Goal: Task Accomplishment & Management: Manage account settings

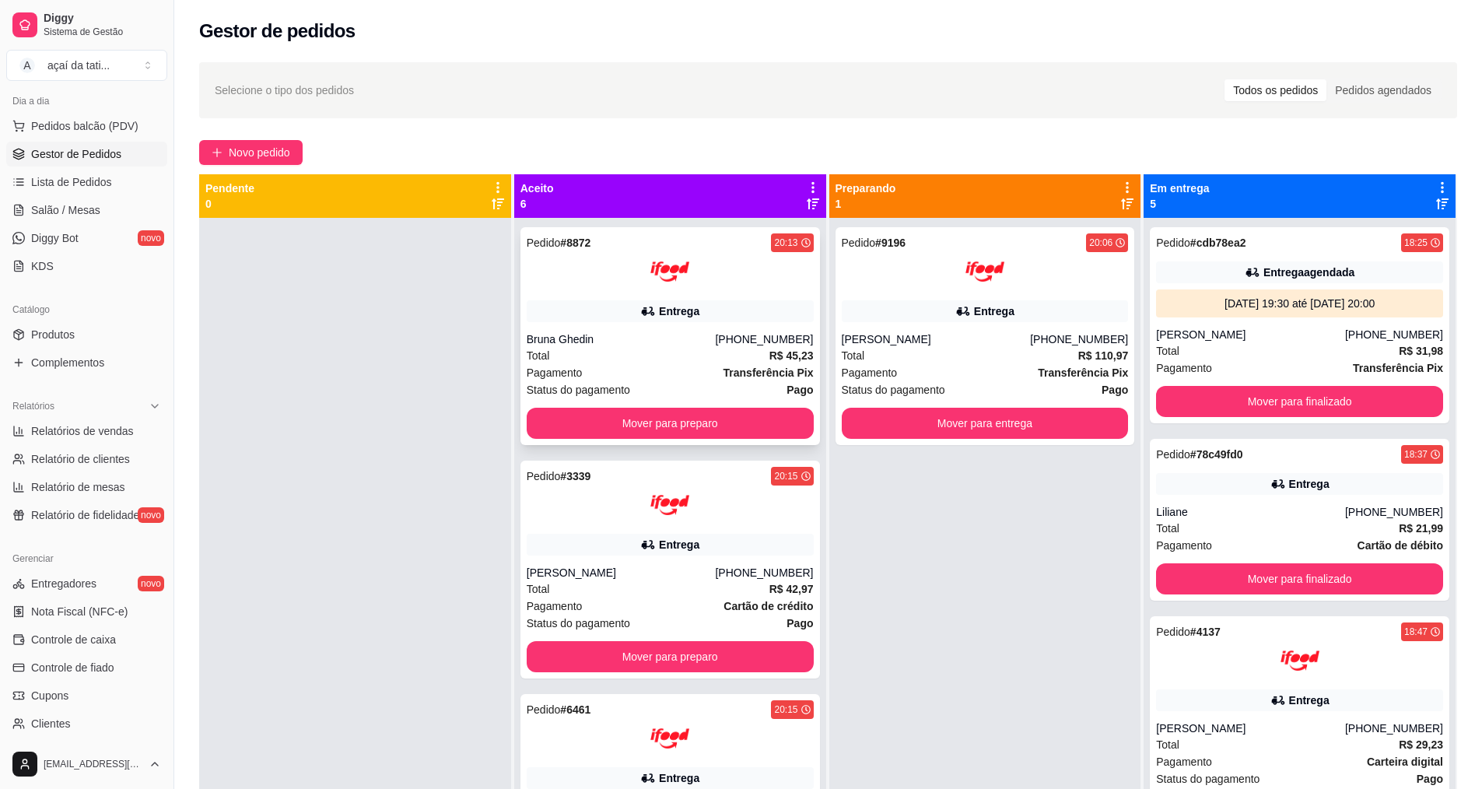
click at [723, 271] on div at bounding box center [670, 271] width 287 height 39
click at [951, 273] on div at bounding box center [985, 271] width 287 height 39
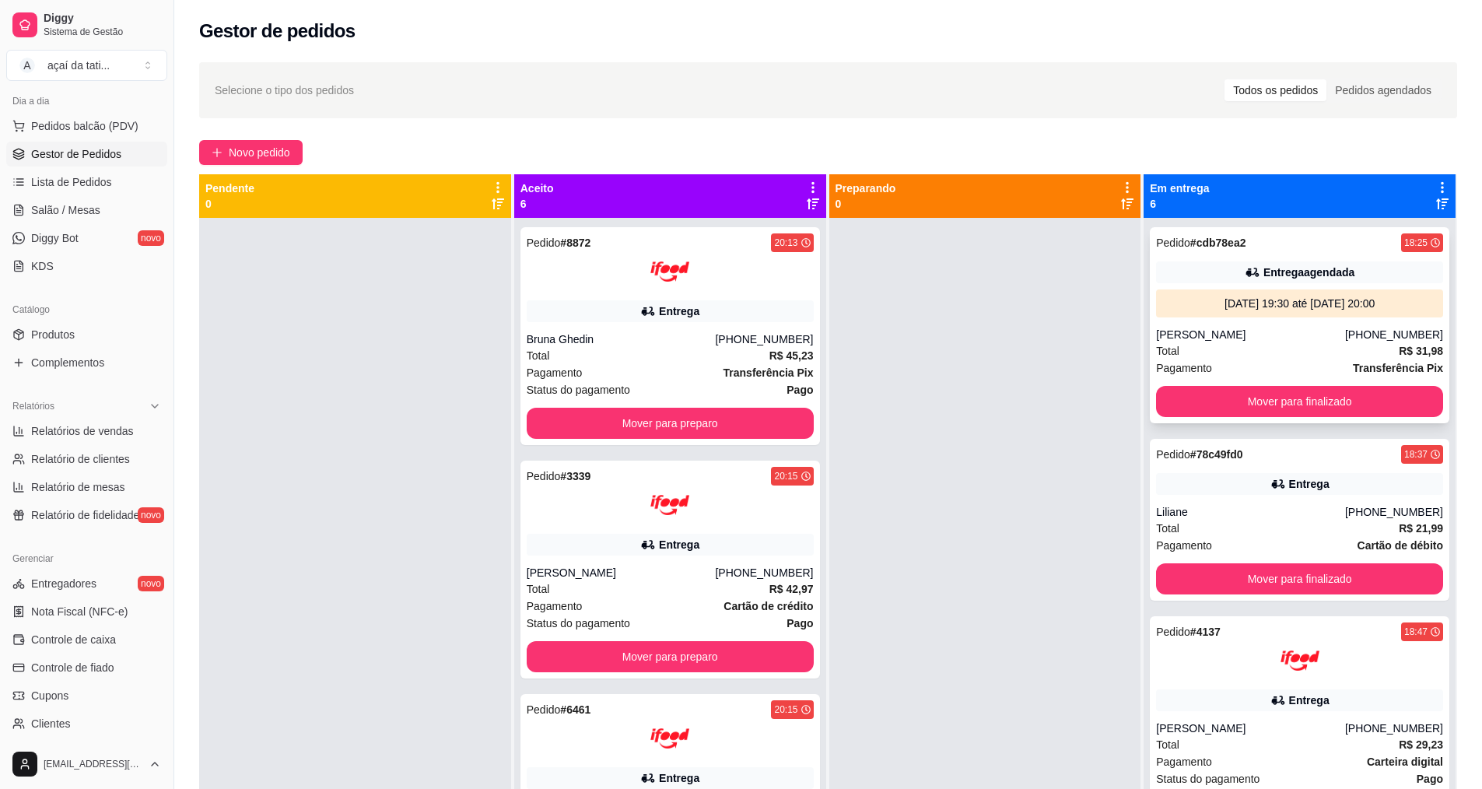
click at [1324, 253] on div "Pedido # cdb78ea2 18:25 Entrega agendada [DATE] 19:30 até [DATE] 20:00 [PERSON_…" at bounding box center [1299, 325] width 299 height 196
click at [1203, 466] on div "Pedido # 78c49fd0 18:37 Entrega Liliane [PHONE_NUMBER] Total R$ 21,99 Pagamento…" at bounding box center [1299, 520] width 299 height 162
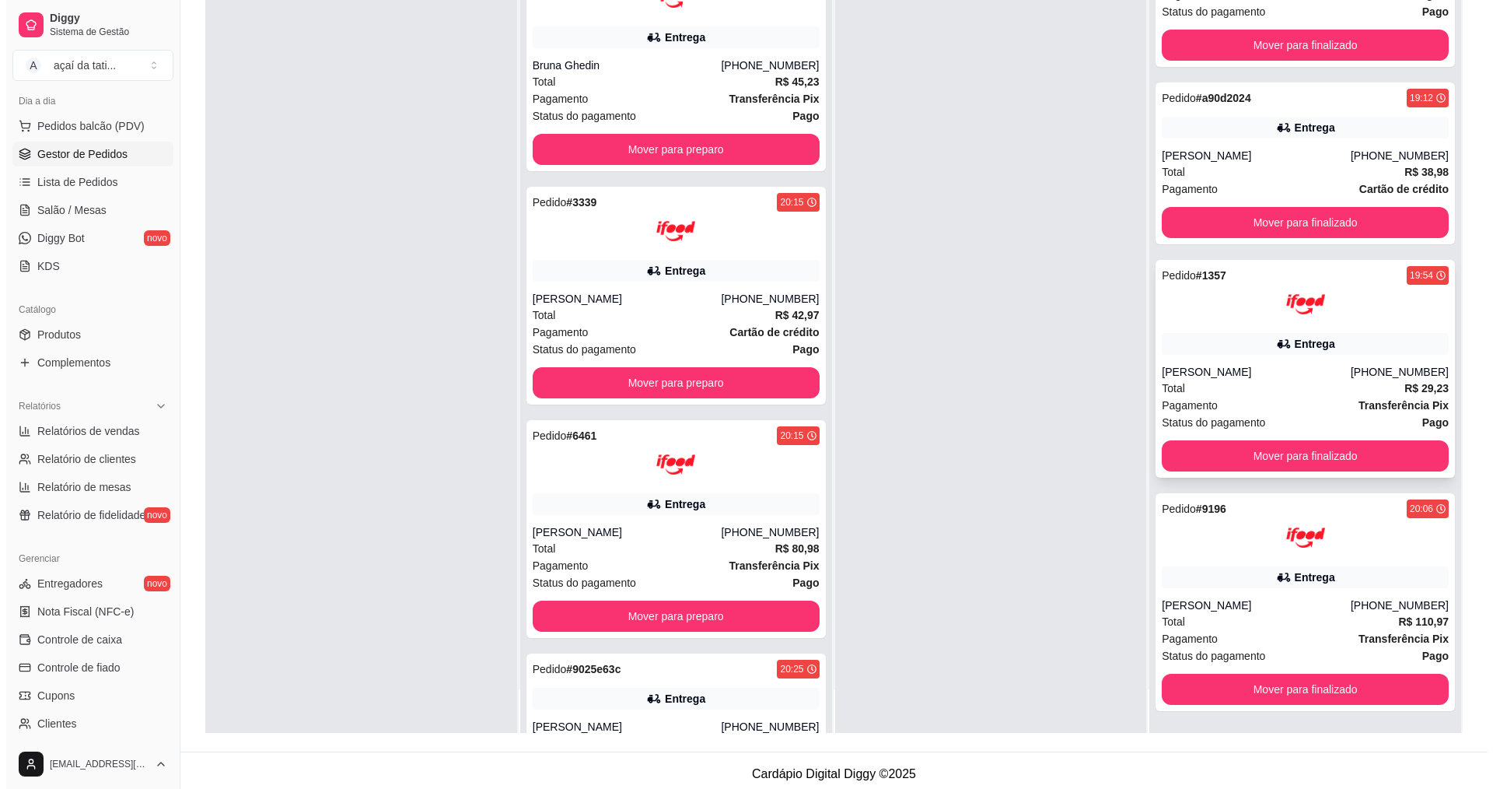
scroll to position [237, 0]
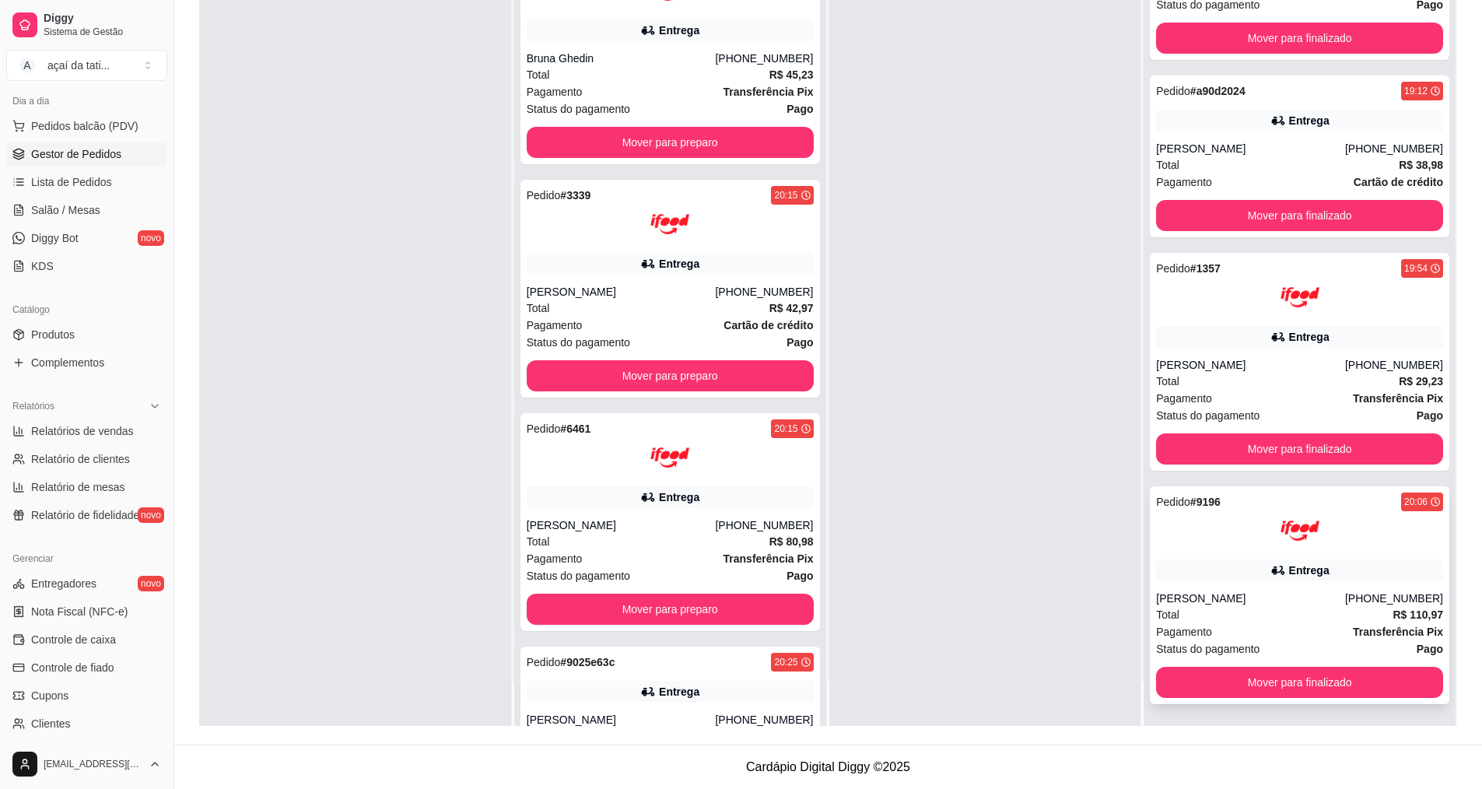
click at [1227, 597] on div "[PERSON_NAME]" at bounding box center [1250, 598] width 189 height 16
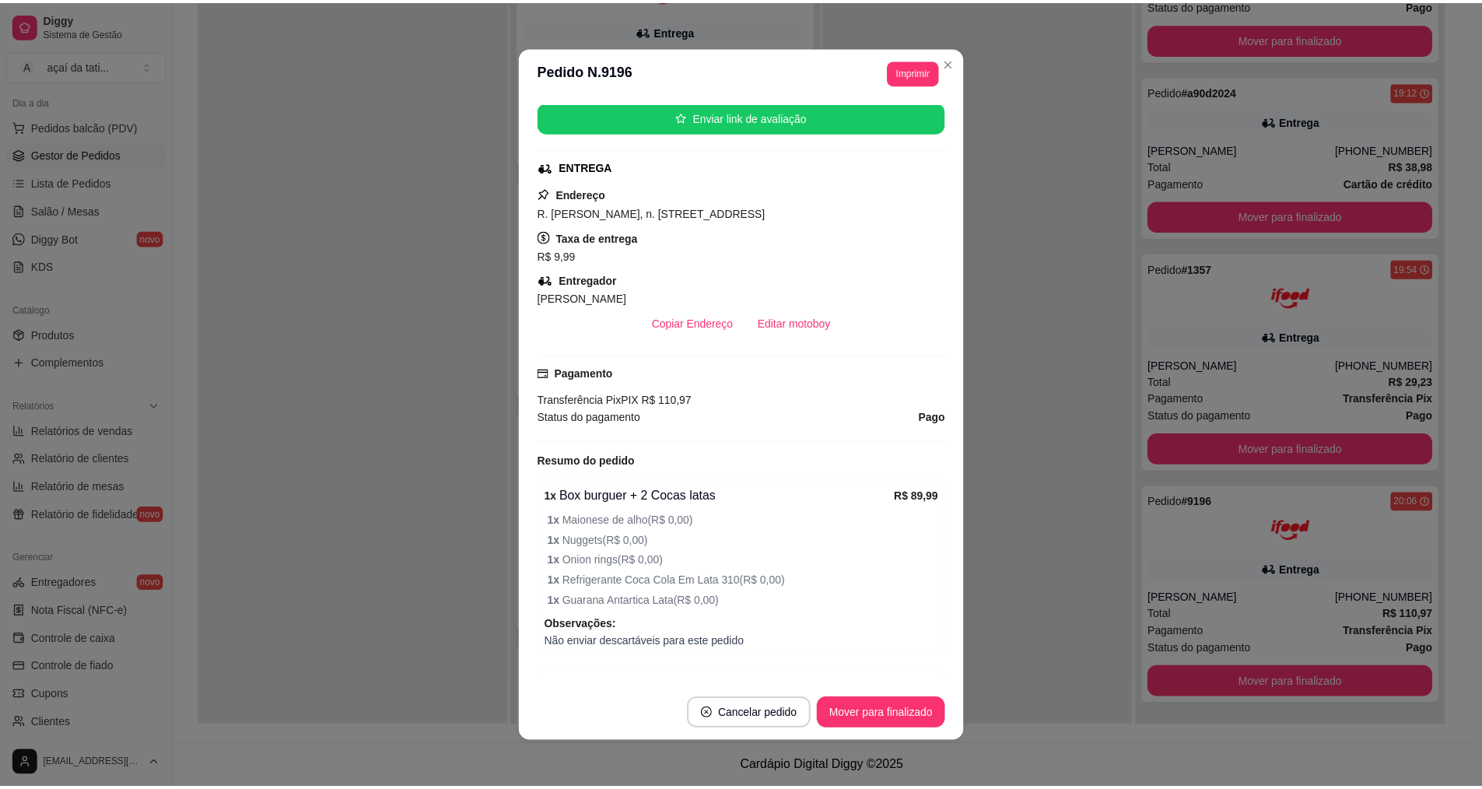
scroll to position [0, 0]
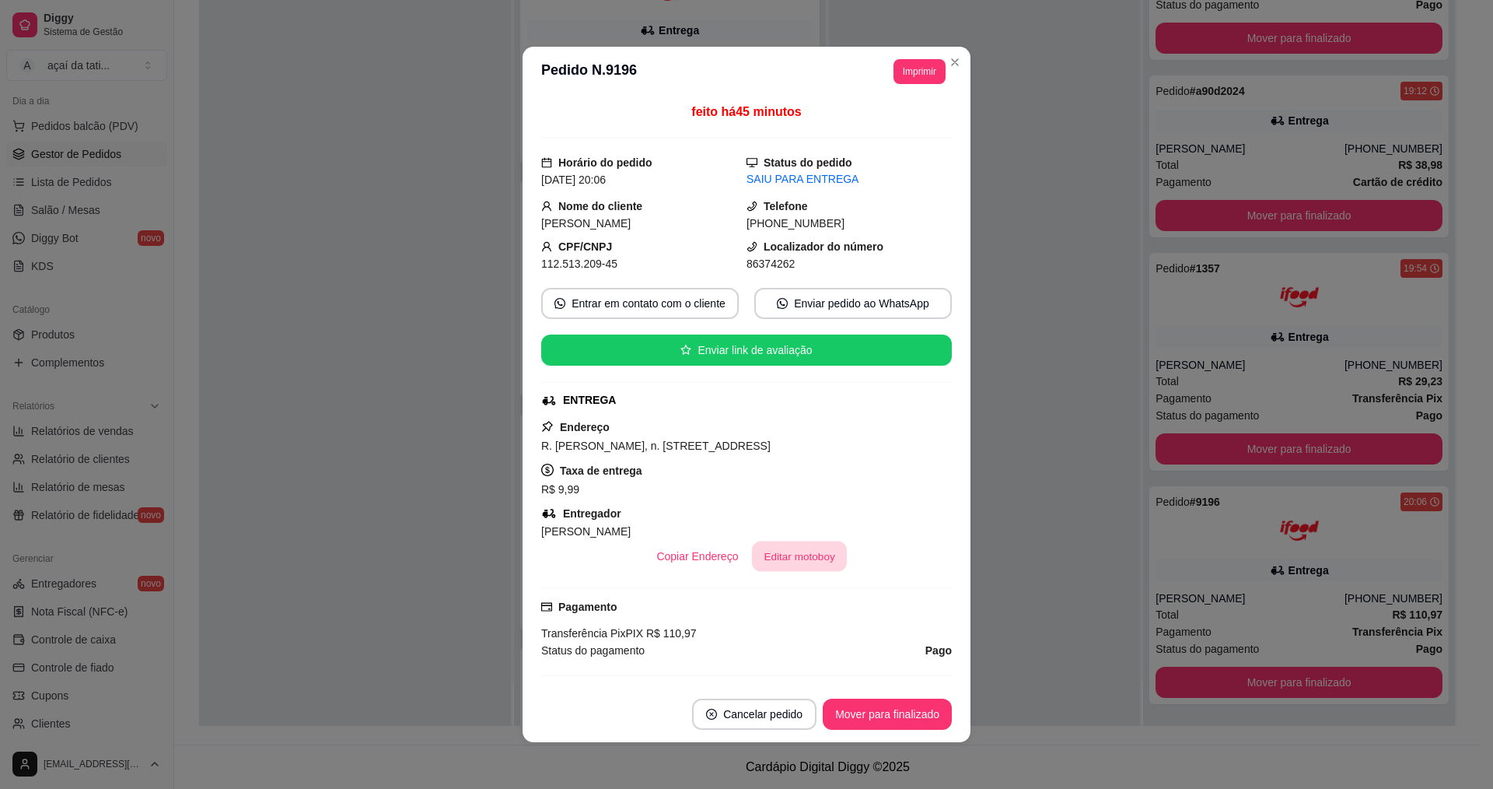
click at [811, 556] on button "Editar motoboy" at bounding box center [799, 556] width 95 height 30
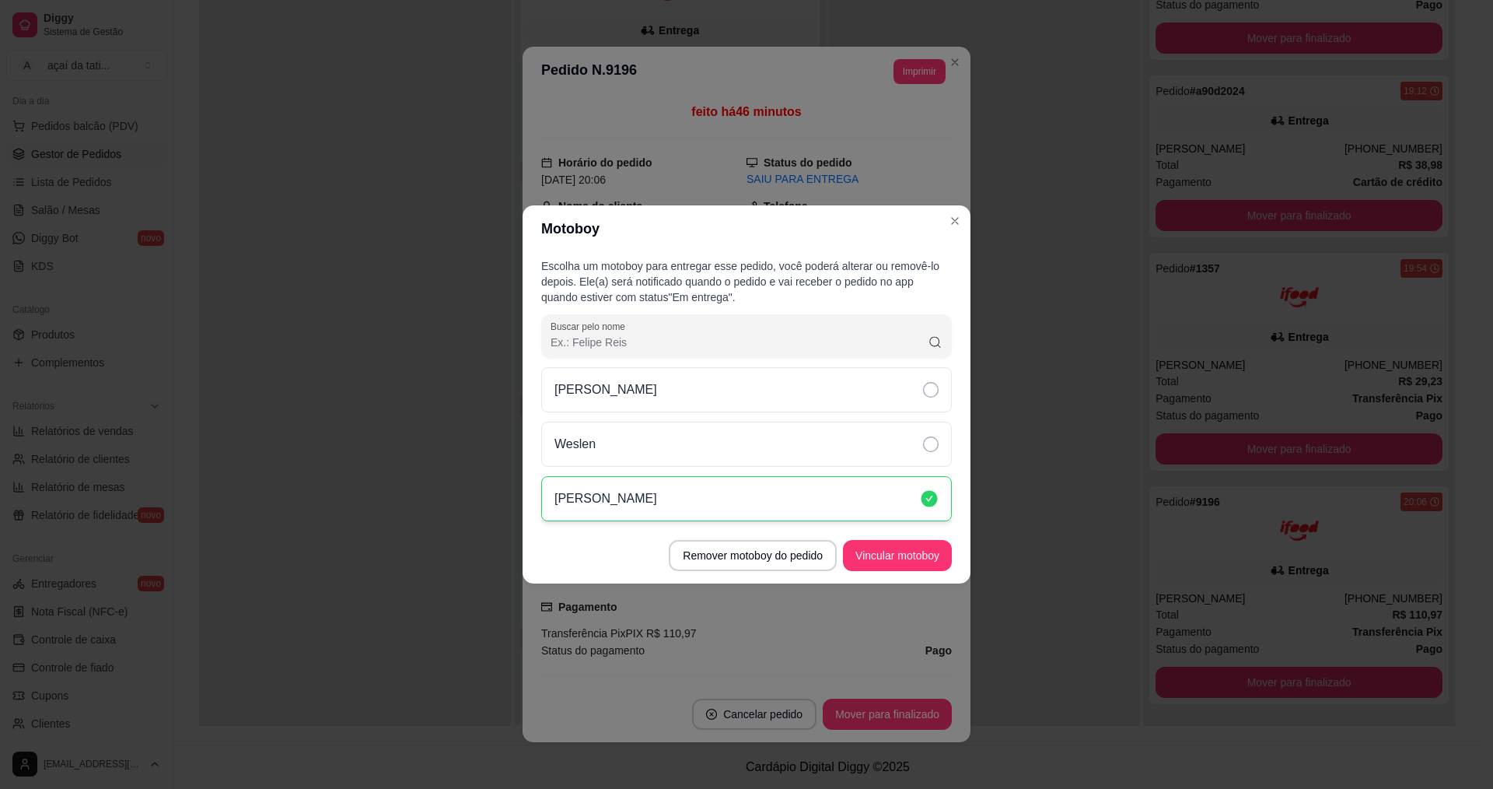
click at [937, 495] on icon at bounding box center [929, 498] width 19 height 19
click at [937, 495] on icon at bounding box center [931, 499] width 16 height 16
click at [899, 561] on button "Vincular motoboy" at bounding box center [897, 555] width 109 height 31
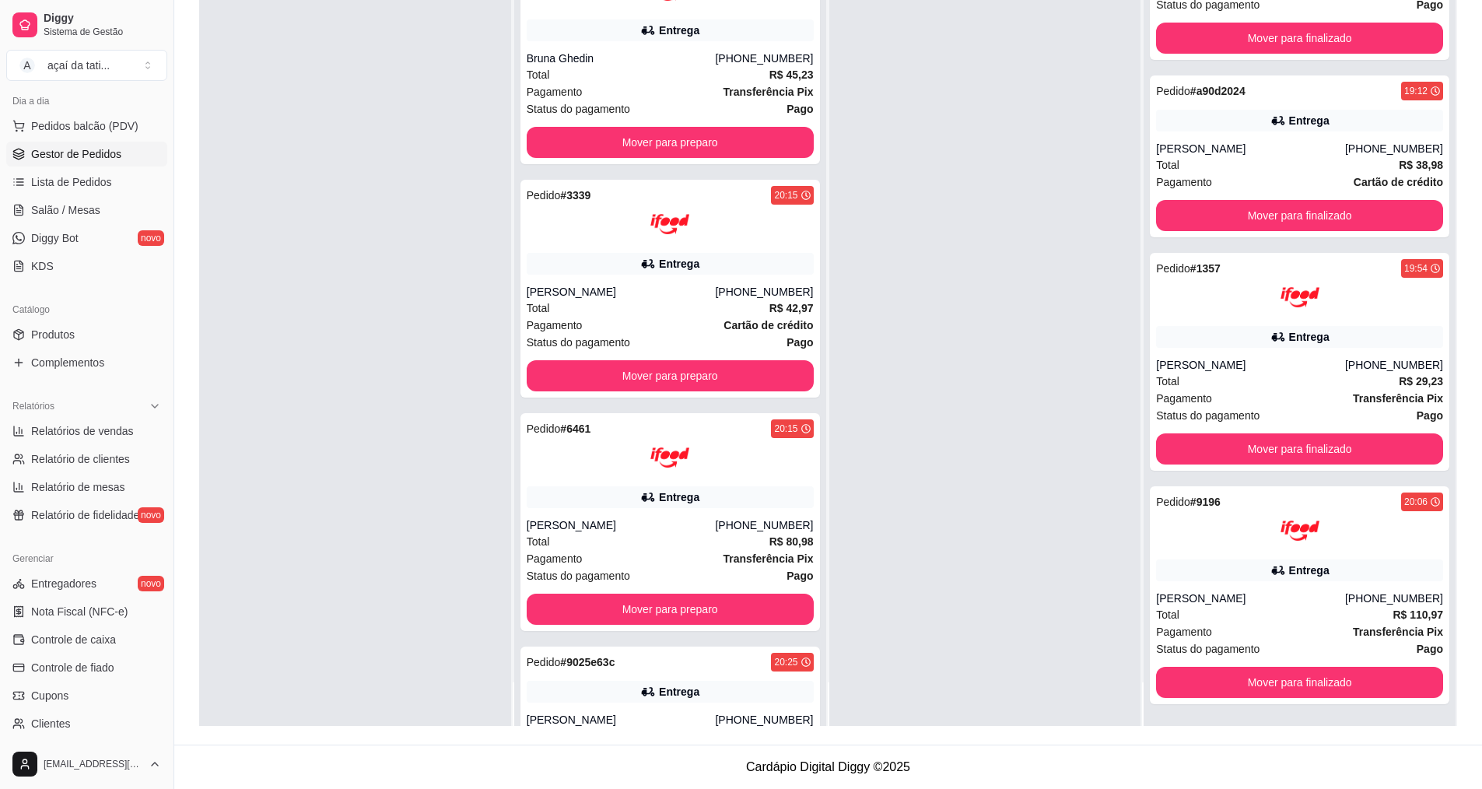
click at [96, 569] on div "Gerenciar" at bounding box center [86, 558] width 161 height 25
click at [94, 573] on link "Entregadores novo" at bounding box center [86, 583] width 161 height 25
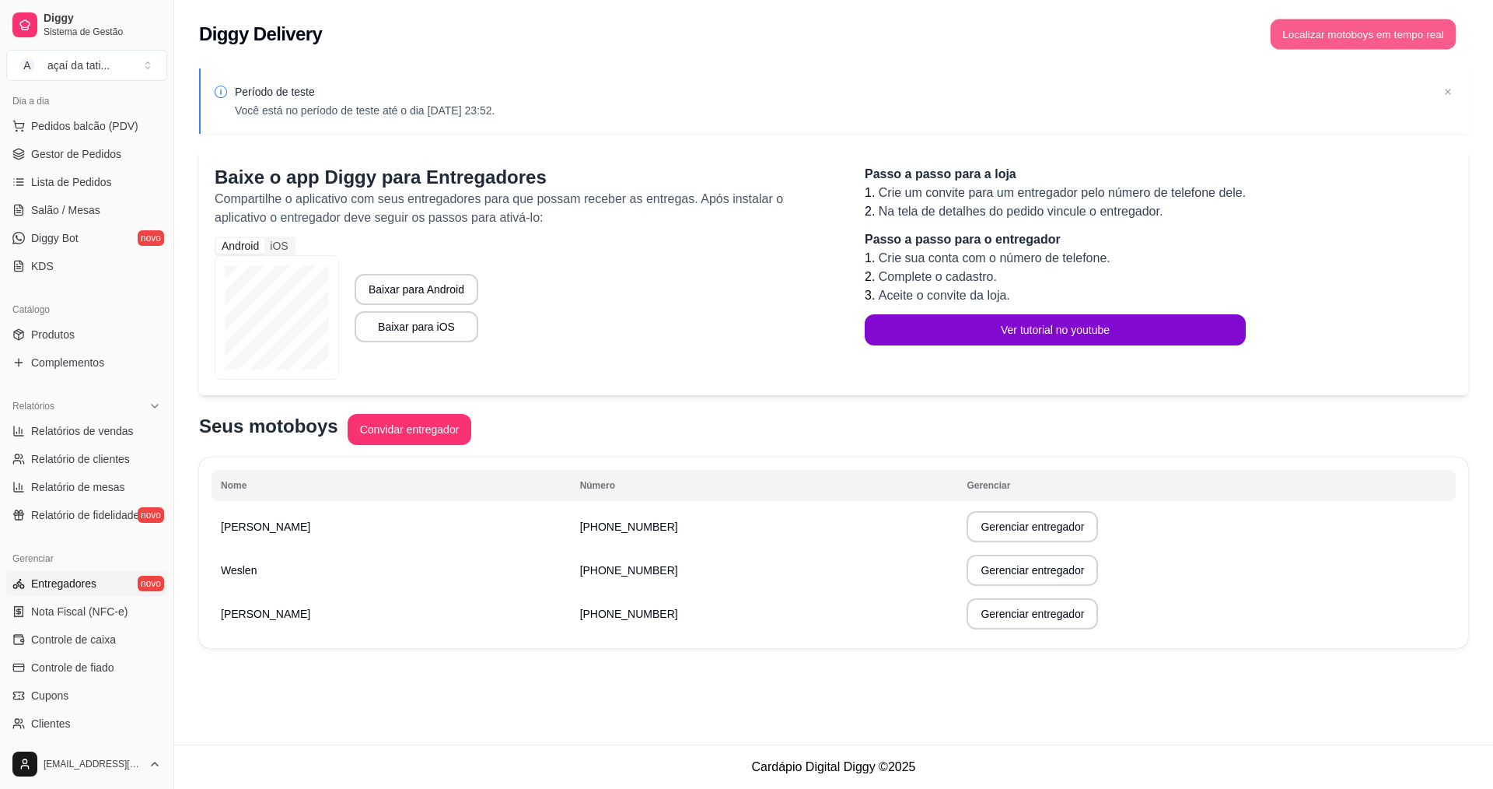
click at [1377, 25] on button "Localizar motoboys em tempo real" at bounding box center [1364, 34] width 186 height 30
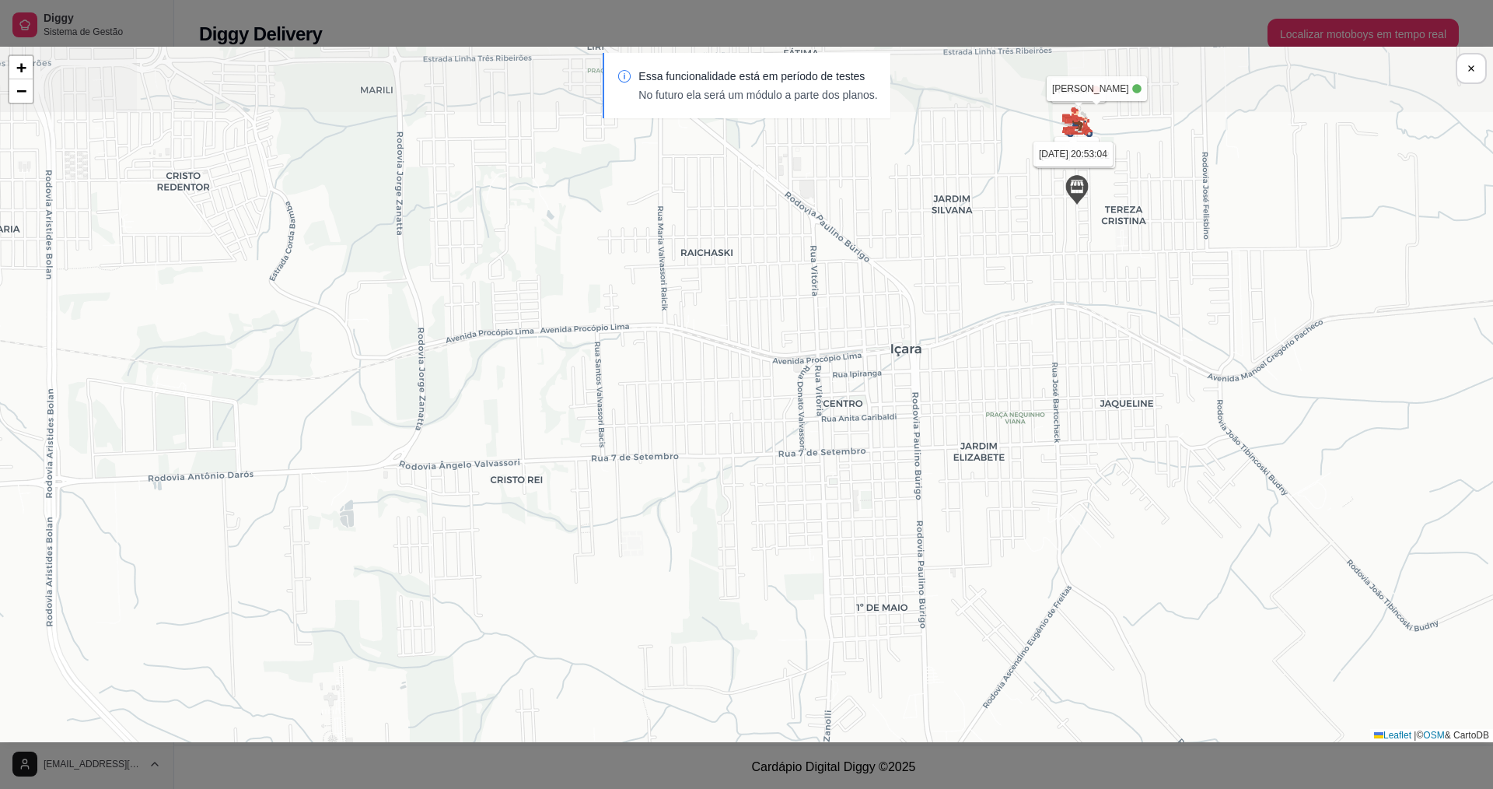
drag, startPoint x: 1084, startPoint y: 324, endPoint x: 1060, endPoint y: 443, distance: 122.2
click at [1060, 443] on div "Sua loja luiz [DATE] 20:53:59 Weslen [DATE] 16:19:02 [PERSON_NAME] [DATE] 20:53…" at bounding box center [746, 394] width 1493 height 695
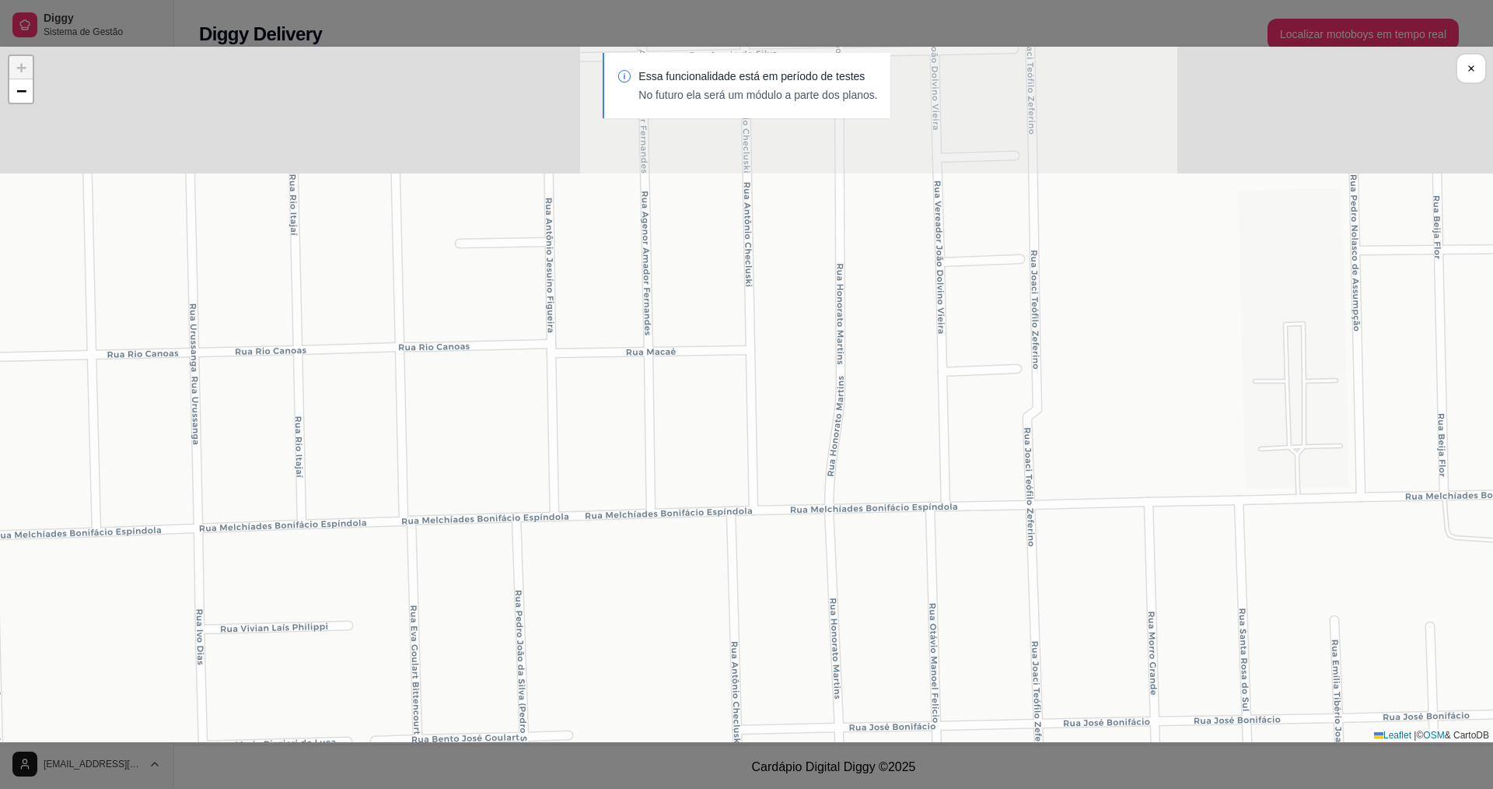
drag, startPoint x: 1094, startPoint y: 232, endPoint x: 1024, endPoint y: 536, distance: 312.3
click at [1025, 567] on div "Sua loja luiz [DATE] 20:54:12 Weslen [DATE] 16:19:02 [PERSON_NAME] [DATE] 20:54…" at bounding box center [746, 394] width 1493 height 695
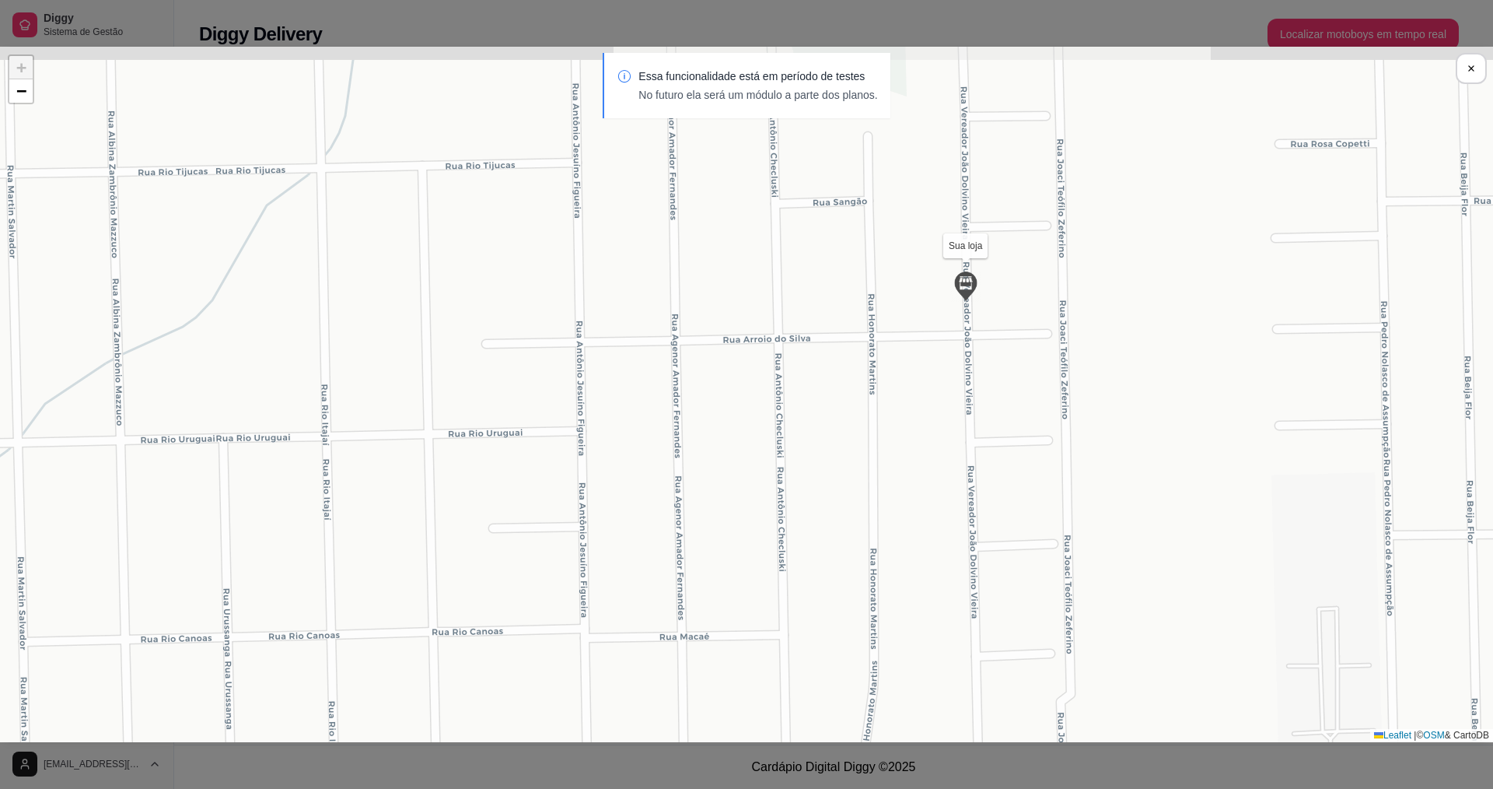
drag, startPoint x: 974, startPoint y: 164, endPoint x: 1014, endPoint y: 429, distance: 267.4
click at [1014, 429] on div "Sua loja luiz [DATE] 20:54:12 Weslen [DATE] 16:19:02 [PERSON_NAME] [DATE] 20:54…" at bounding box center [746, 394] width 1493 height 695
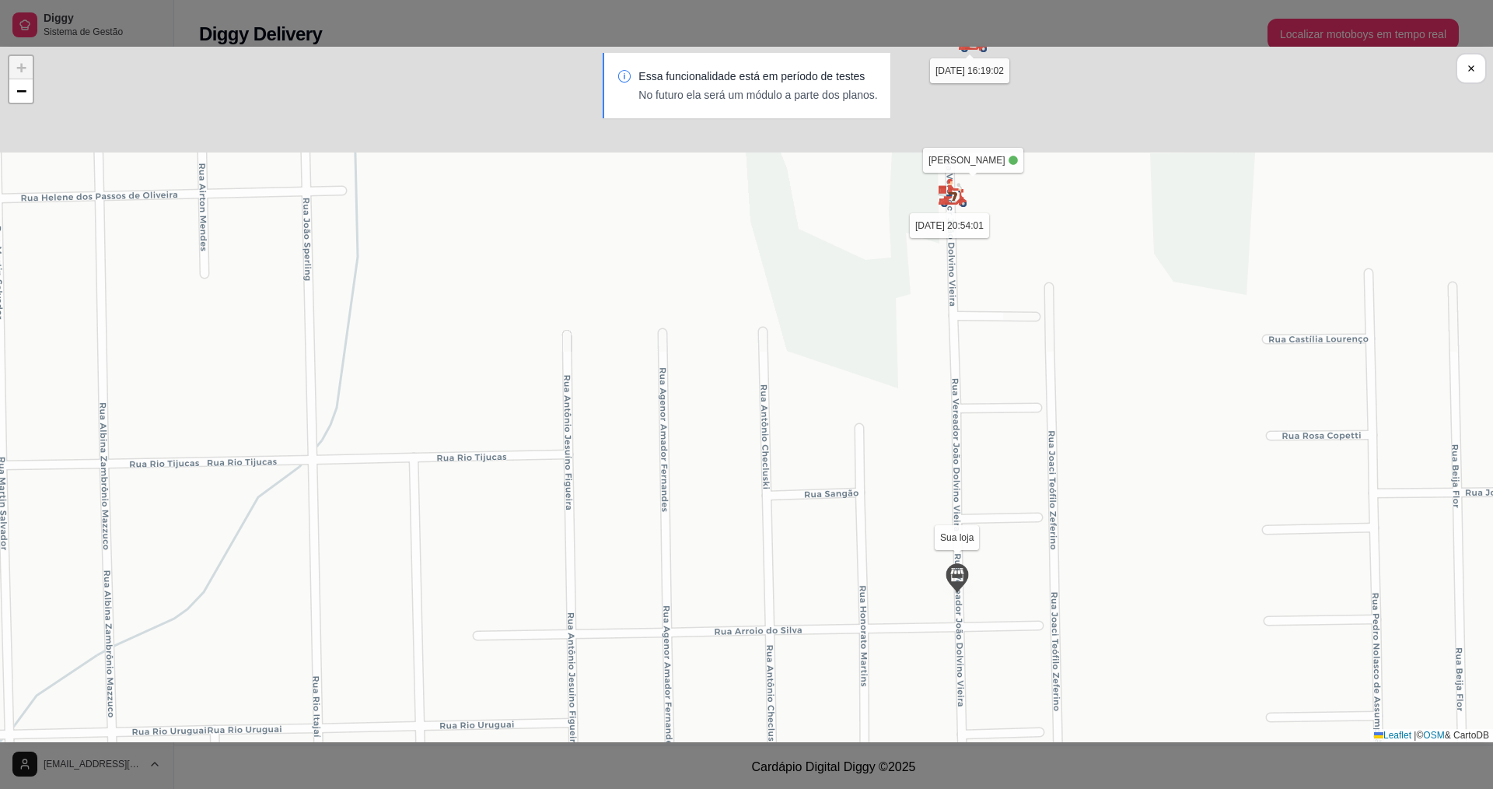
drag, startPoint x: 1043, startPoint y: 233, endPoint x: 1043, endPoint y: 488, distance: 255.9
click at [1035, 530] on div "Sua loja luiz [DATE] 20:54:12 Weslen [DATE] 16:19:02 [PERSON_NAME] [DATE] 20:54…" at bounding box center [746, 394] width 1493 height 695
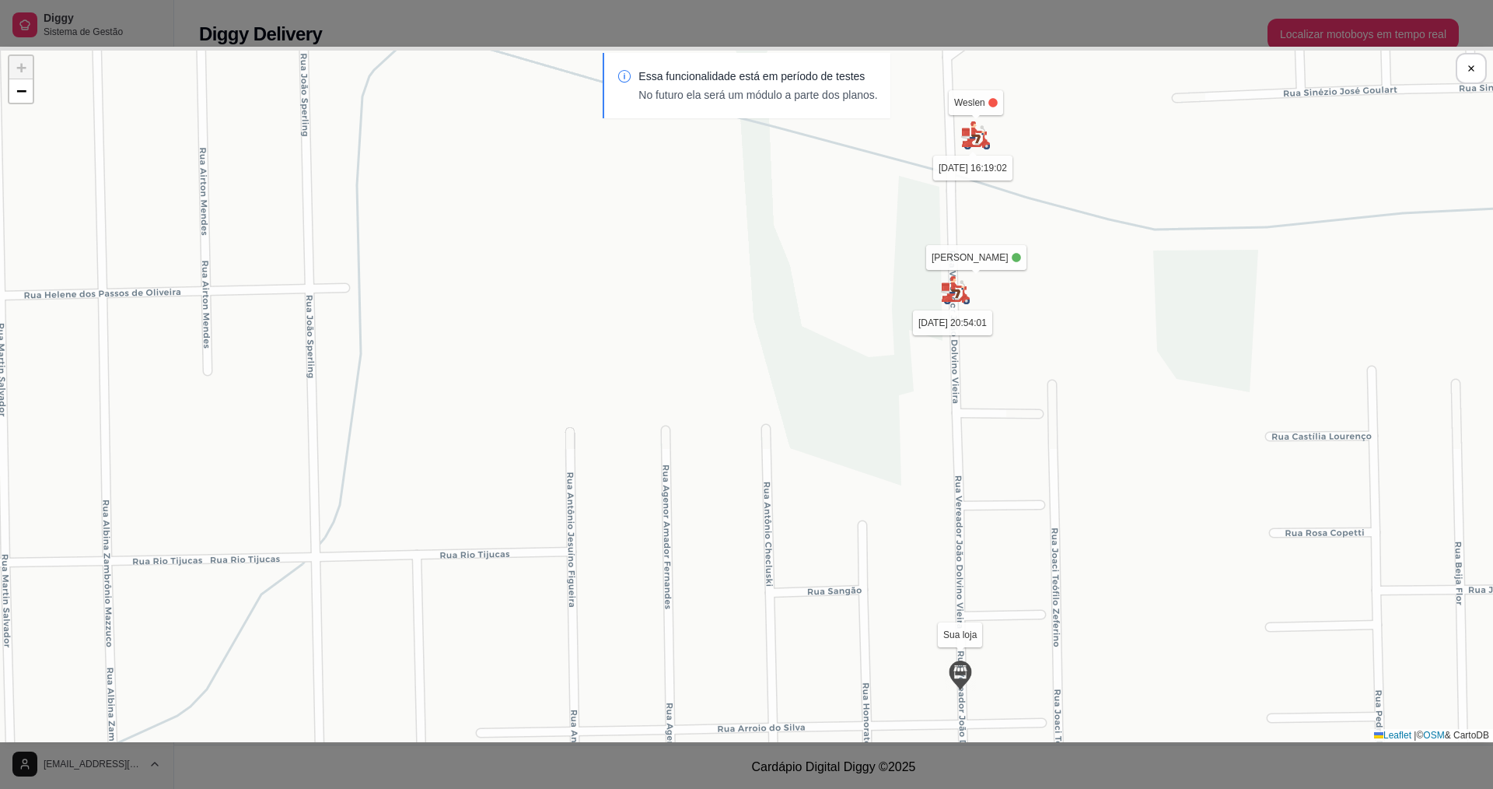
drag, startPoint x: 1022, startPoint y: 237, endPoint x: 1025, endPoint y: 328, distance: 91.1
click at [1025, 328] on div "Sua loja luiz [DATE] 20:54:12 Weslen [DATE] 16:19:02 [PERSON_NAME] [DATE] 20:54…" at bounding box center [746, 394] width 1493 height 695
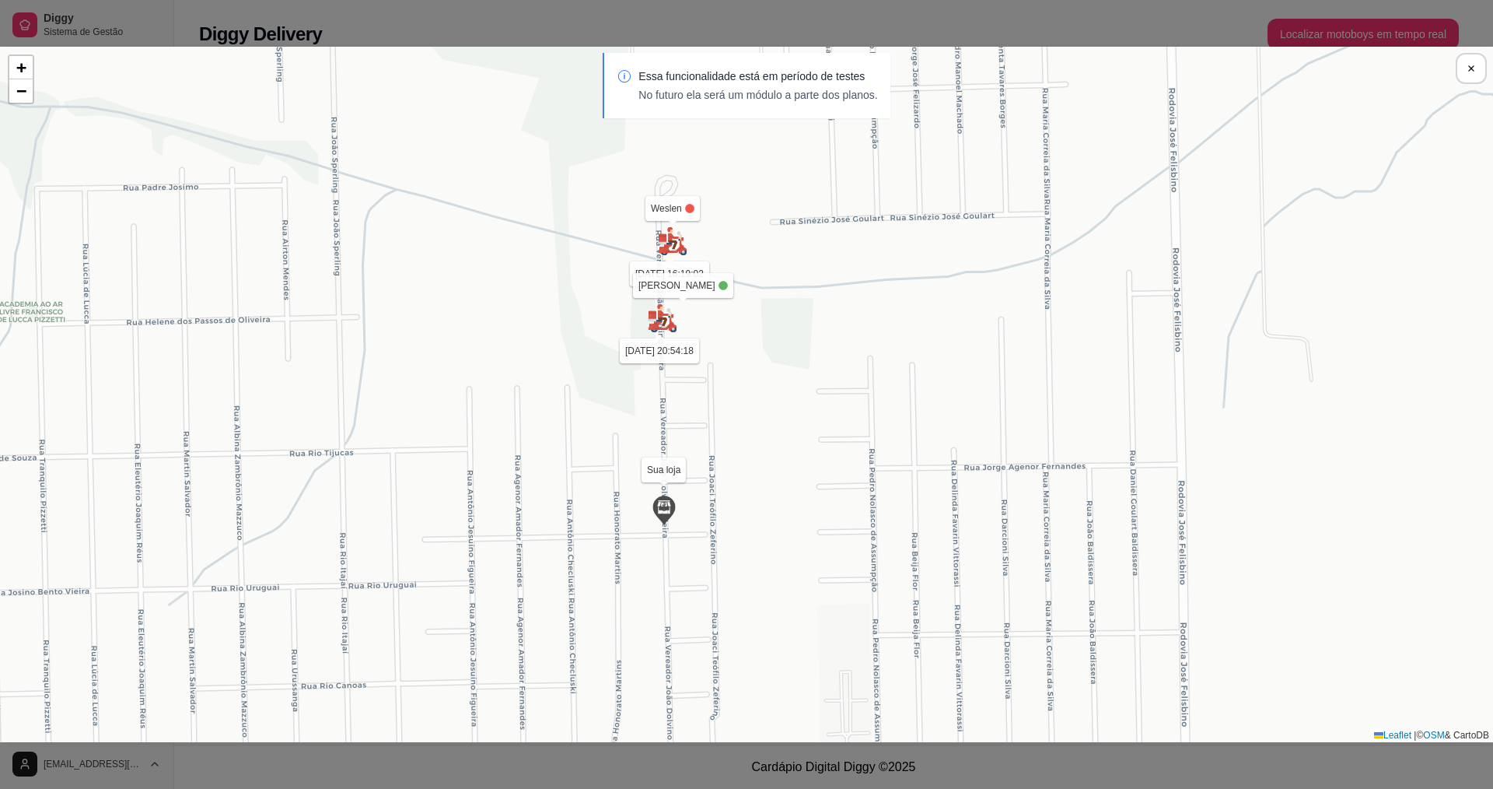
drag, startPoint x: 721, startPoint y: 246, endPoint x: 761, endPoint y: 299, distance: 67.2
click at [758, 299] on div "Sua loja luiz [DATE] 20:54:28 Weslen [DATE] 16:19:02 [PERSON_NAME] [DATE] 20:54…" at bounding box center [746, 394] width 1493 height 695
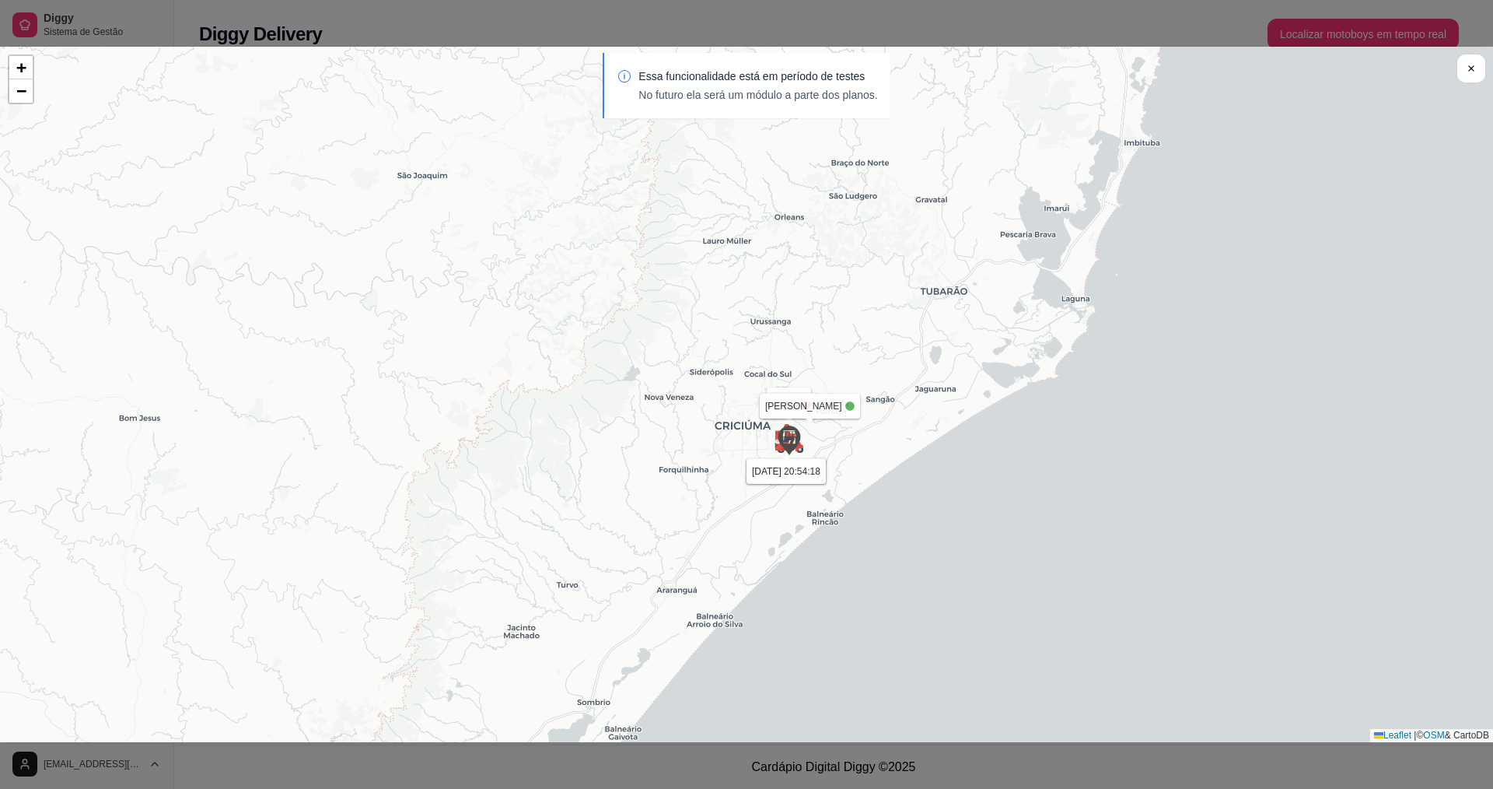
drag, startPoint x: 822, startPoint y: 236, endPoint x: 842, endPoint y: 366, distance: 132.1
click at [842, 366] on div "Sua loja luiz [DATE] 20:54:28 Weslen [DATE] 16:19:02 [PERSON_NAME] [DATE] 20:54…" at bounding box center [746, 394] width 1493 height 695
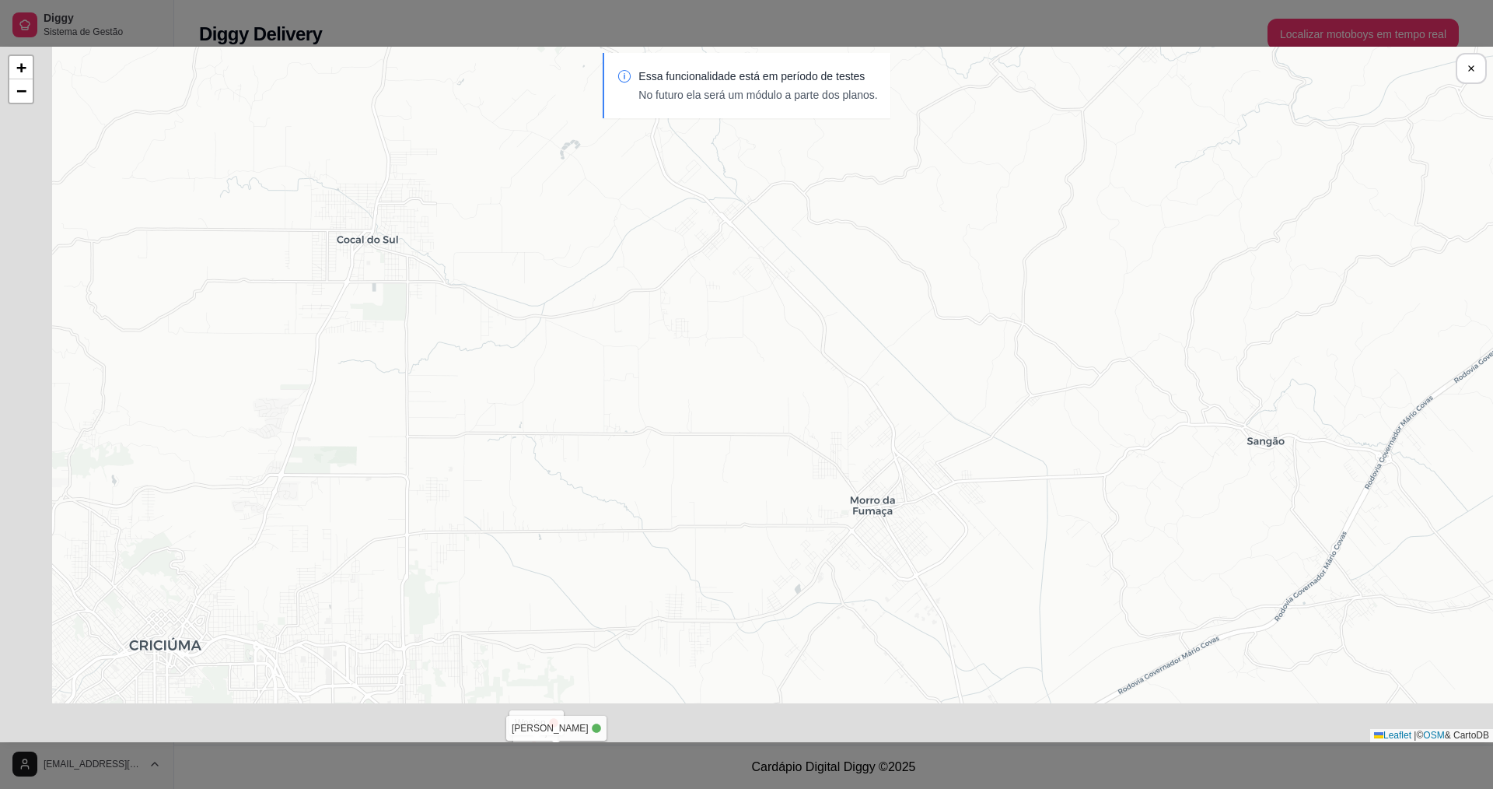
drag, startPoint x: 735, startPoint y: 481, endPoint x: 862, endPoint y: 258, distance: 256.1
click at [862, 258] on div "Sua loja luiz [DATE] 20:54:28 Weslen [DATE] 16:19:02 [PERSON_NAME] [DATE] 20:54…" at bounding box center [746, 394] width 1493 height 695
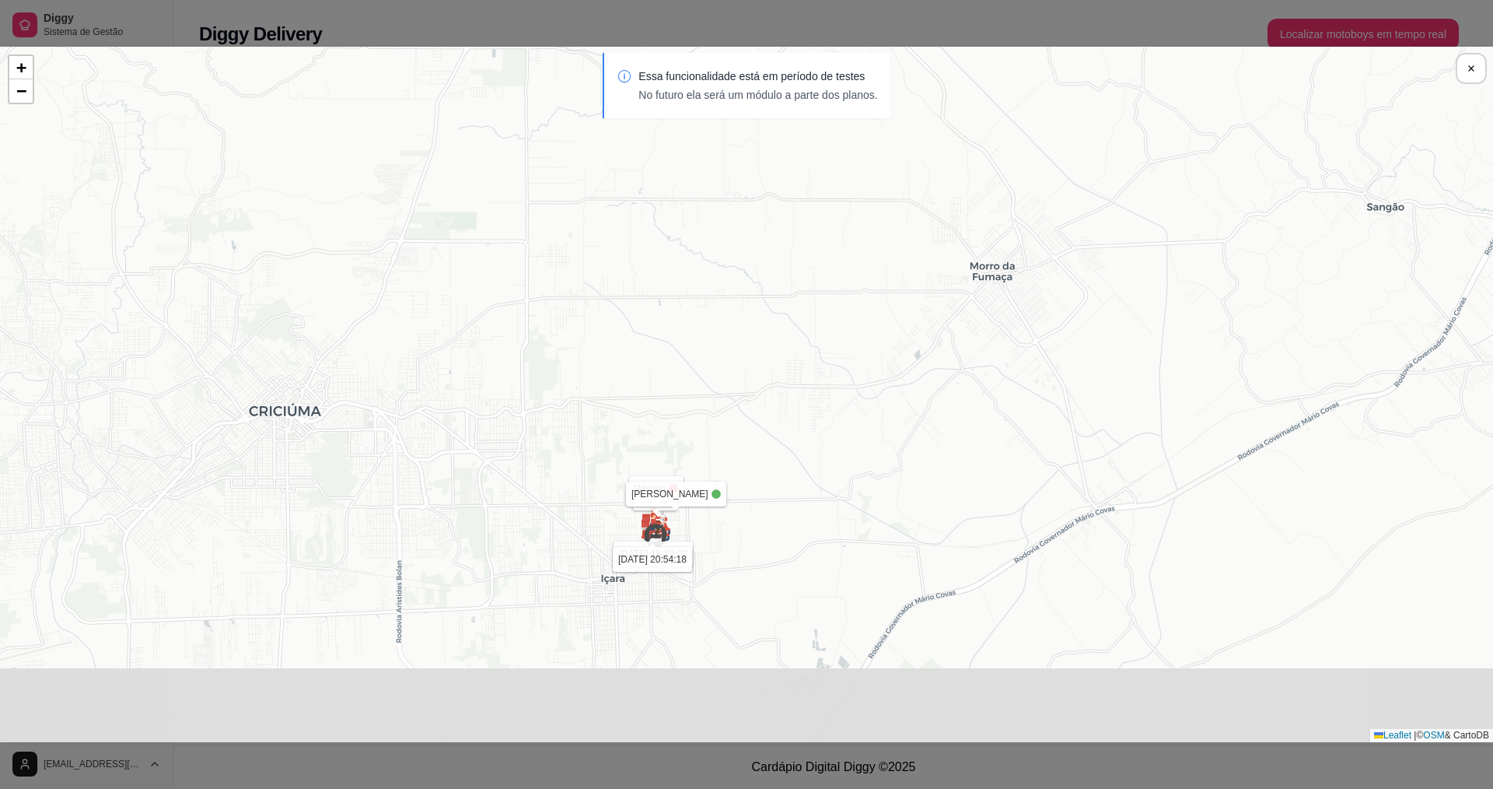
drag, startPoint x: 705, startPoint y: 567, endPoint x: 818, endPoint y: 370, distance: 226.4
click at [814, 370] on div "Sua loja luiz [DATE] 20:54:28 Weslen [DATE] 16:19:02 [PERSON_NAME] [DATE] 20:54…" at bounding box center [746, 394] width 1493 height 695
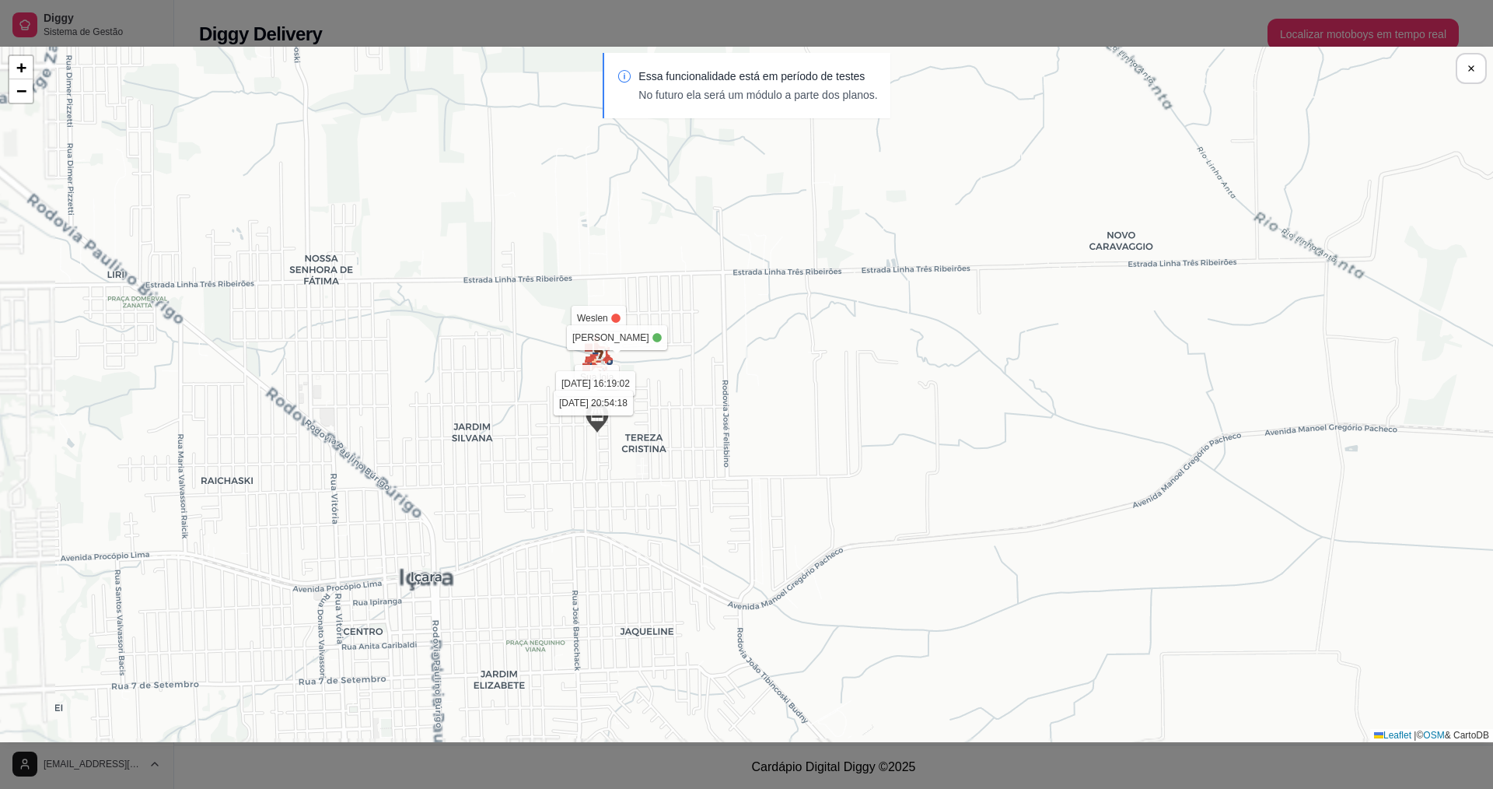
drag, startPoint x: 755, startPoint y: 513, endPoint x: 998, endPoint y: 385, distance: 274.5
click at [995, 385] on div "Sua loja luiz [DATE] 20:54:28 Weslen [DATE] 16:19:02 [PERSON_NAME] [DATE] 20:54…" at bounding box center [746, 394] width 1493 height 695
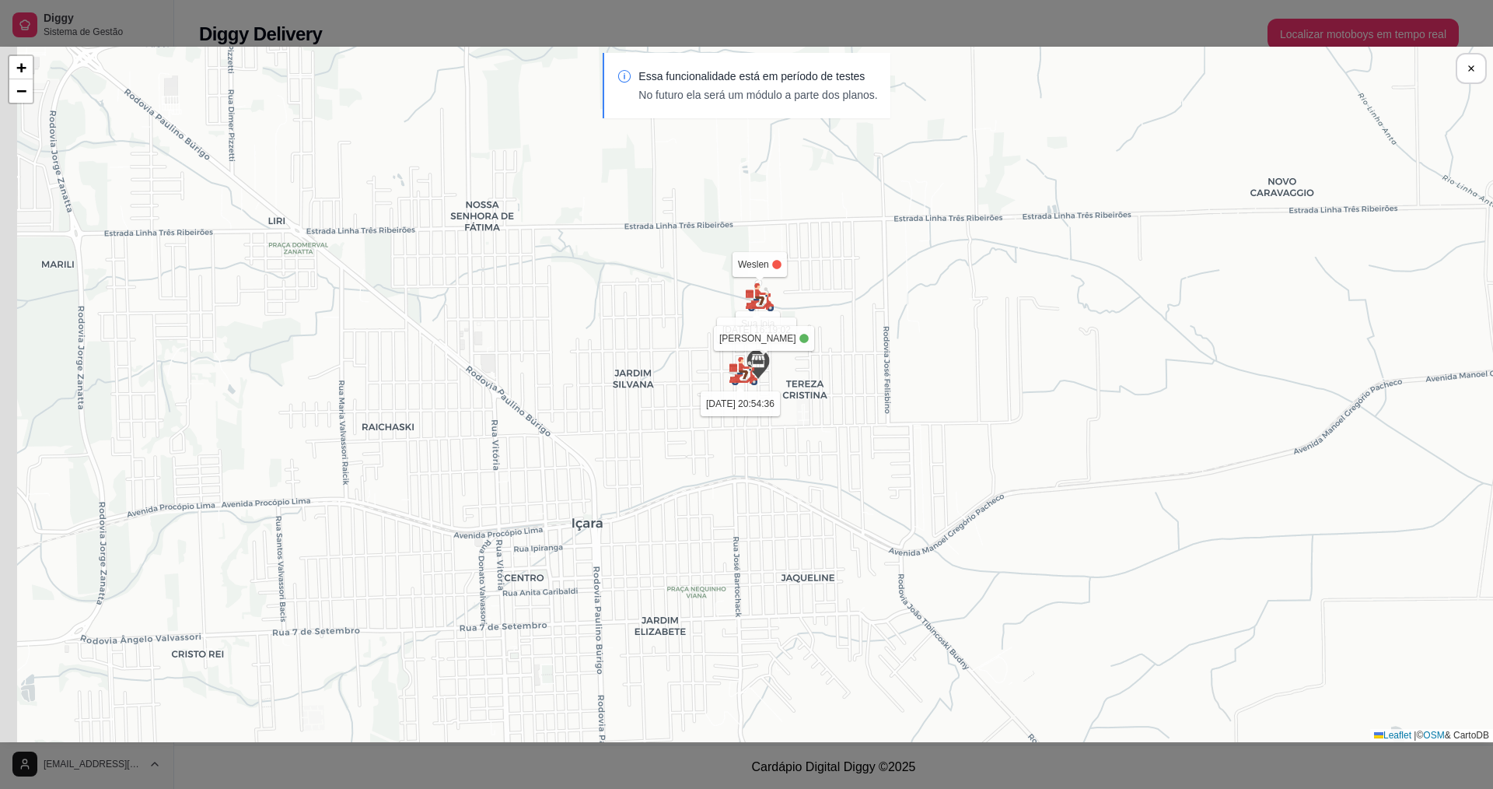
drag, startPoint x: 715, startPoint y: 422, endPoint x: 823, endPoint y: 382, distance: 115.2
click at [823, 382] on div "Sua loja luiz [DATE] 20:54:43 Weslen [DATE] 16:19:02 [PERSON_NAME] [DATE] 20:54…" at bounding box center [746, 394] width 1493 height 695
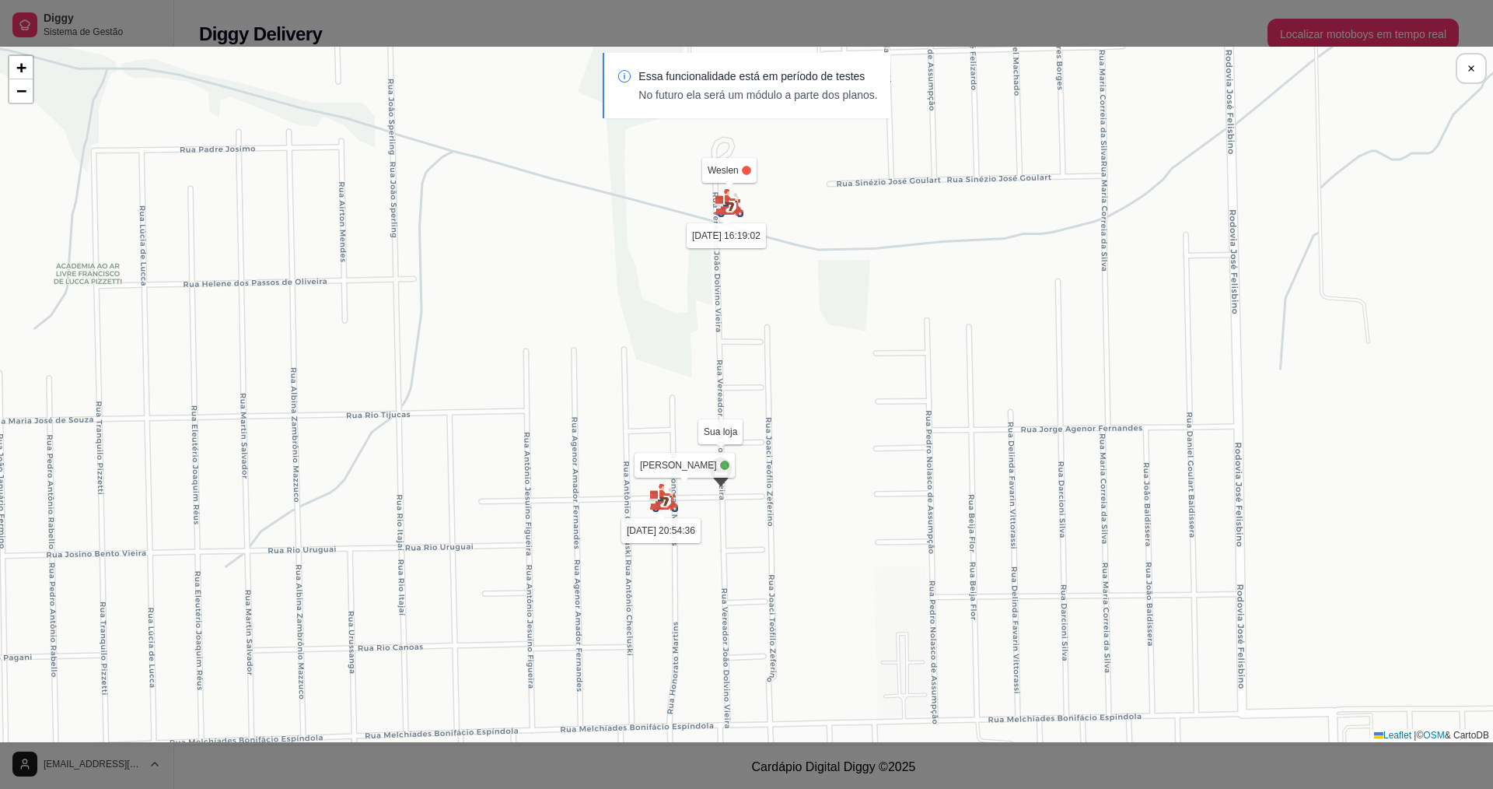
drag, startPoint x: 745, startPoint y: 231, endPoint x: 807, endPoint y: 482, distance: 258.6
click at [811, 469] on div "Sua loja luiz [DATE] 20:54:43 Weslen [DATE] 16:19:02 [PERSON_NAME] [DATE] 20:54…" at bounding box center [746, 394] width 1493 height 695
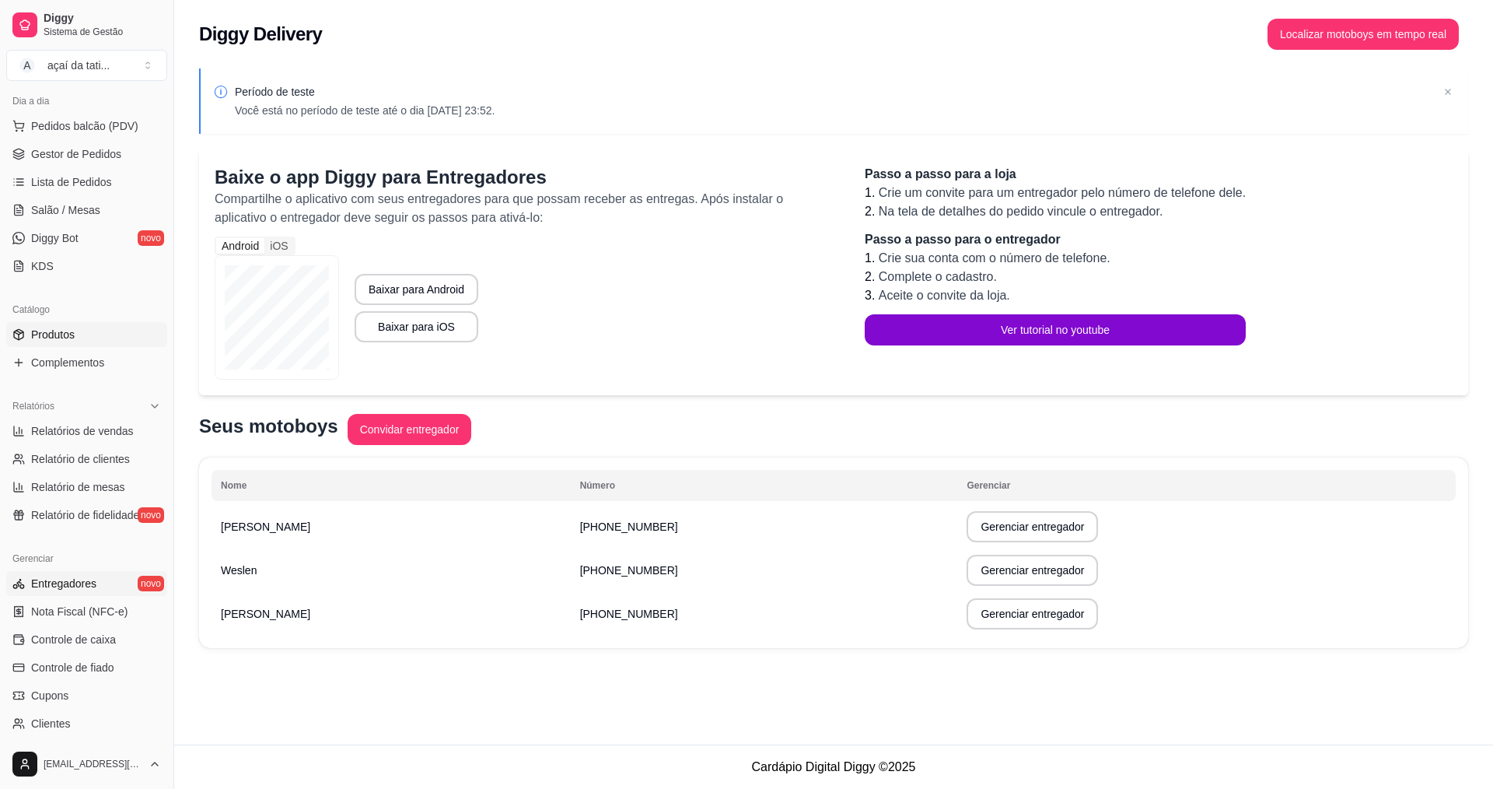
click at [102, 324] on link "Produtos" at bounding box center [86, 334] width 161 height 25
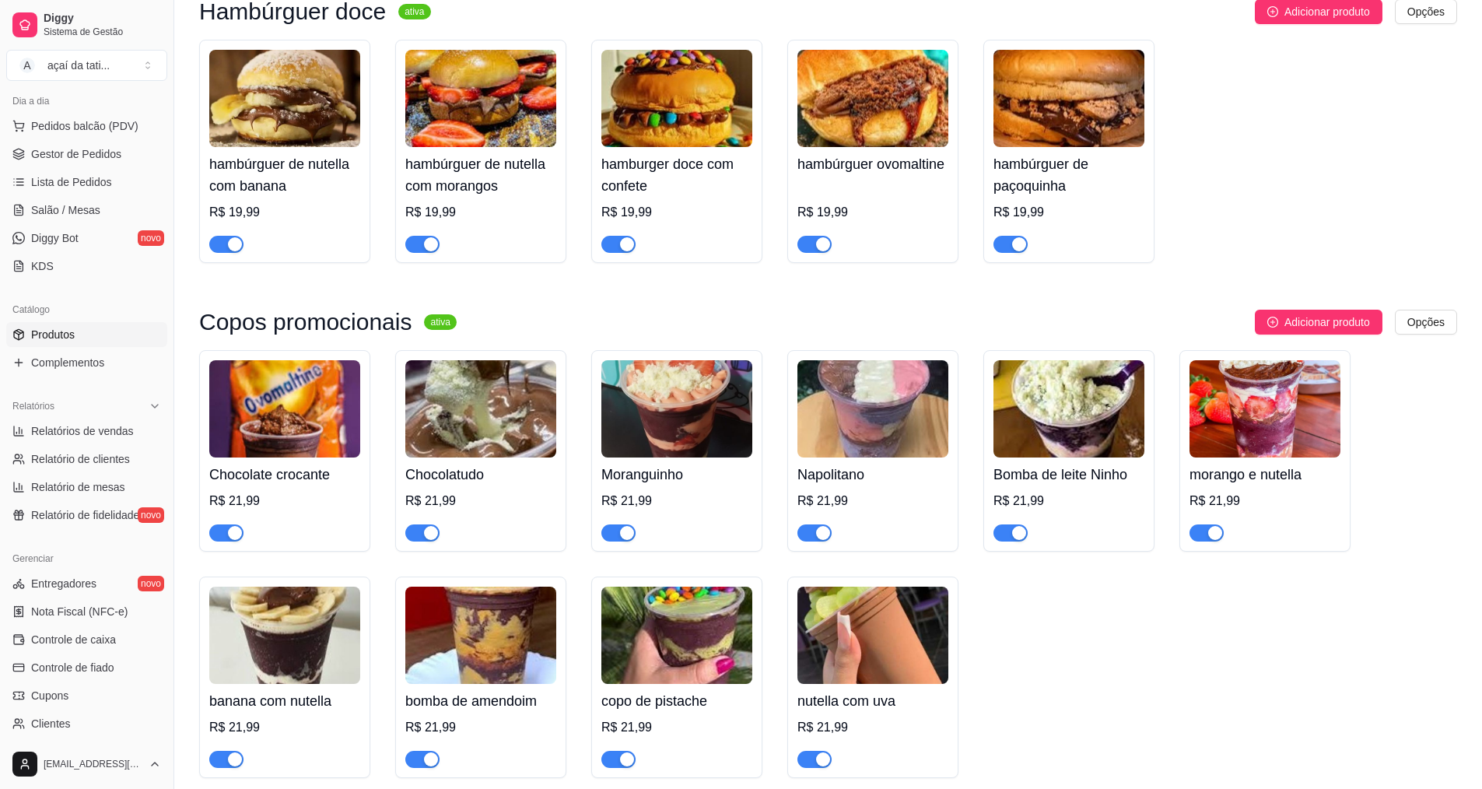
scroll to position [1478, 0]
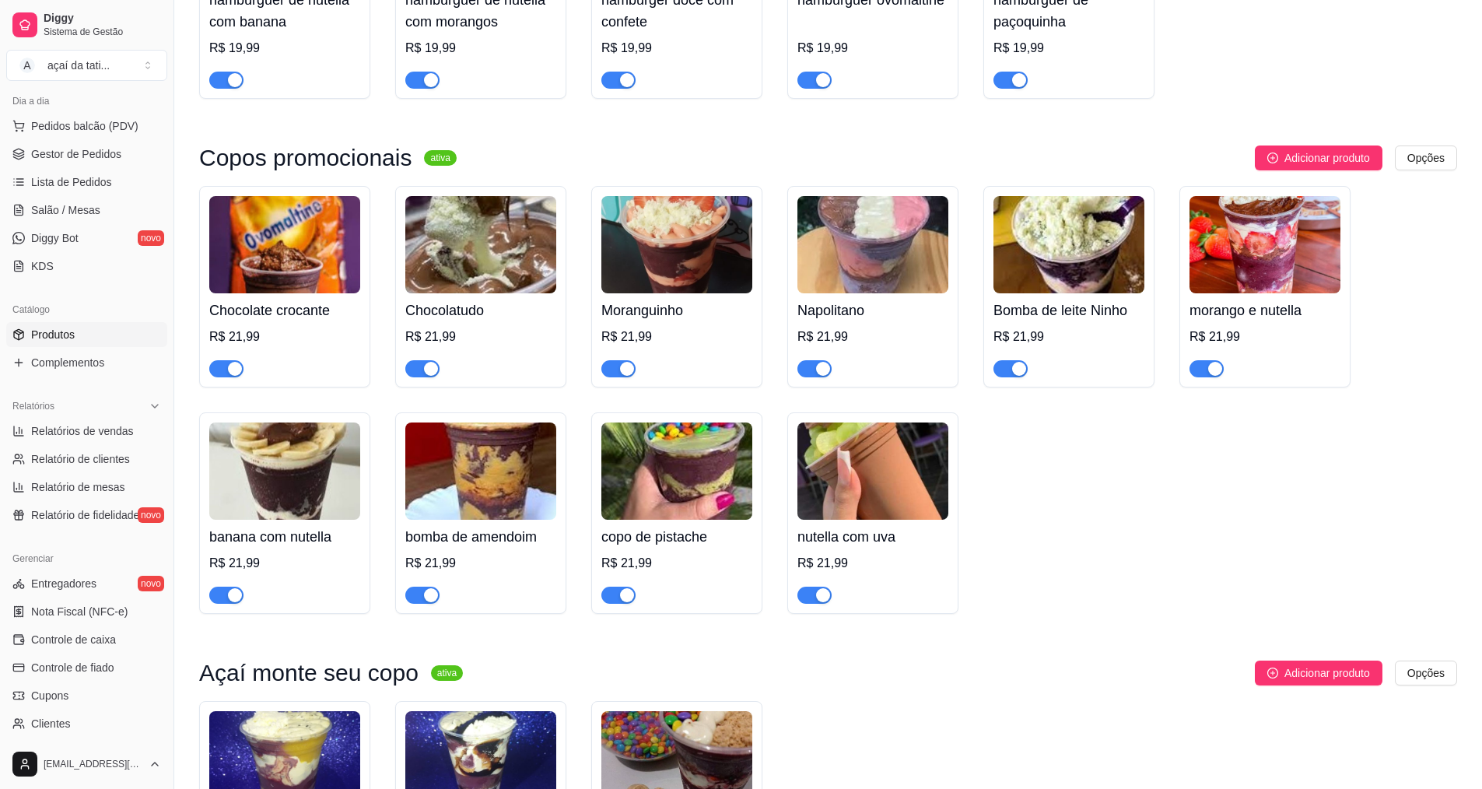
click at [1280, 293] on img at bounding box center [1264, 244] width 151 height 97
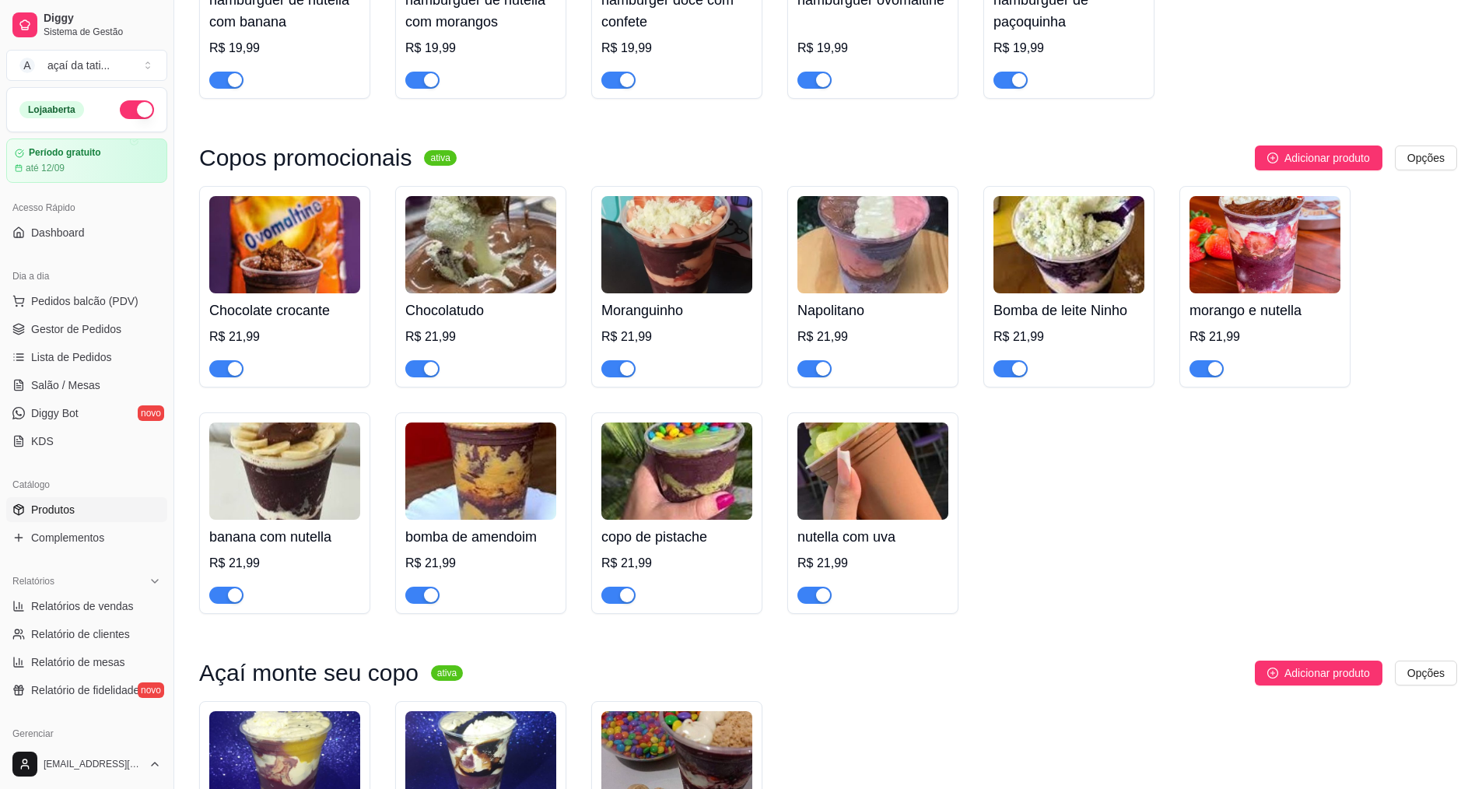
scroll to position [1400, 0]
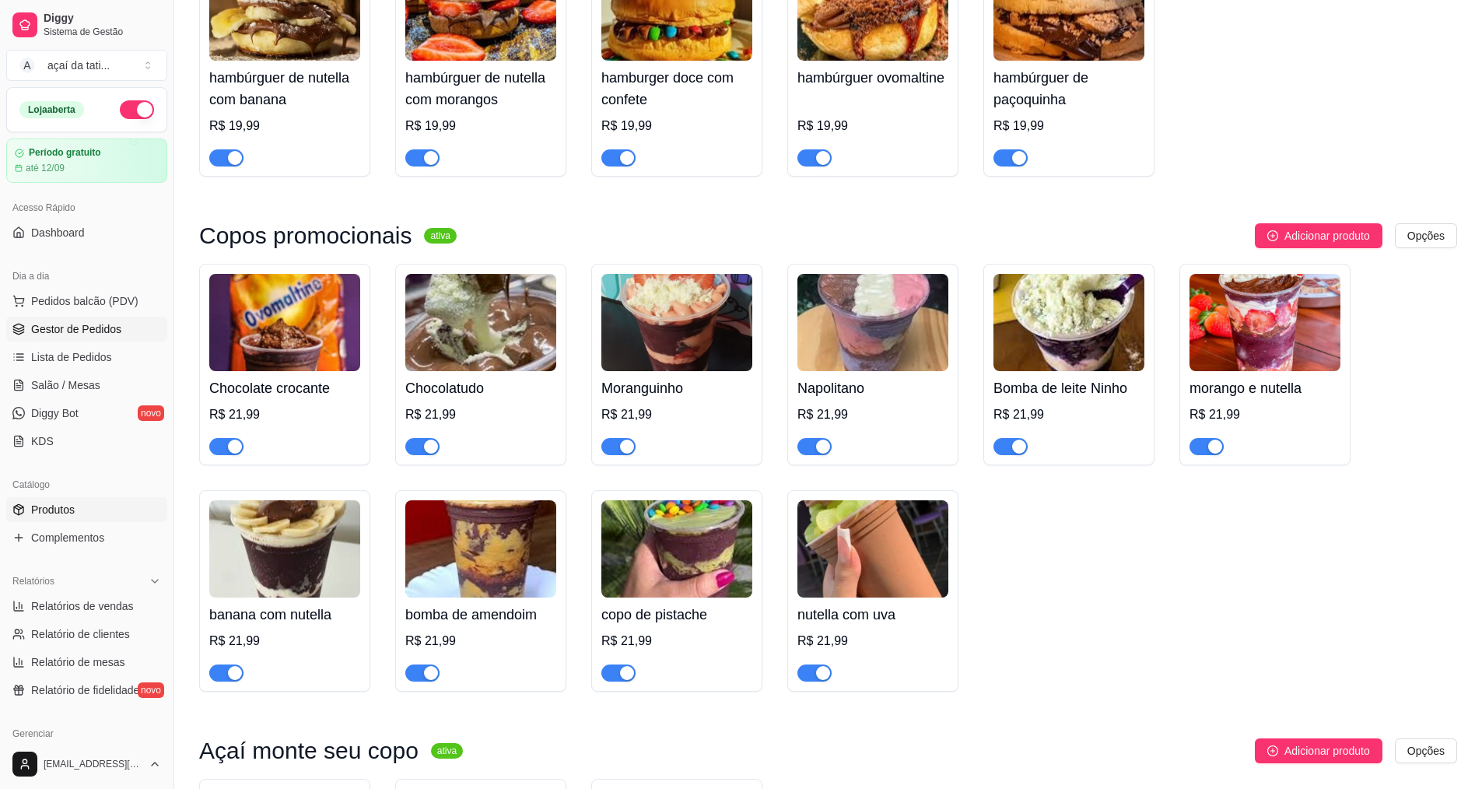
click at [68, 328] on span "Gestor de Pedidos" at bounding box center [76, 329] width 90 height 16
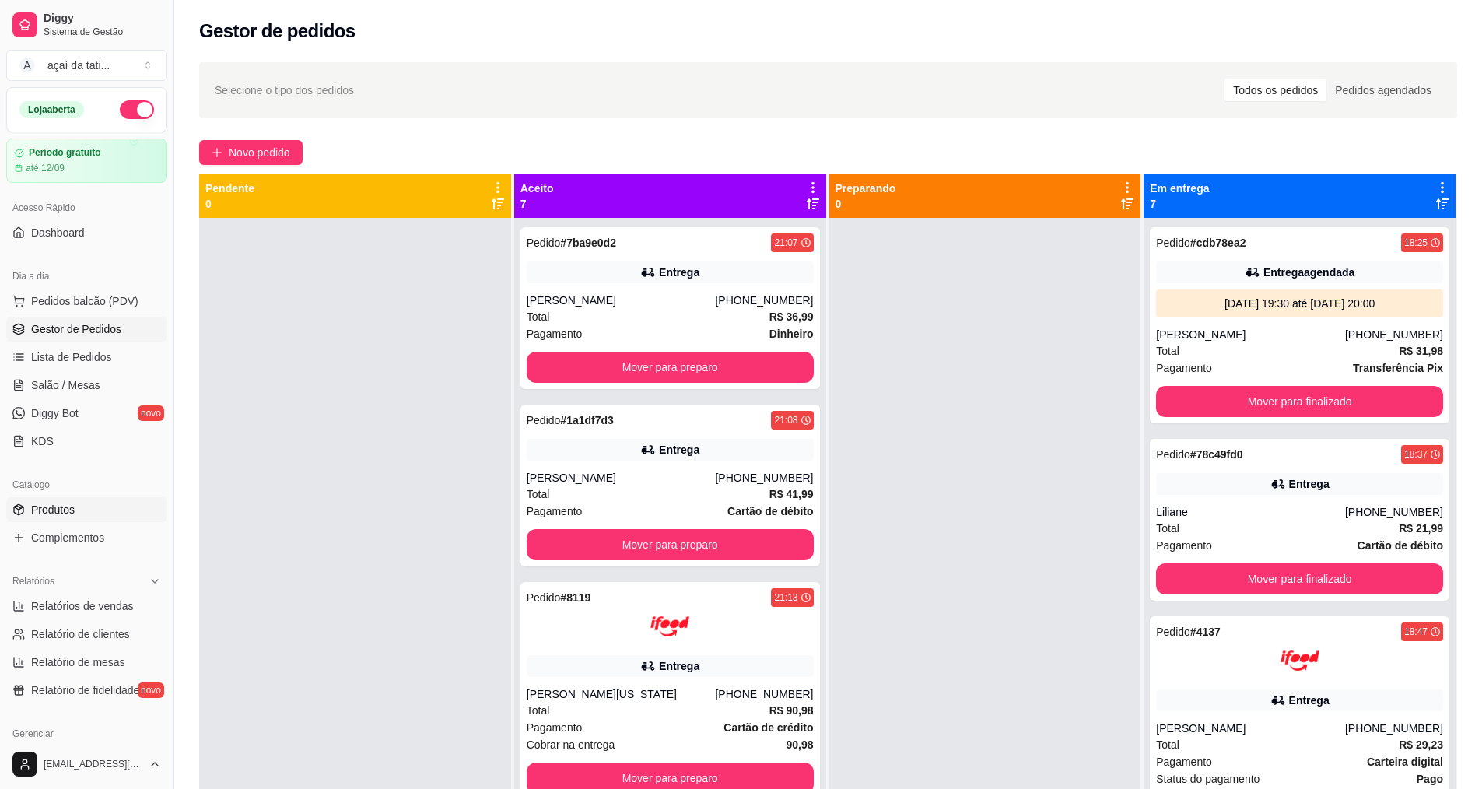
click at [75, 516] on link "Produtos" at bounding box center [86, 509] width 161 height 25
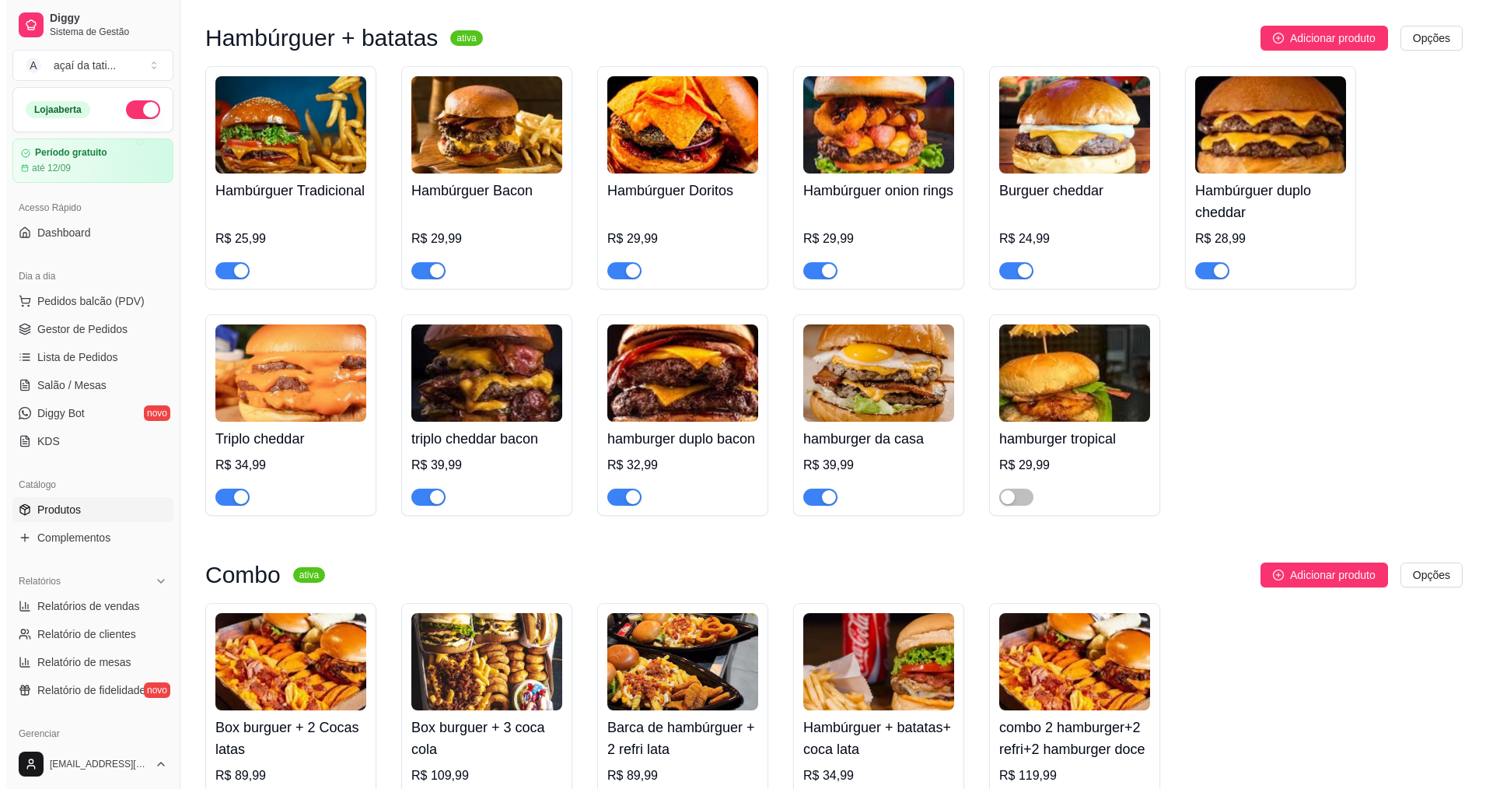
scroll to position [311, 0]
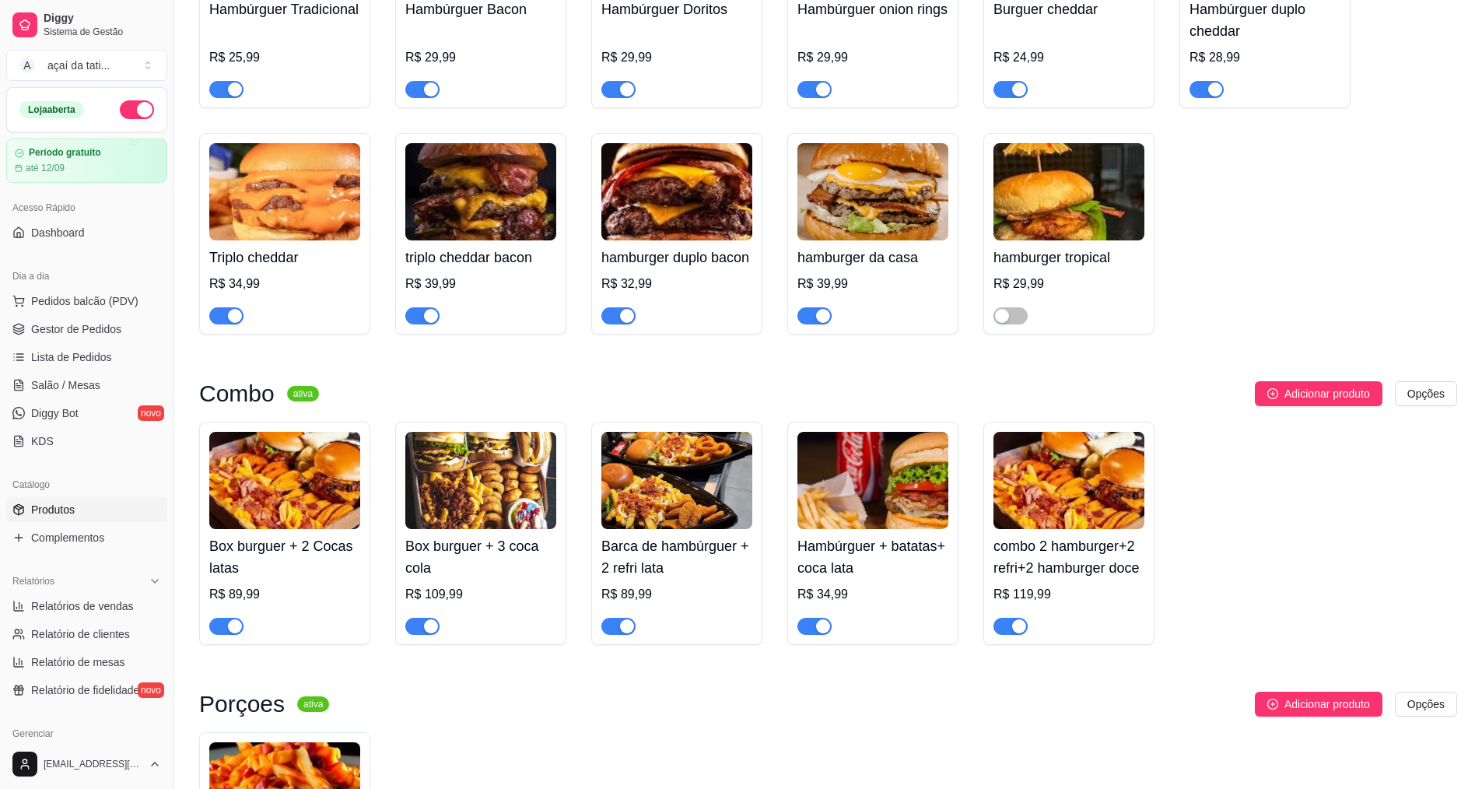
click at [883, 579] on h4 "Hambúrguer + batatas+ coca lata" at bounding box center [872, 557] width 151 height 44
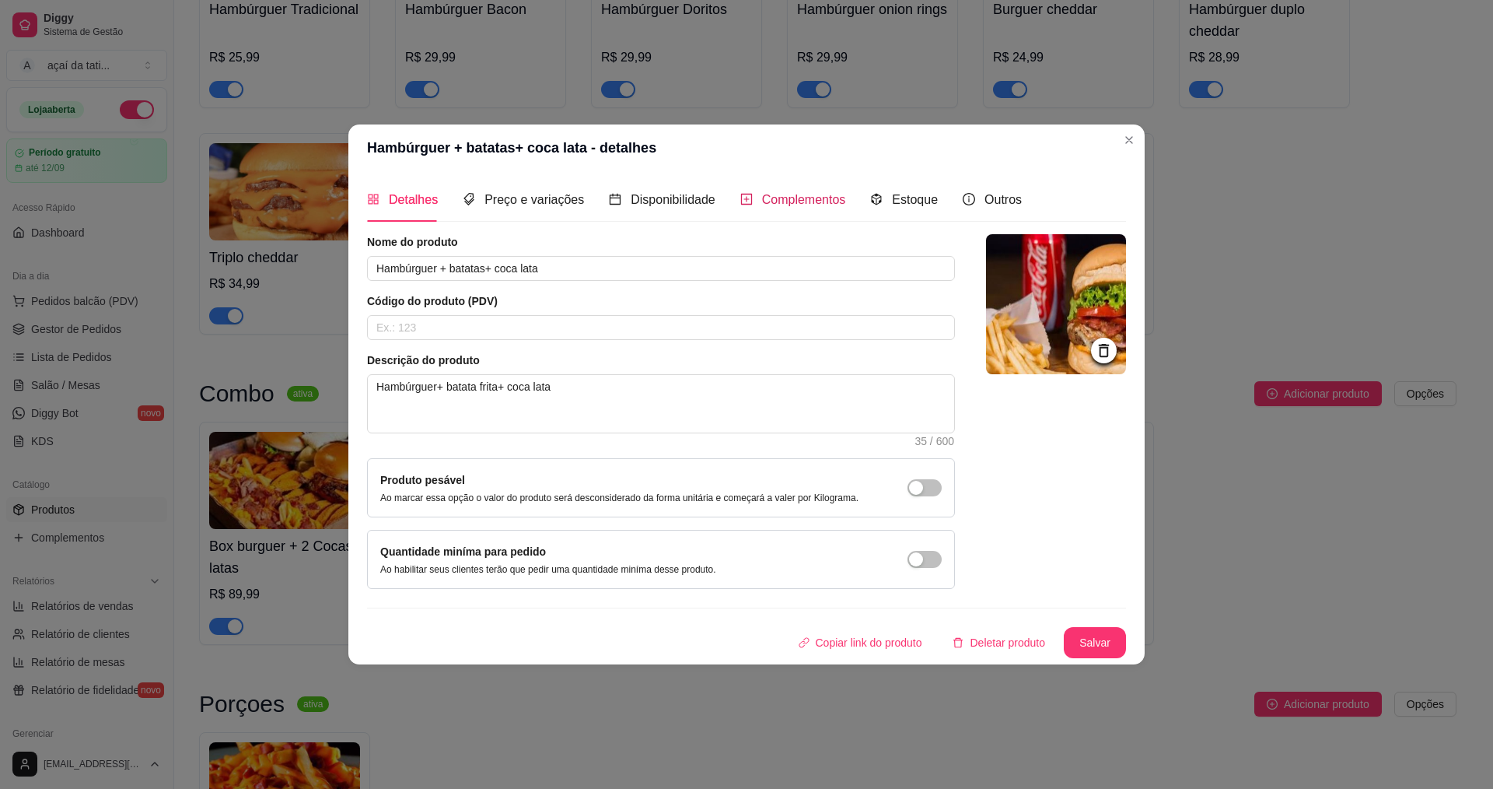
click at [762, 198] on span "Complementos" at bounding box center [804, 199] width 84 height 13
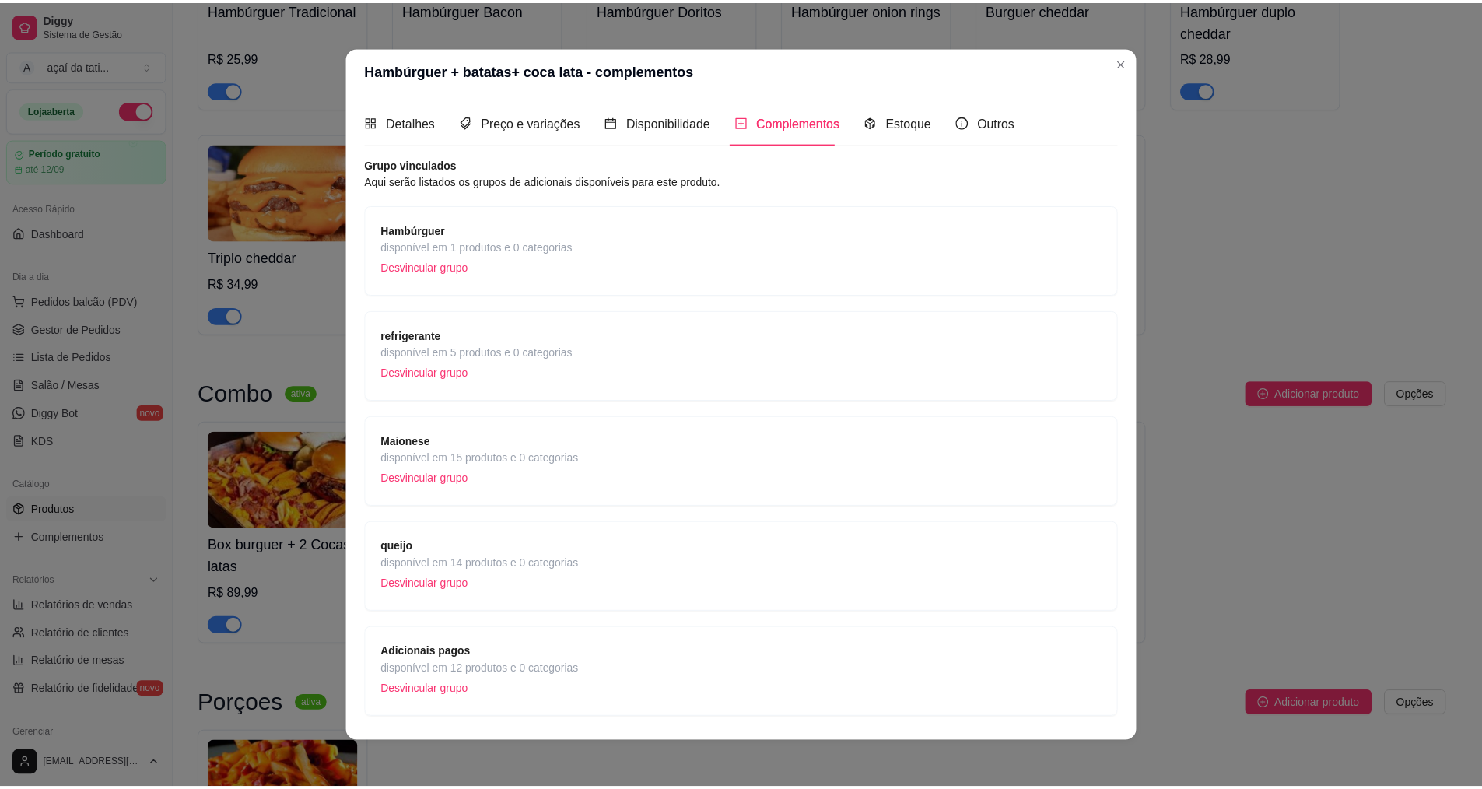
scroll to position [44, 0]
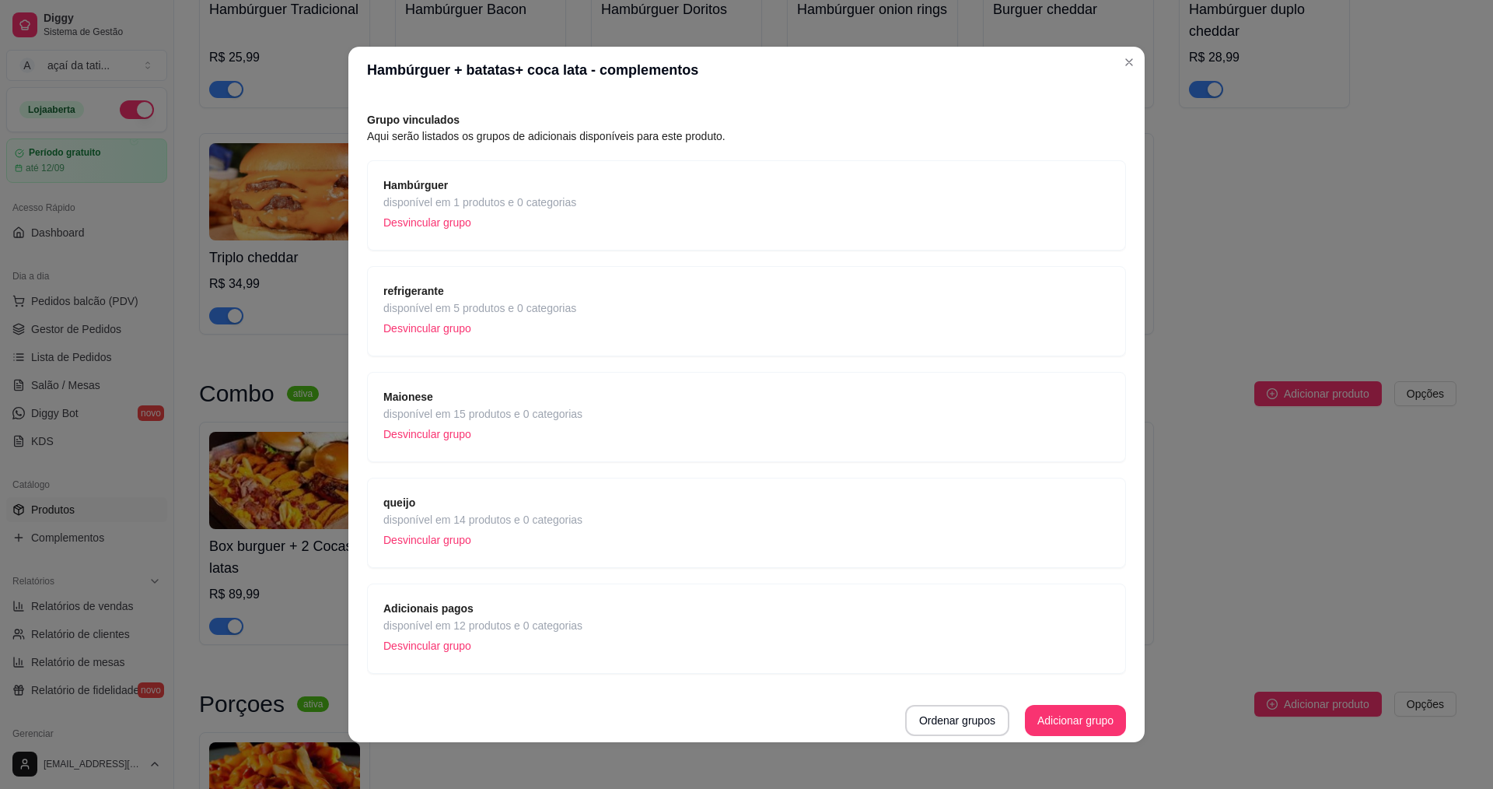
click at [464, 292] on span "refrigerante" at bounding box center [479, 290] width 193 height 17
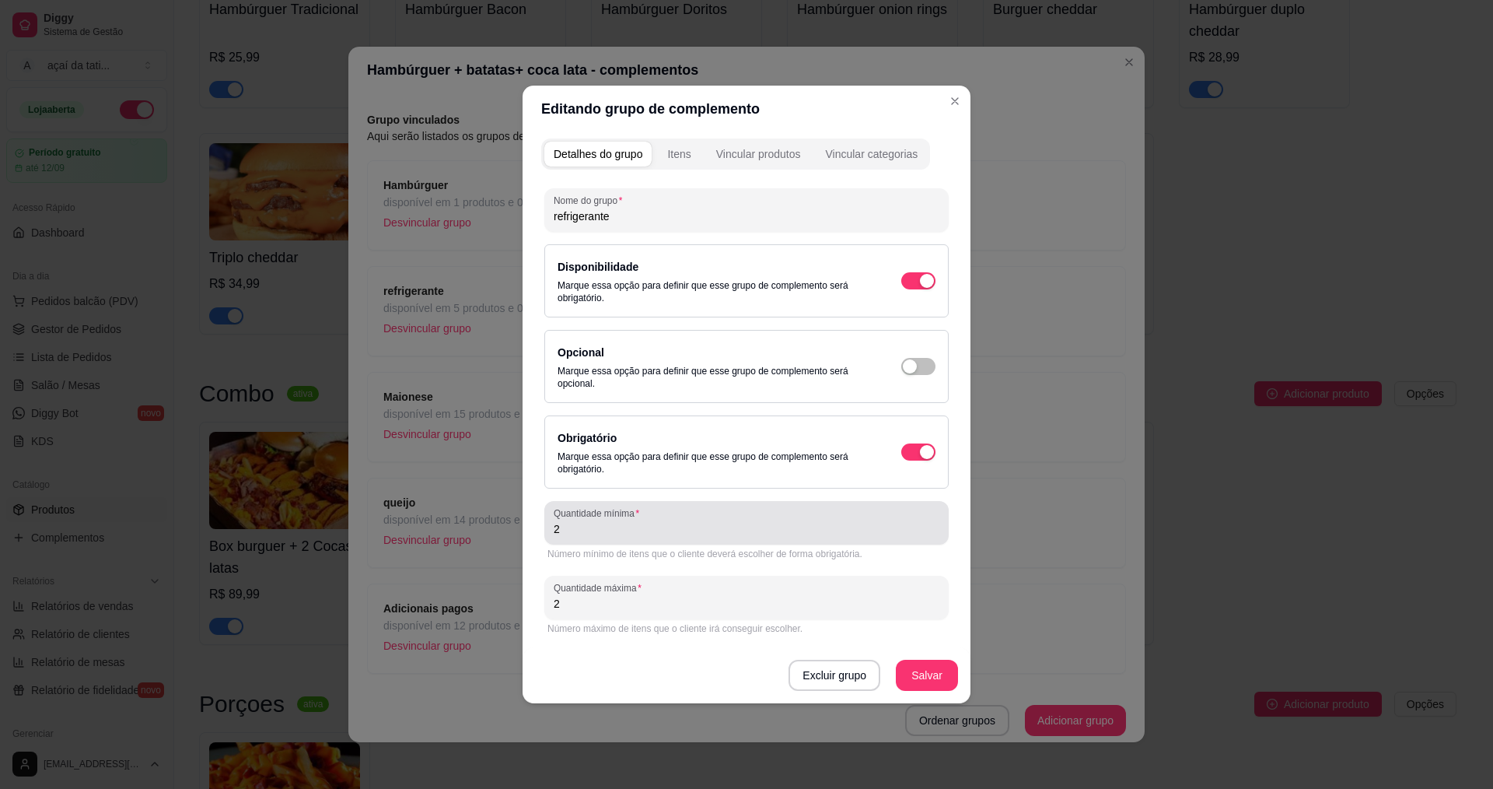
click at [591, 541] on div "Quantidade mínima 2" at bounding box center [746, 523] width 404 height 44
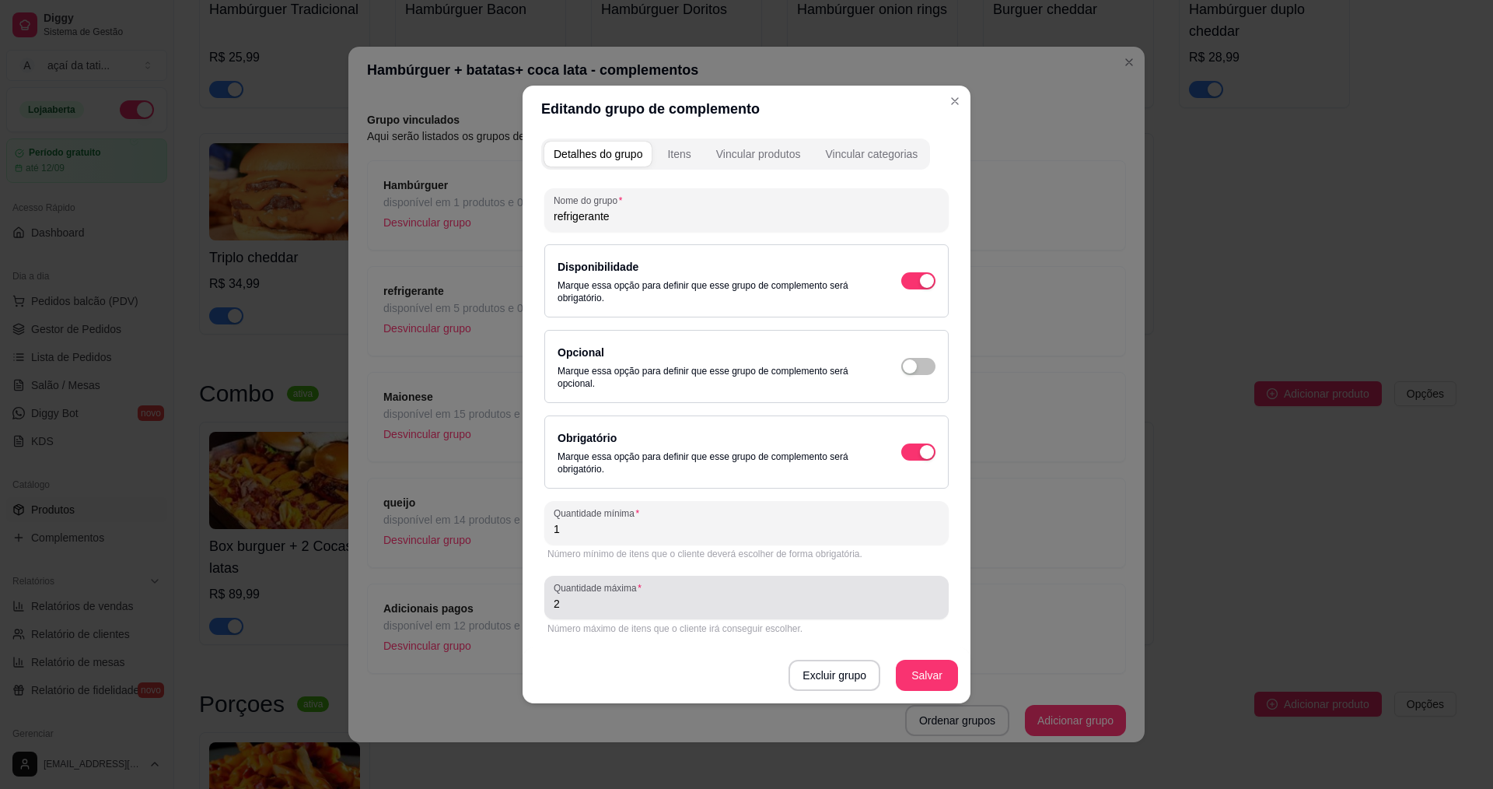
type input "1"
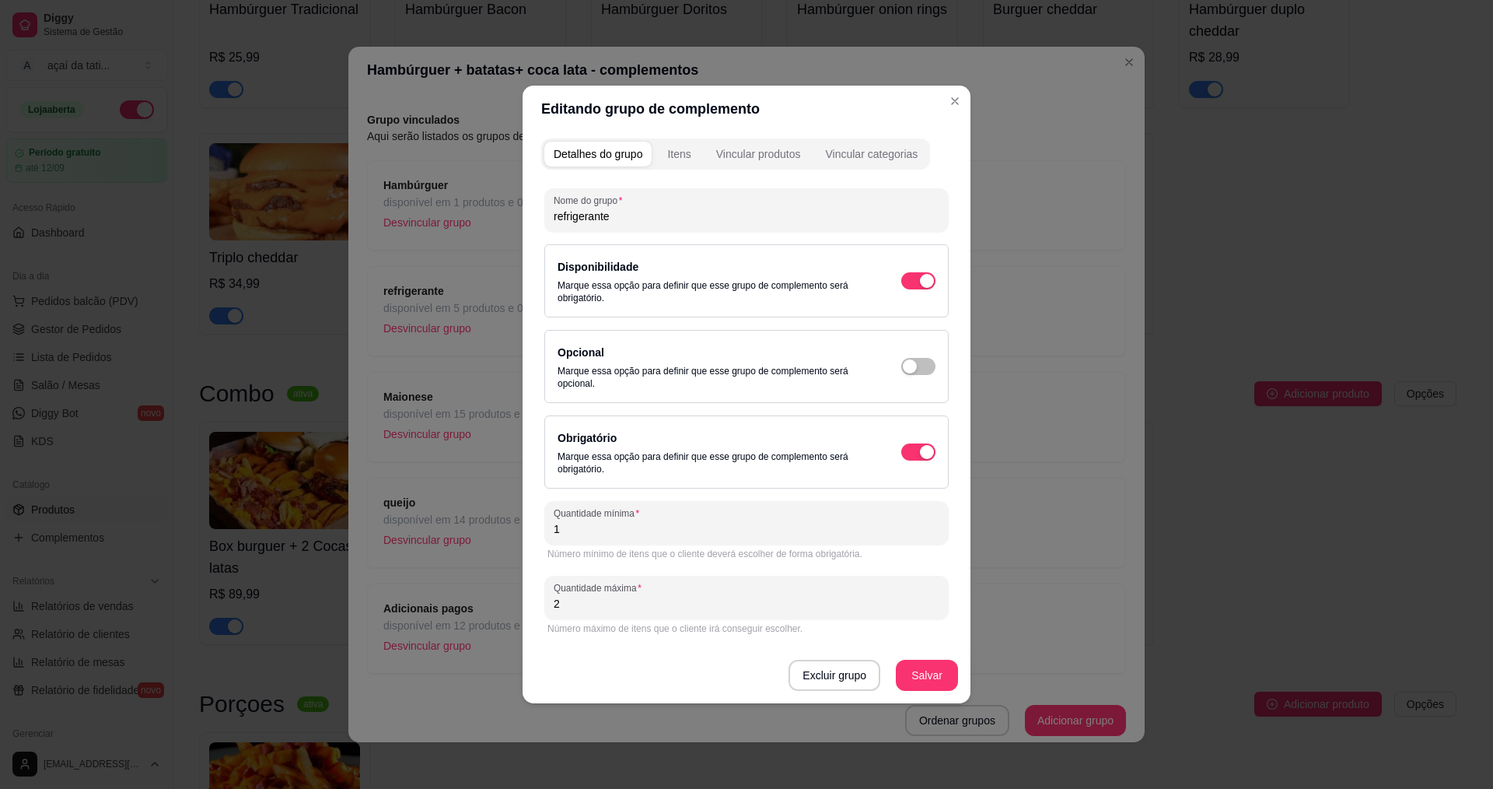
click at [849, 607] on input "2" at bounding box center [747, 604] width 386 height 16
type input "1"
click at [926, 682] on button "Salvar" at bounding box center [927, 675] width 61 height 30
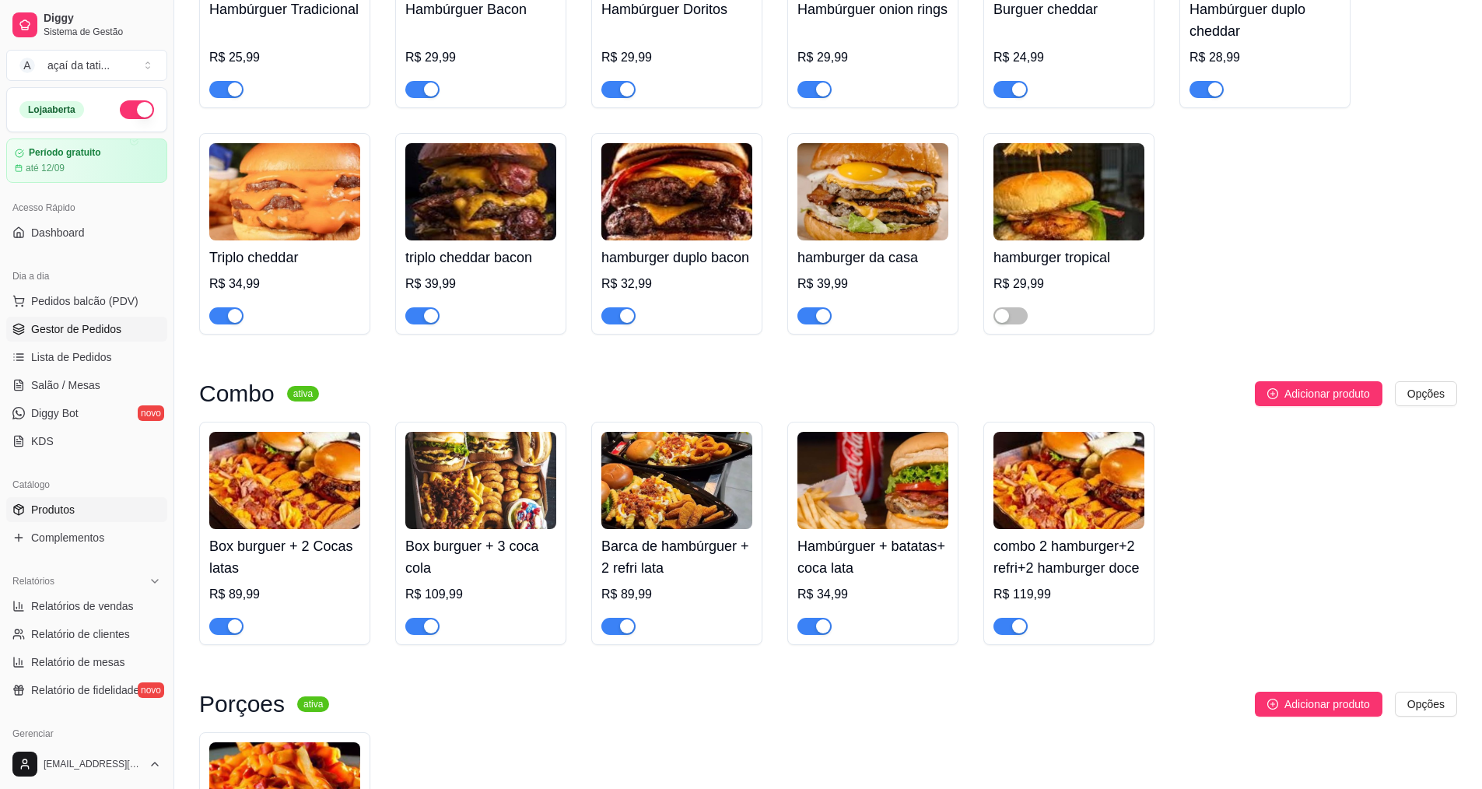
click at [124, 333] on link "Gestor de Pedidos" at bounding box center [86, 329] width 161 height 25
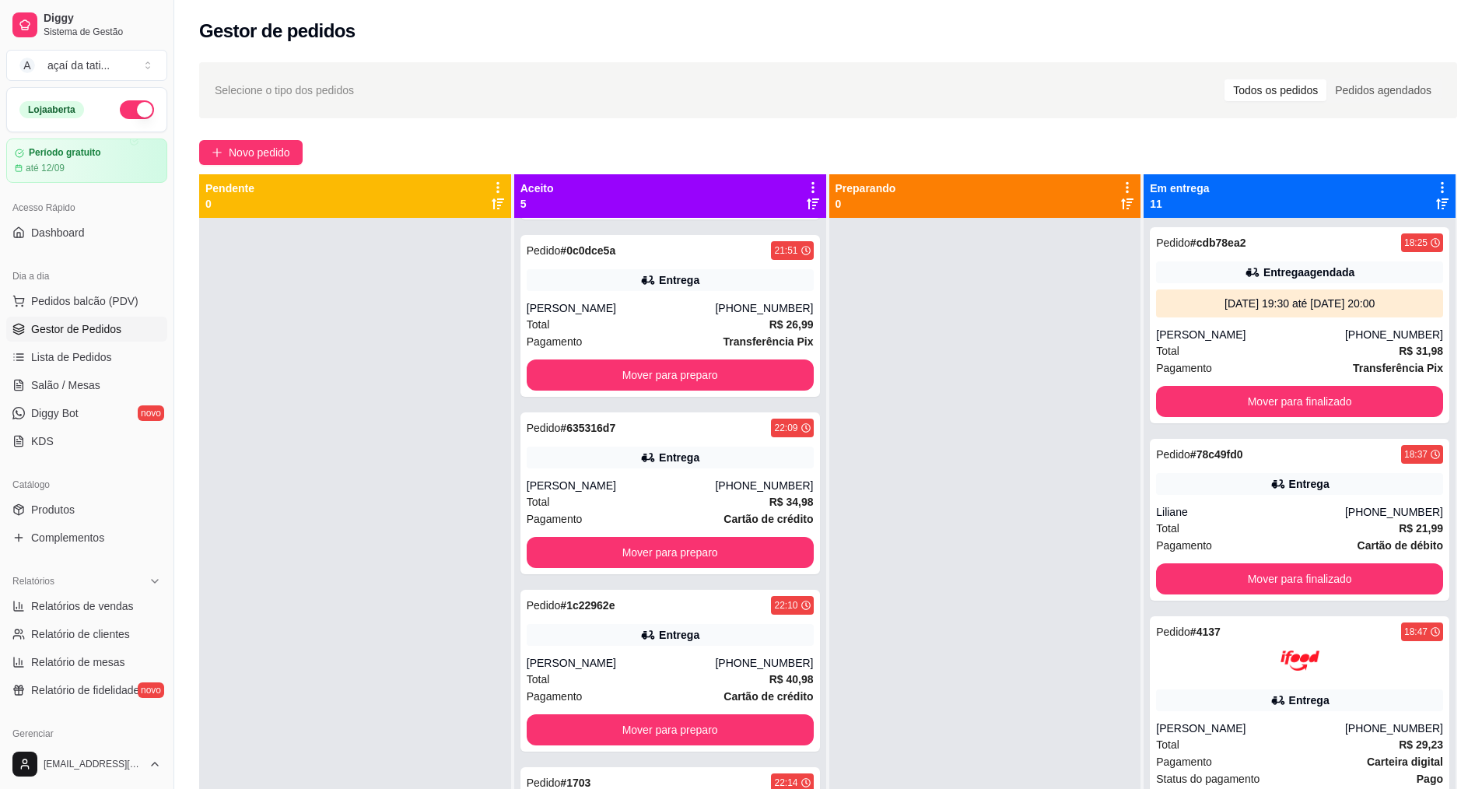
click at [1291, 89] on div "Todos os pedidos" at bounding box center [1275, 90] width 102 height 22
click at [1224, 79] on input "Todos os pedidos" at bounding box center [1224, 79] width 0 height 0
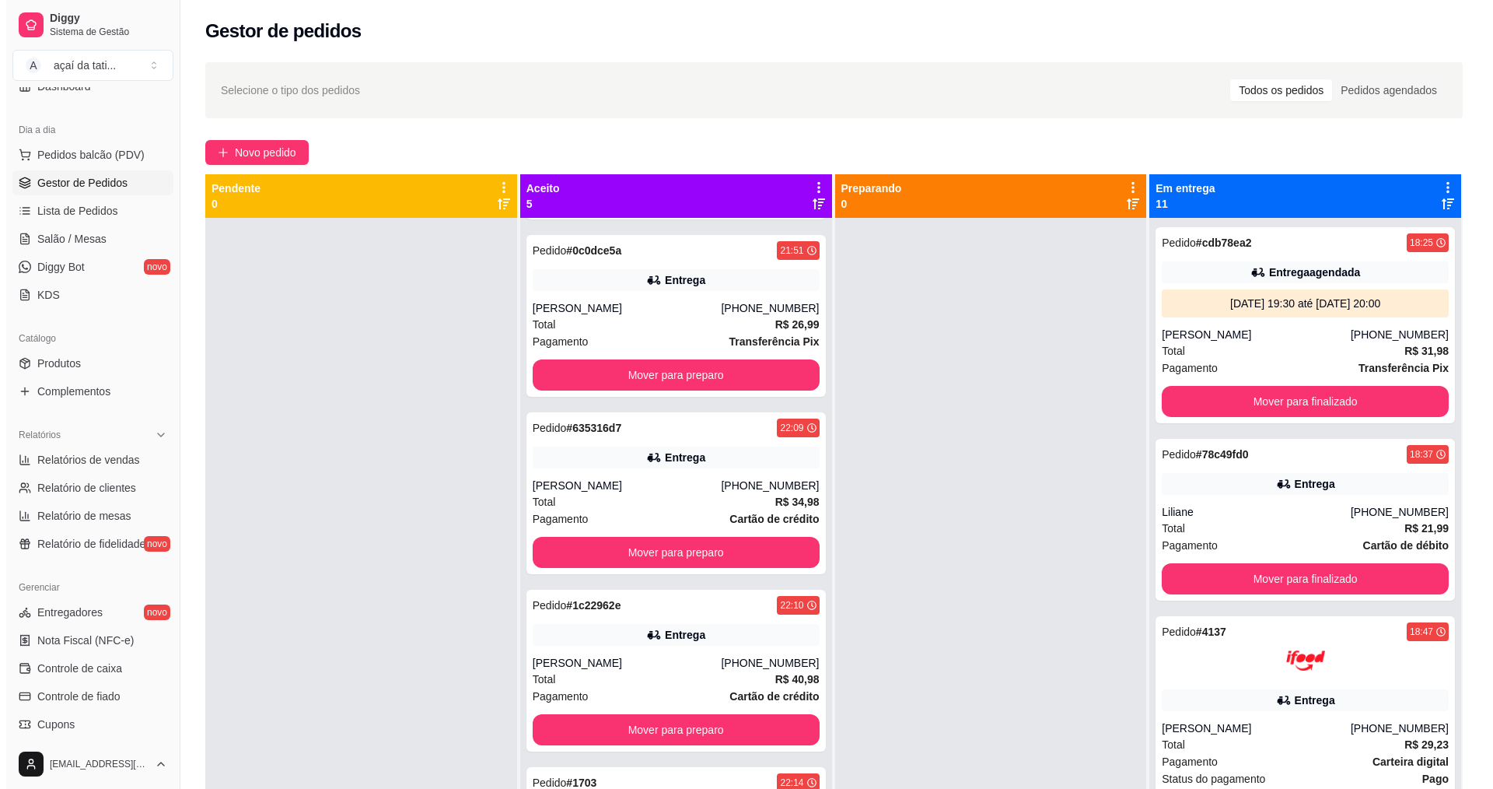
scroll to position [156, 0]
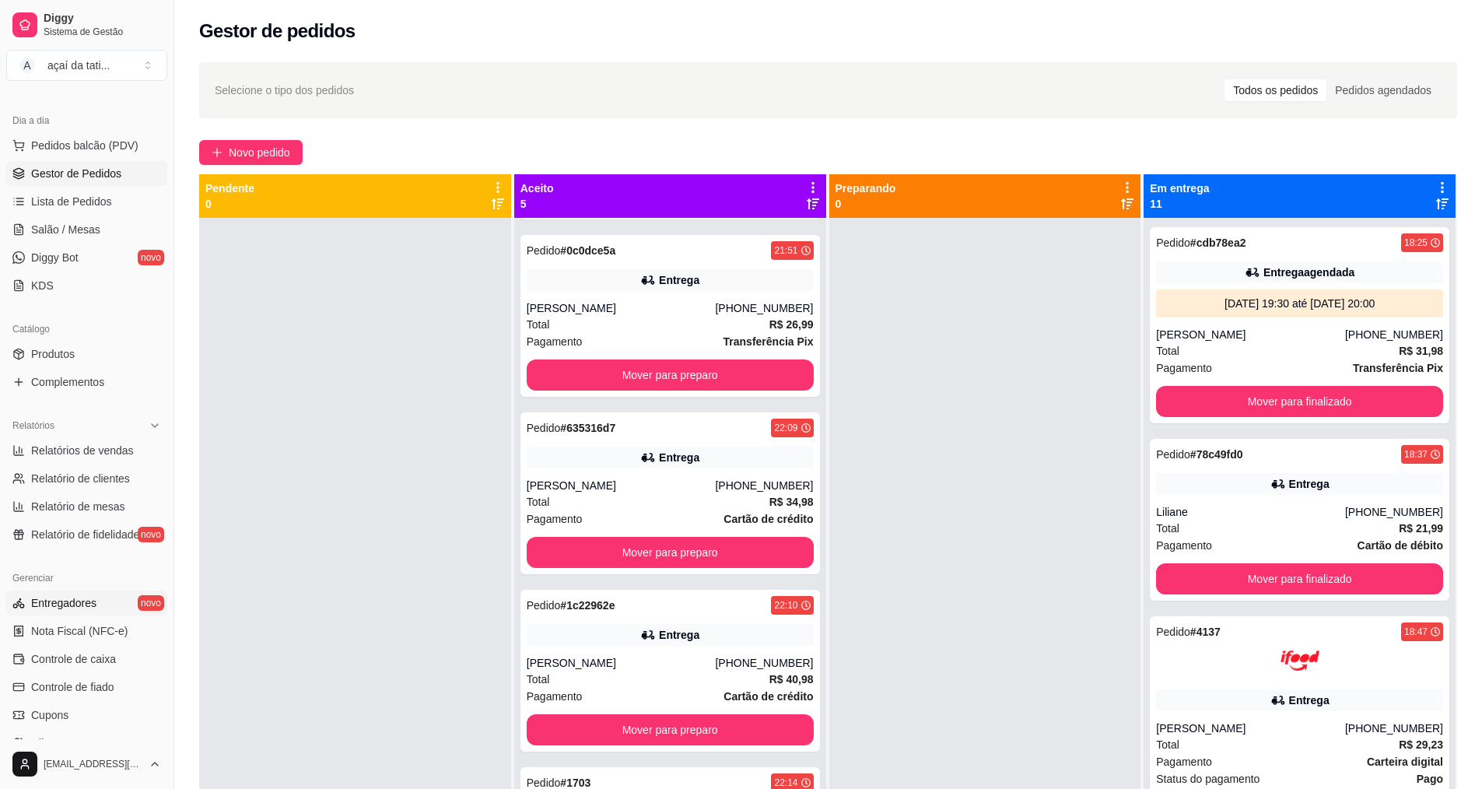
click at [103, 611] on link "Entregadores novo" at bounding box center [86, 602] width 161 height 25
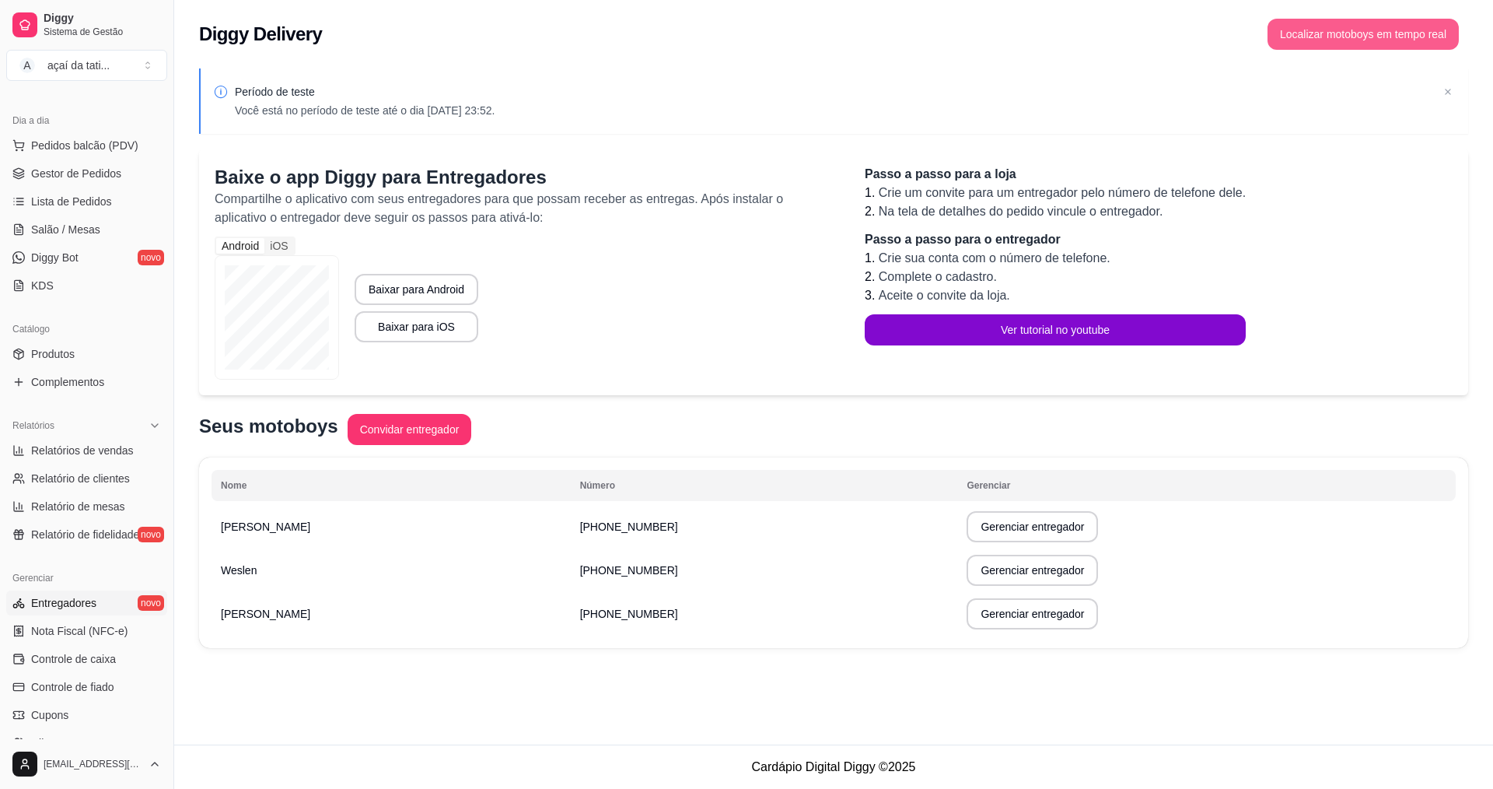
click at [1406, 30] on button "Localizar motoboys em tempo real" at bounding box center [1363, 34] width 191 height 31
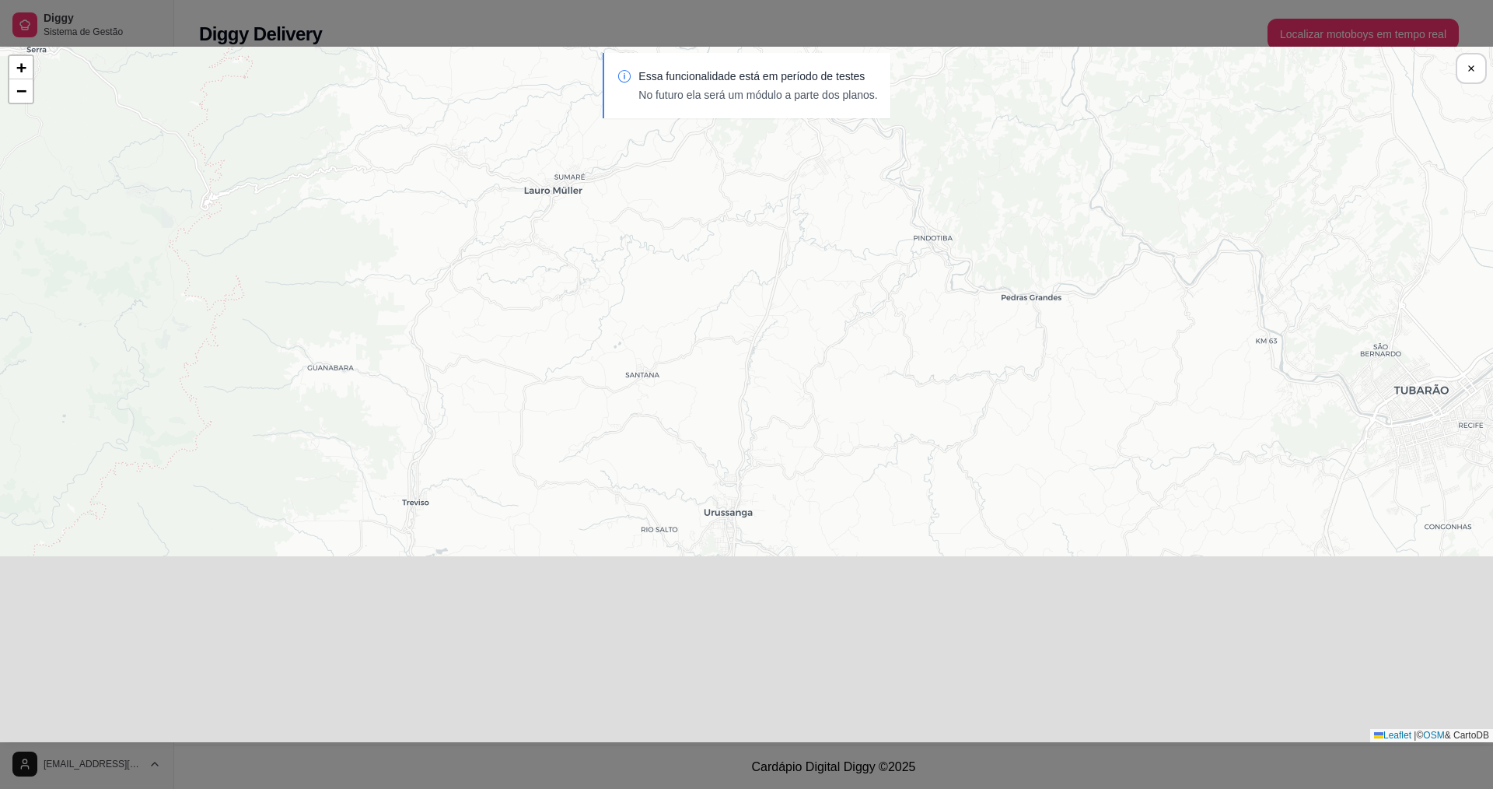
drag, startPoint x: 941, startPoint y: 658, endPoint x: 785, endPoint y: 257, distance: 430.7
click at [785, 258] on div "Sua loja luiz [DATE] 22:25:46 Weslen [DATE] 16:19:02 [PERSON_NAME] [DATE] 22:25…" at bounding box center [746, 394] width 1493 height 695
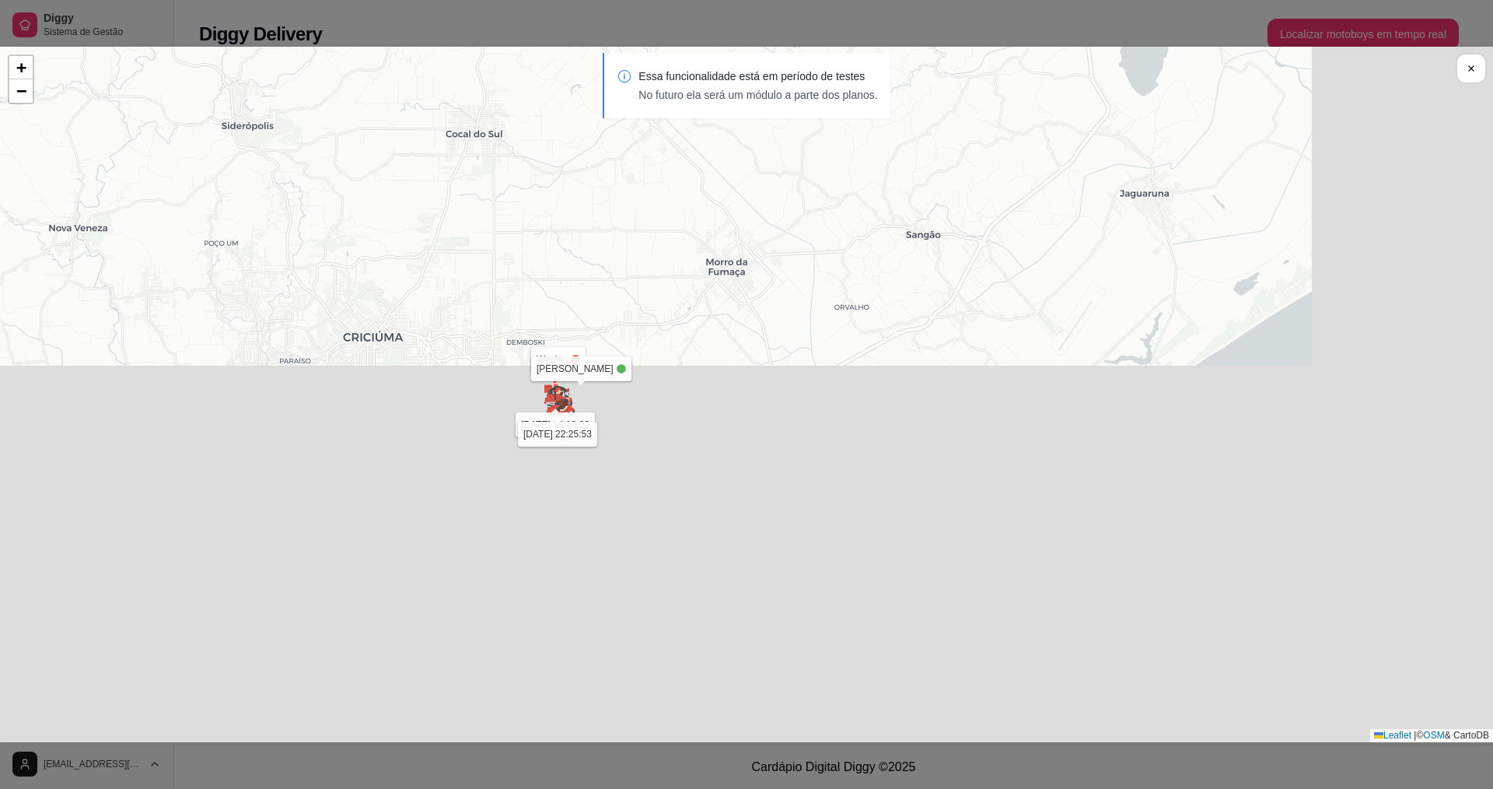
drag, startPoint x: 925, startPoint y: 631, endPoint x: 730, endPoint y: 150, distance: 518.8
click at [730, 150] on div "Sua loja luiz [DATE] 22:26:01 Weslen [DATE] 16:19:02 [PERSON_NAME] [DATE] 22:25…" at bounding box center [746, 394] width 1493 height 695
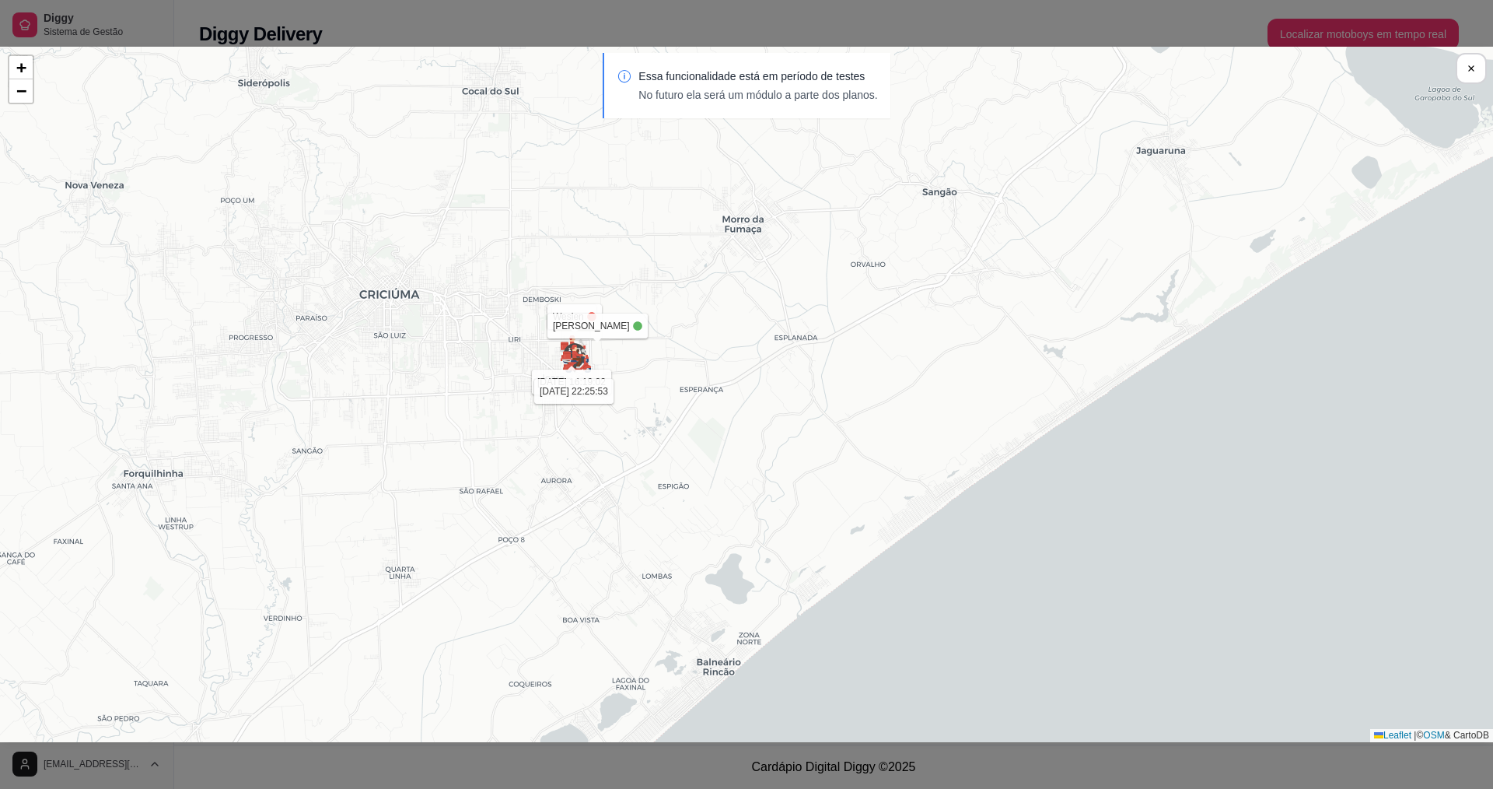
drag, startPoint x: 551, startPoint y: 459, endPoint x: 739, endPoint y: 457, distance: 187.5
click at [739, 457] on div "Sua loja luiz [DATE] 22:26:01 Weslen [DATE] 16:19:02 [PERSON_NAME] [DATE] 22:25…" at bounding box center [746, 394] width 1493 height 695
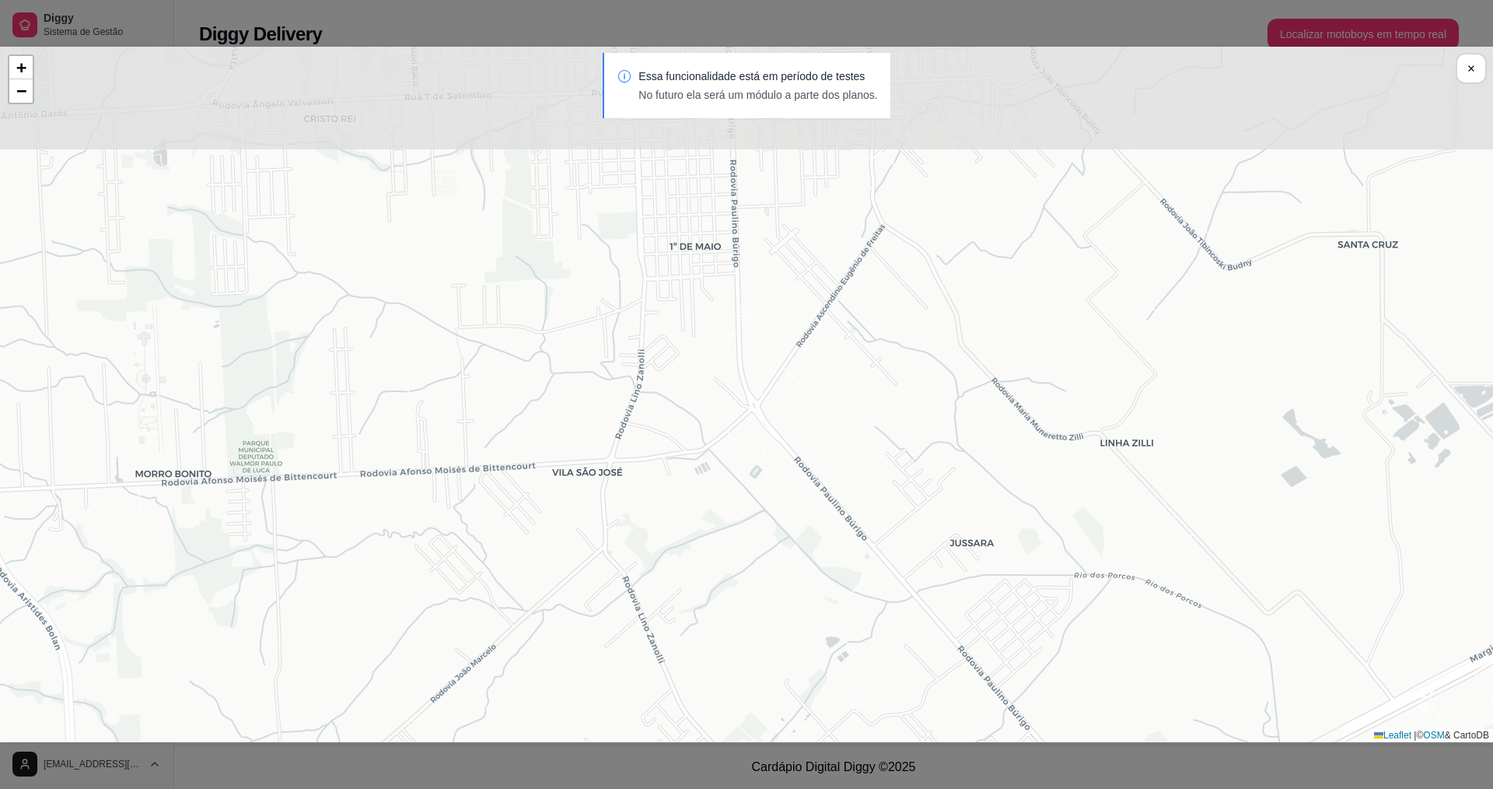
drag, startPoint x: 776, startPoint y: 230, endPoint x: 758, endPoint y: 557, distance: 327.2
click at [758, 557] on div "Sua loja luiz [DATE] 22:26:01 Weslen [DATE] 16:19:02 [PERSON_NAME] [DATE] 22:25…" at bounding box center [746, 394] width 1493 height 695
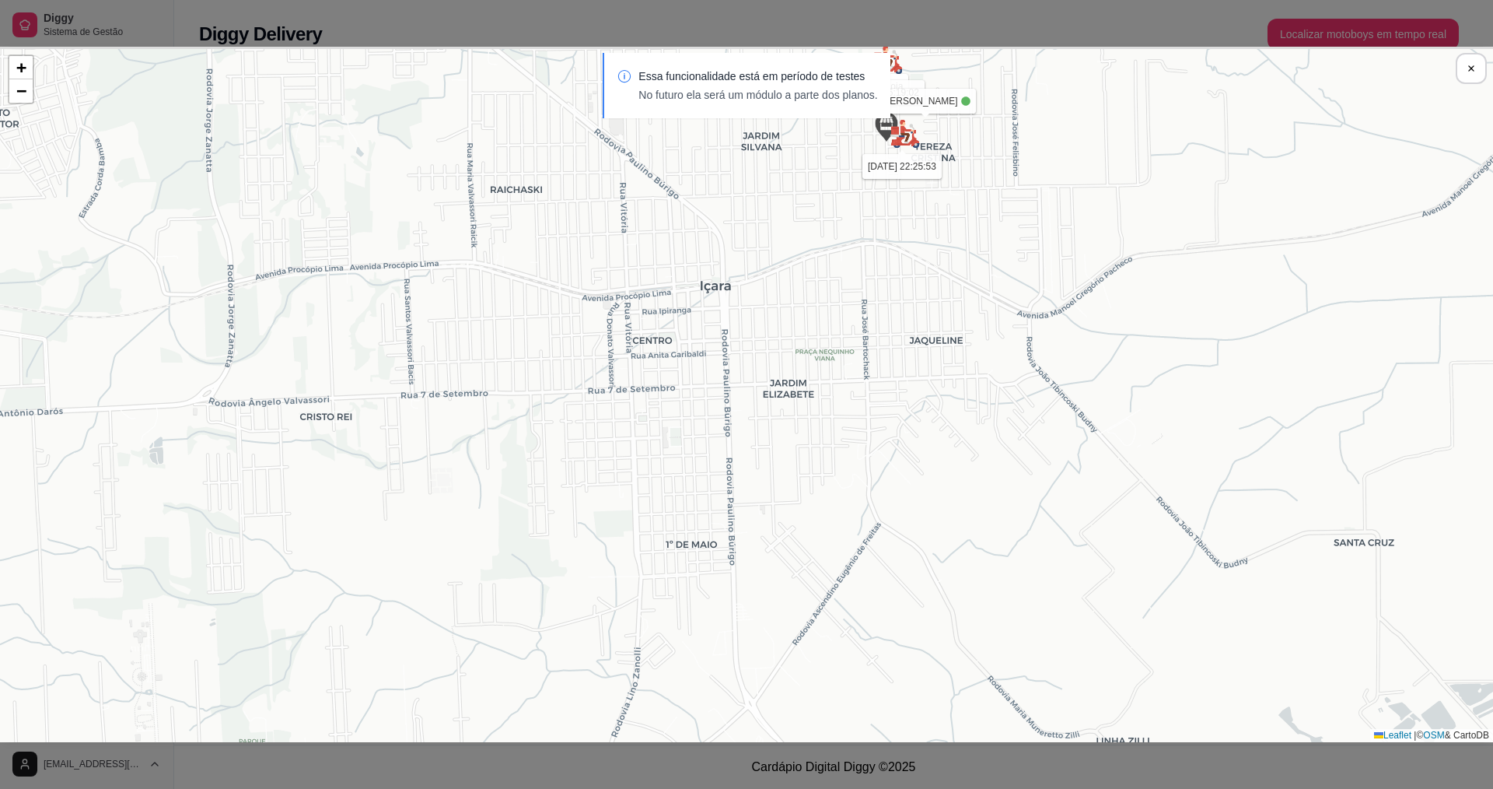
drag, startPoint x: 759, startPoint y: 328, endPoint x: 793, endPoint y: 557, distance: 231.1
click at [790, 555] on div "Sua loja luiz [DATE] 22:26:01 Weslen [DATE] 16:19:02 [PERSON_NAME] [DATE] 22:25…" at bounding box center [746, 394] width 1493 height 695
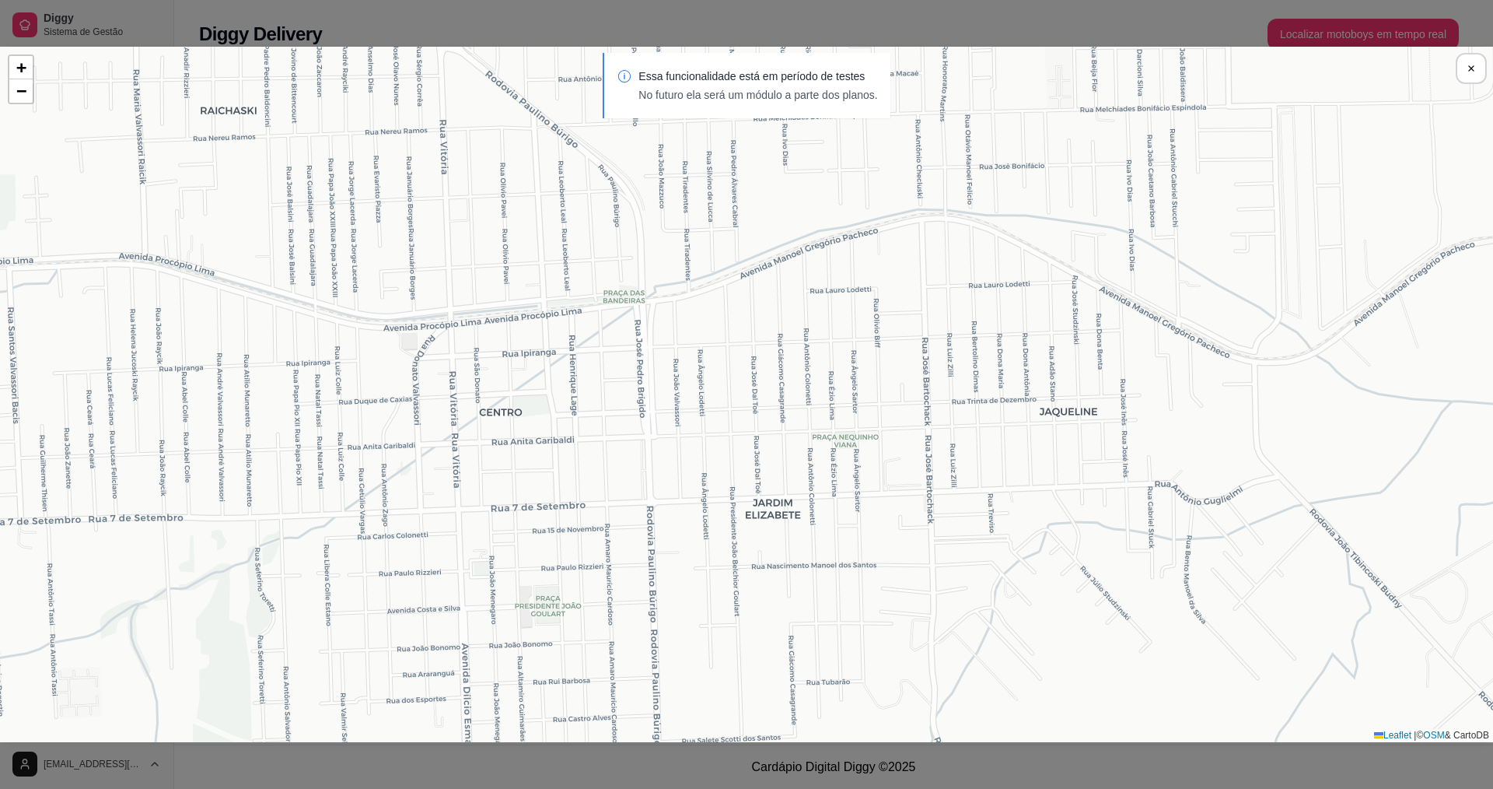
drag, startPoint x: 972, startPoint y: 376, endPoint x: 806, endPoint y: 623, distance: 298.1
click at [860, 621] on div "Sua loja luiz [DATE] 22:26:01 Weslen [DATE] 16:19:02 [PERSON_NAME] [DATE] 22:25…" at bounding box center [746, 394] width 1493 height 695
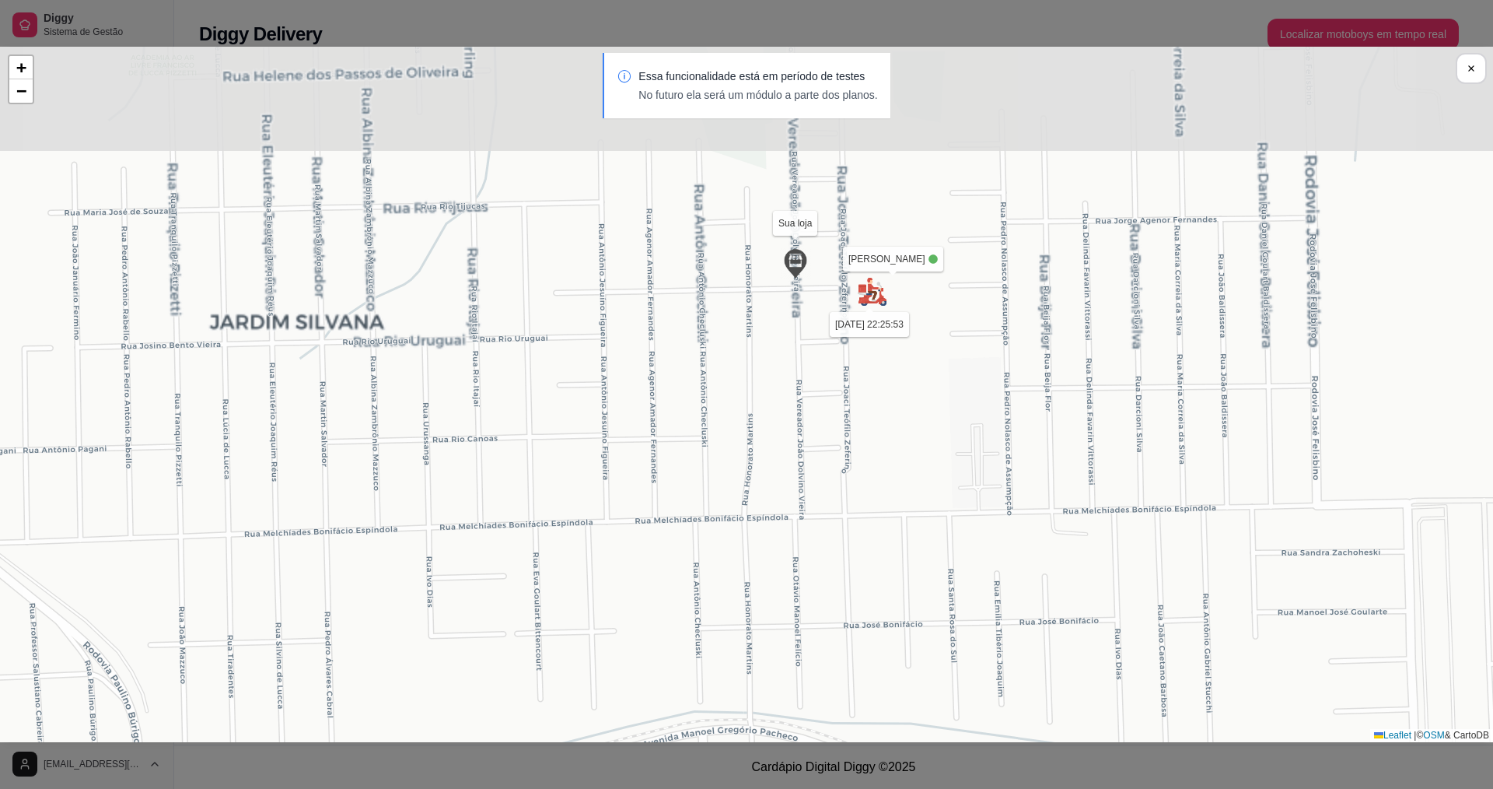
drag, startPoint x: 1010, startPoint y: 326, endPoint x: 940, endPoint y: 536, distance: 221.4
click at [946, 535] on div "Sua loja luiz [DATE] 22:26:01 Weslen [DATE] 16:19:02 [PERSON_NAME] [DATE] 22:25…" at bounding box center [746, 394] width 1493 height 695
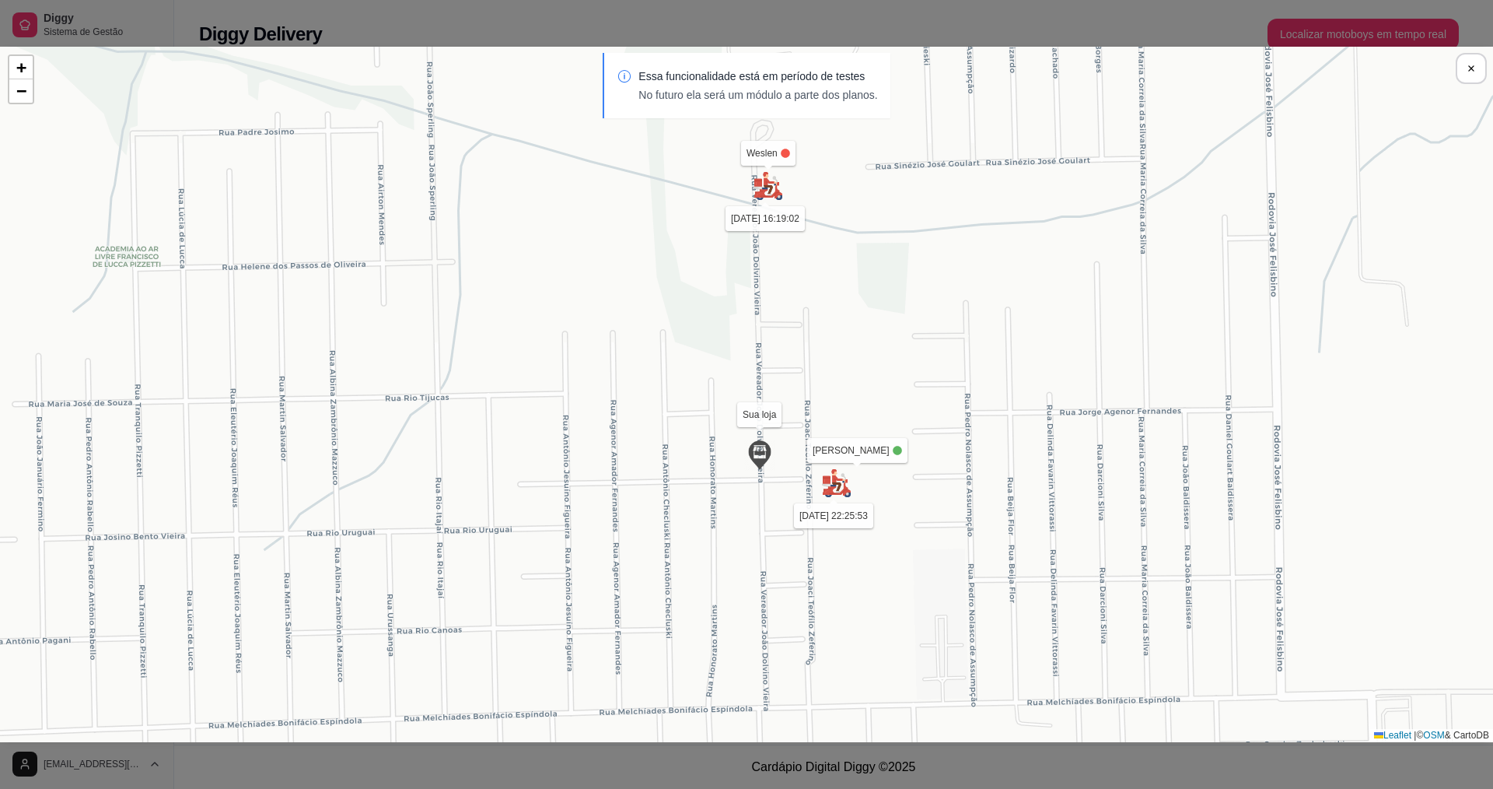
drag, startPoint x: 947, startPoint y: 224, endPoint x: 928, endPoint y: 384, distance: 161.4
click at [928, 384] on div "Sua loja luiz [DATE] 22:26:01 Weslen [DATE] 16:19:02 [PERSON_NAME] [DATE] 22:25…" at bounding box center [746, 394] width 1493 height 695
click at [838, 453] on div "Sua loja luiz [DATE] 22:26:01 Weslen [DATE] 16:19:02 [PERSON_NAME] [DATE] 22:25…" at bounding box center [746, 394] width 1493 height 695
click at [1477, 51] on div "Sua loja luiz [DATE] 22:26:20 Weslen [DATE] 16:19:02 [PERSON_NAME] [DATE] 22:26…" at bounding box center [746, 394] width 1493 height 695
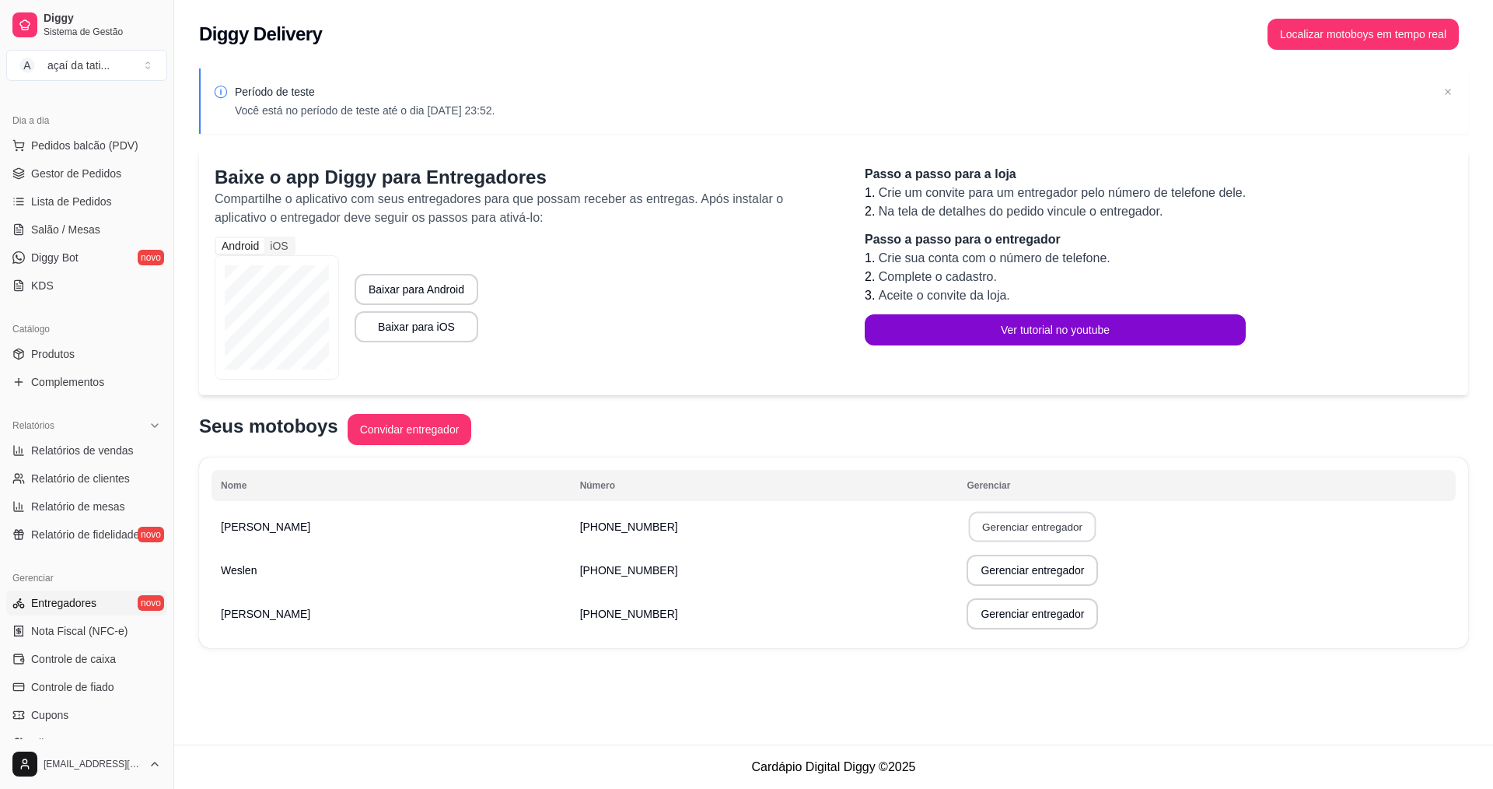
click at [969, 520] on button "Gerenciar entregador" at bounding box center [1033, 527] width 128 height 30
select select "30"
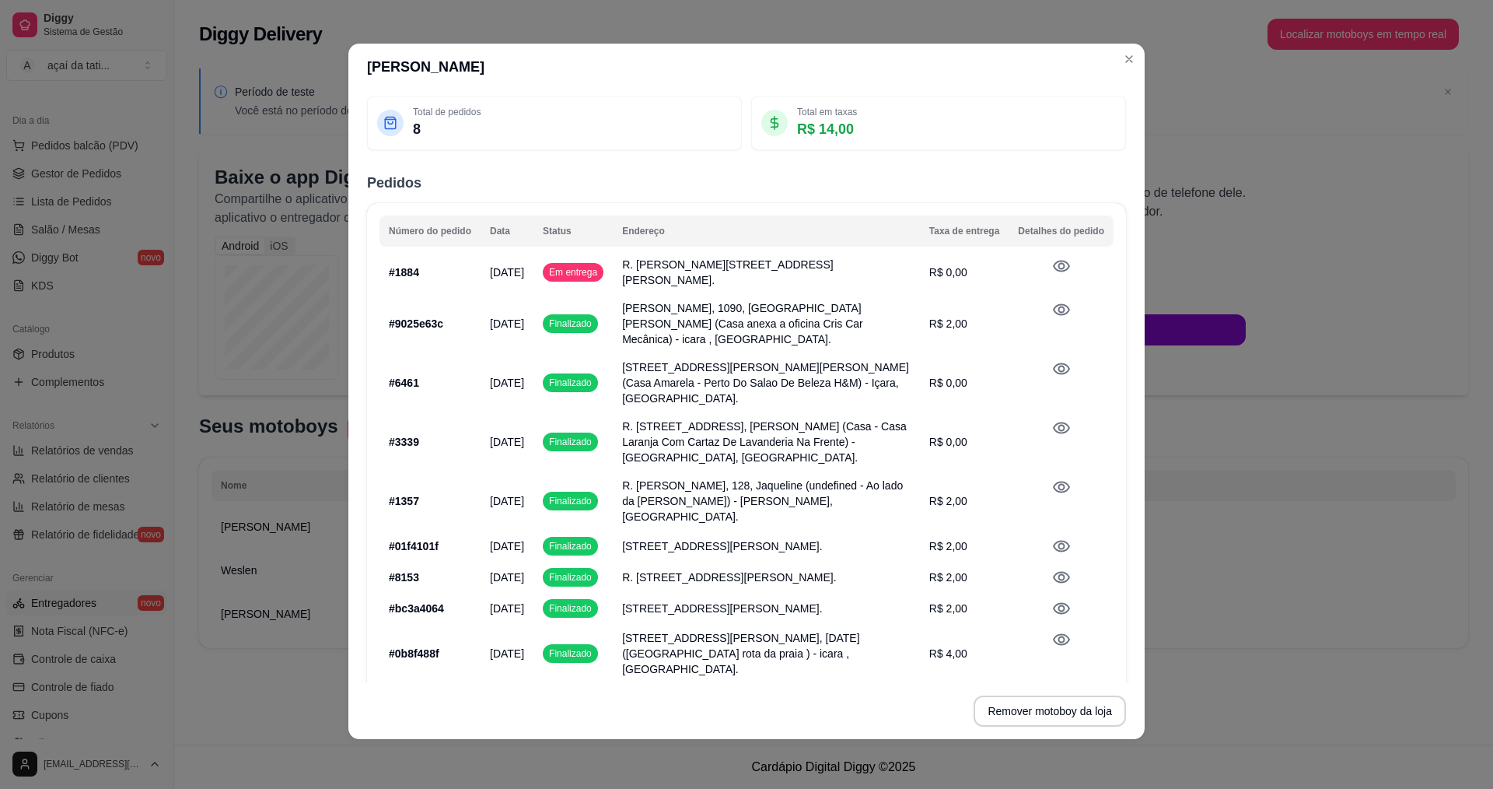
scroll to position [121, 0]
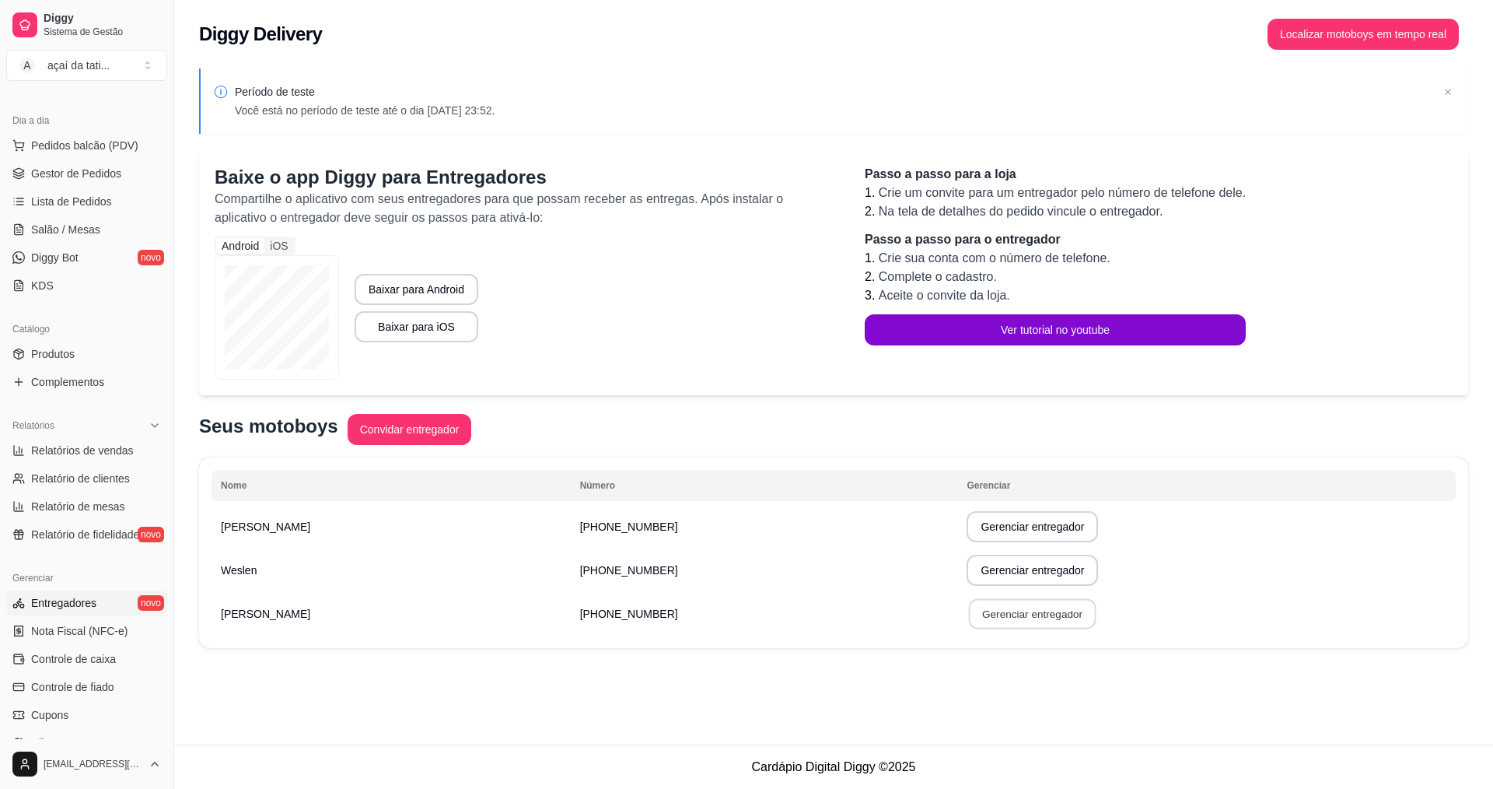
click at [969, 607] on button "Gerenciar entregador" at bounding box center [1033, 614] width 128 height 30
select select "30"
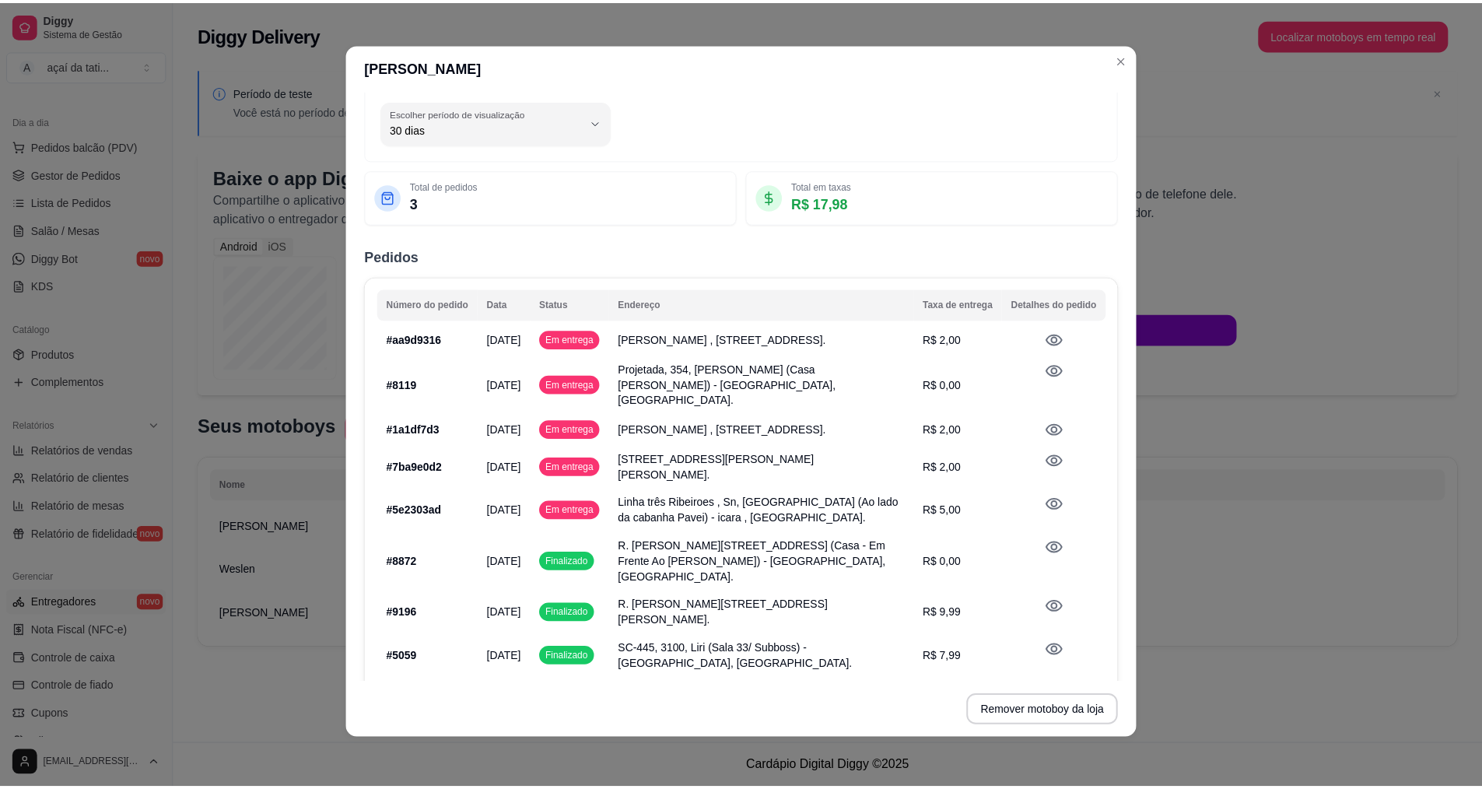
scroll to position [0, 0]
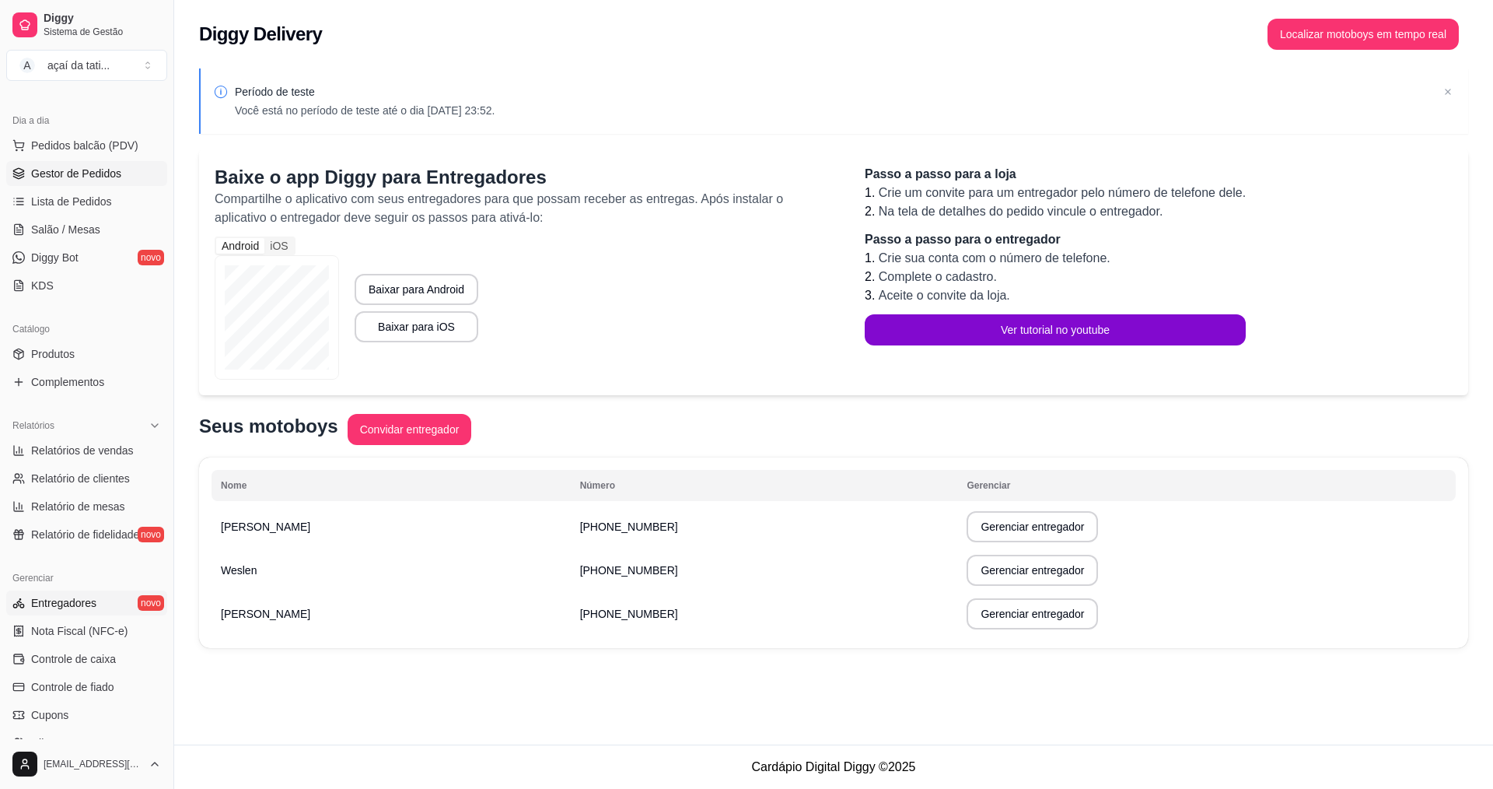
click at [82, 177] on span "Gestor de Pedidos" at bounding box center [76, 174] width 90 height 16
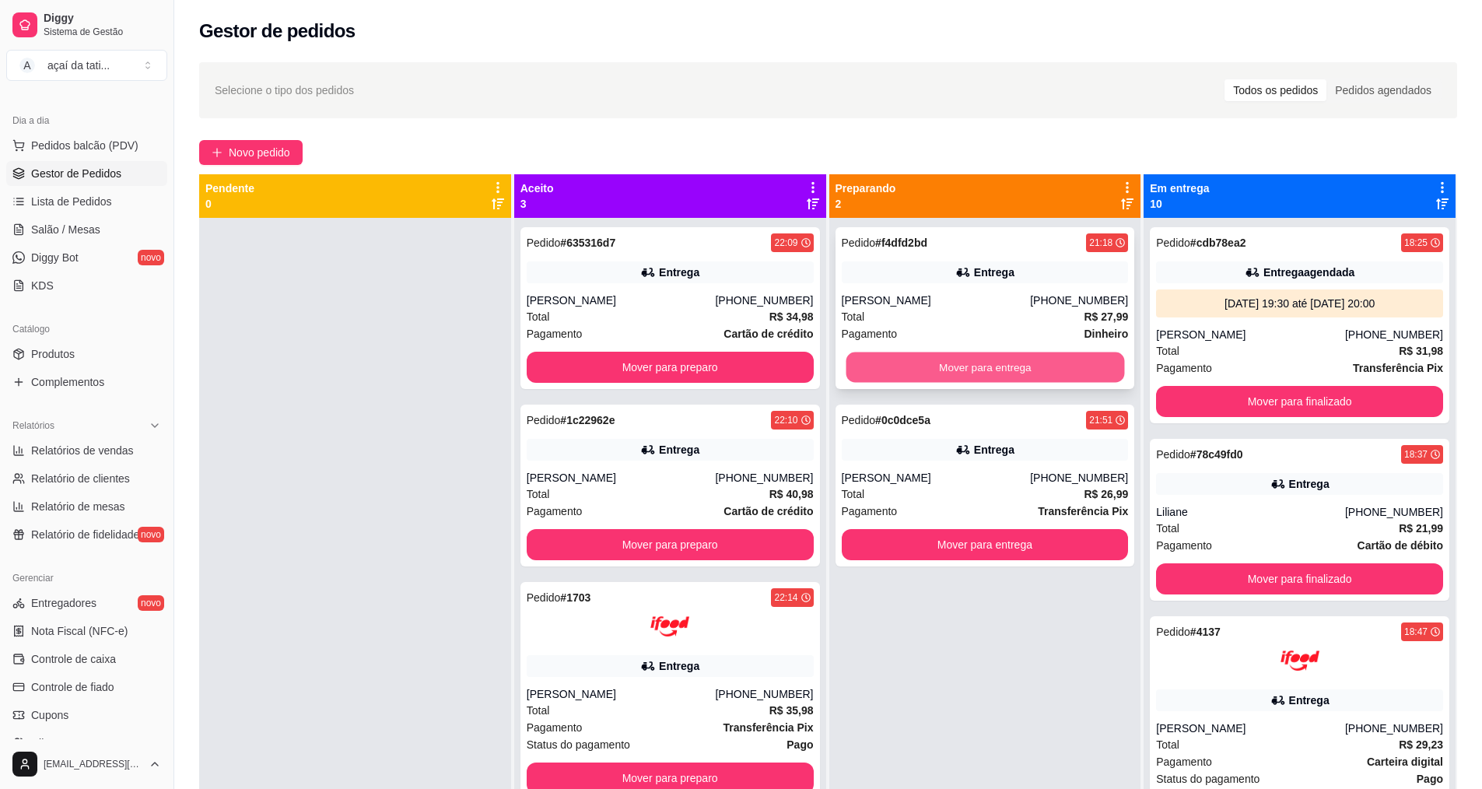
click at [940, 373] on button "Mover para entrega" at bounding box center [985, 367] width 278 height 30
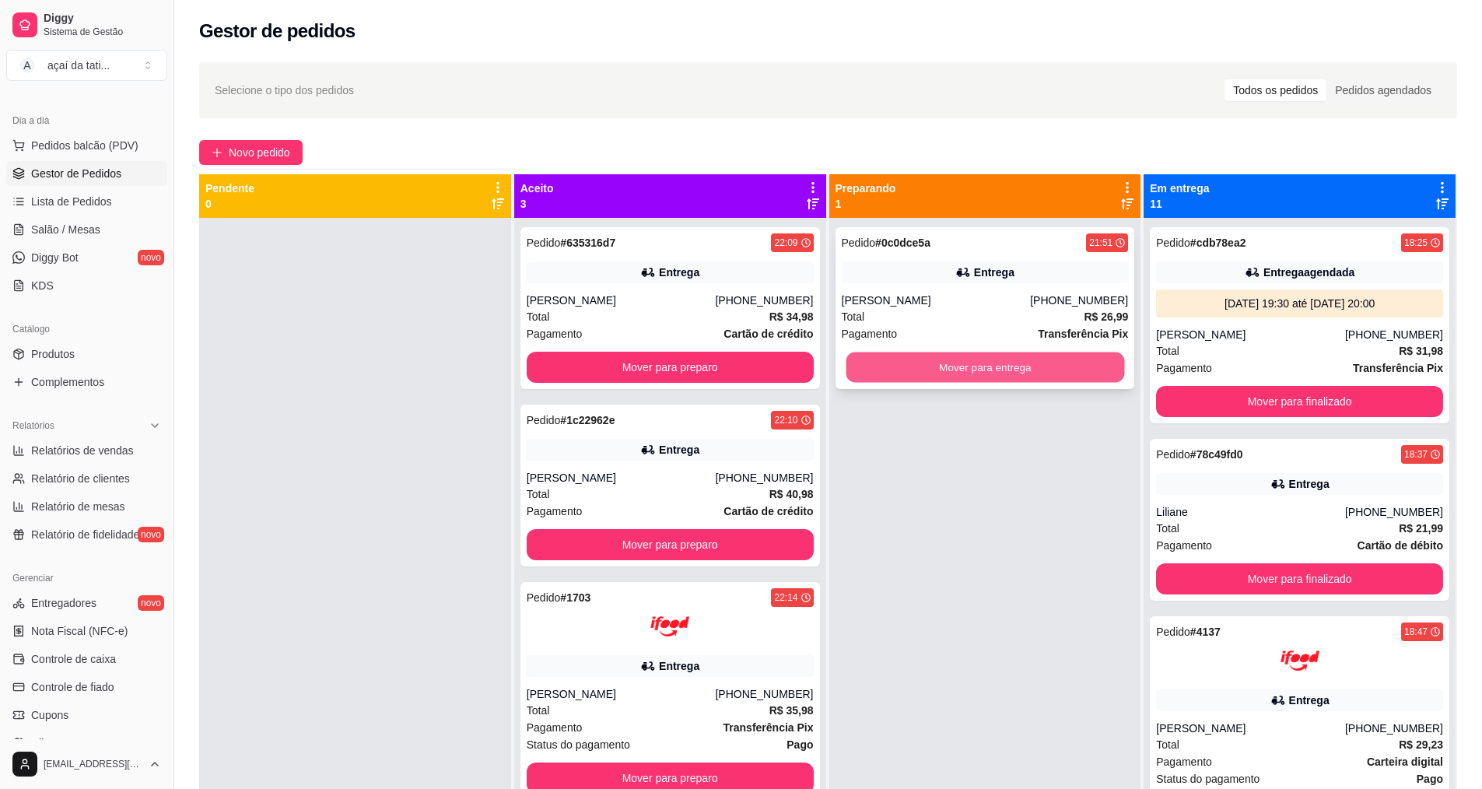
click at [940, 378] on button "Mover para entrega" at bounding box center [985, 367] width 278 height 30
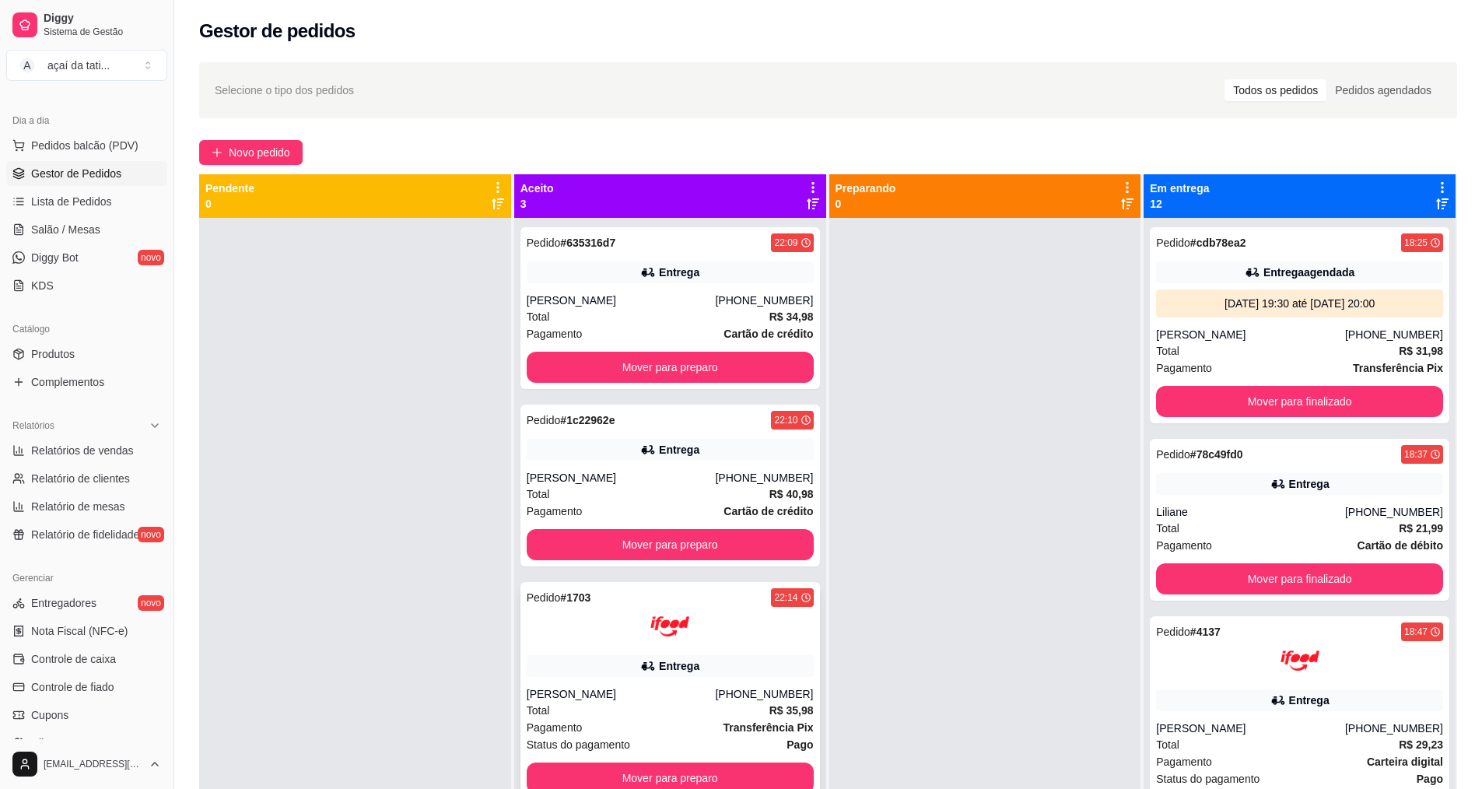
click at [618, 623] on div at bounding box center [670, 626] width 287 height 39
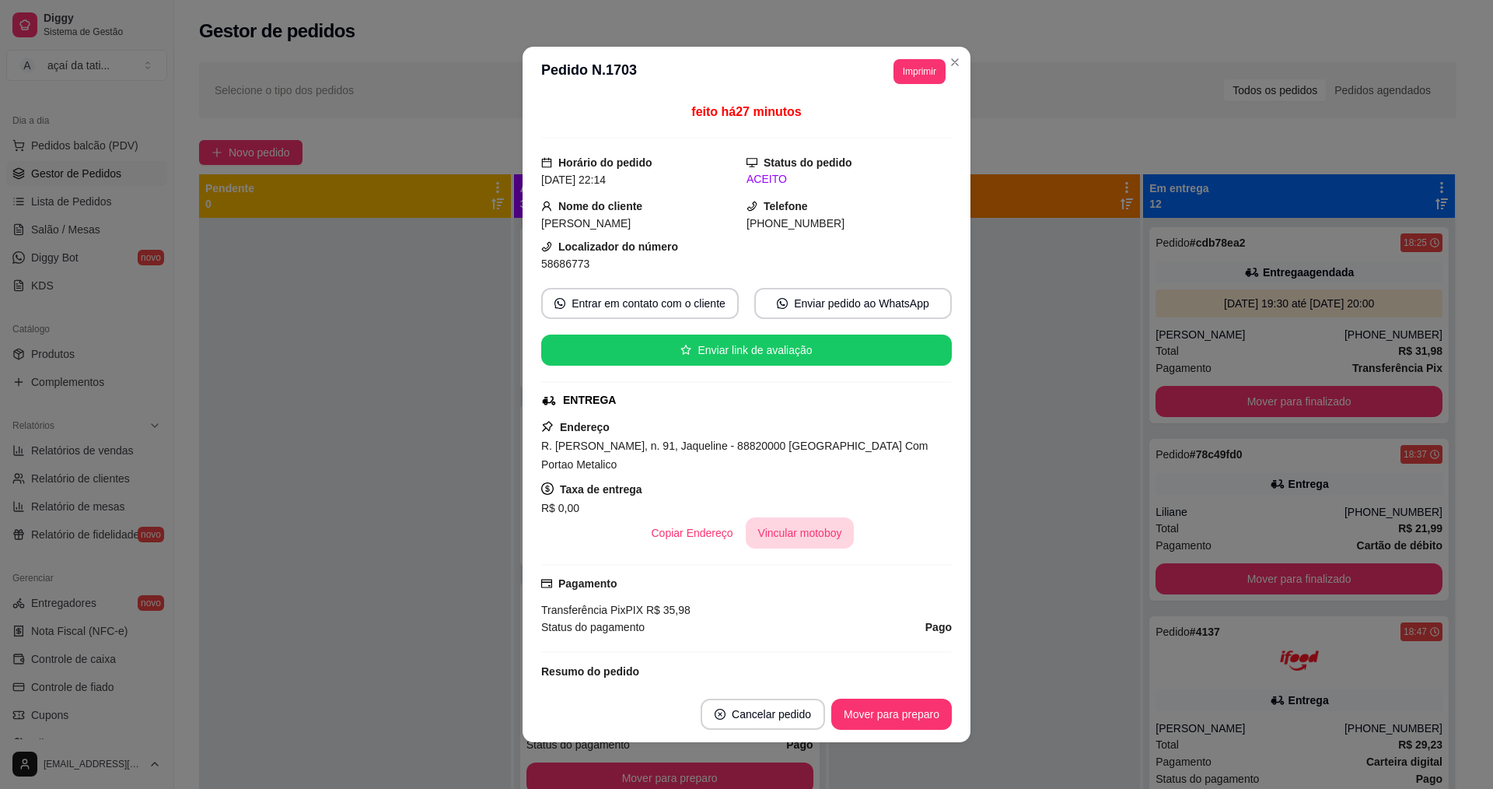
click at [810, 530] on button "Vincular motoboy" at bounding box center [800, 532] width 109 height 31
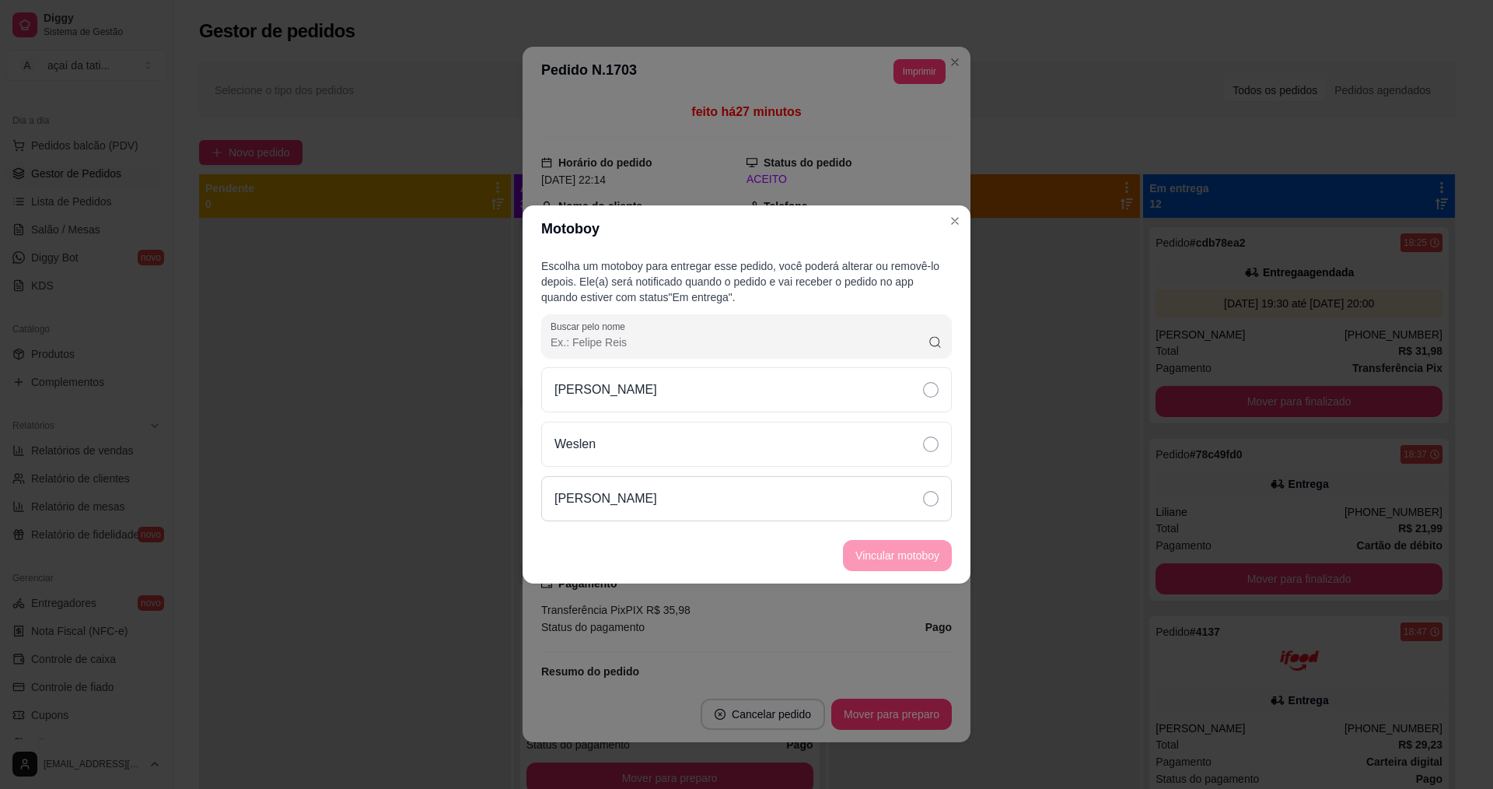
click at [754, 504] on div "[PERSON_NAME]" at bounding box center [746, 498] width 411 height 45
click at [908, 543] on button "Vincular motoboy" at bounding box center [897, 555] width 109 height 31
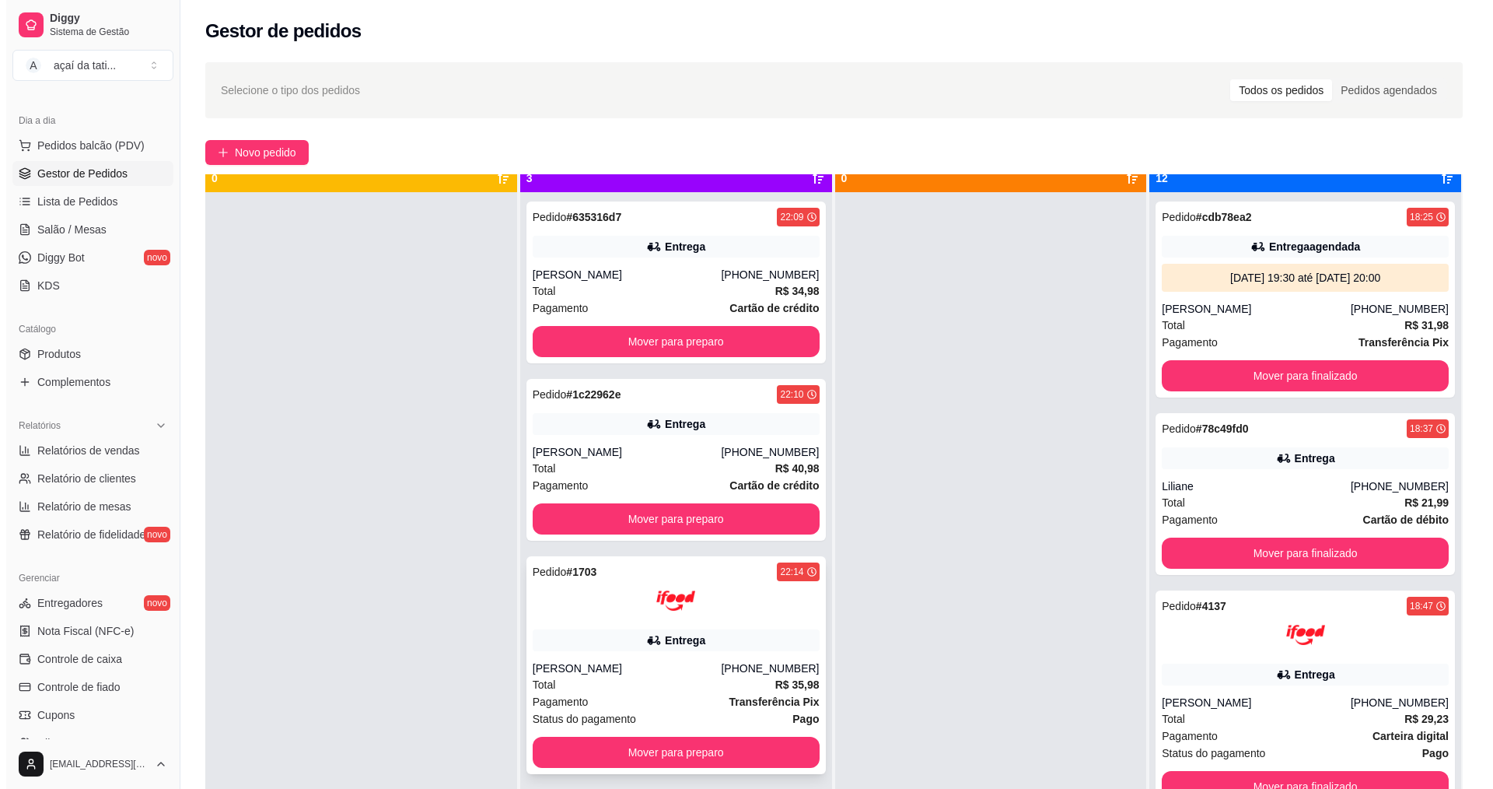
scroll to position [44, 0]
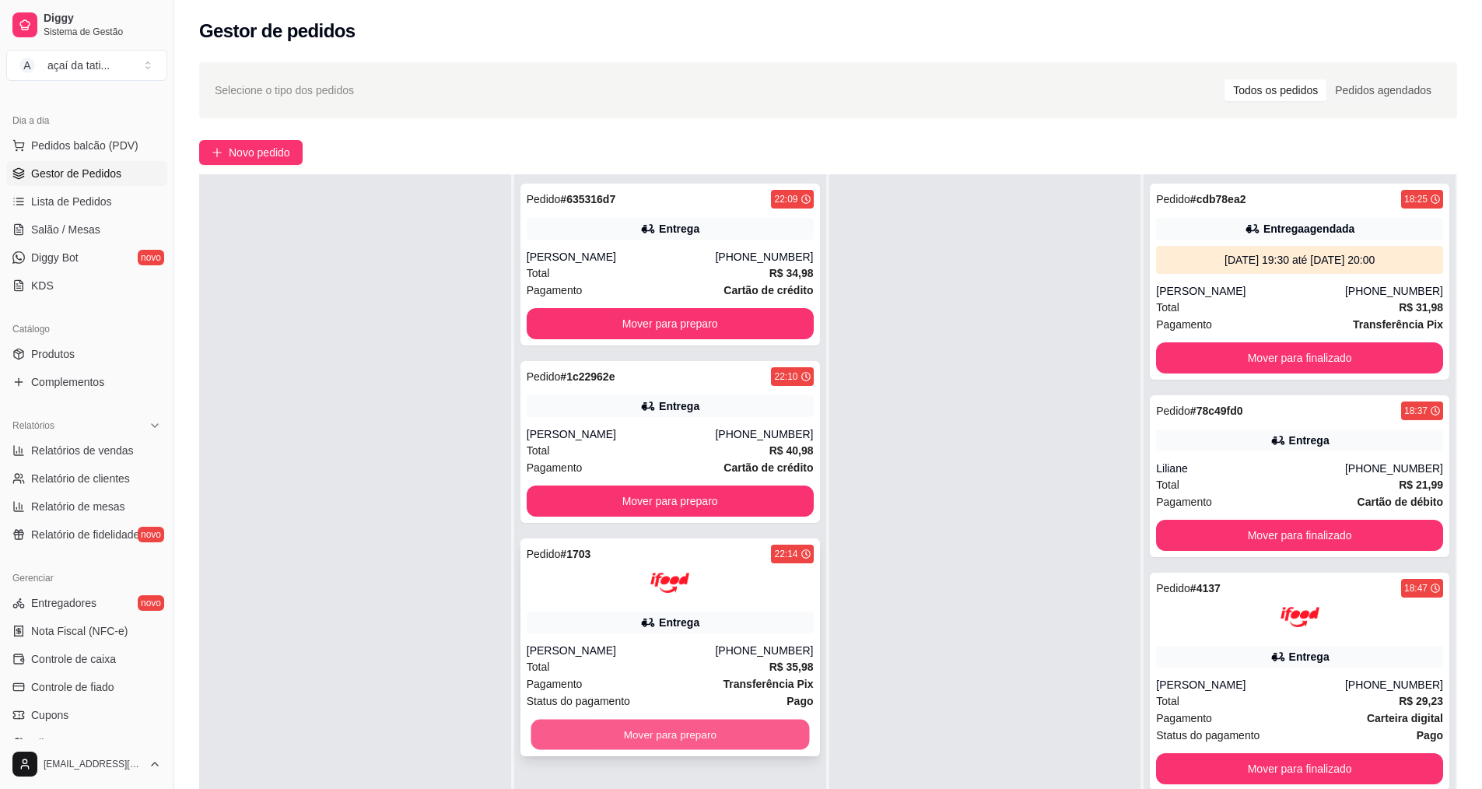
click at [708, 739] on button "Mover para preparo" at bounding box center [669, 734] width 278 height 30
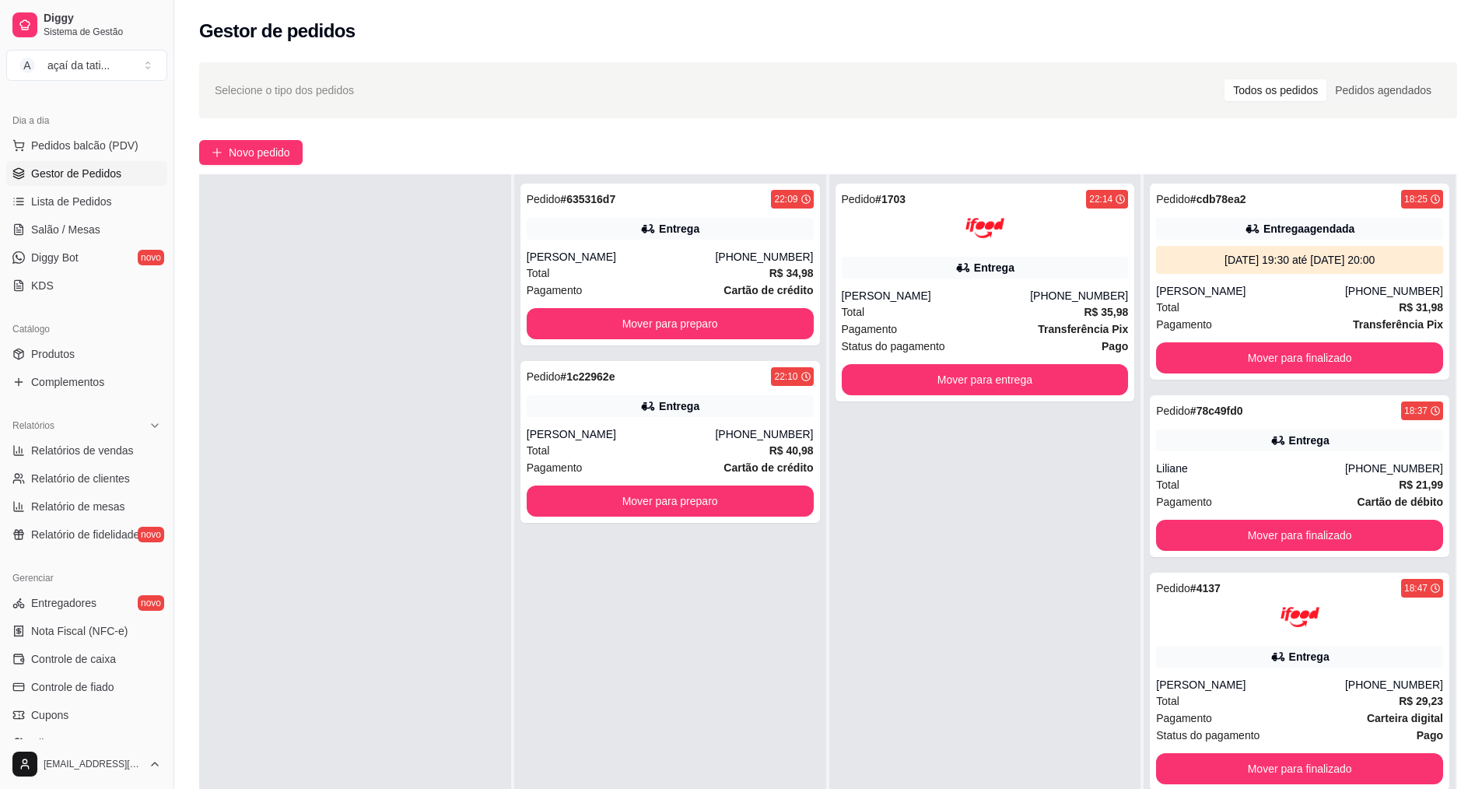
click at [947, 656] on div "Pedido # 1703 22:14 Entrega [PERSON_NAME] [PHONE_NUMBER] Total R$ 35,98 Pagamen…" at bounding box center [985, 568] width 312 height 789
click at [922, 382] on button "Mover para entrega" at bounding box center [985, 379] width 287 height 31
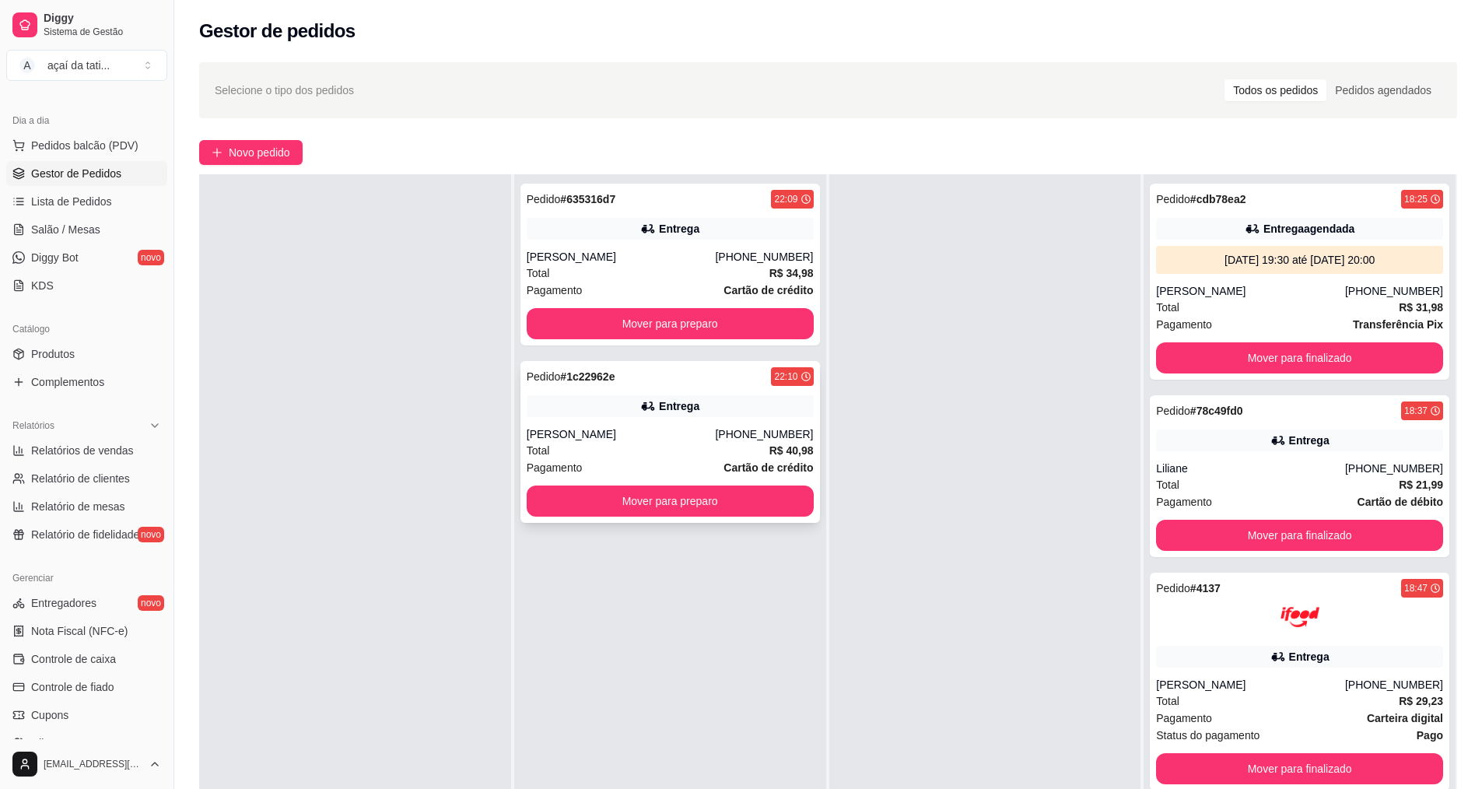
click at [700, 448] on div "Total R$ 40,98" at bounding box center [670, 450] width 287 height 17
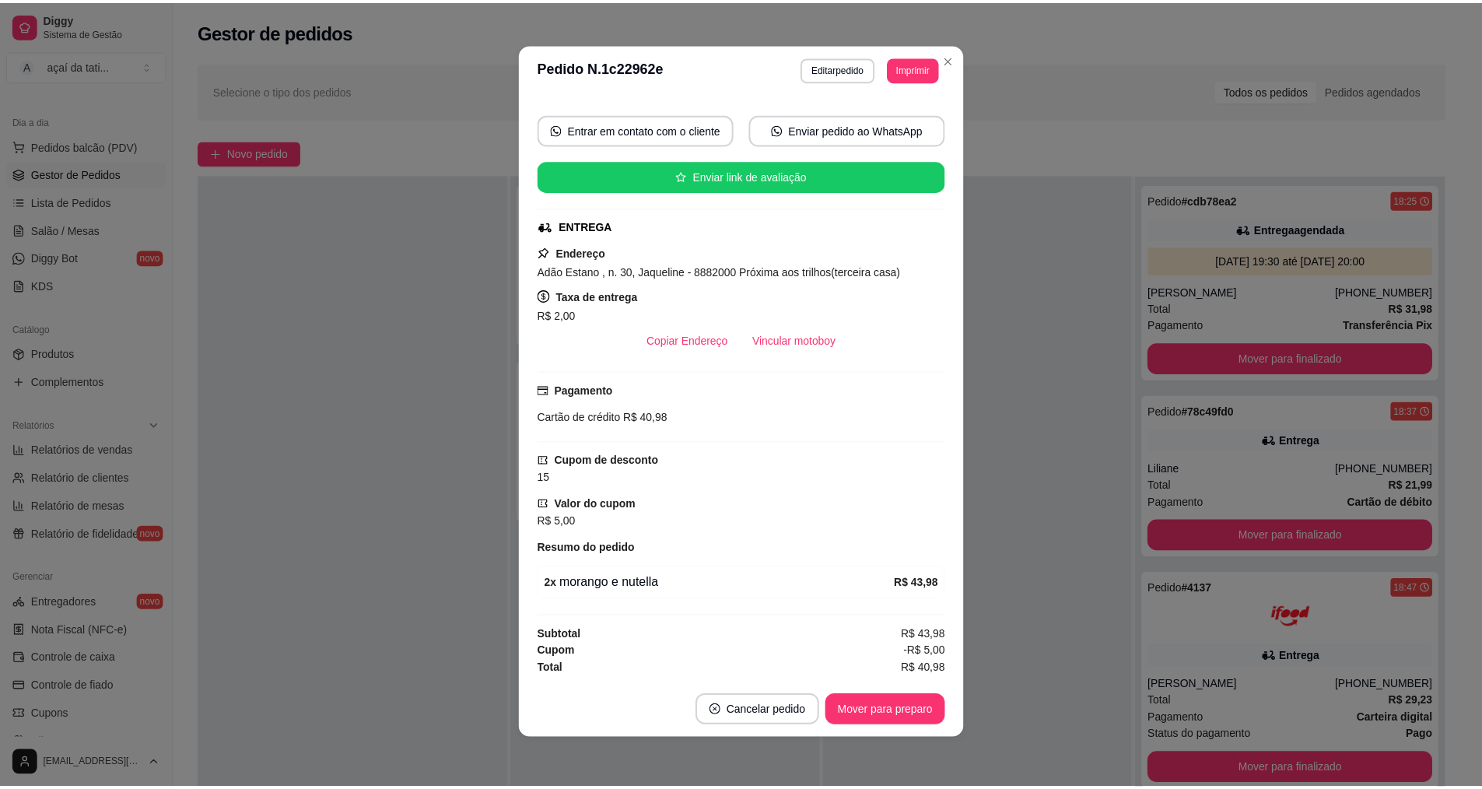
scroll to position [131, 0]
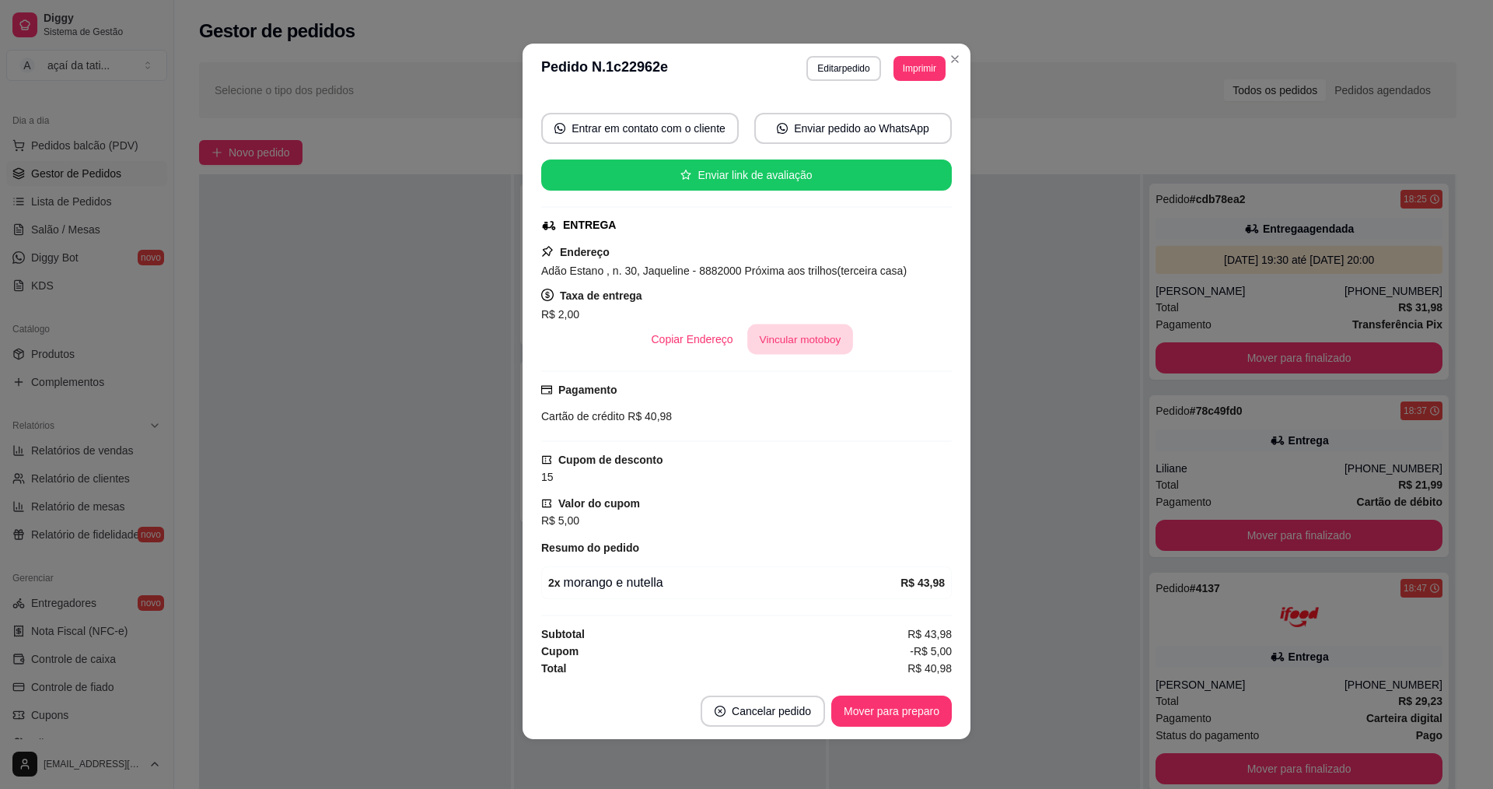
click at [811, 348] on button "Vincular motoboy" at bounding box center [800, 339] width 106 height 30
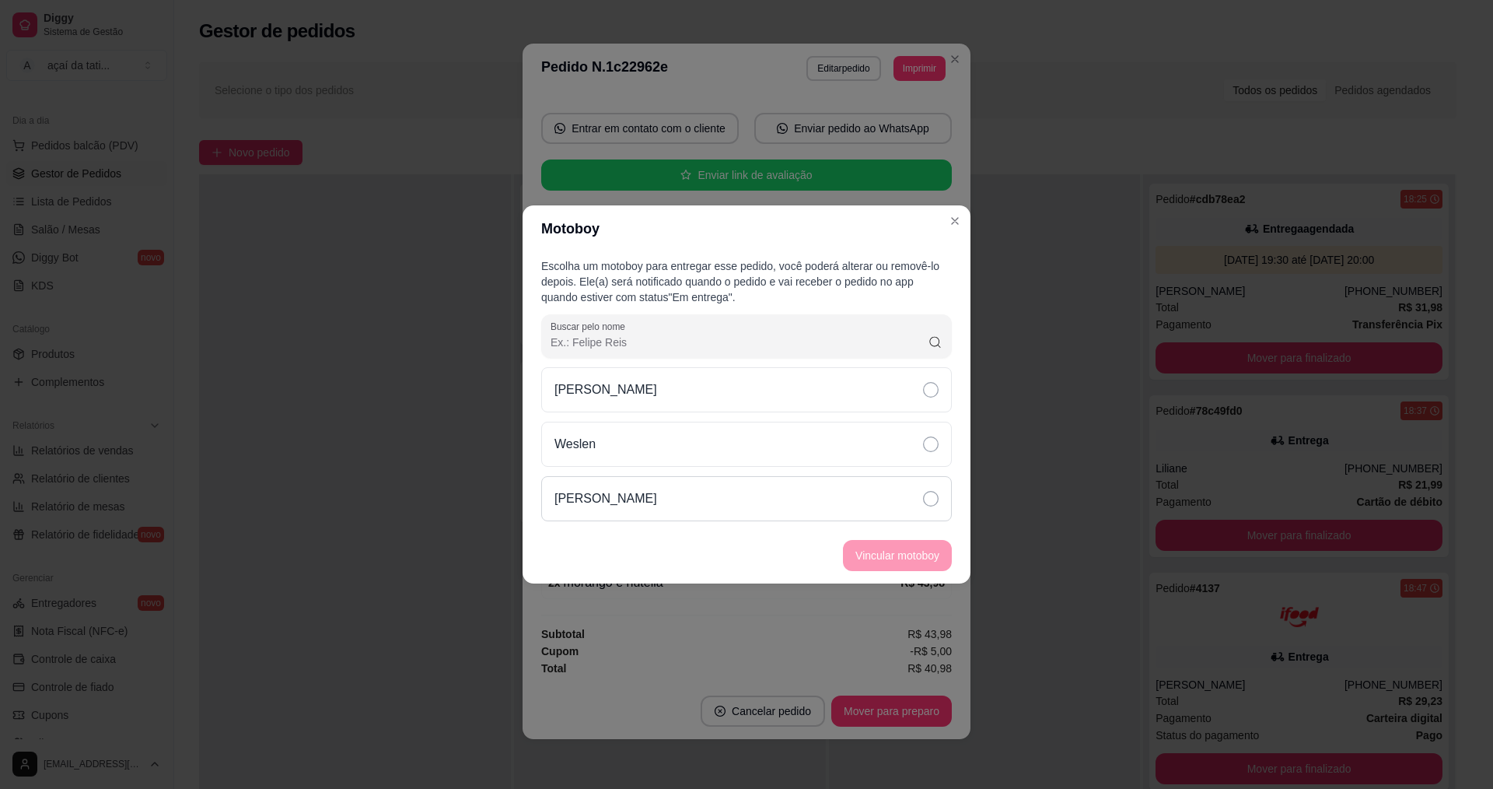
click at [881, 506] on div "[PERSON_NAME]" at bounding box center [746, 498] width 411 height 45
click at [909, 554] on button "Vincular motoboy" at bounding box center [898, 556] width 106 height 30
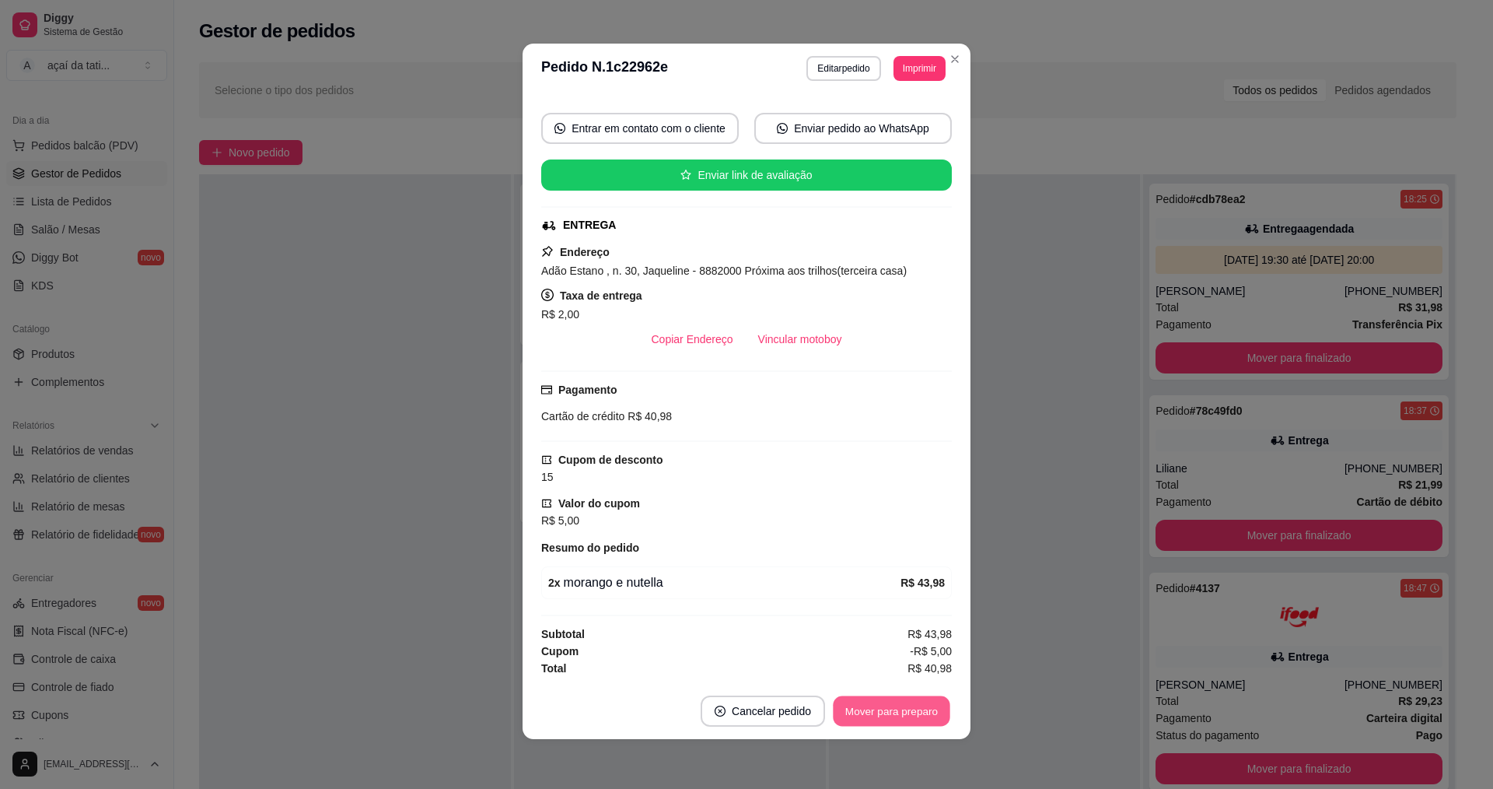
click at [941, 706] on button "Mover para preparo" at bounding box center [891, 711] width 117 height 30
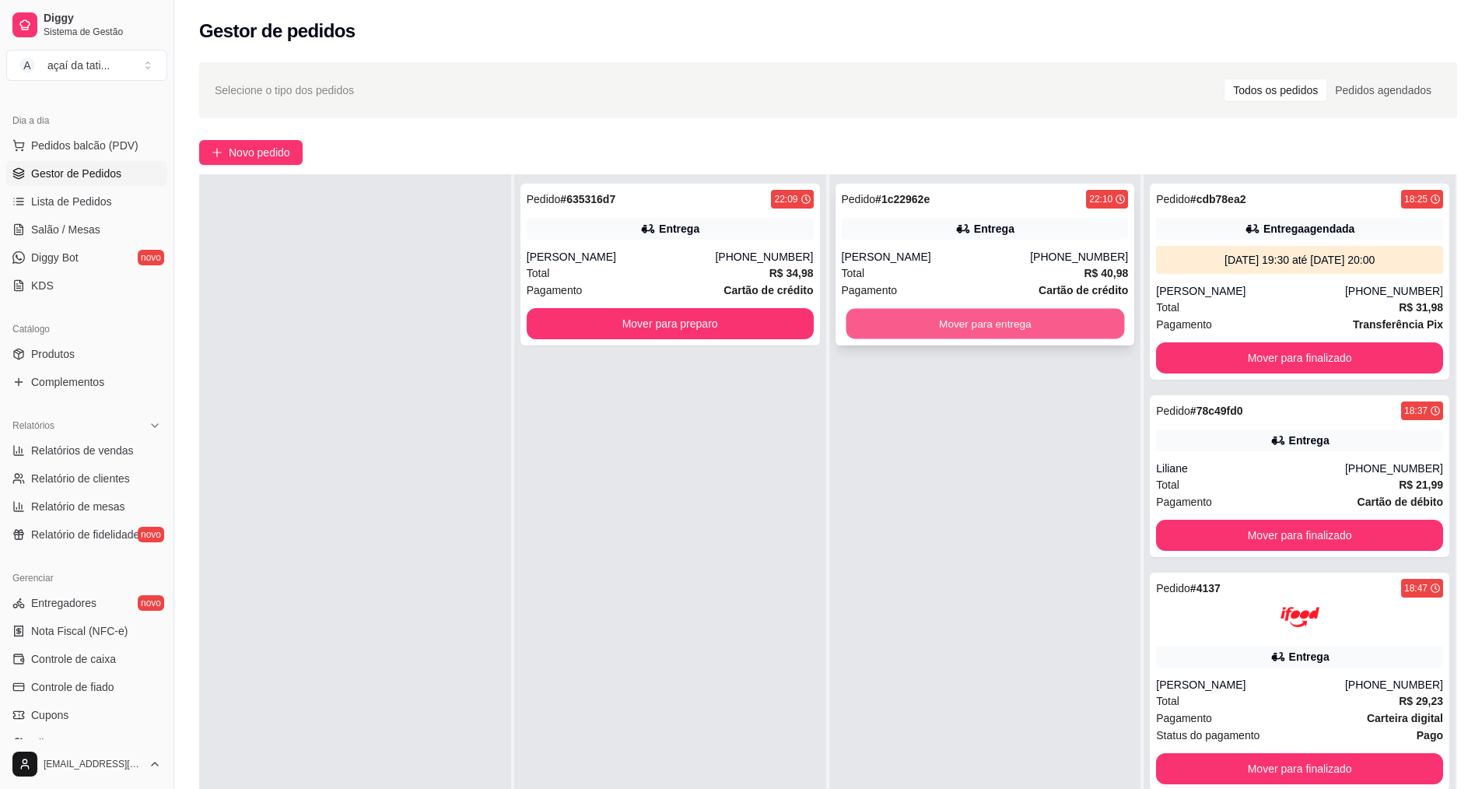
click at [1039, 320] on button "Mover para entrega" at bounding box center [985, 324] width 278 height 30
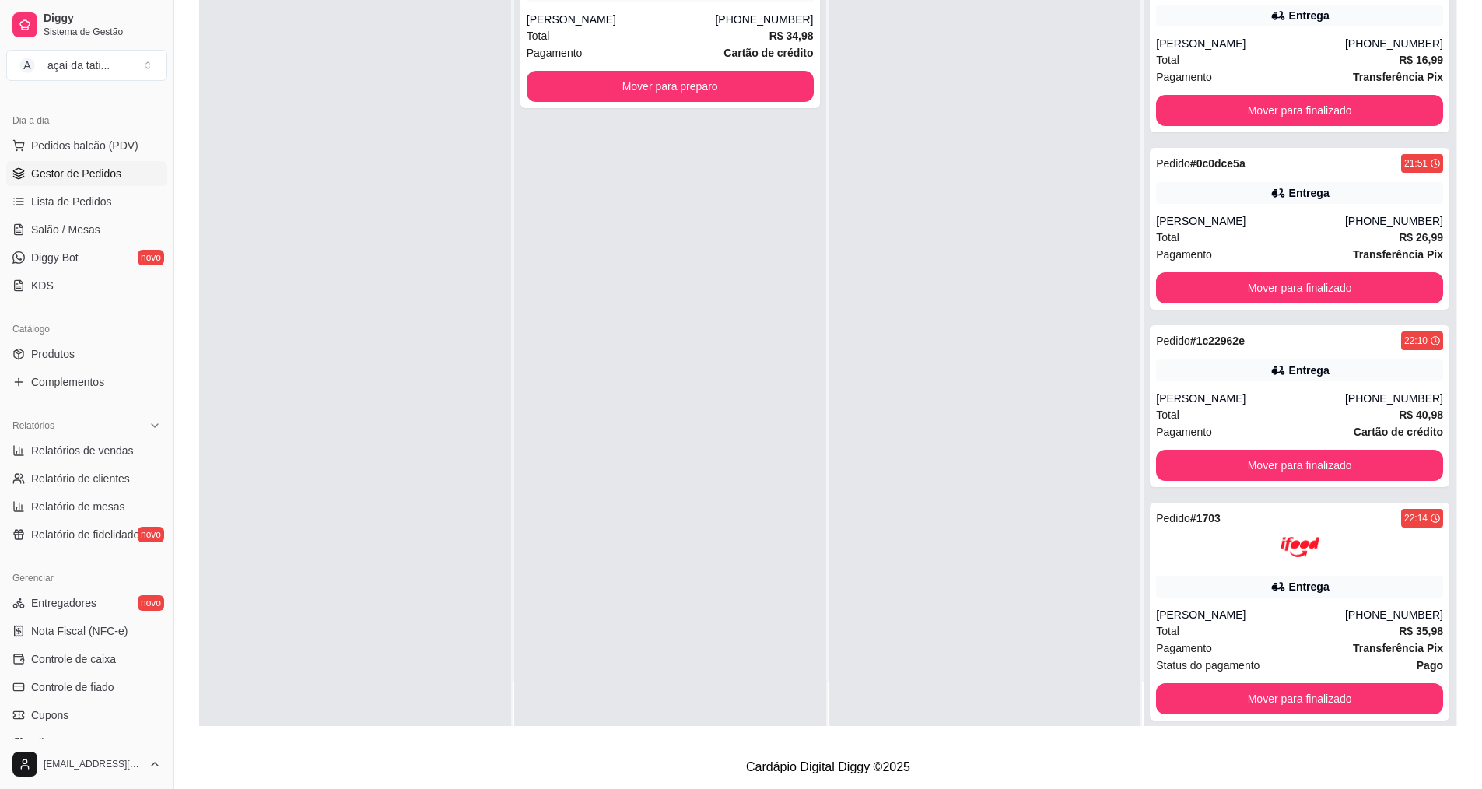
scroll to position [1912, 0]
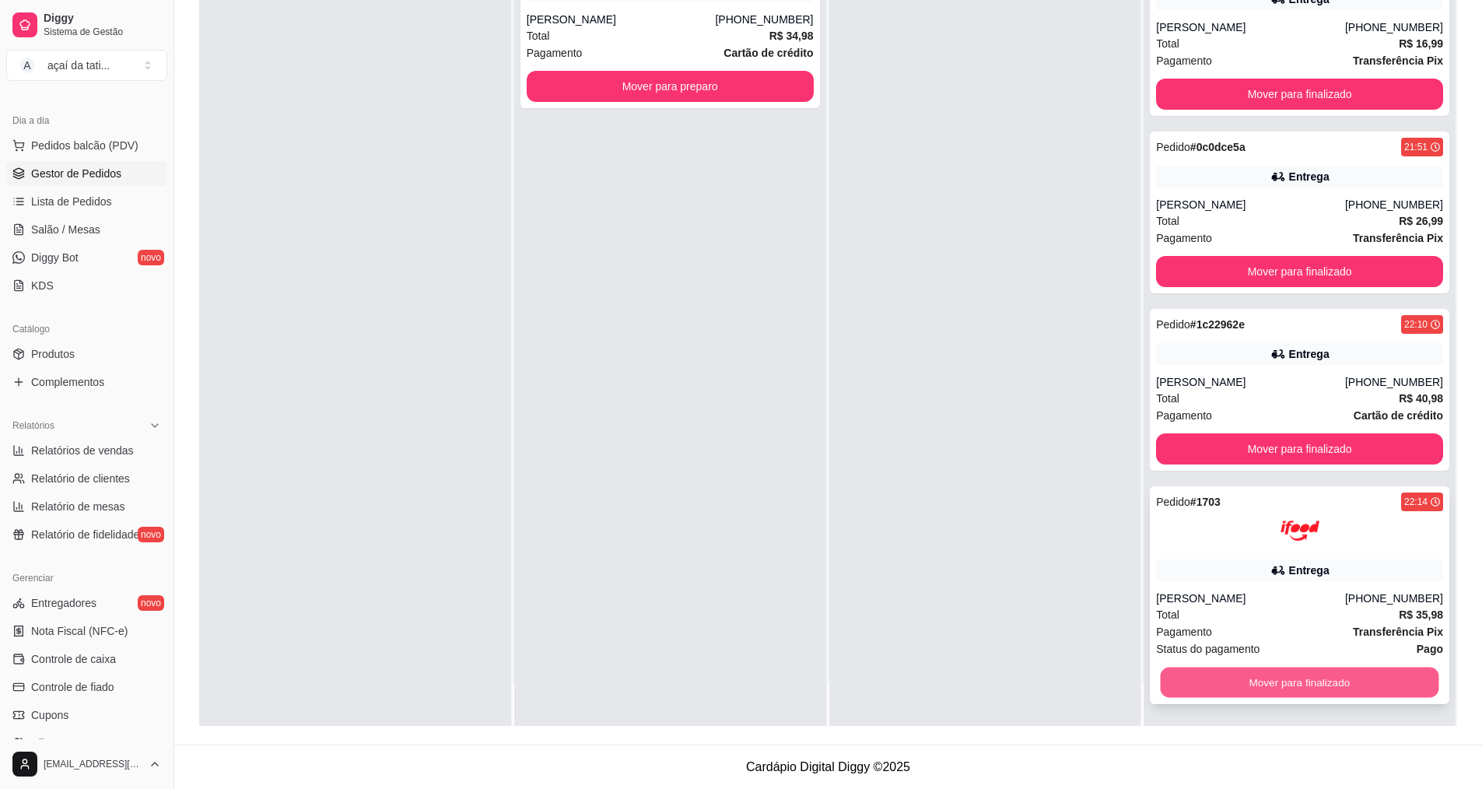
click at [1327, 688] on button "Mover para finalizado" at bounding box center [1300, 682] width 278 height 30
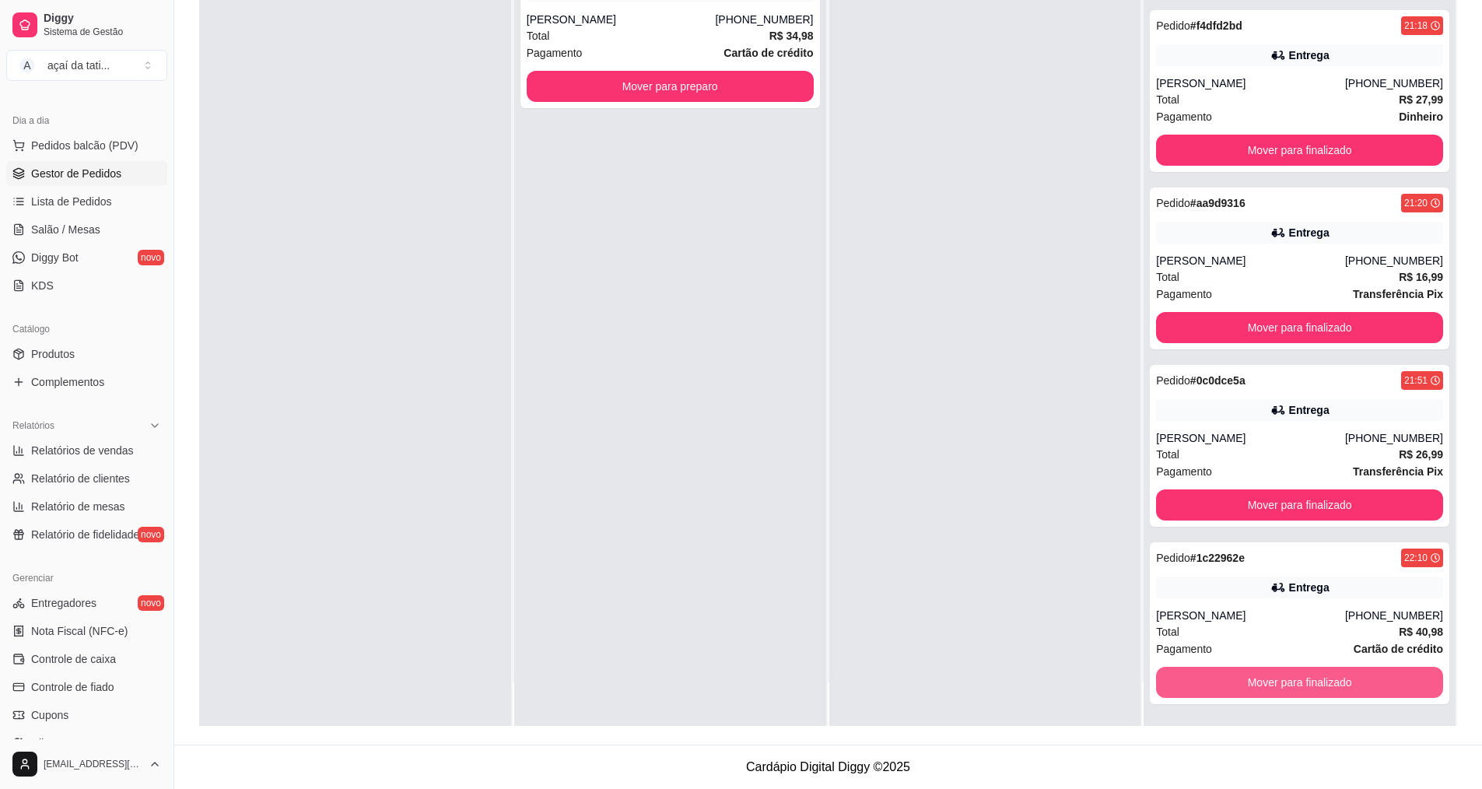
click at [1332, 682] on button "Mover para finalizado" at bounding box center [1299, 682] width 287 height 31
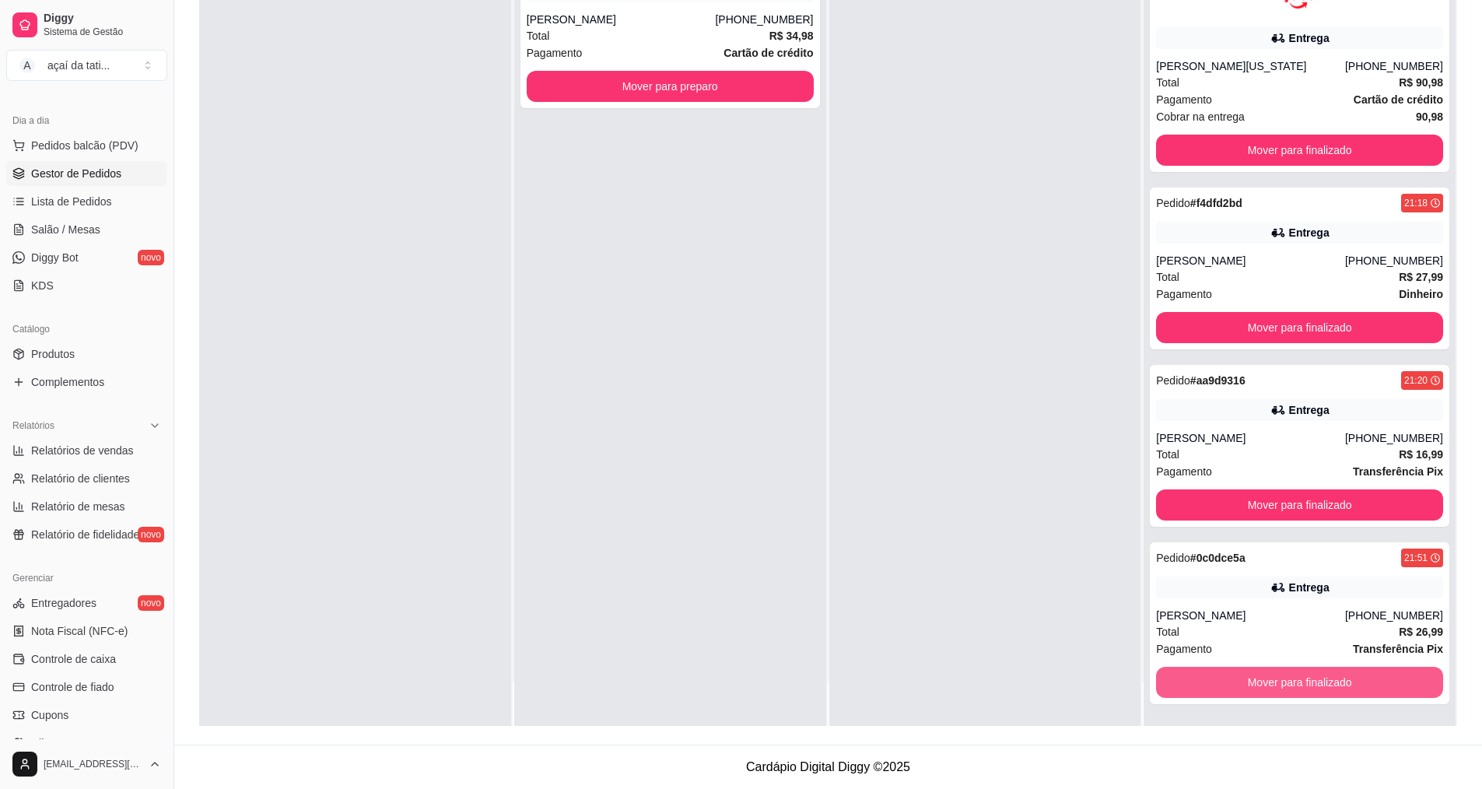
click at [1332, 682] on button "Mover para finalizado" at bounding box center [1299, 682] width 287 height 31
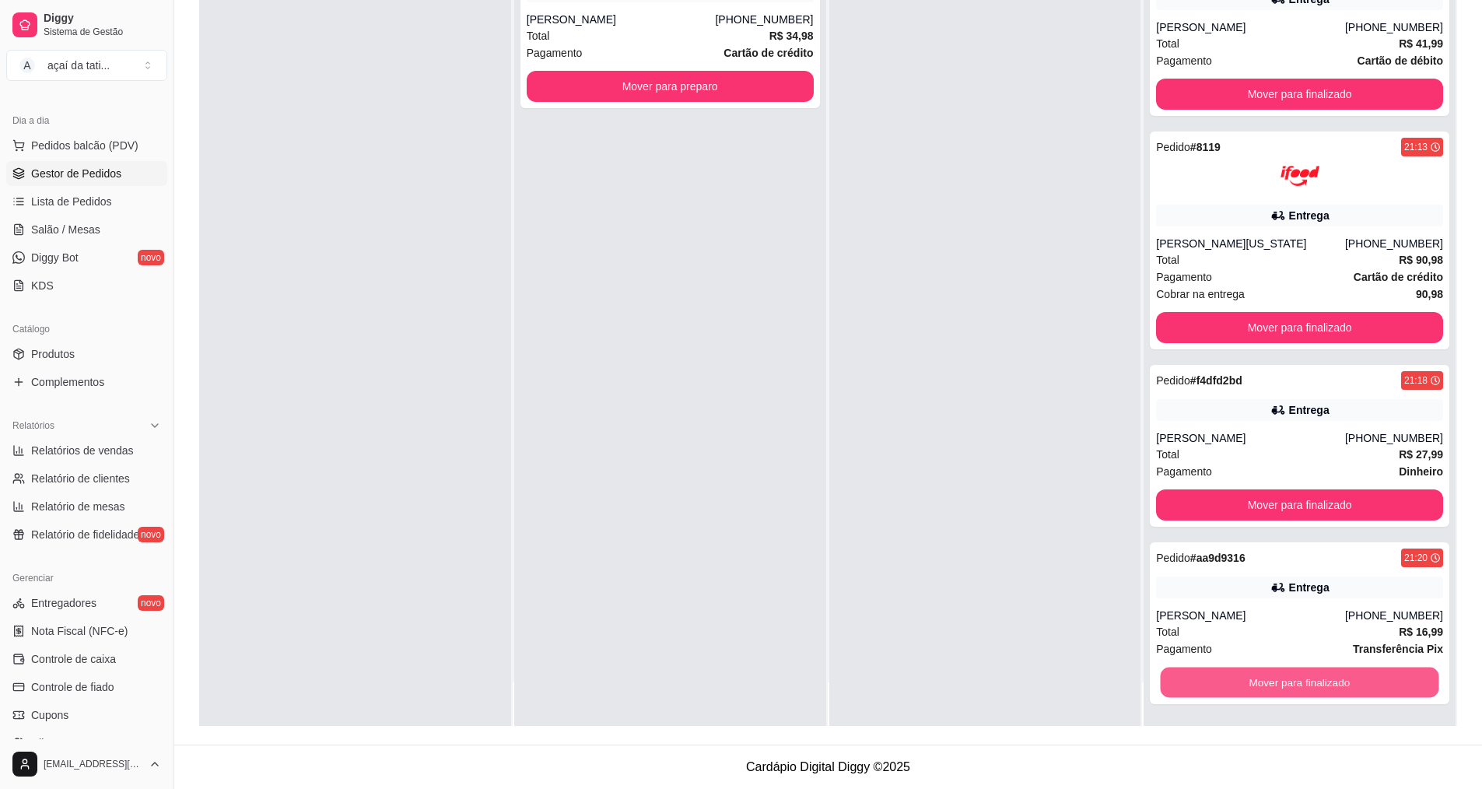
click at [1332, 682] on button "Mover para finalizado" at bounding box center [1300, 682] width 278 height 30
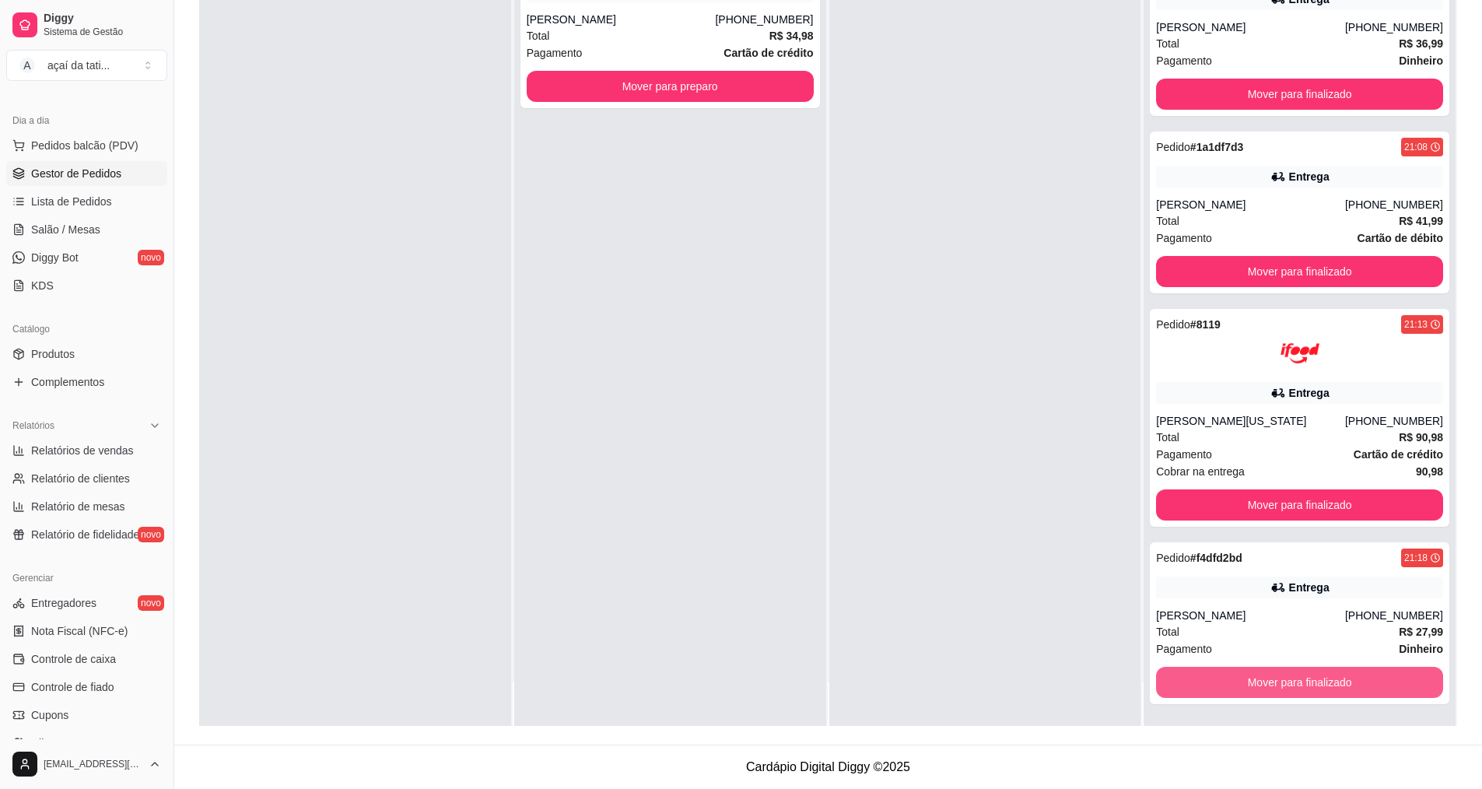
click at [1332, 682] on button "Mover para finalizado" at bounding box center [1299, 682] width 287 height 31
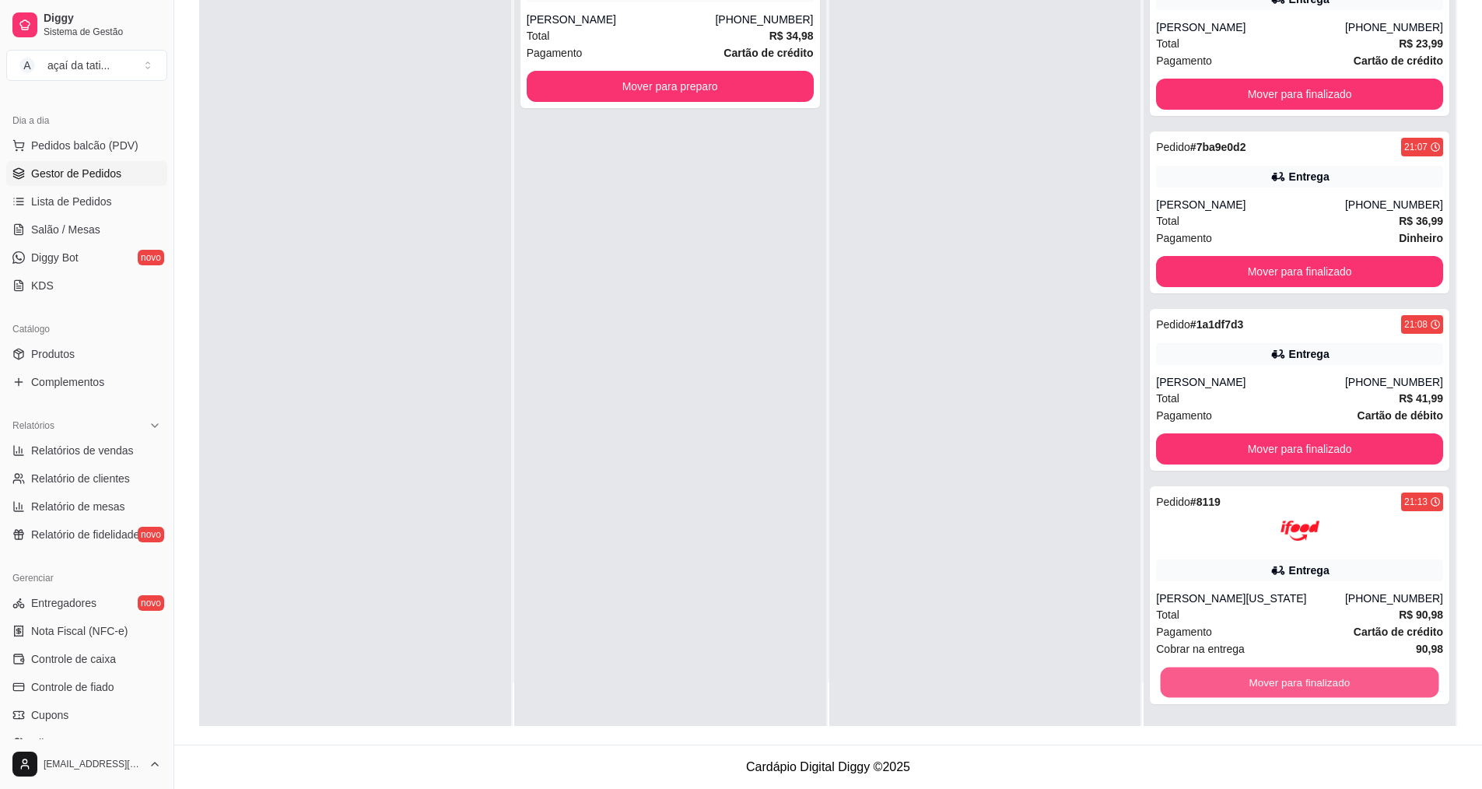
click at [1332, 682] on button "Mover para finalizado" at bounding box center [1300, 682] width 278 height 30
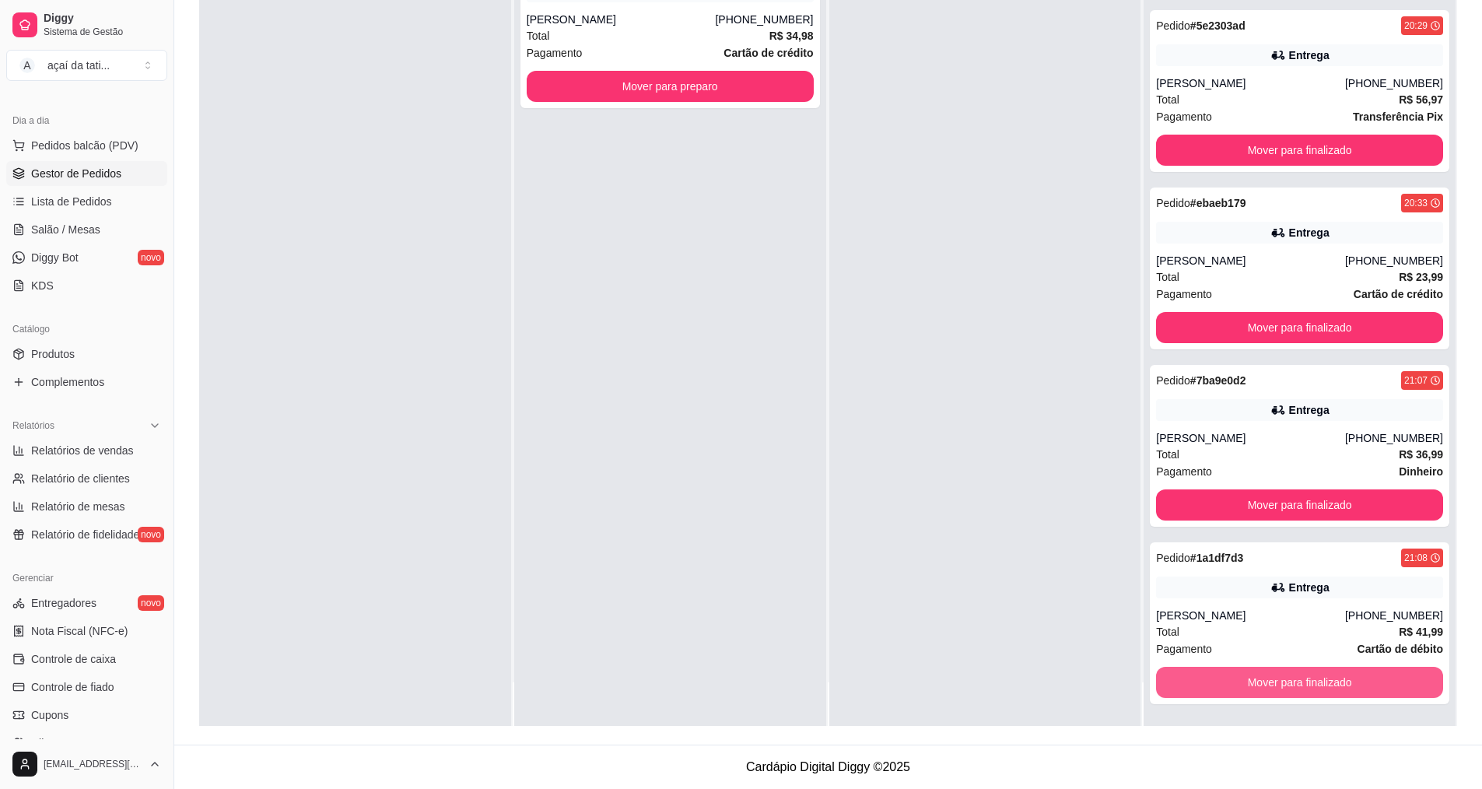
scroll to position [736, 0]
click at [1332, 682] on button "Mover para finalizado" at bounding box center [1300, 682] width 278 height 30
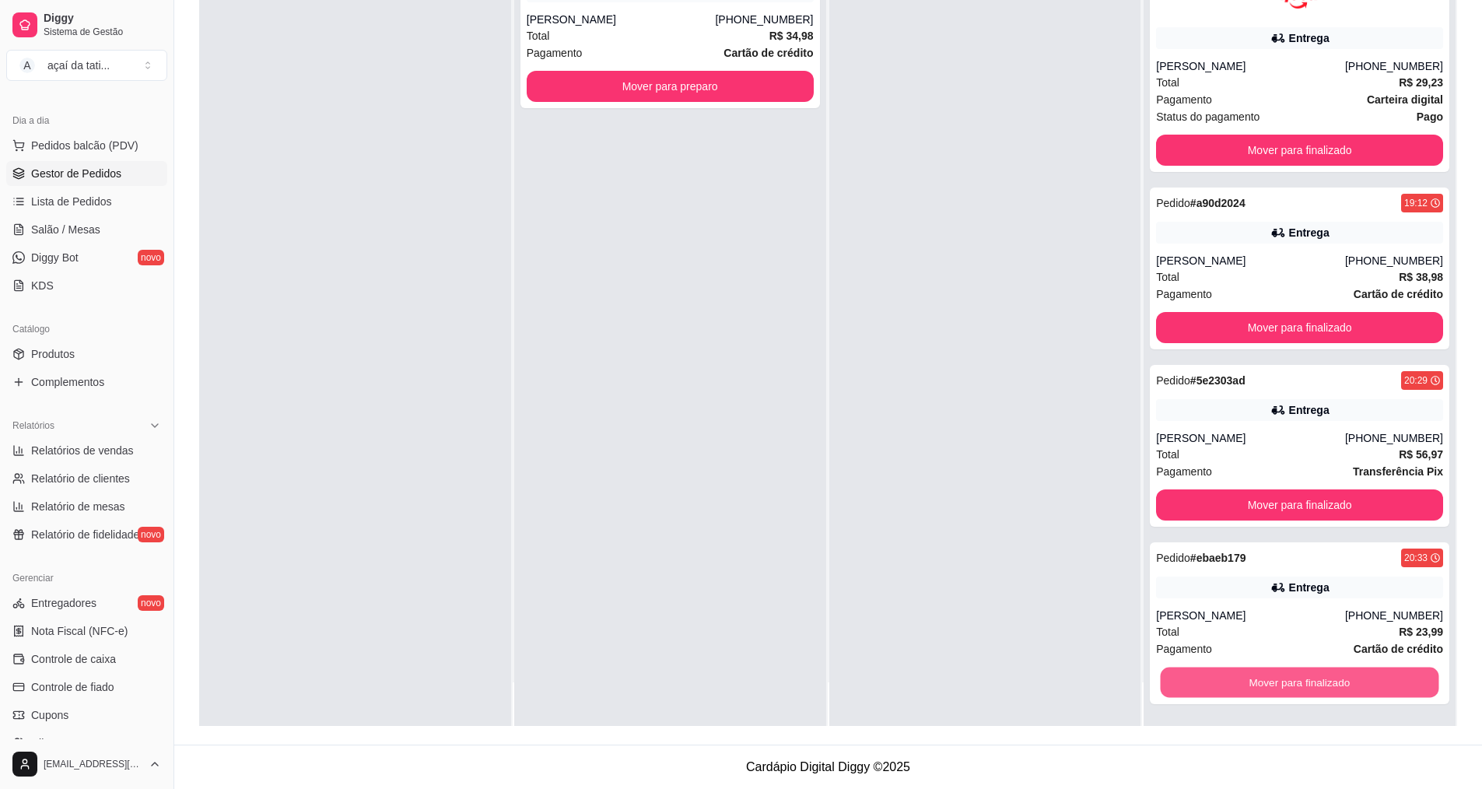
click at [1332, 682] on button "Mover para finalizado" at bounding box center [1300, 682] width 278 height 30
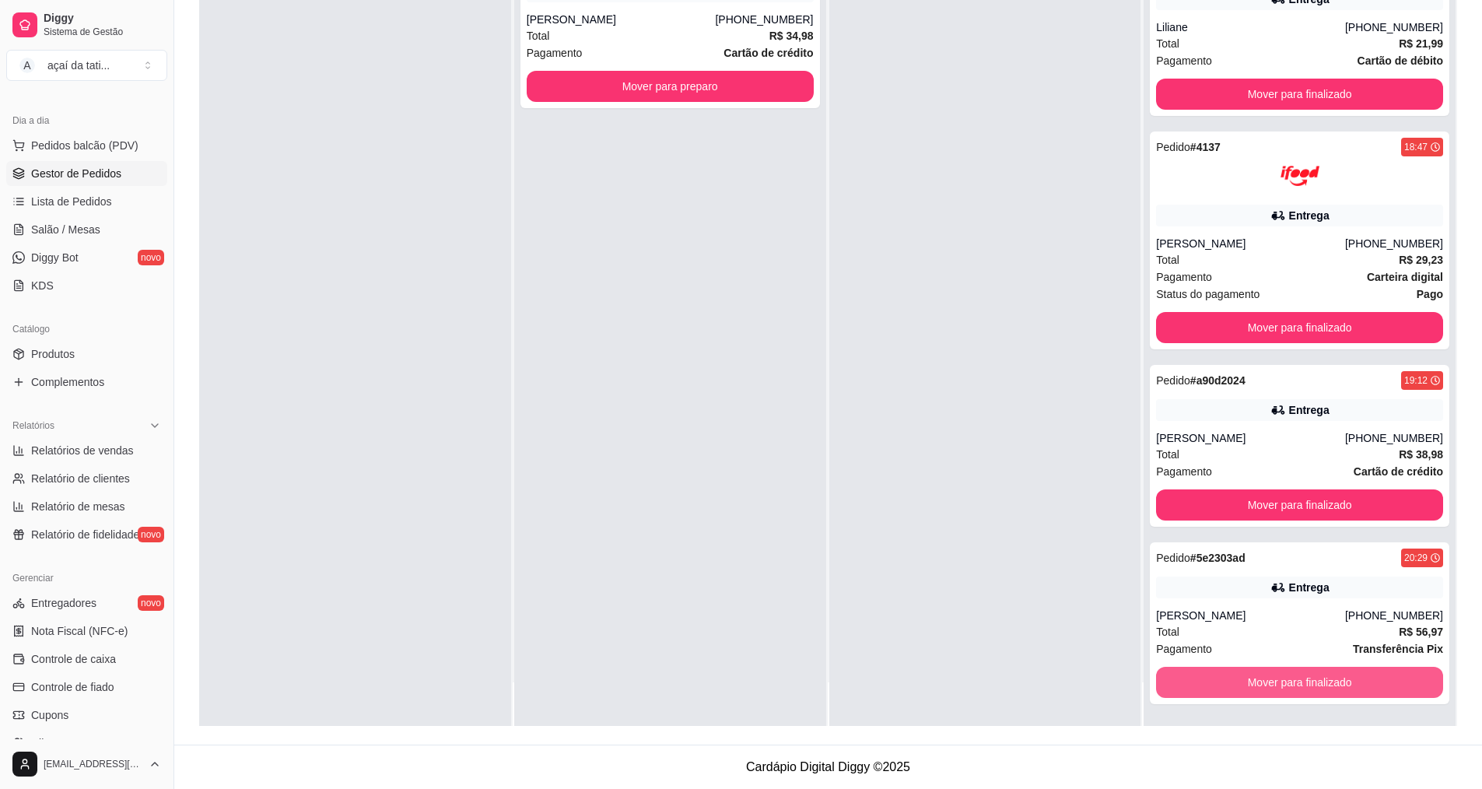
click at [1332, 682] on button "Mover para finalizado" at bounding box center [1299, 682] width 287 height 31
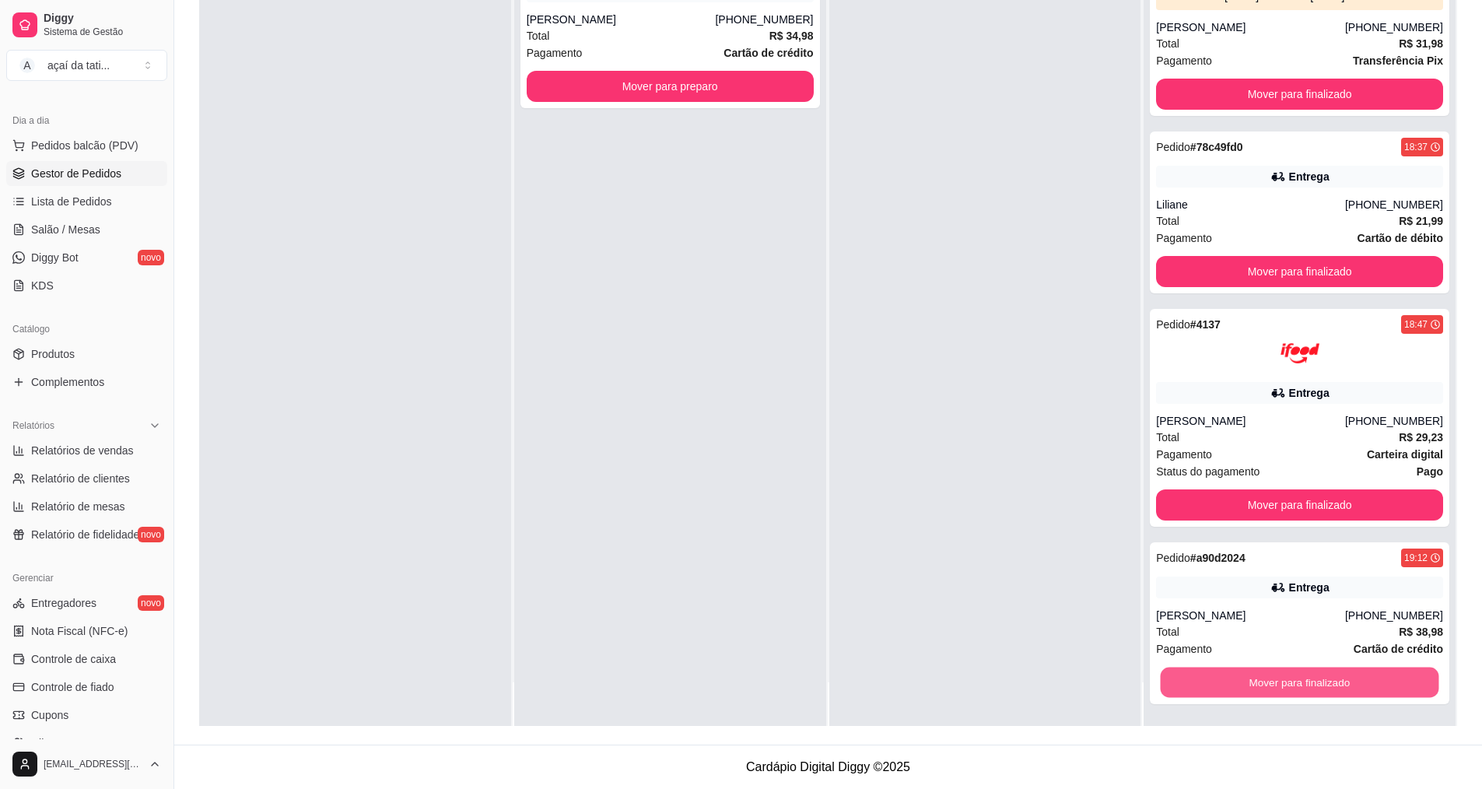
click at [1332, 682] on button "Mover para finalizado" at bounding box center [1300, 682] width 278 height 30
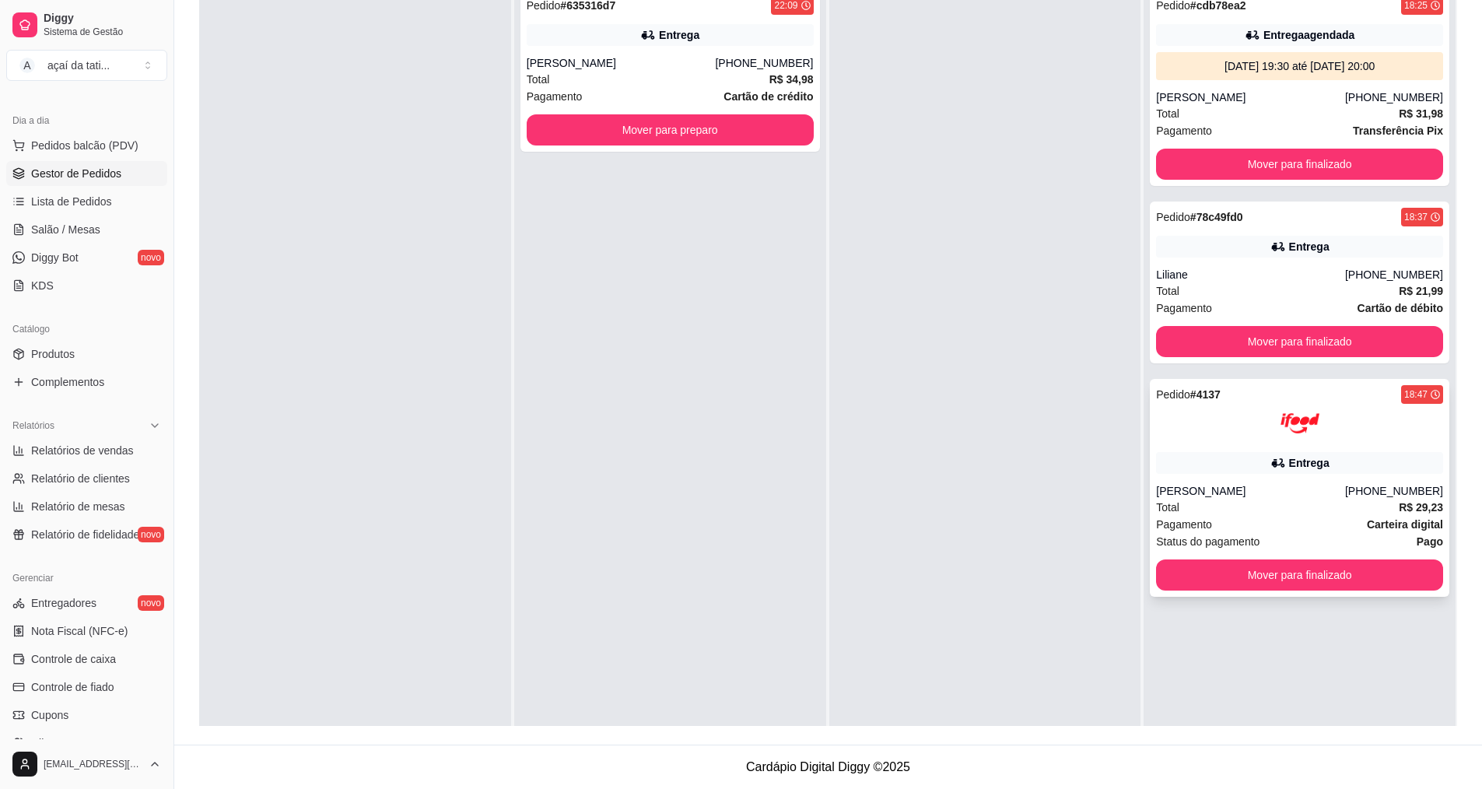
scroll to position [4, 0]
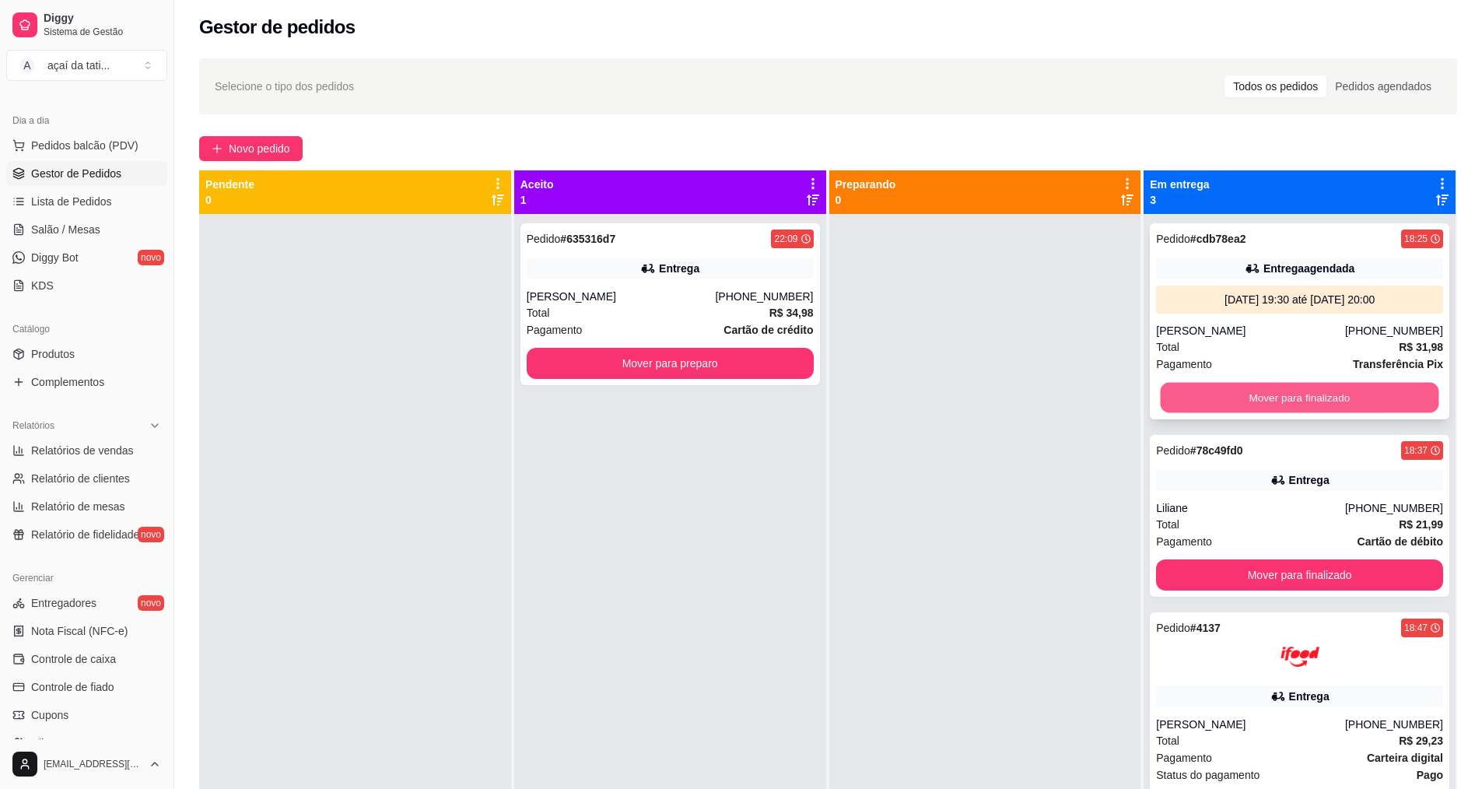
click at [1370, 394] on button "Mover para finalizado" at bounding box center [1300, 398] width 278 height 30
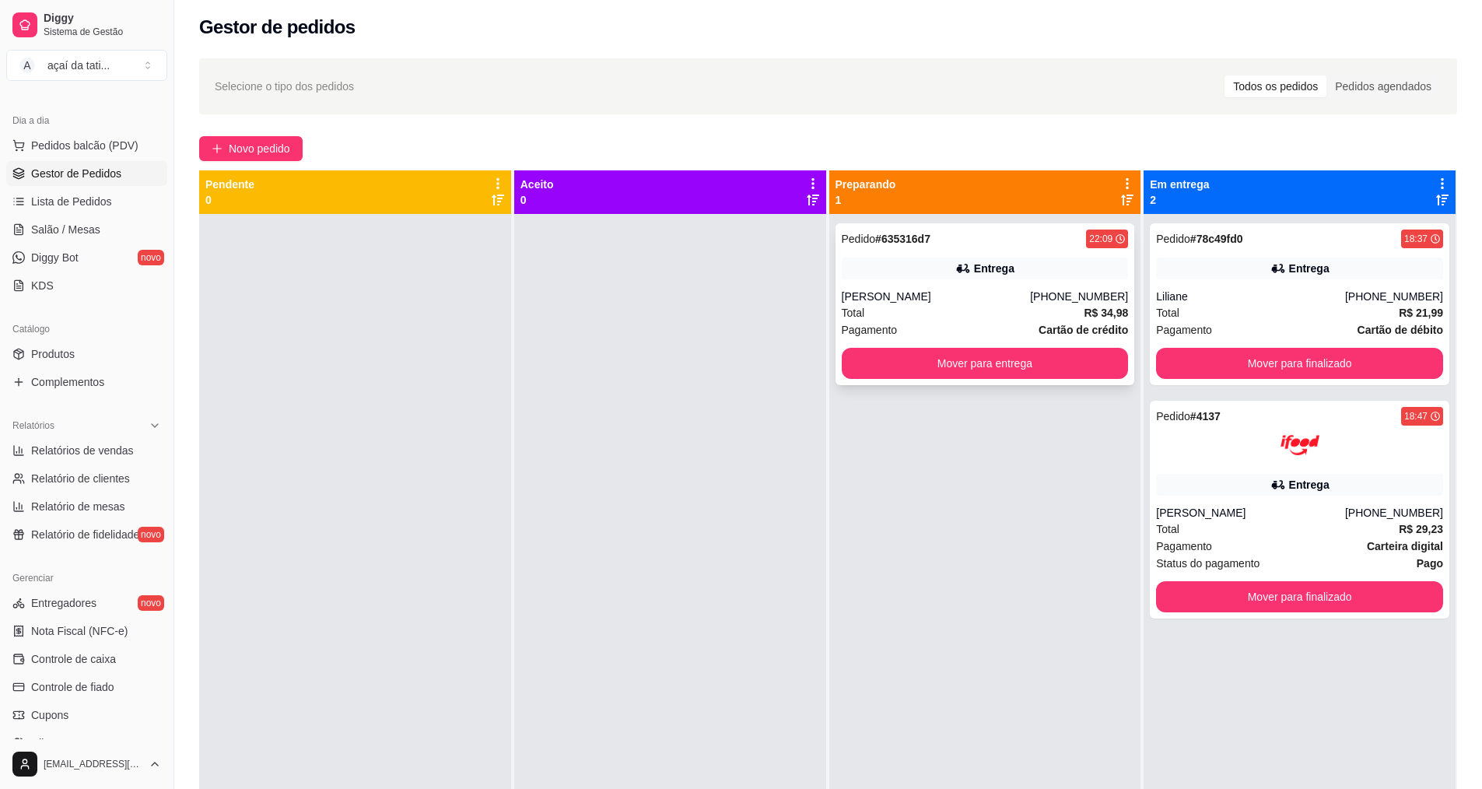
click at [998, 298] on div "[PERSON_NAME]" at bounding box center [936, 297] width 189 height 16
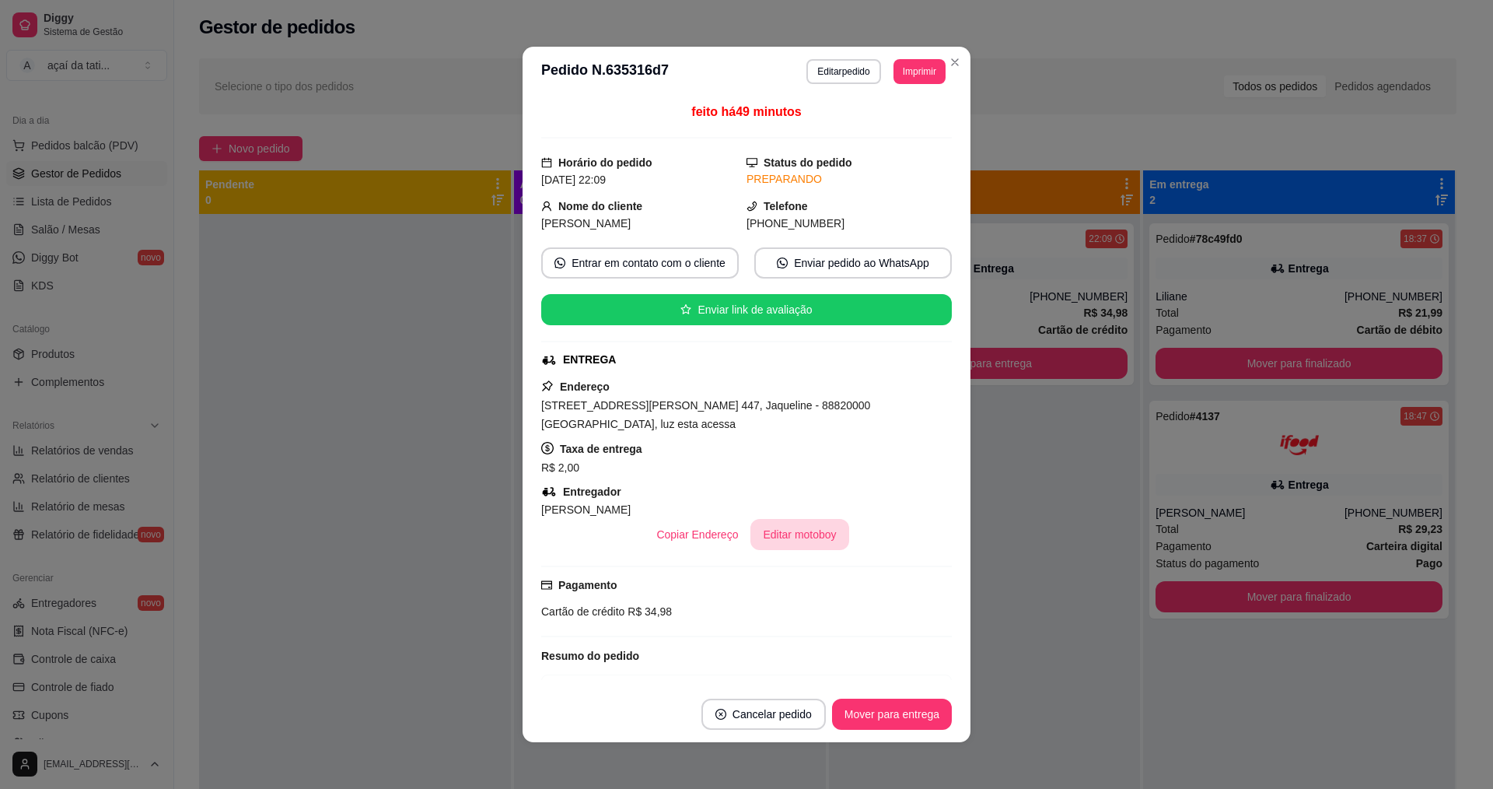
click at [790, 523] on button "Editar motoboy" at bounding box center [800, 534] width 98 height 31
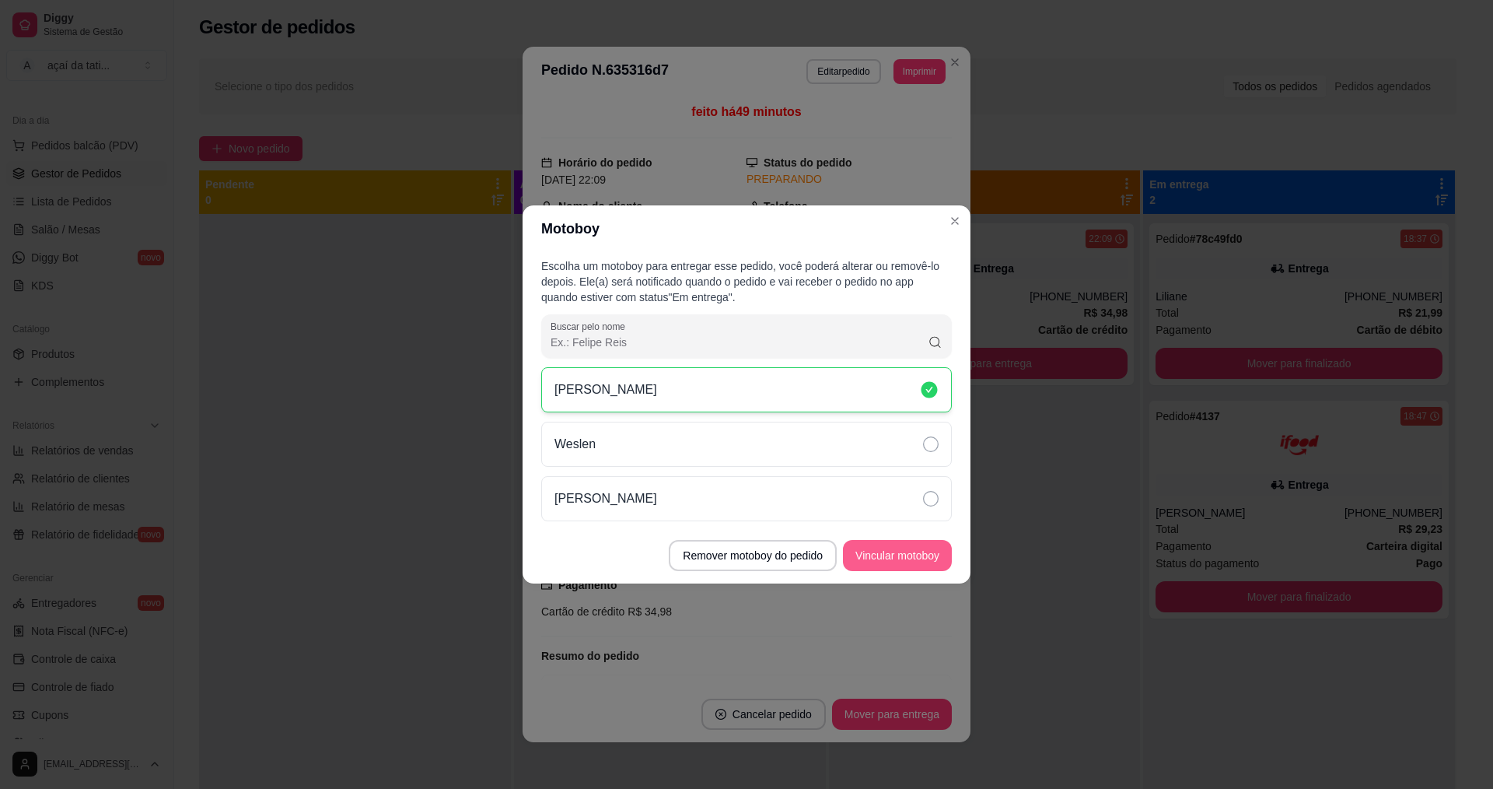
click at [933, 553] on button "Vincular motoboy" at bounding box center [897, 555] width 109 height 31
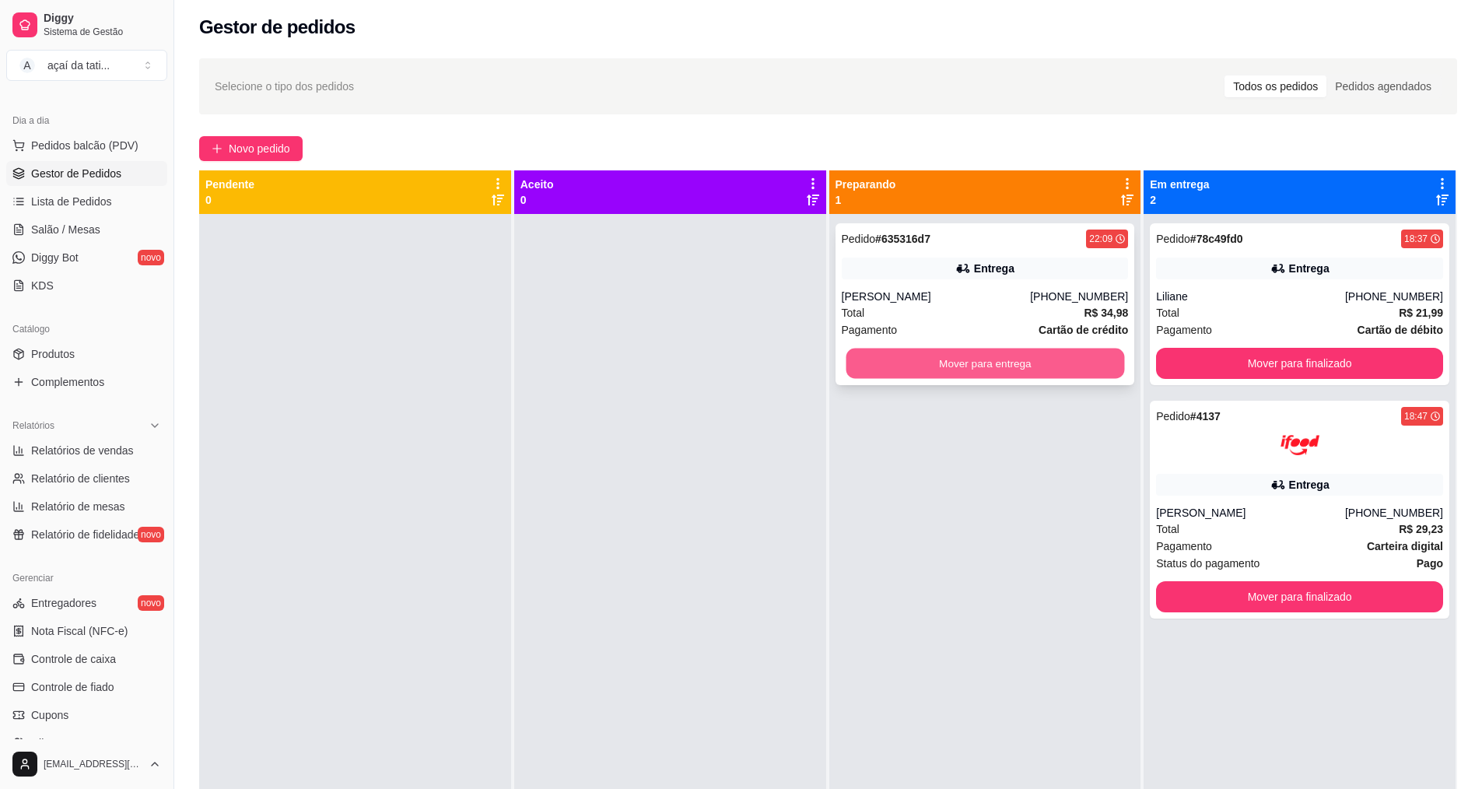
click at [992, 366] on button "Mover para entrega" at bounding box center [985, 363] width 278 height 30
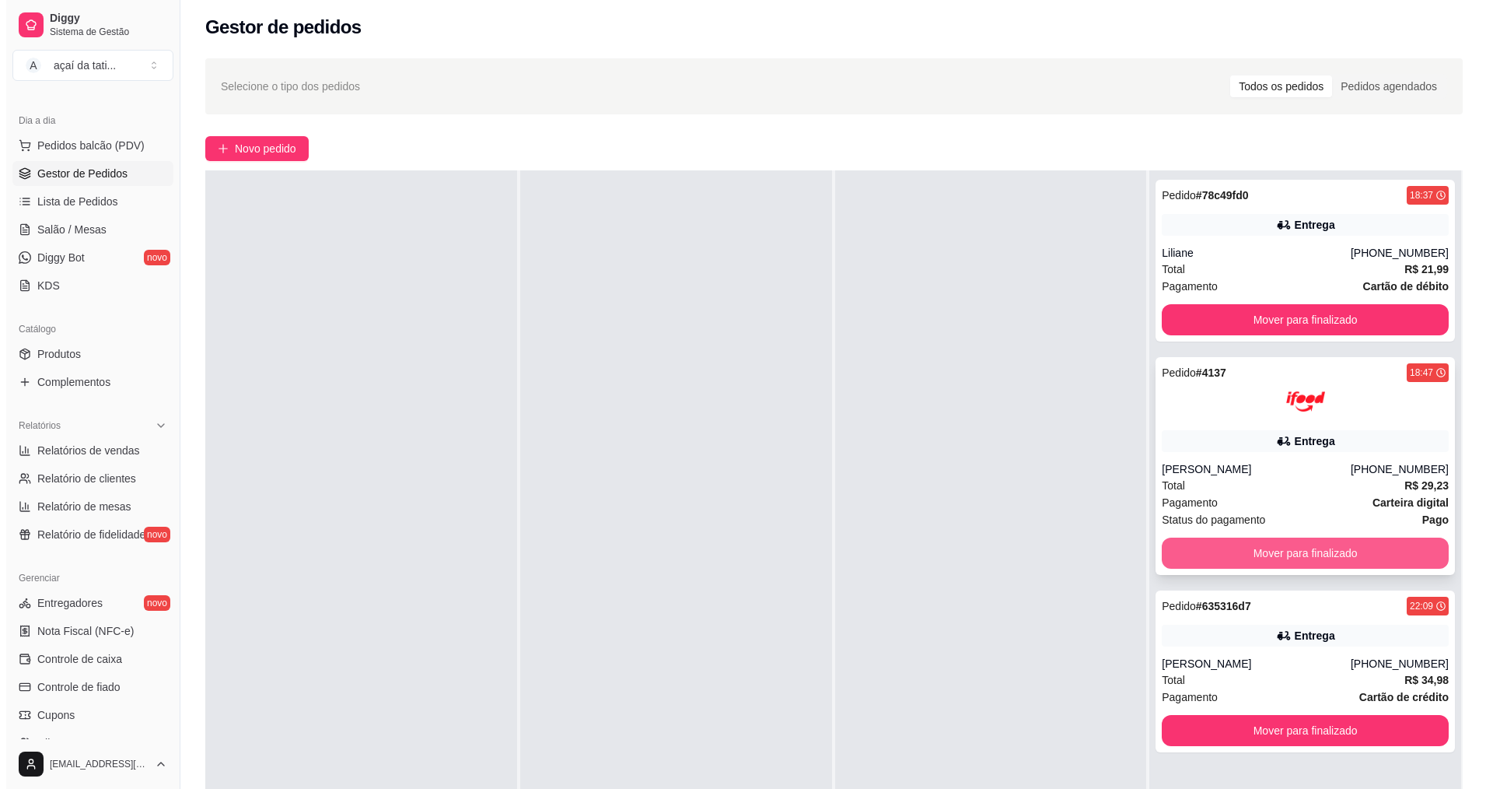
scroll to position [0, 0]
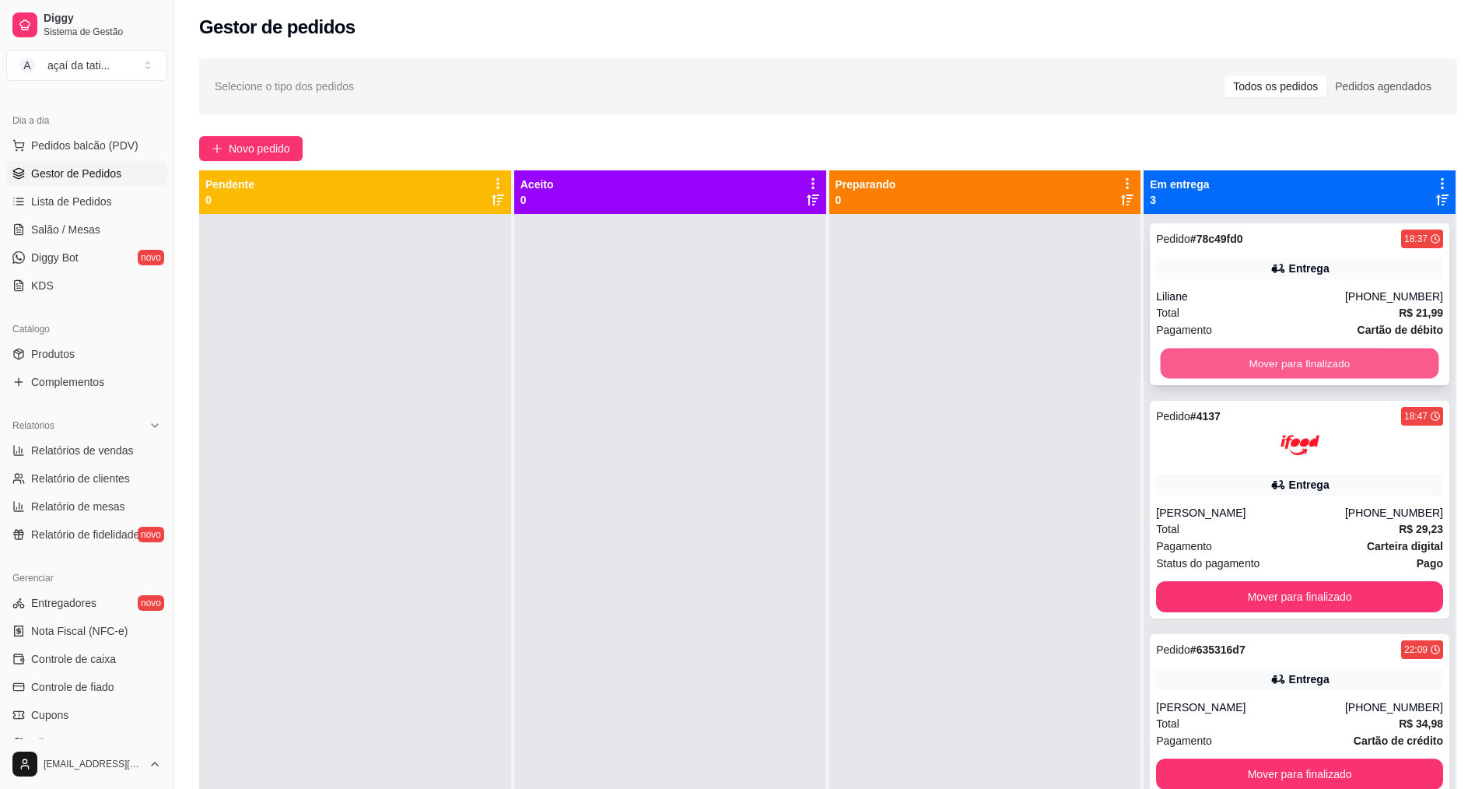
click at [1334, 358] on button "Mover para finalizado" at bounding box center [1300, 363] width 278 height 30
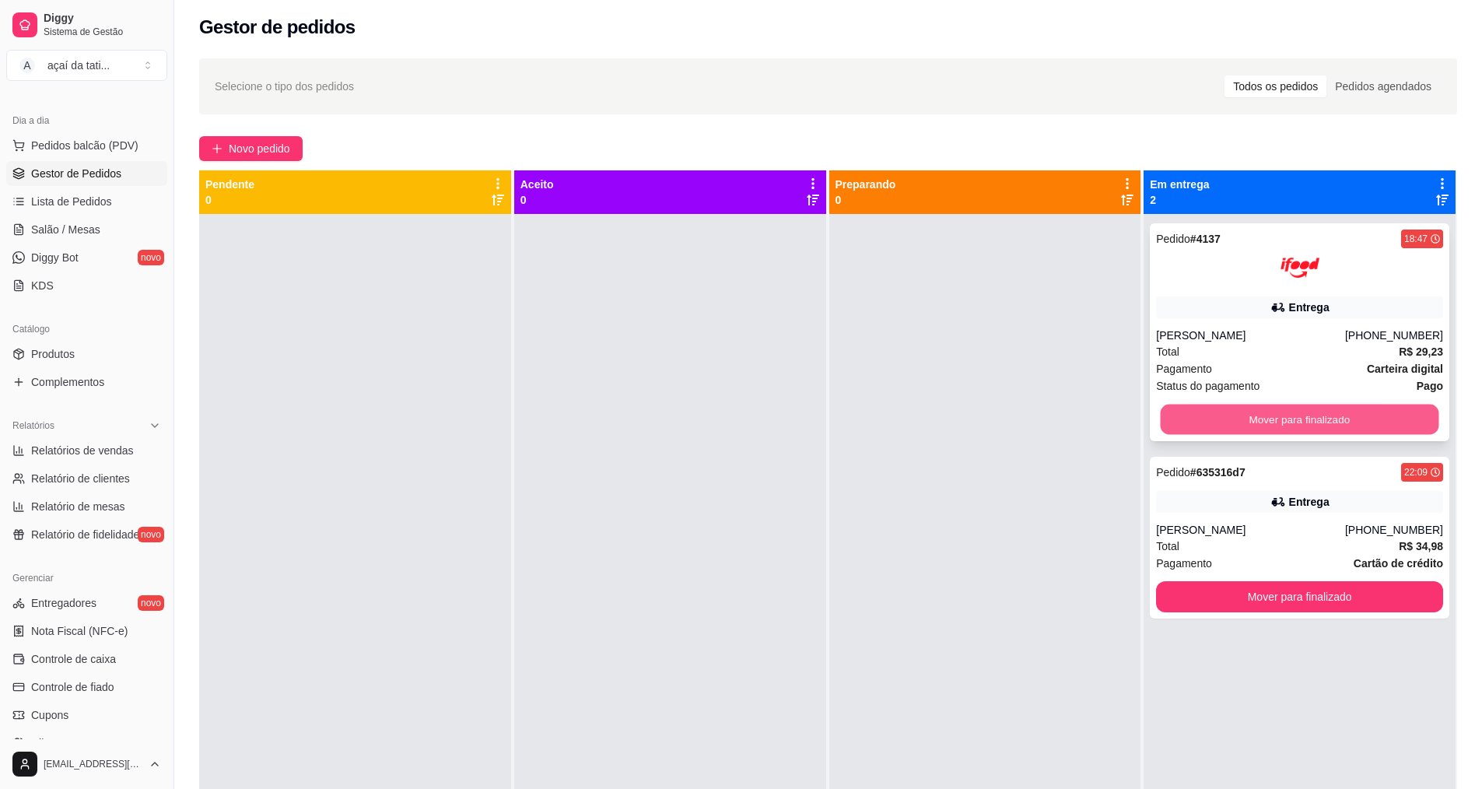
click at [1343, 421] on button "Mover para finalizado" at bounding box center [1300, 419] width 278 height 30
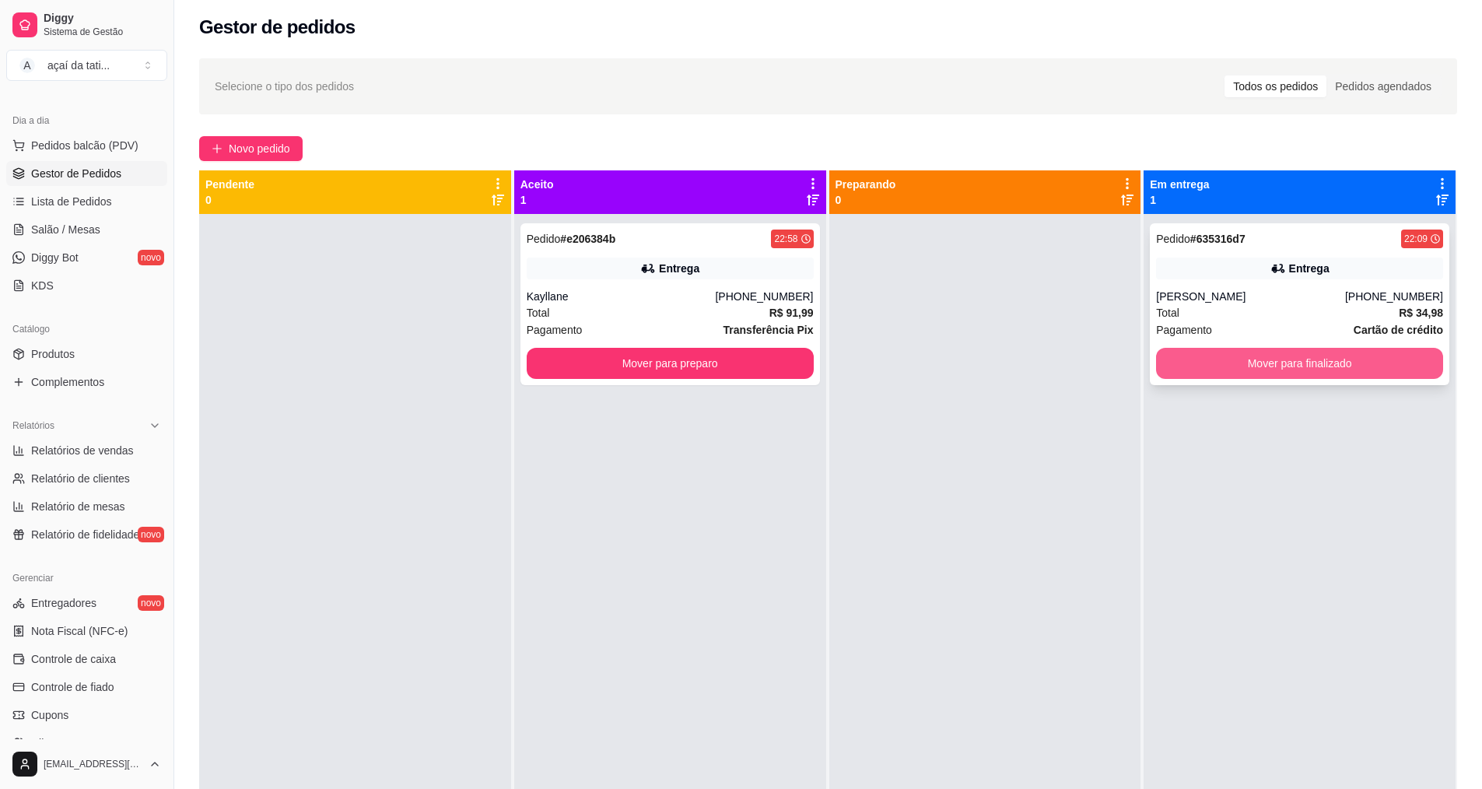
click at [1357, 368] on button "Mover para finalizado" at bounding box center [1299, 363] width 287 height 31
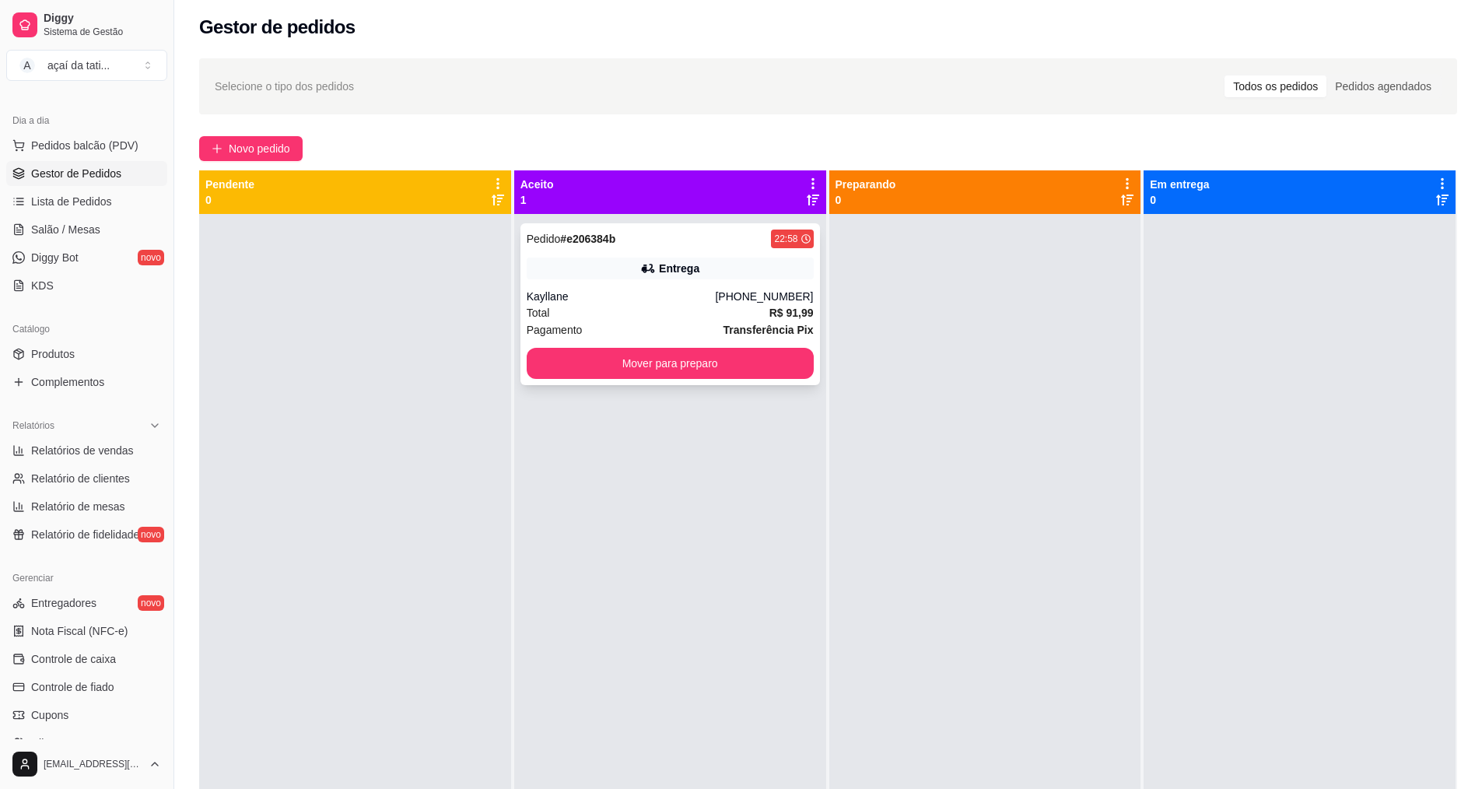
click at [723, 310] on div "Total R$ 91,99" at bounding box center [670, 312] width 287 height 17
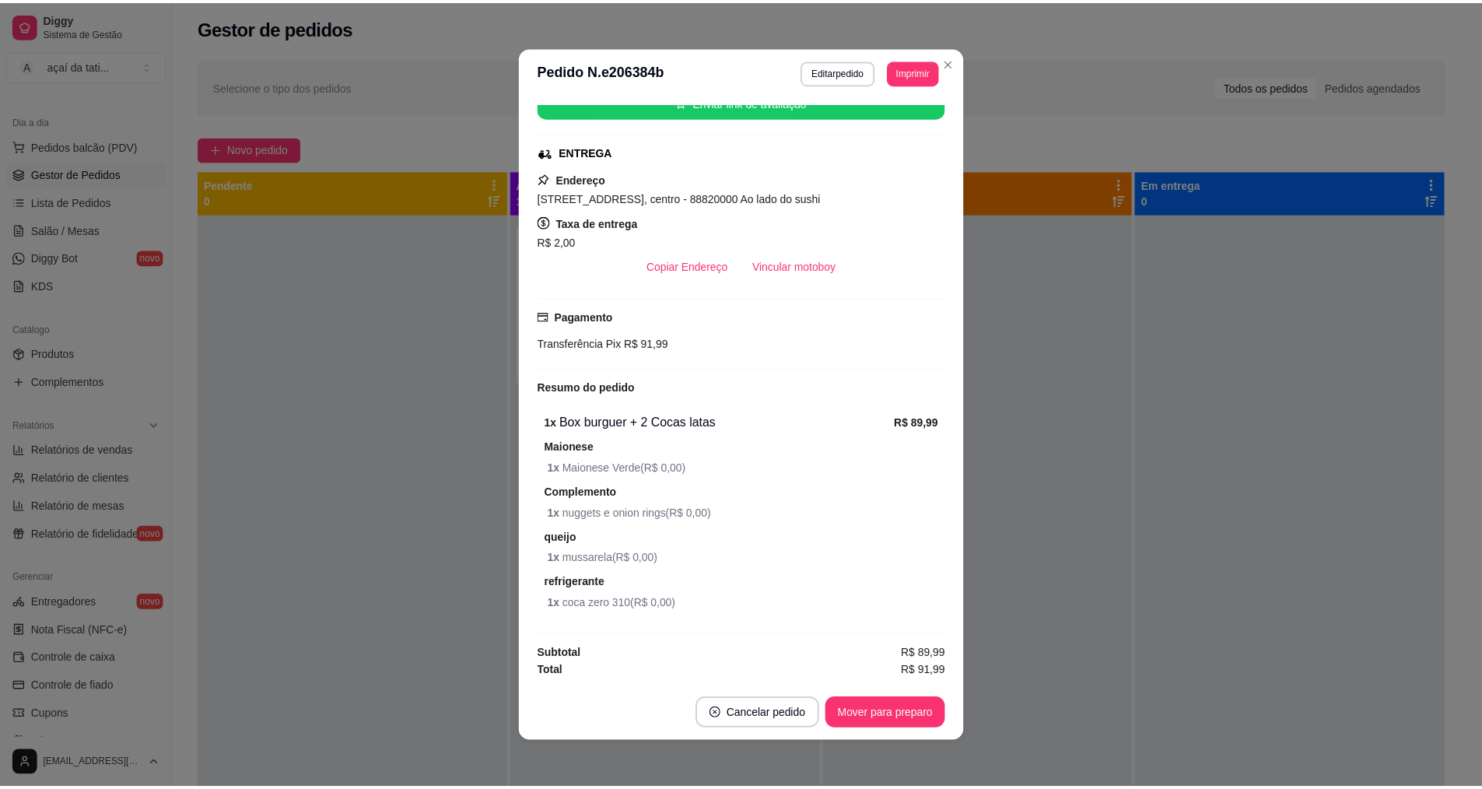
scroll to position [3, 0]
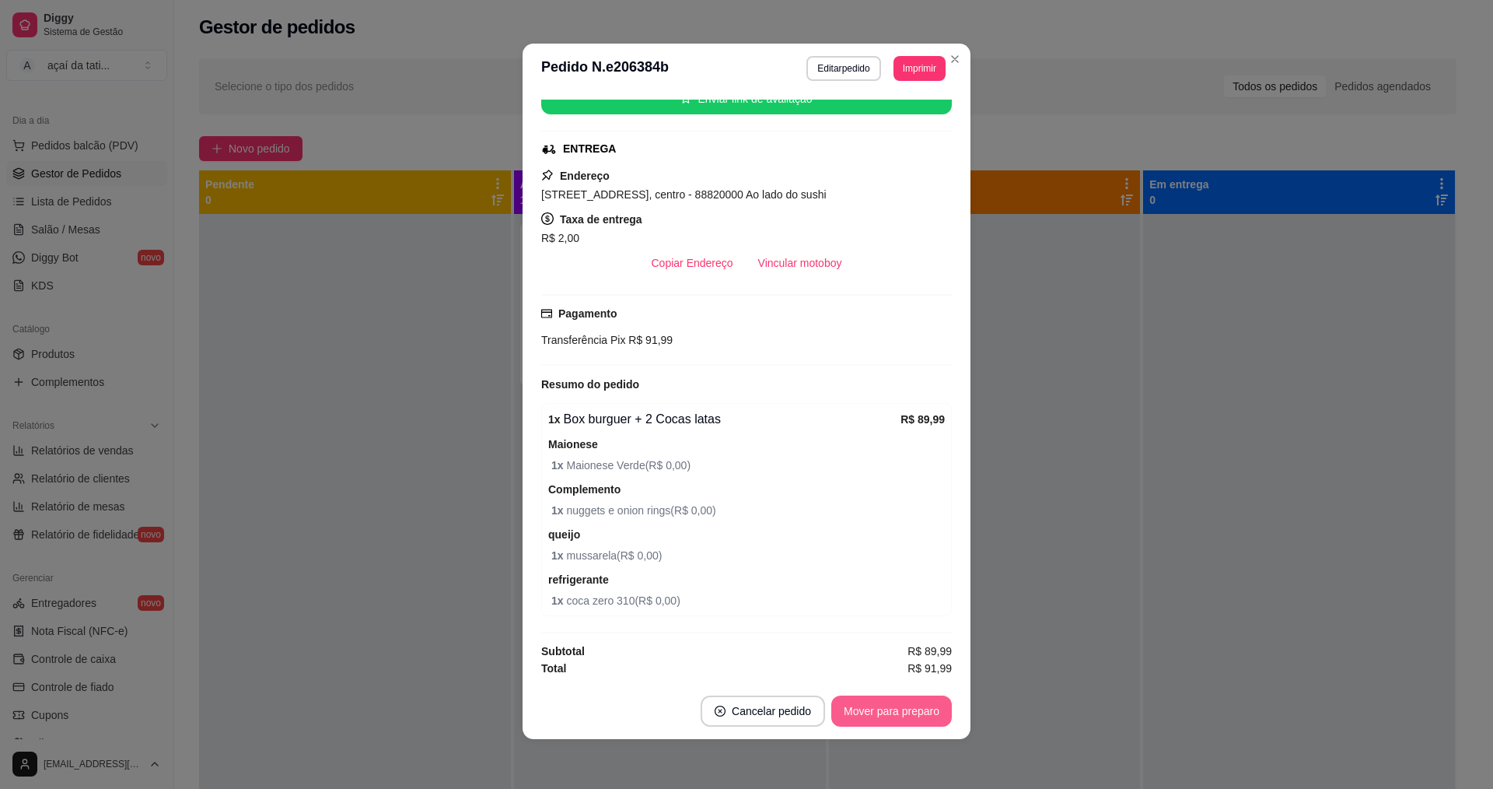
click at [909, 713] on button "Mover para preparo" at bounding box center [892, 710] width 121 height 31
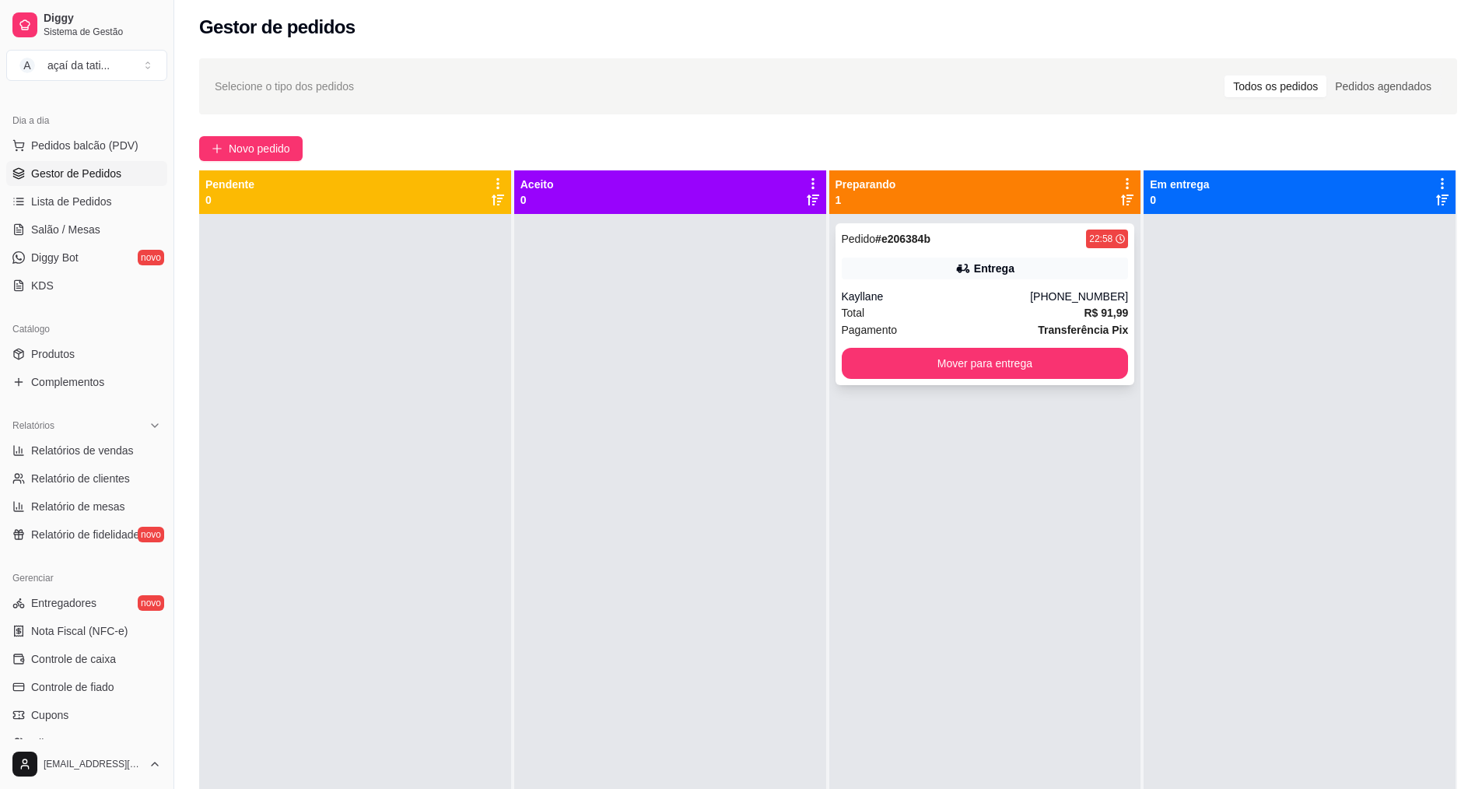
click at [987, 300] on div "Kayllane" at bounding box center [936, 297] width 189 height 16
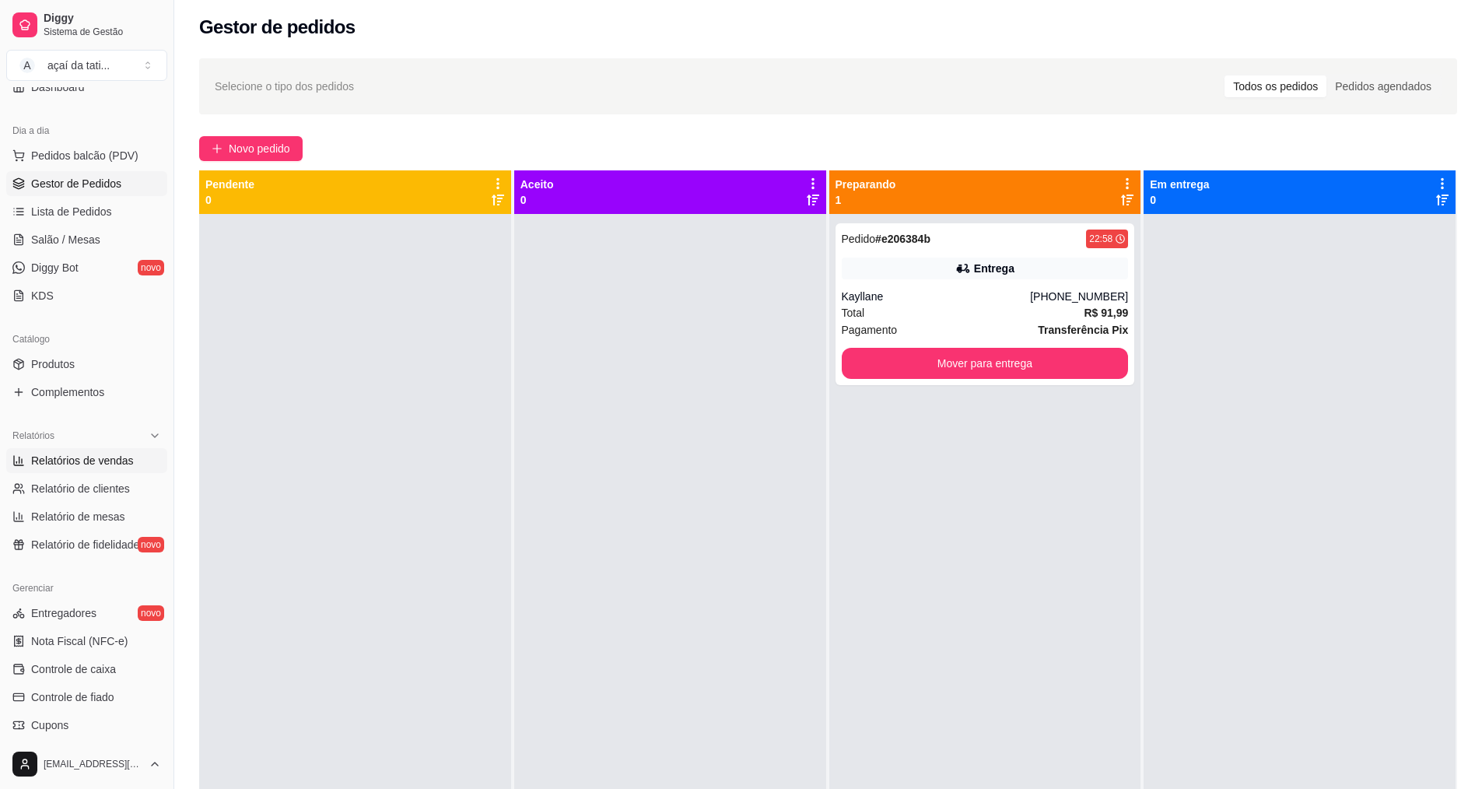
scroll to position [156, 0]
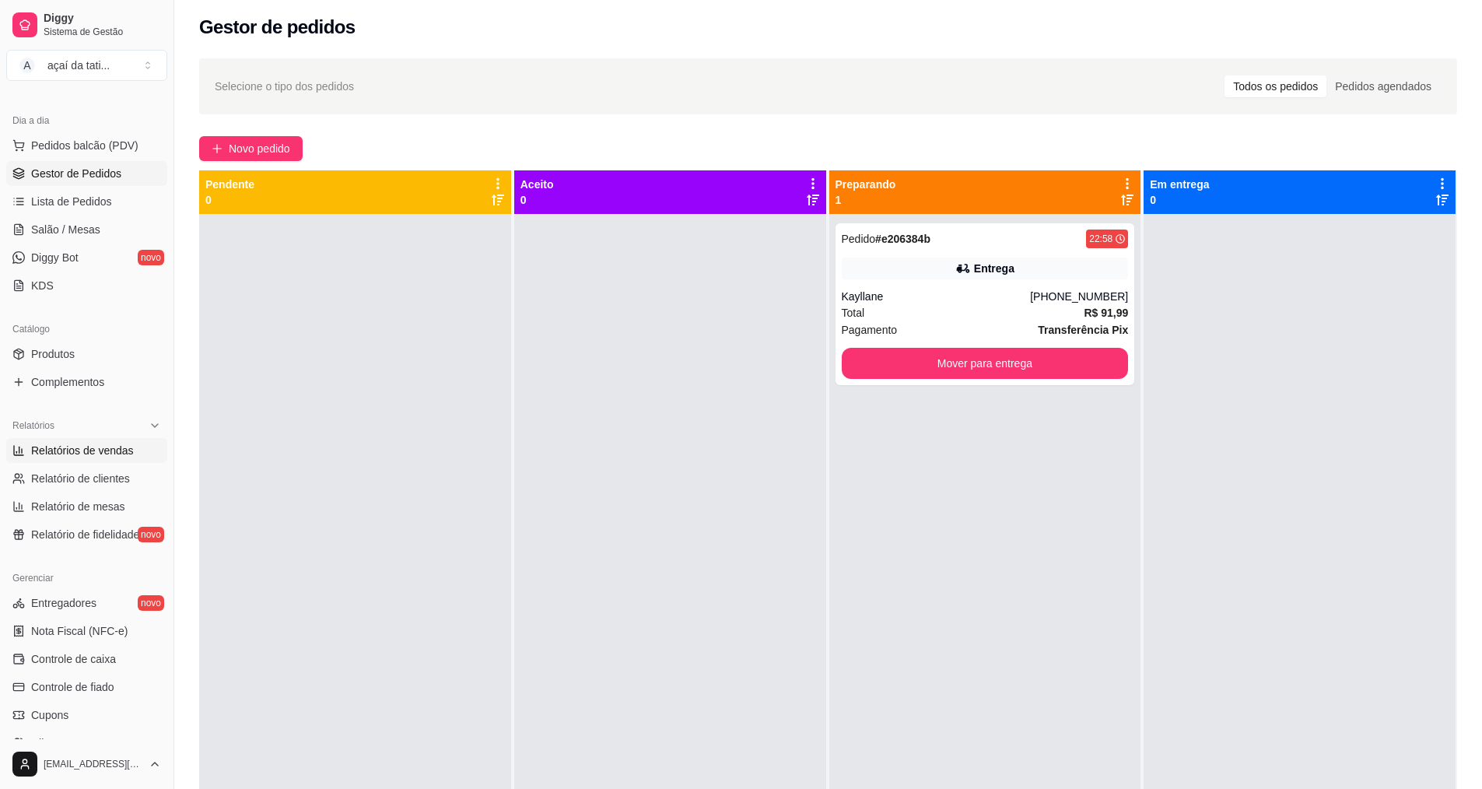
click at [72, 450] on span "Relatórios de vendas" at bounding box center [82, 451] width 103 height 16
select select "ALL"
select select "0"
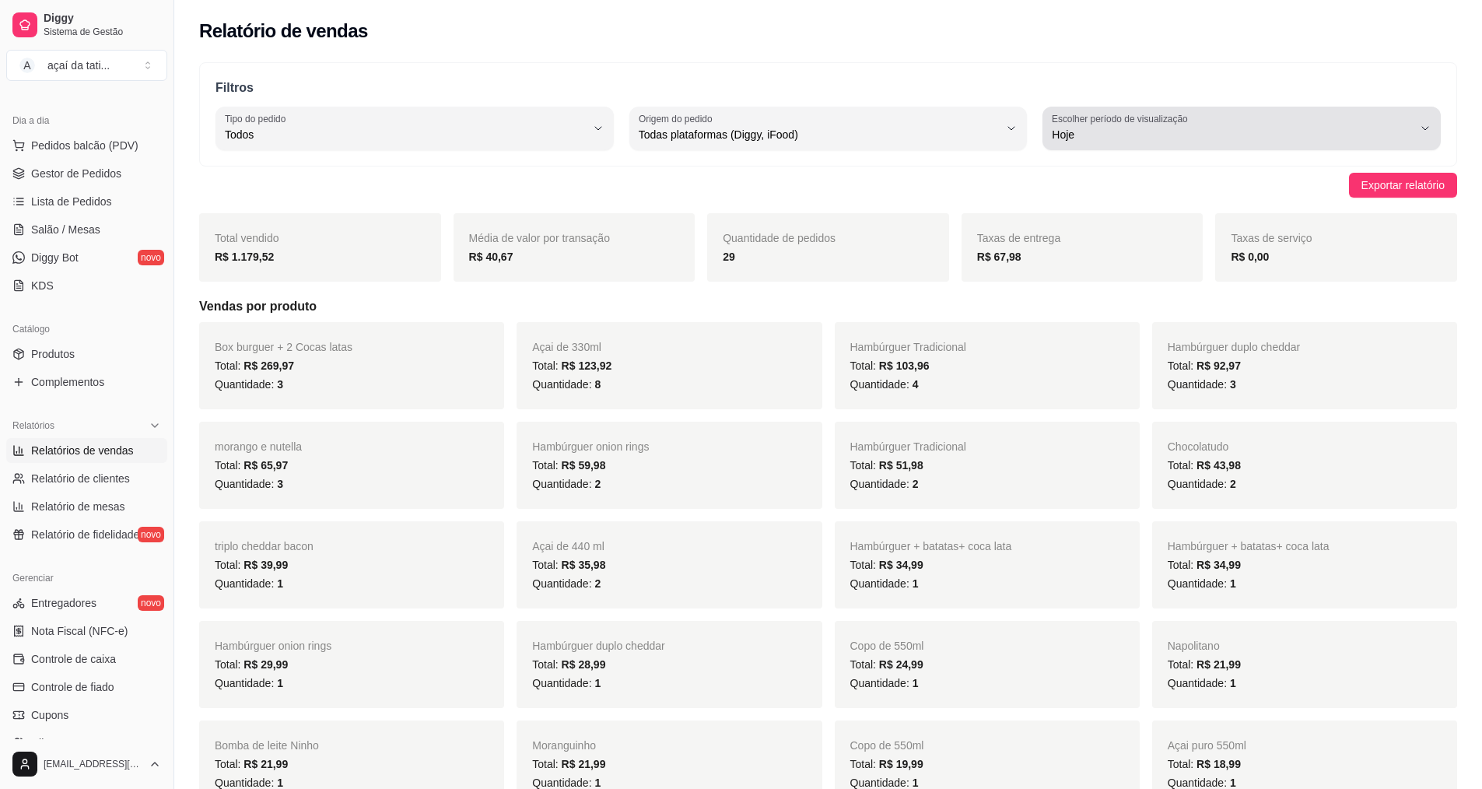
click at [1163, 129] on span "Hoje" at bounding box center [1232, 135] width 361 height 16
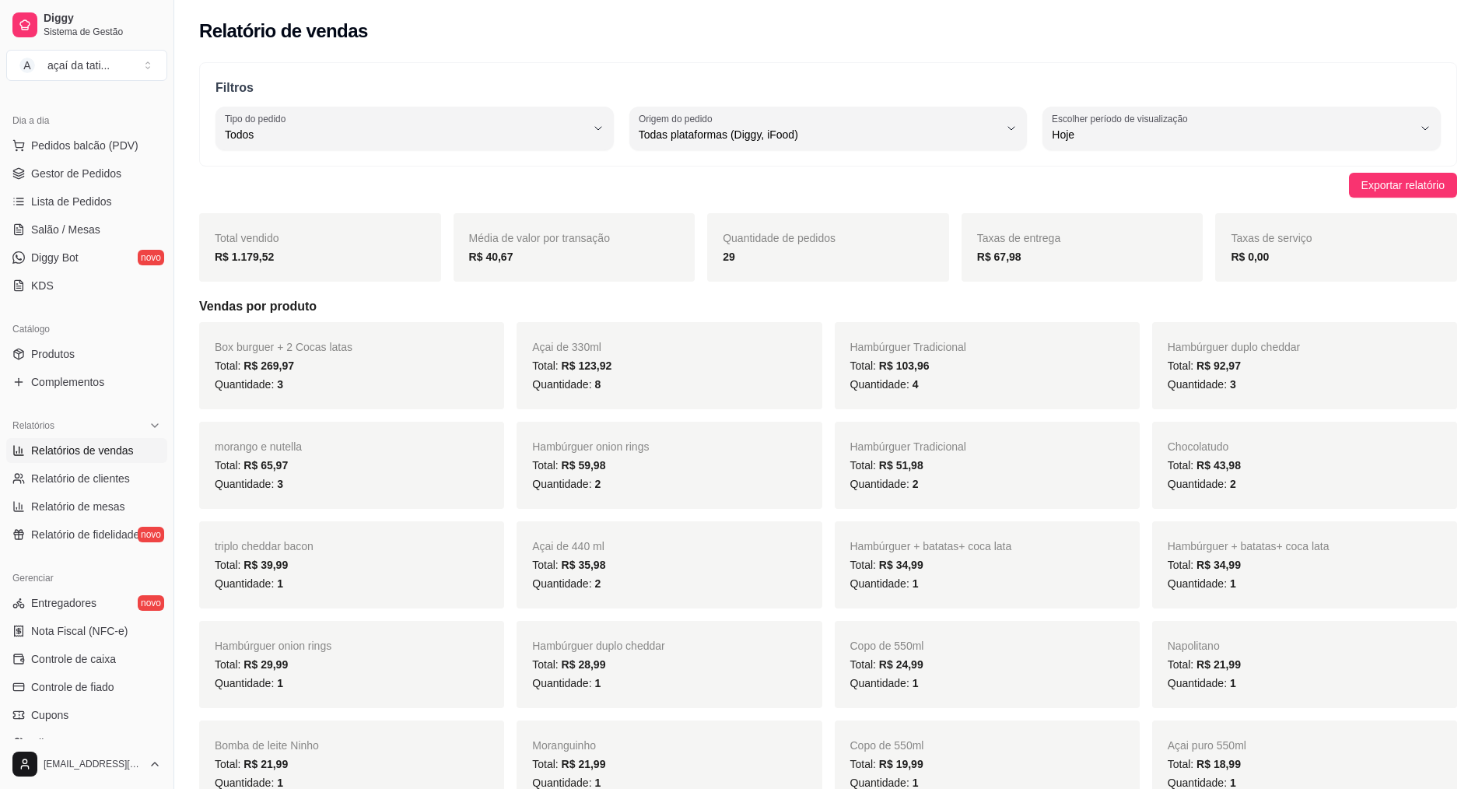
click at [952, 75] on div "Filtros ALL Tipo do pedido Todos Entrega Retirada Mesa Consumo local Tipo do pe…" at bounding box center [828, 114] width 1258 height 104
click at [88, 481] on span "Relatório de clientes" at bounding box center [80, 479] width 99 height 16
select select "30"
select select "HIGHEST_TOTAL_SPENT_WITH_ORDERS"
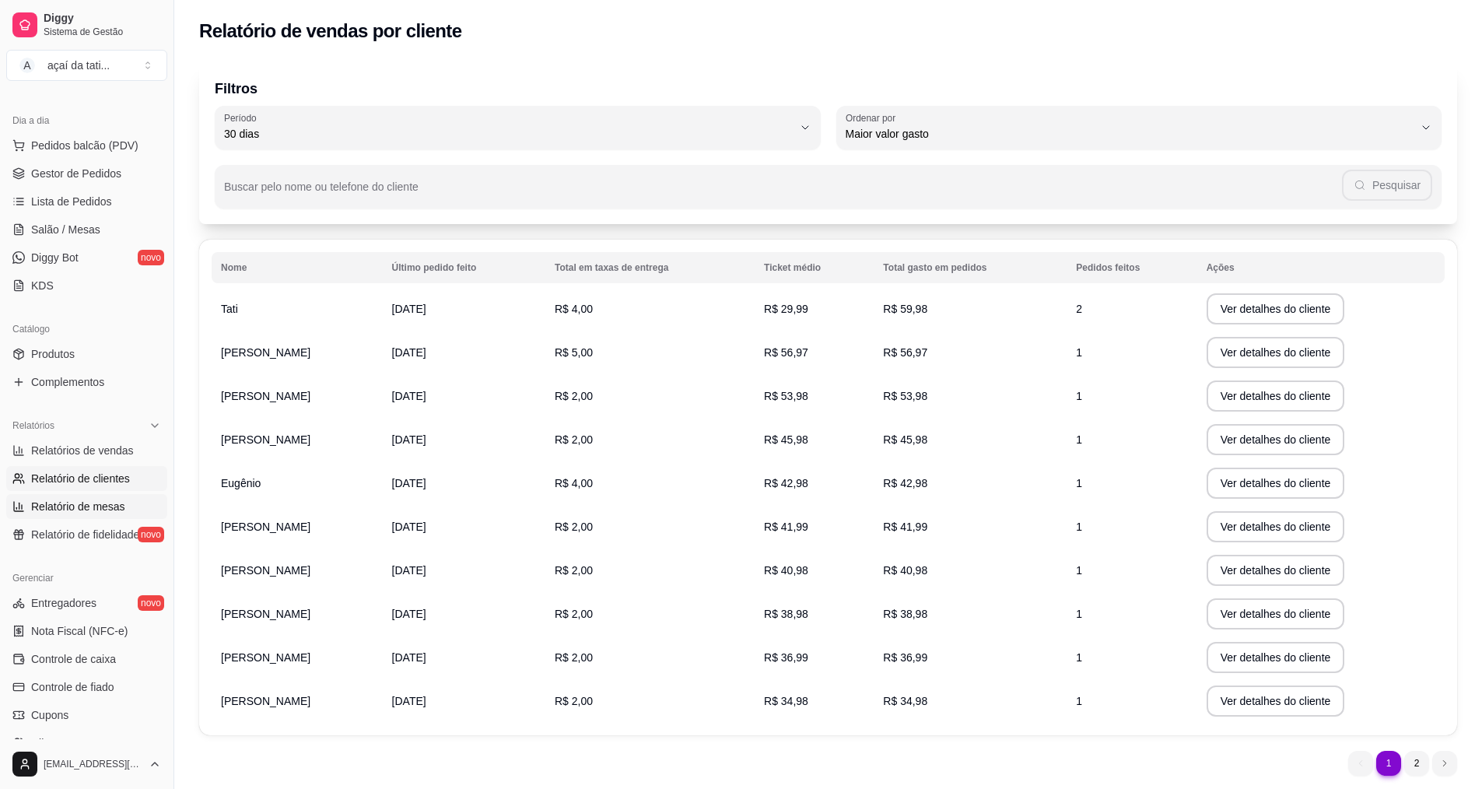
click at [92, 504] on span "Relatório de mesas" at bounding box center [78, 507] width 94 height 16
select select "TOTAL_OF_ORDERS"
select select "7"
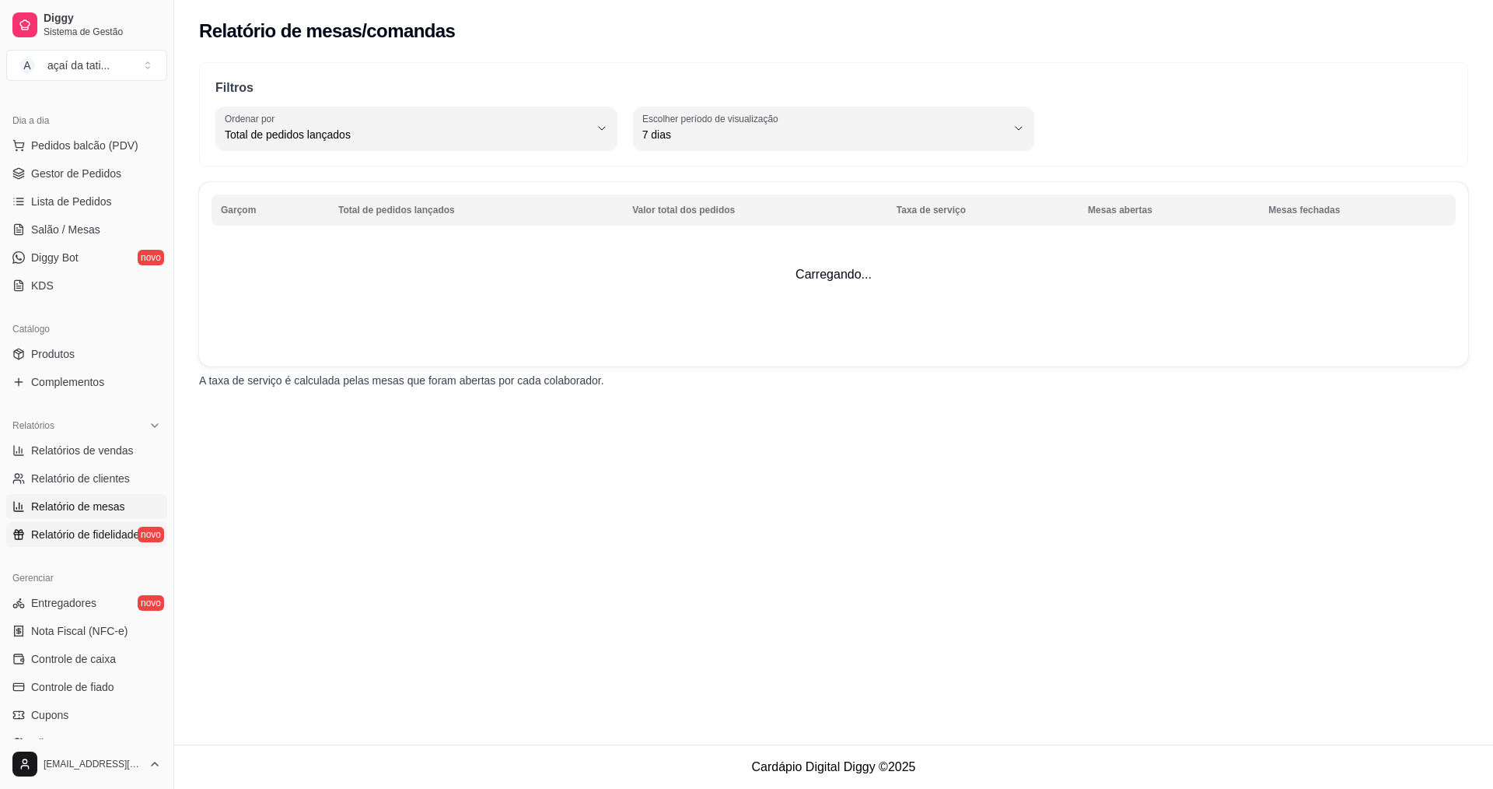
click at [98, 535] on span "Relatório de fidelidade" at bounding box center [85, 535] width 108 height 16
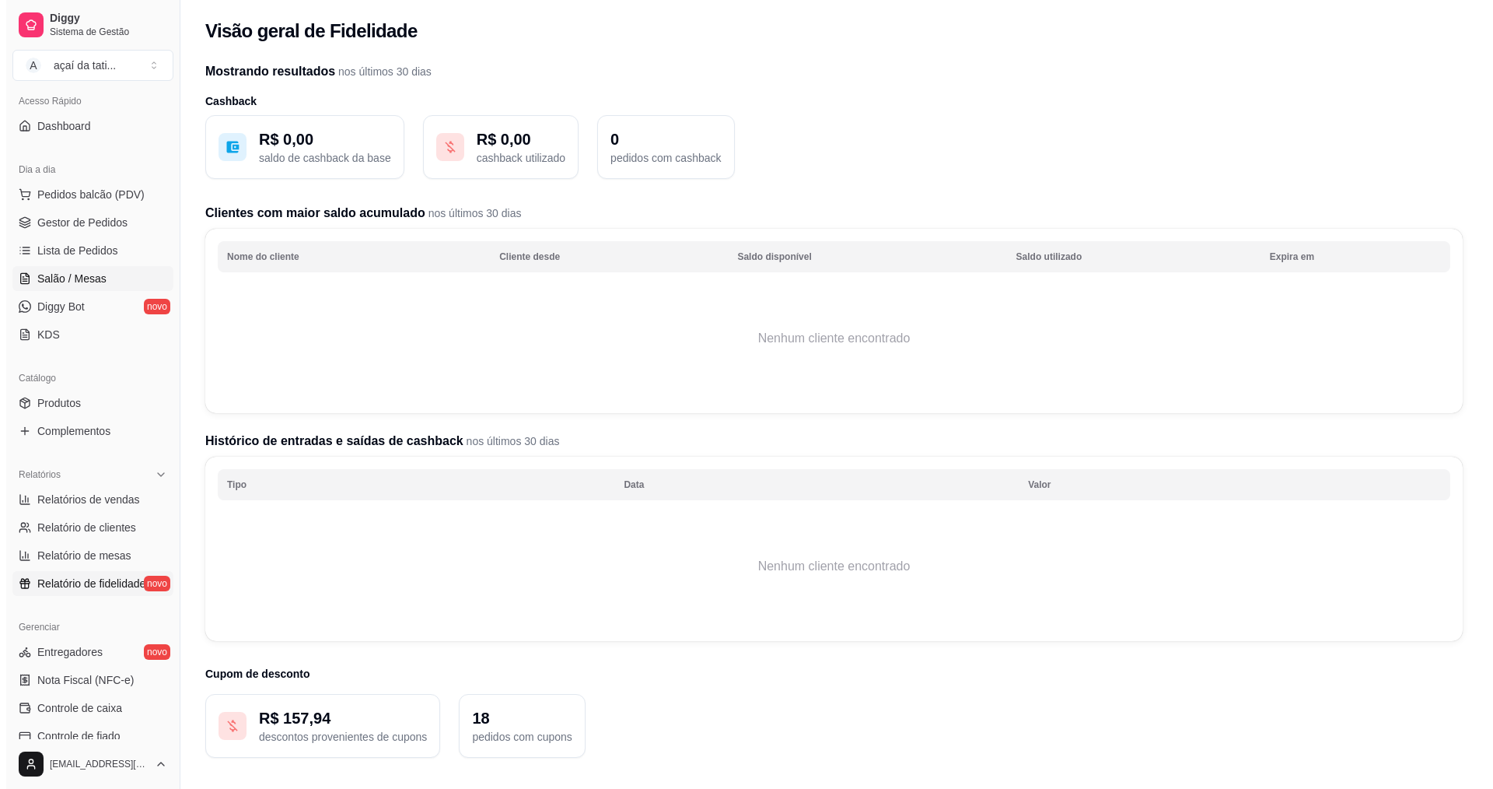
scroll to position [78, 0]
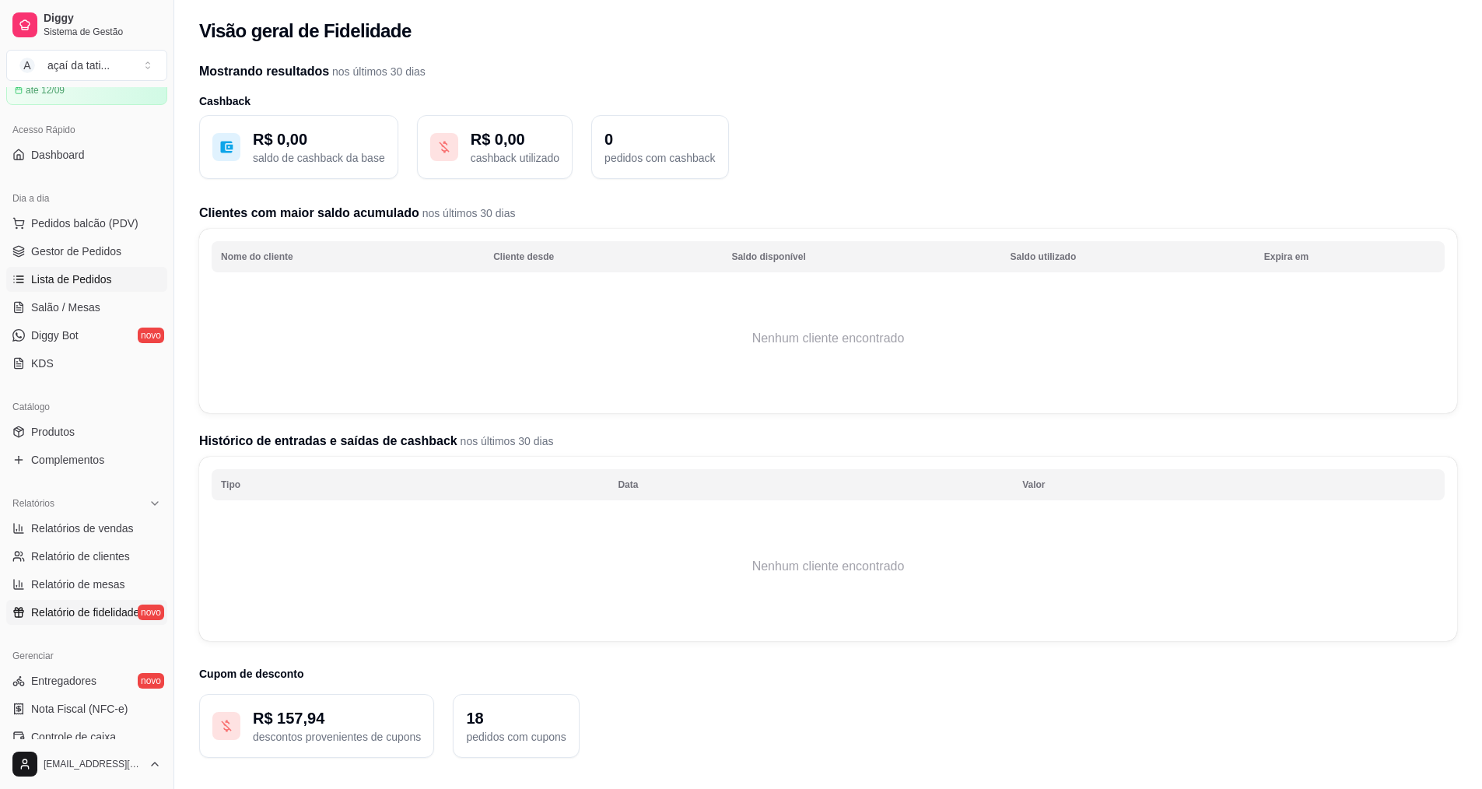
click at [74, 289] on link "Lista de Pedidos" at bounding box center [86, 279] width 161 height 25
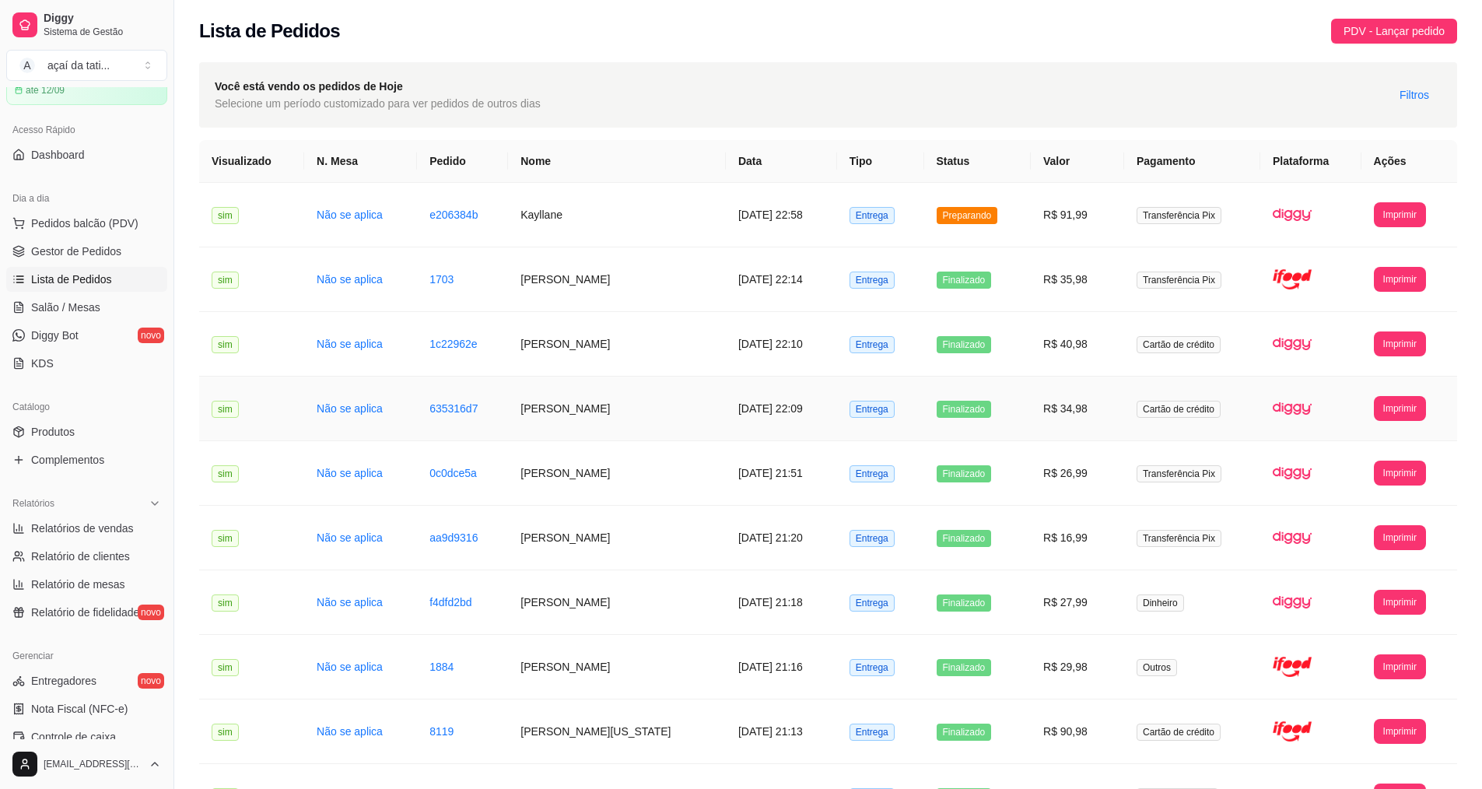
click at [992, 410] on span "Finalizado" at bounding box center [964, 409] width 55 height 17
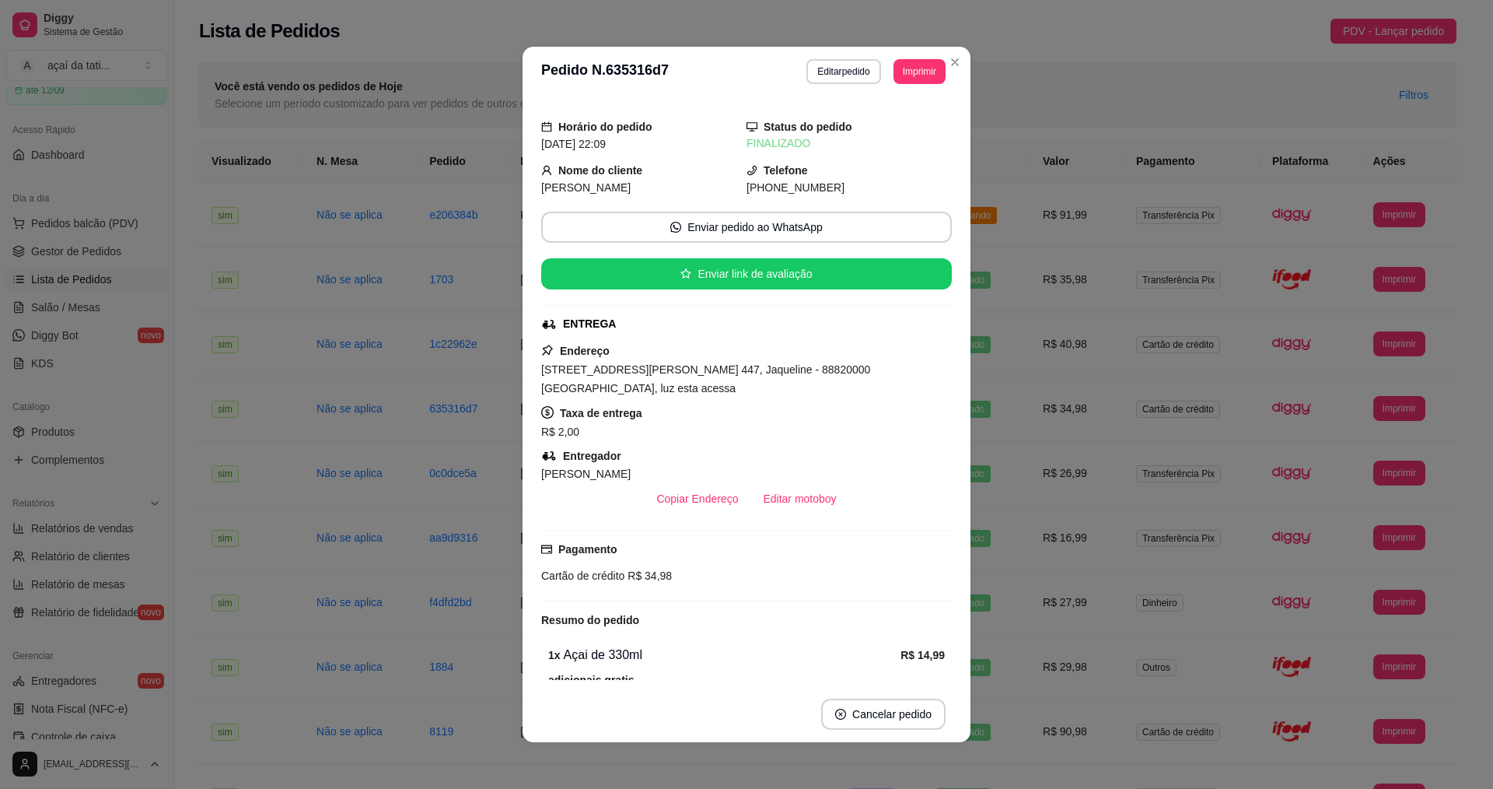
scroll to position [233, 0]
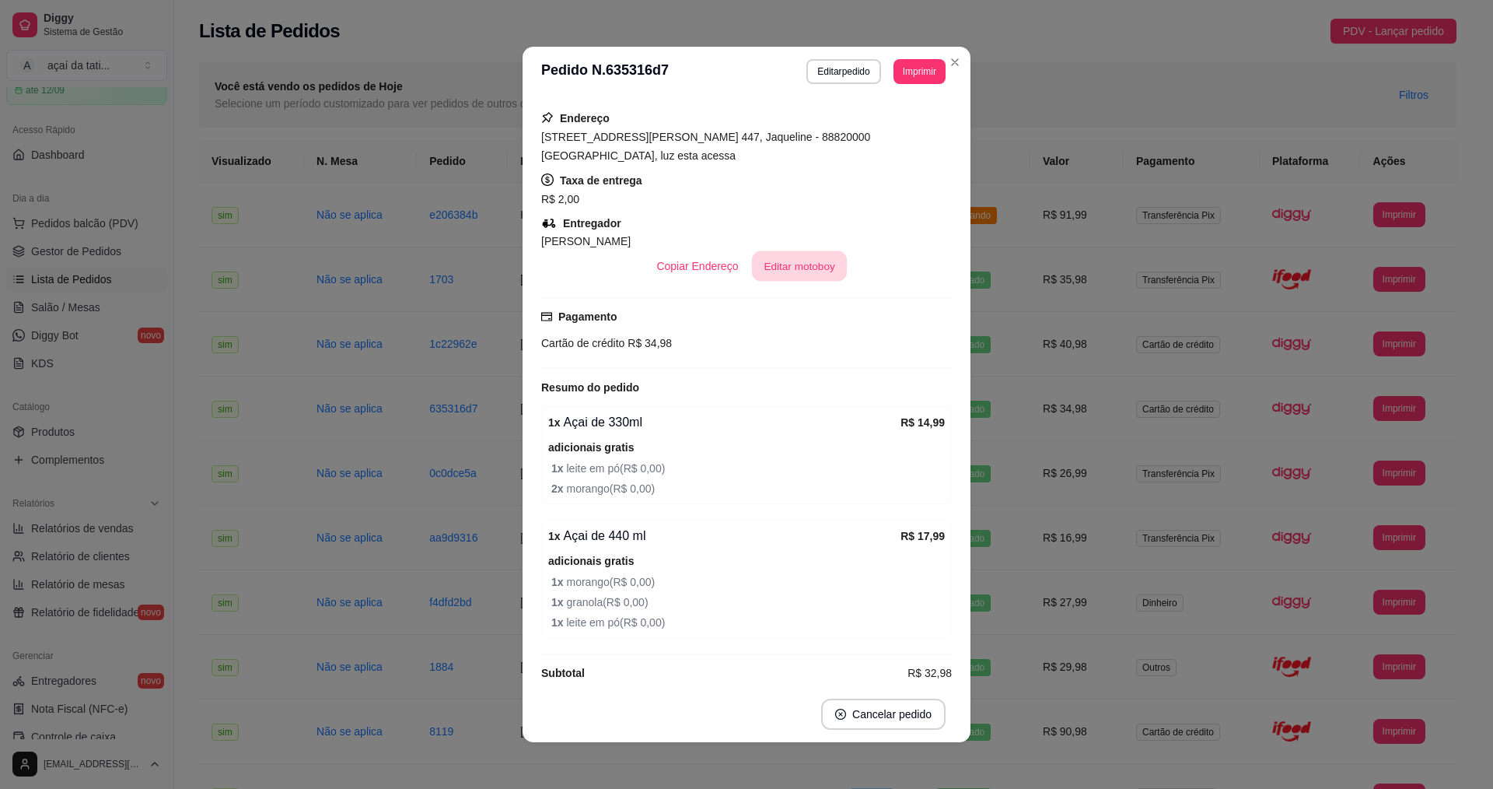
click at [779, 251] on button "Editar motoboy" at bounding box center [799, 266] width 95 height 30
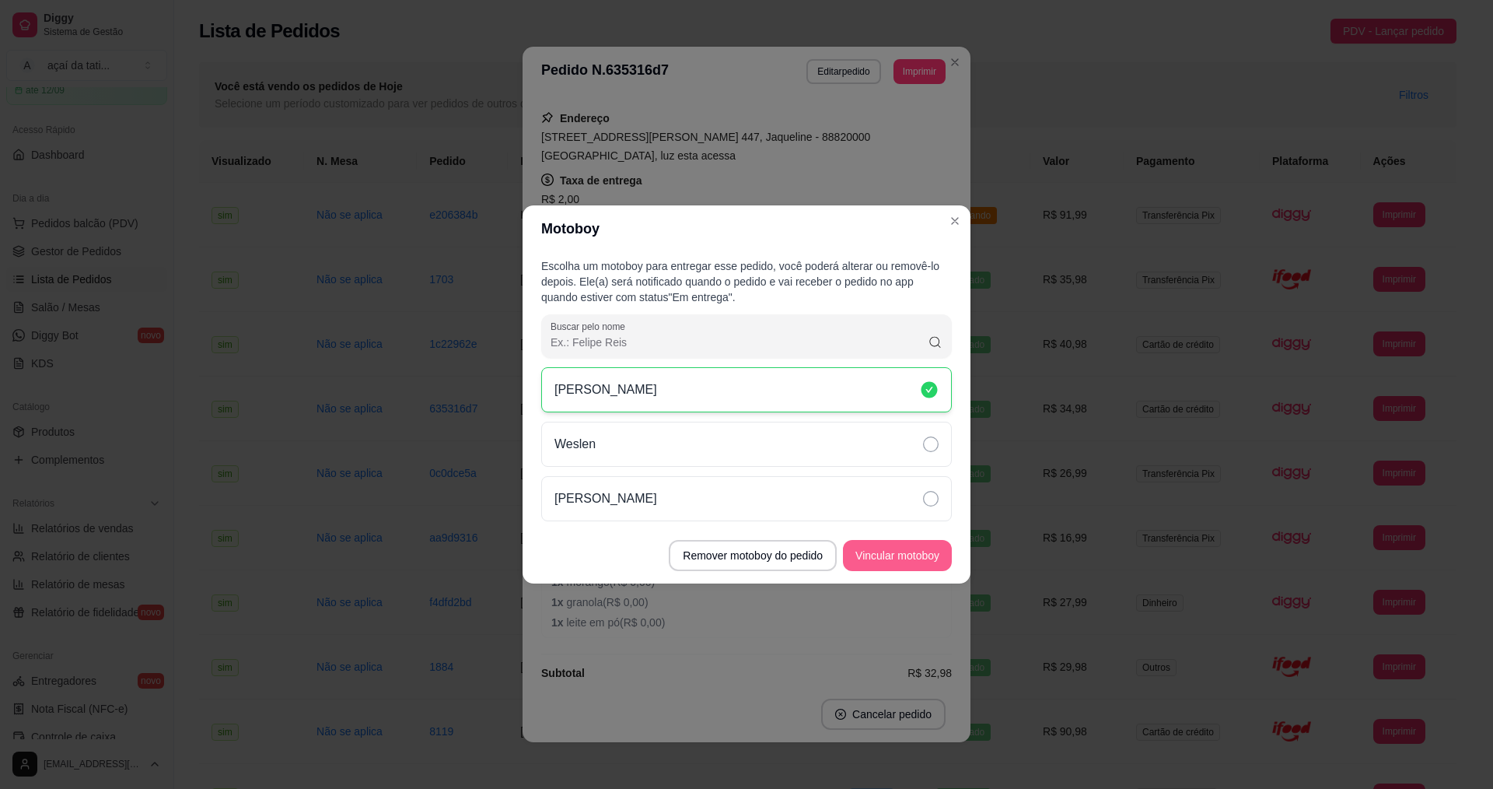
click at [898, 548] on button "Vincular motoboy" at bounding box center [897, 555] width 109 height 31
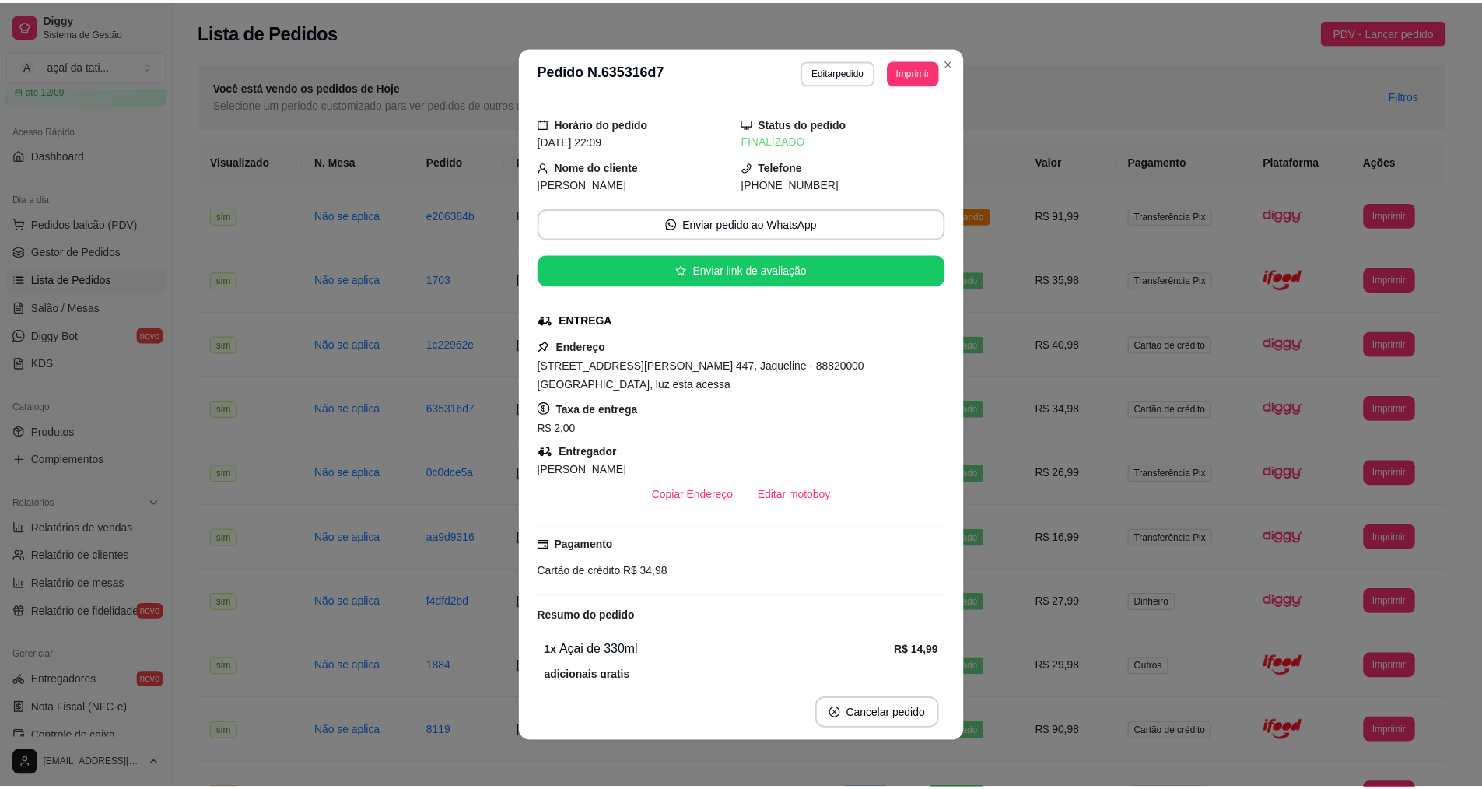
scroll to position [0, 0]
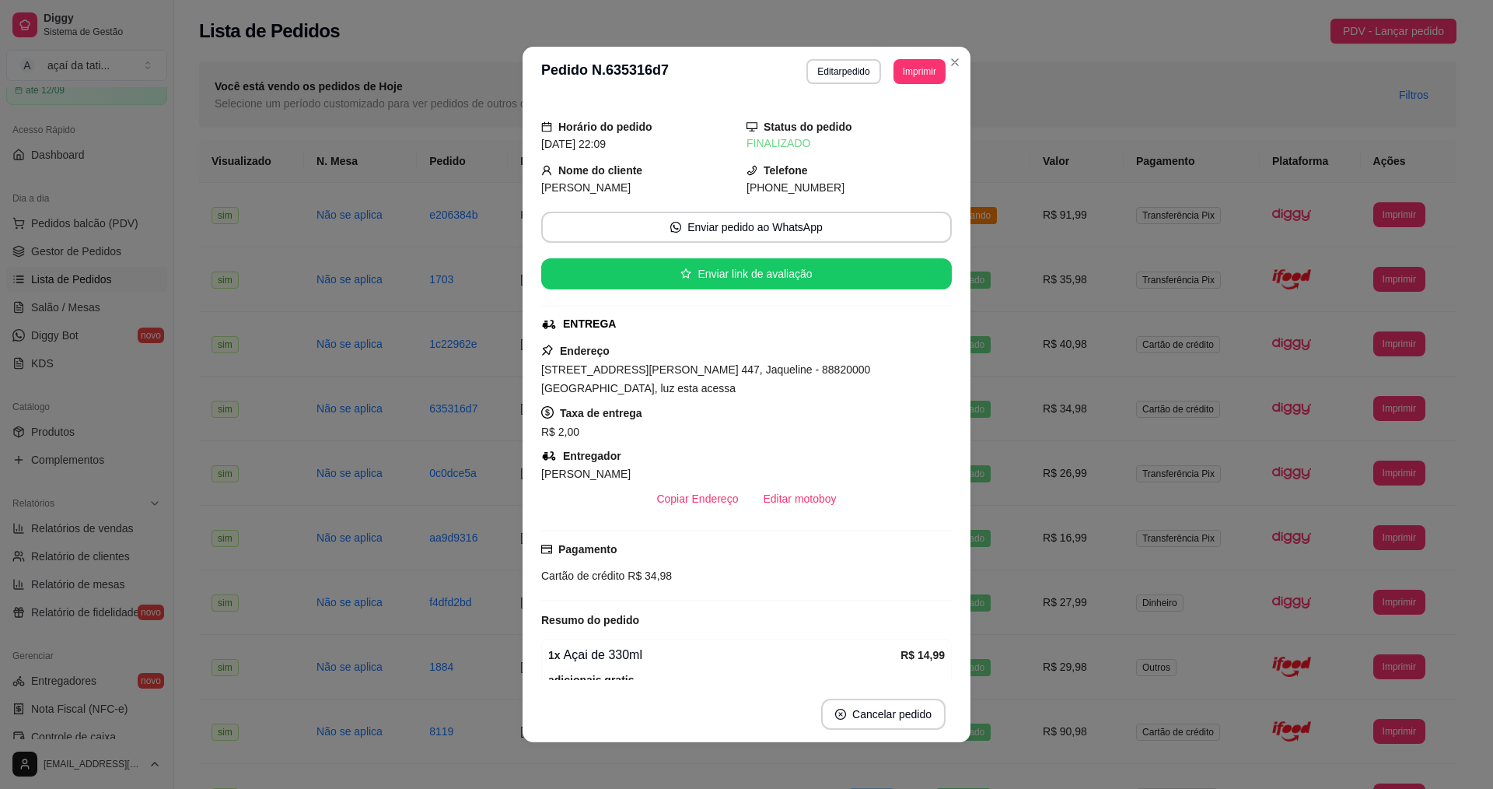
click at [793, 150] on div "FINALIZADO" at bounding box center [849, 143] width 205 height 16
click at [762, 135] on div "Status do pedido FINALIZADO" at bounding box center [849, 135] width 205 height 34
click at [809, 126] on strong "Status do pedido" at bounding box center [808, 127] width 89 height 12
click at [718, 484] on button "Copiar Endereço" at bounding box center [697, 499] width 103 height 30
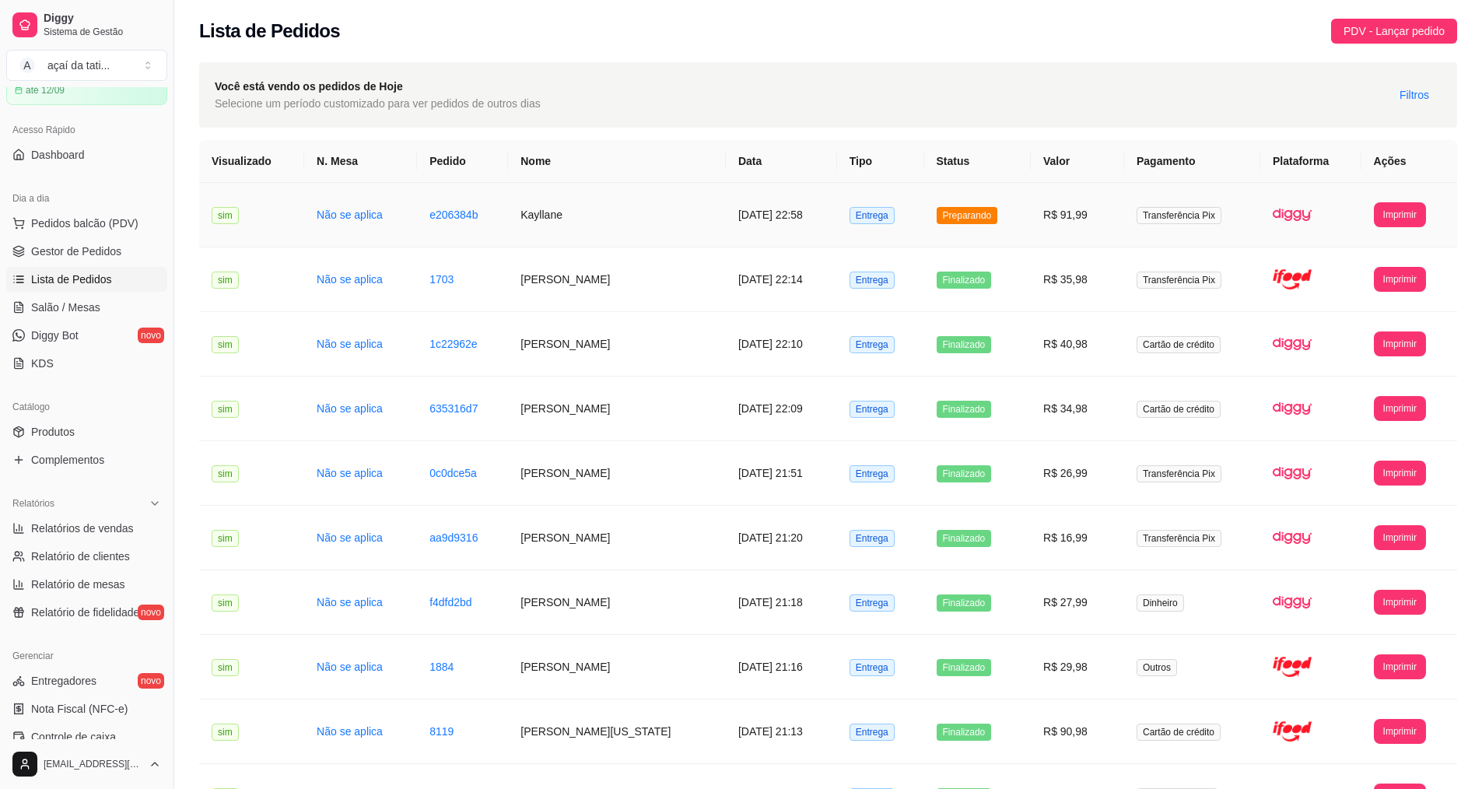
click at [763, 217] on td "[DATE] 22:58" at bounding box center [781, 215] width 111 height 65
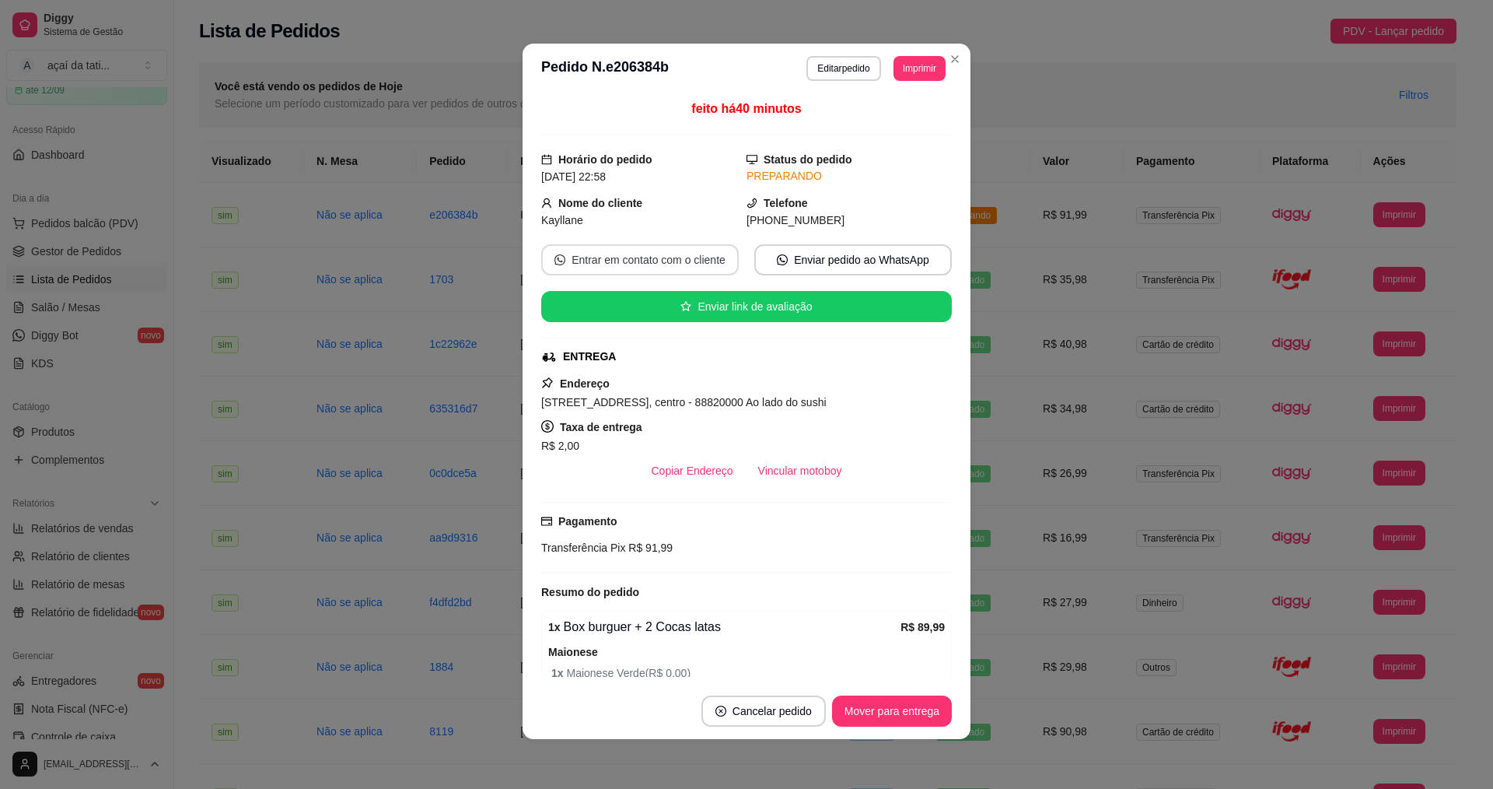
click at [696, 263] on button "Entrar em contato com o cliente" at bounding box center [640, 259] width 198 height 31
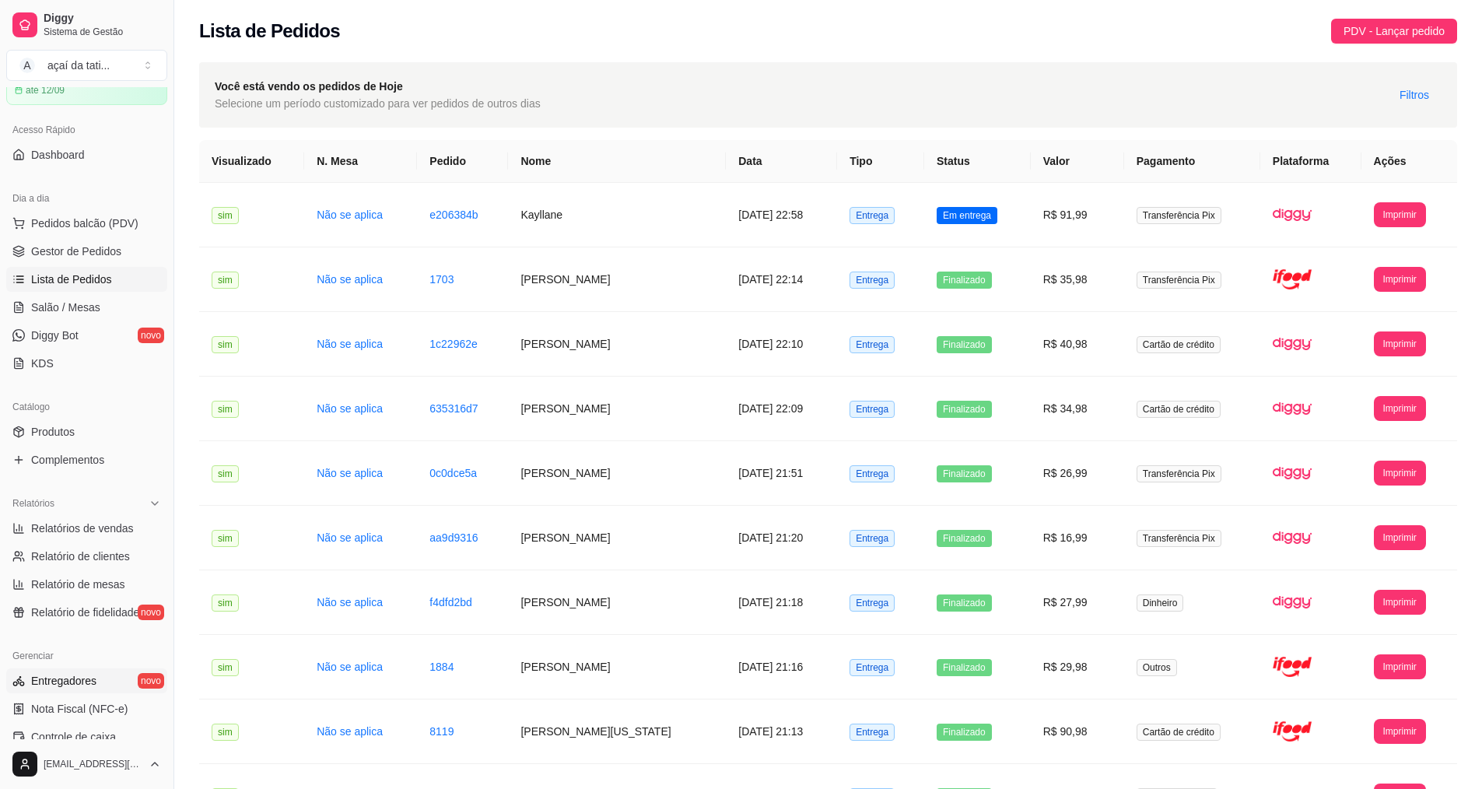
click at [101, 685] on link "Entregadores novo" at bounding box center [86, 680] width 161 height 25
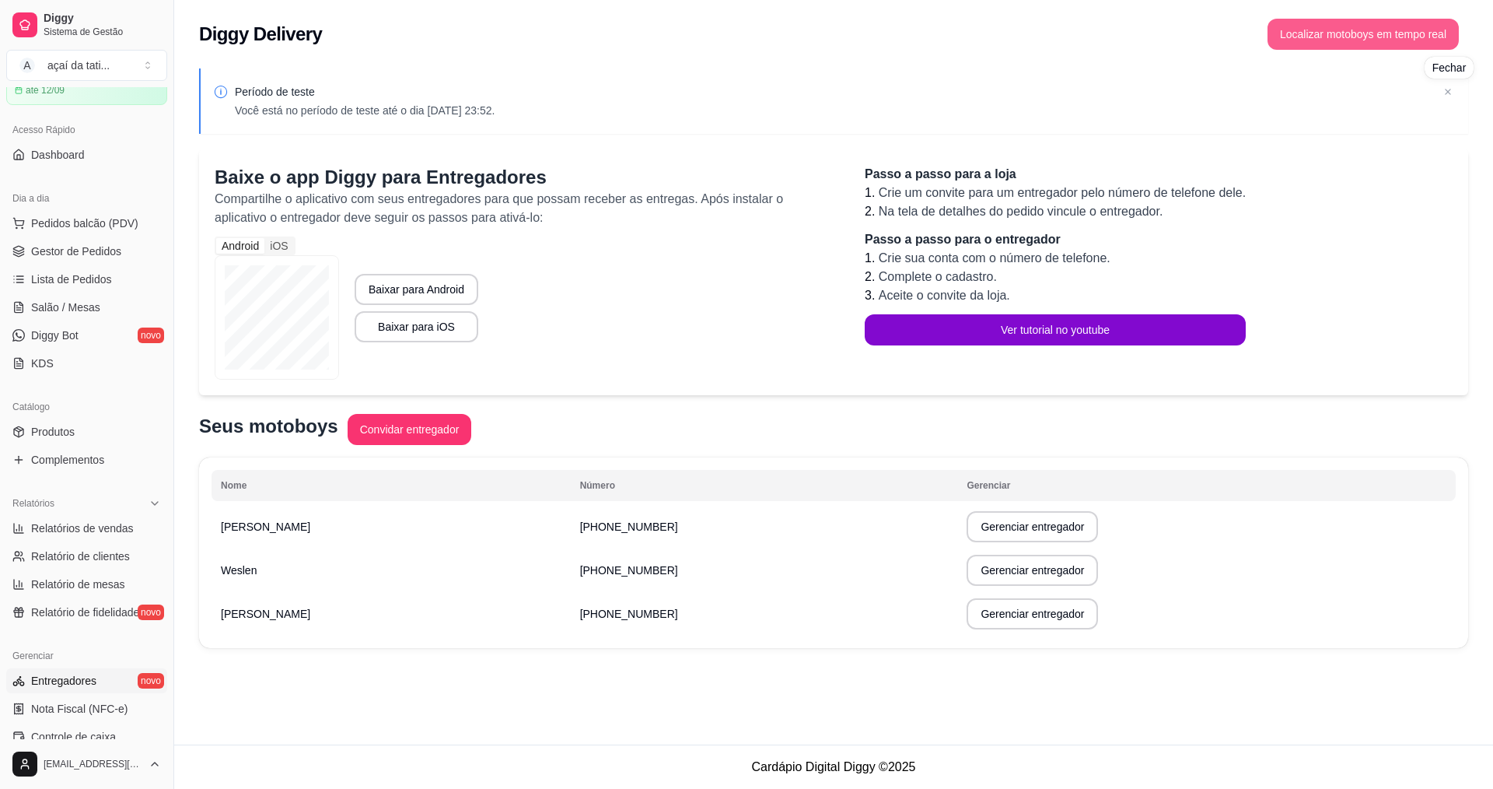
click at [1360, 37] on button "Localizar motoboys em tempo real" at bounding box center [1363, 34] width 191 height 31
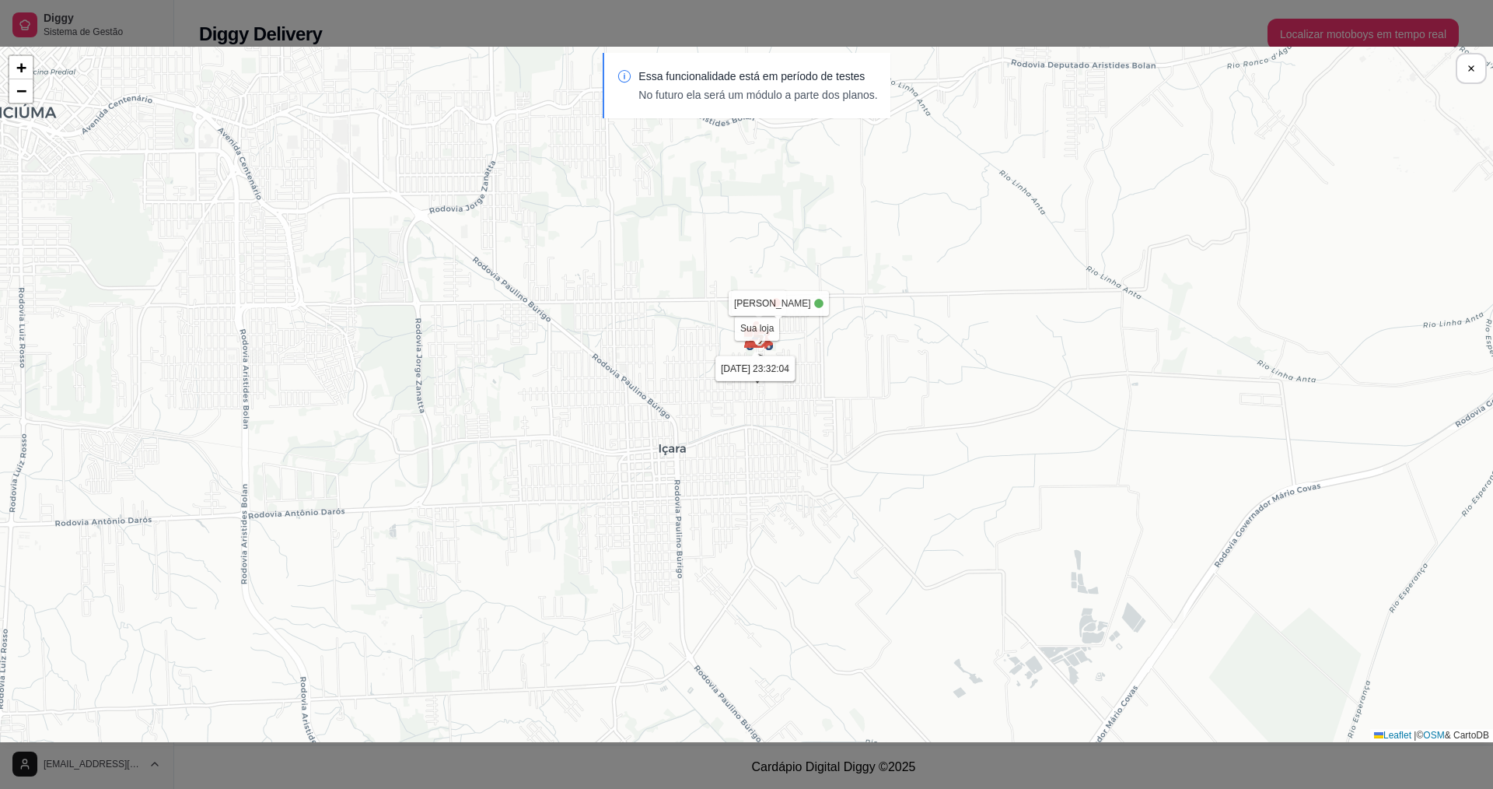
drag, startPoint x: 698, startPoint y: 481, endPoint x: 736, endPoint y: 436, distance: 59.7
click at [736, 436] on div "Sua loja luiz [DATE] 23:43:47 Weslen [DATE] 16:19:02 [PERSON_NAME] [DATE] 23:32…" at bounding box center [746, 394] width 1493 height 695
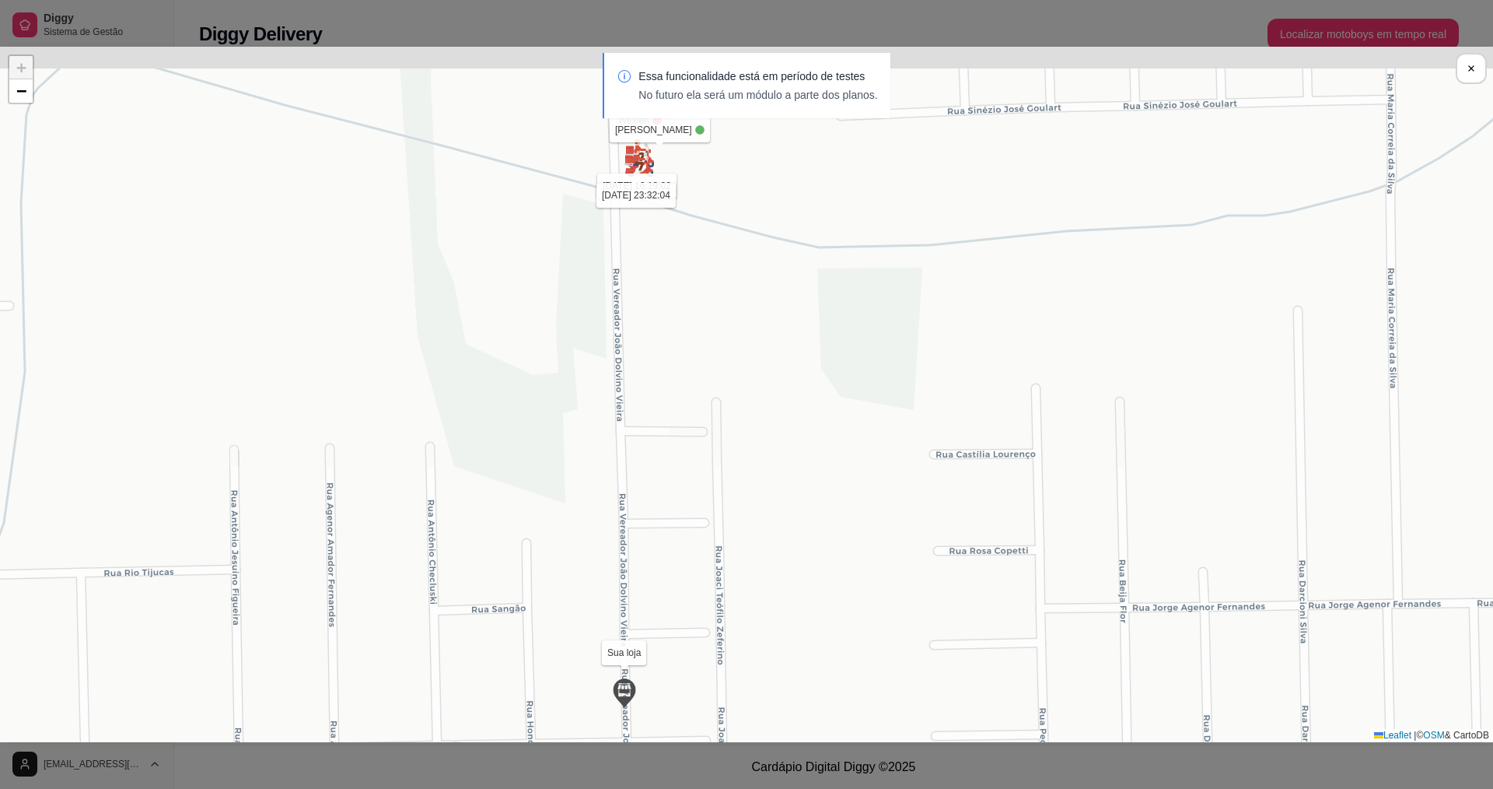
drag, startPoint x: 723, startPoint y: 216, endPoint x: 765, endPoint y: 362, distance: 151.9
click at [765, 362] on div "Sua loja luiz [DATE] 23:43:47 Weslen [DATE] 16:19:02 [PERSON_NAME] [DATE] 23:32…" at bounding box center [746, 394] width 1493 height 695
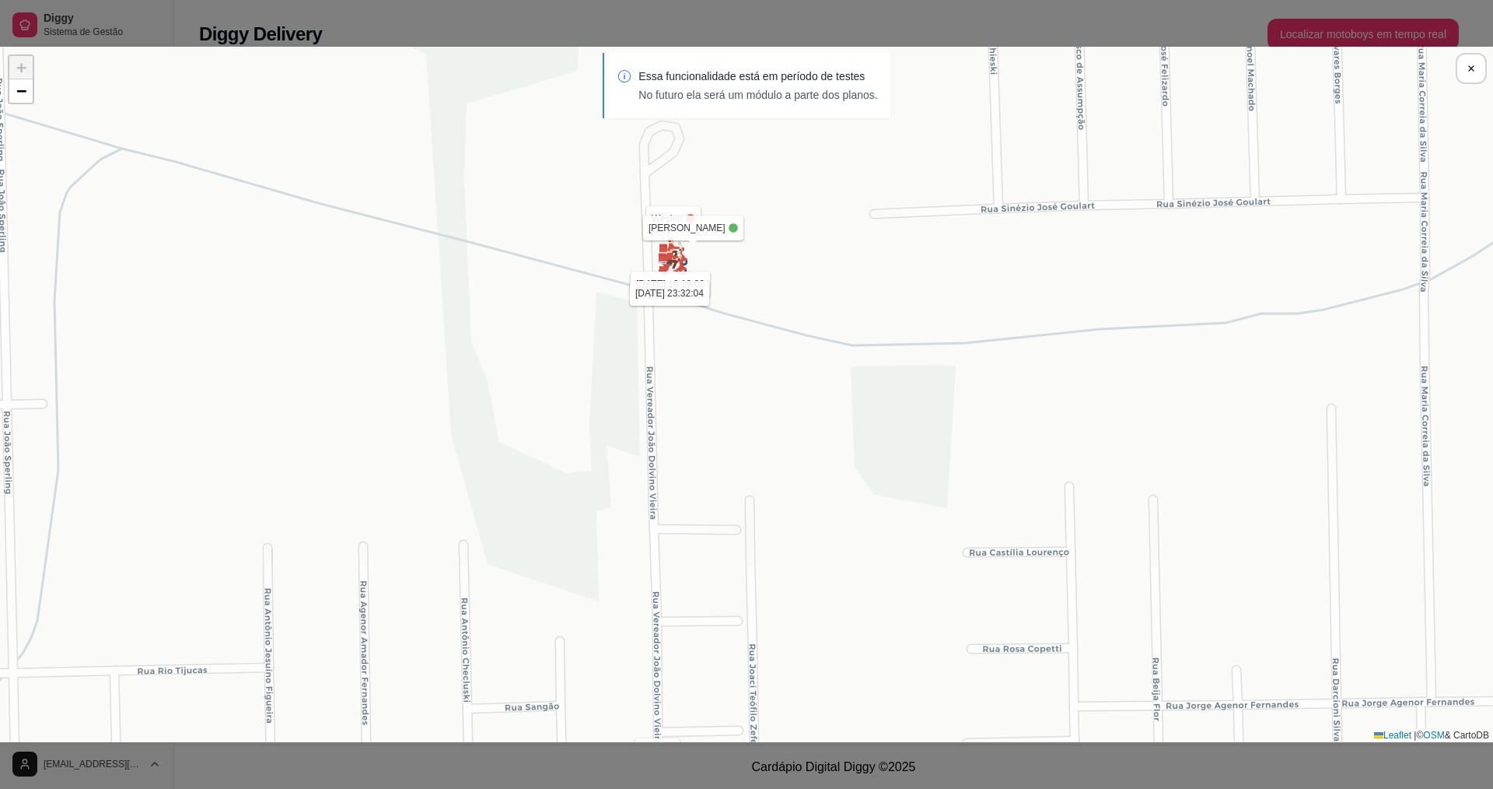
drag, startPoint x: 723, startPoint y: 222, endPoint x: 764, endPoint y: 320, distance: 106.0
click at [764, 320] on div "Sua loja luiz [DATE] 23:43:47 Weslen [DATE] 16:19:02 [PERSON_NAME] [DATE] 23:32…" at bounding box center [746, 394] width 1493 height 695
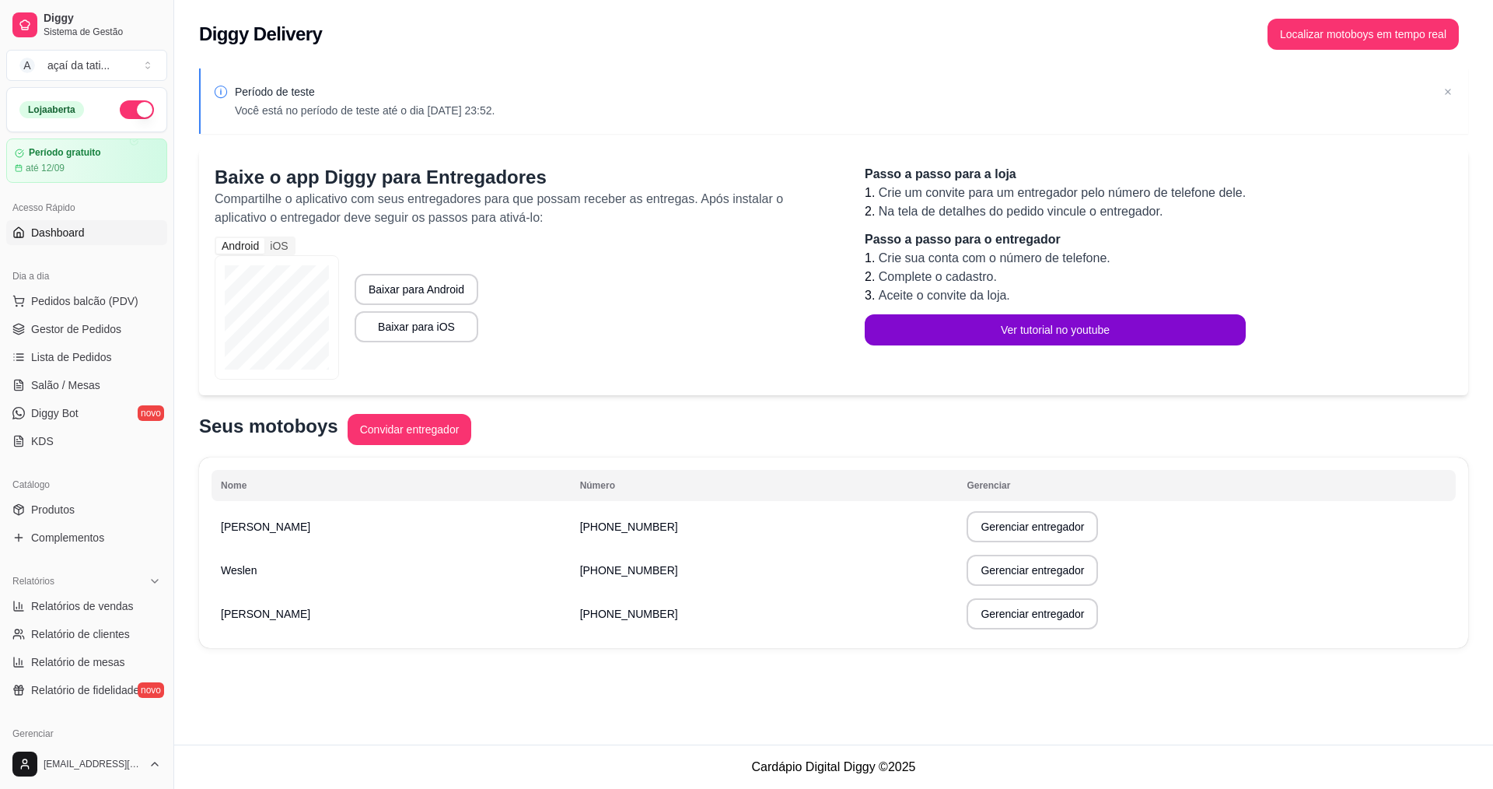
click at [83, 233] on span "Dashboard" at bounding box center [58, 233] width 54 height 16
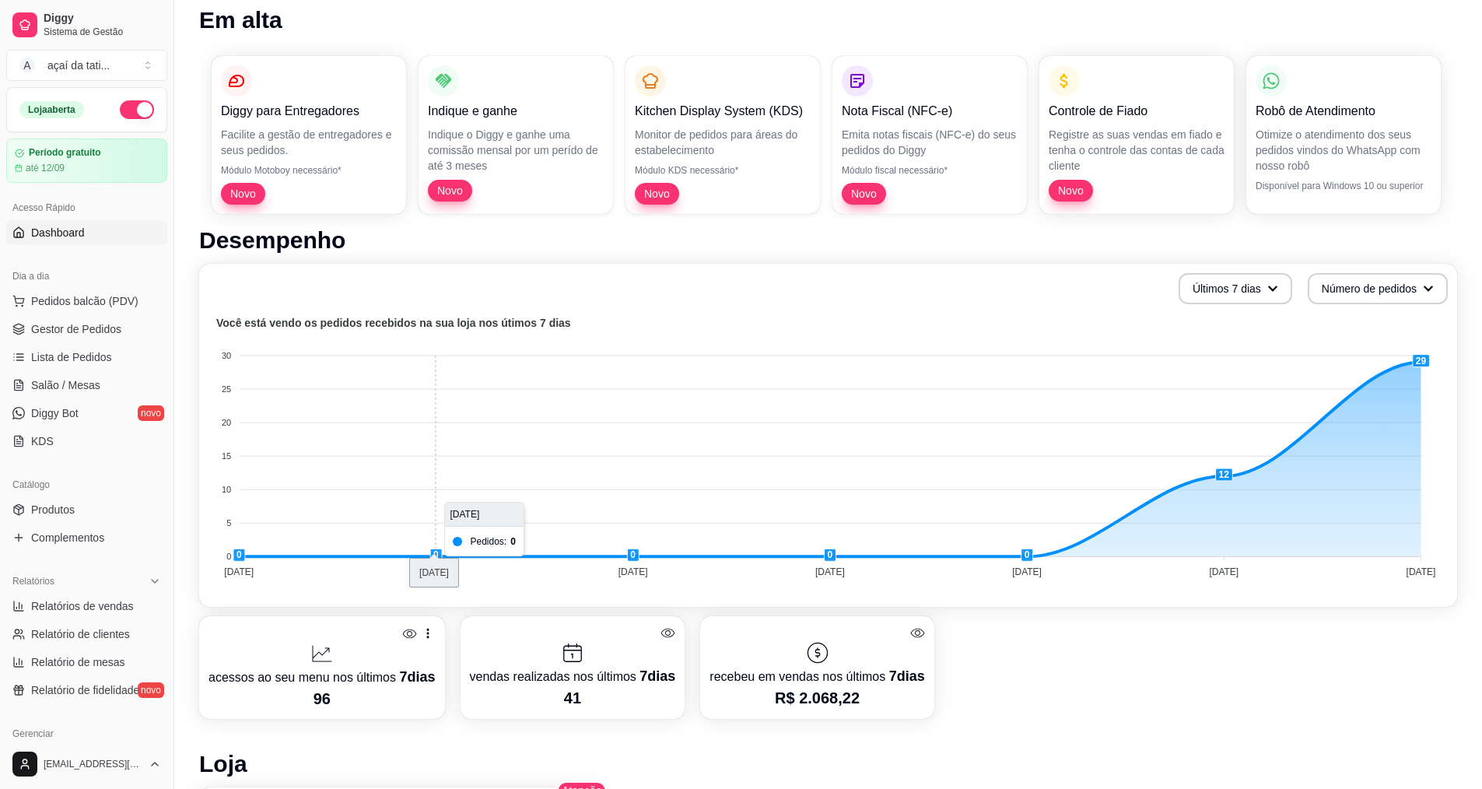
scroll to position [233, 0]
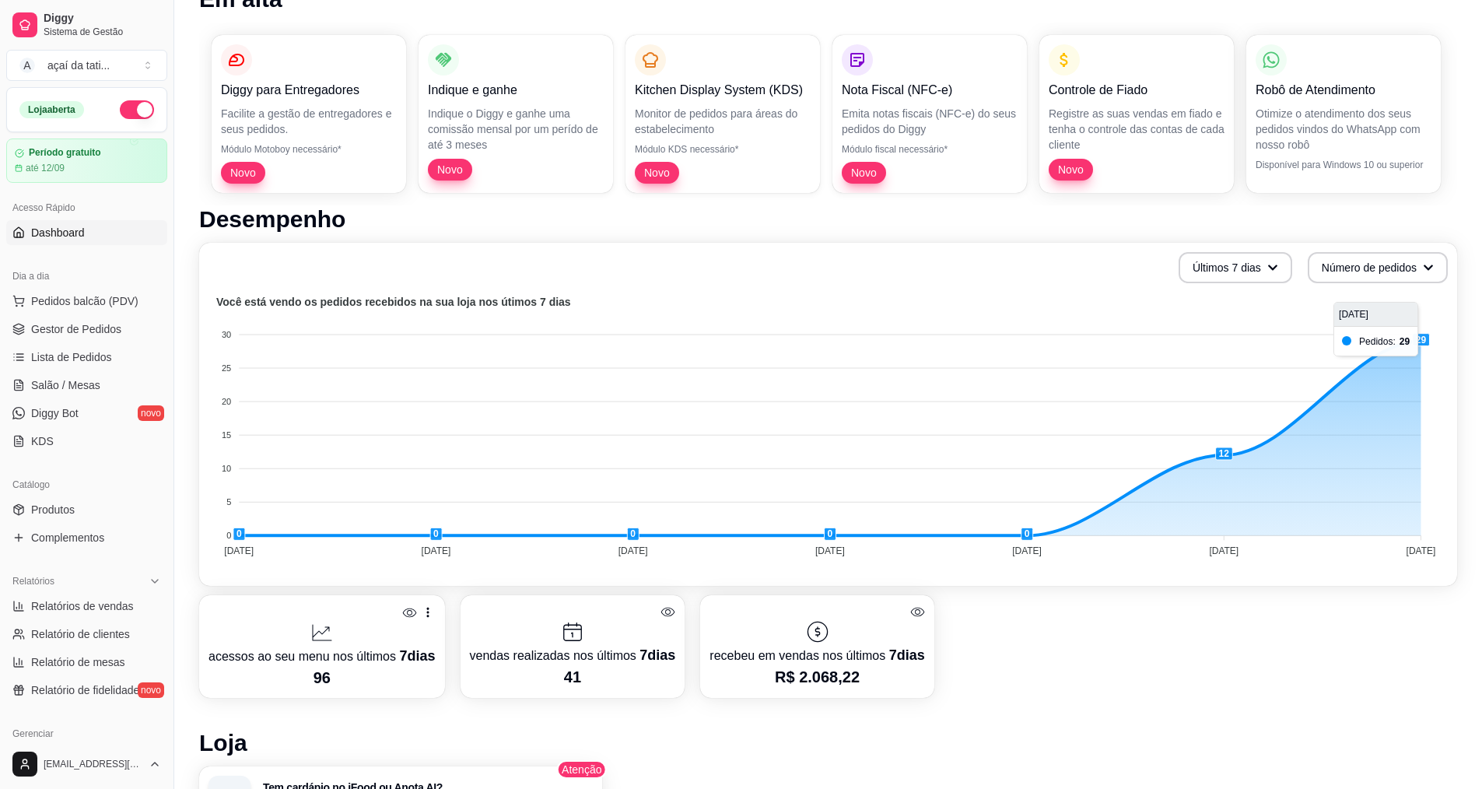
click at [1426, 338] on foreignobject at bounding box center [827, 428] width 1239 height 272
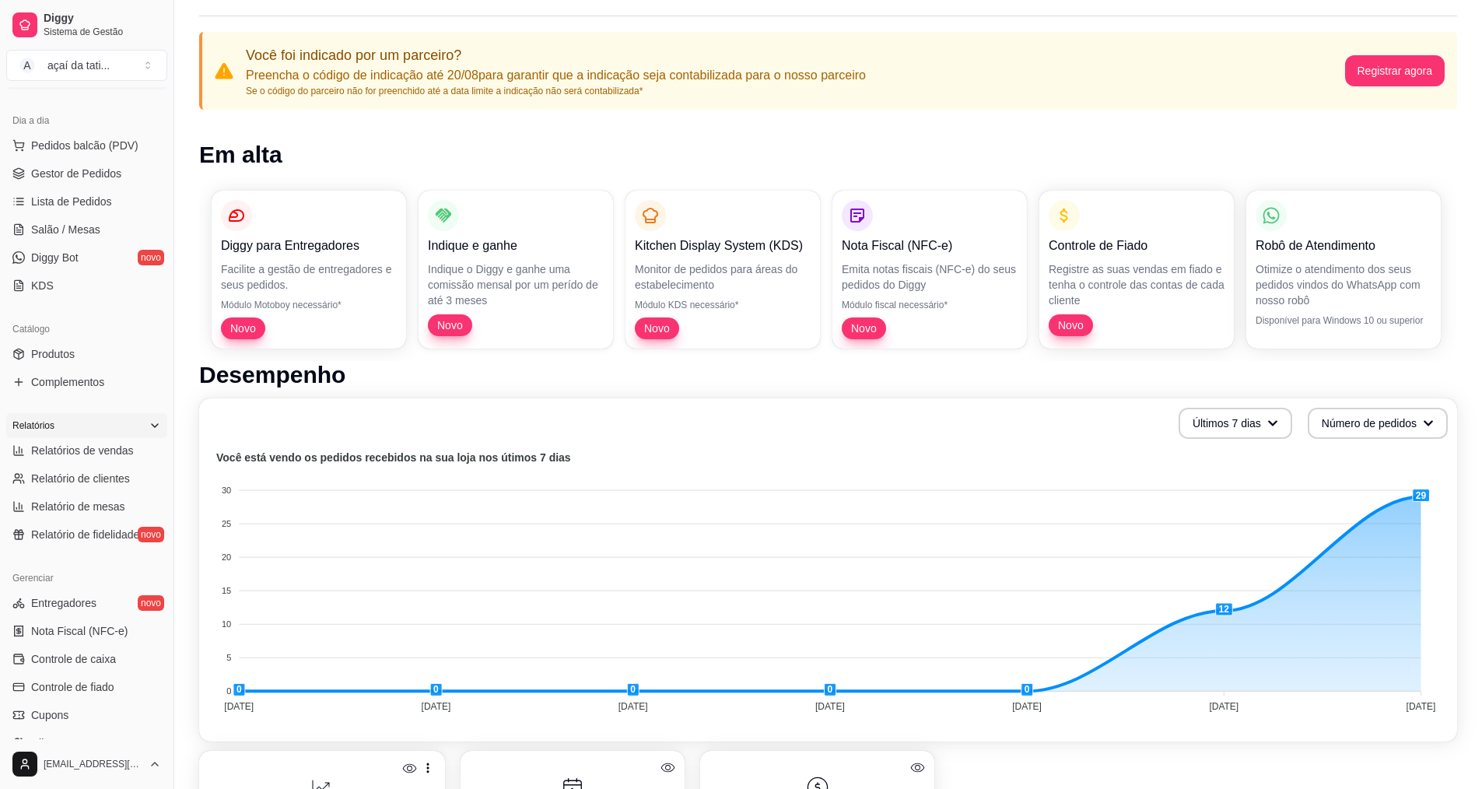
scroll to position [311, 0]
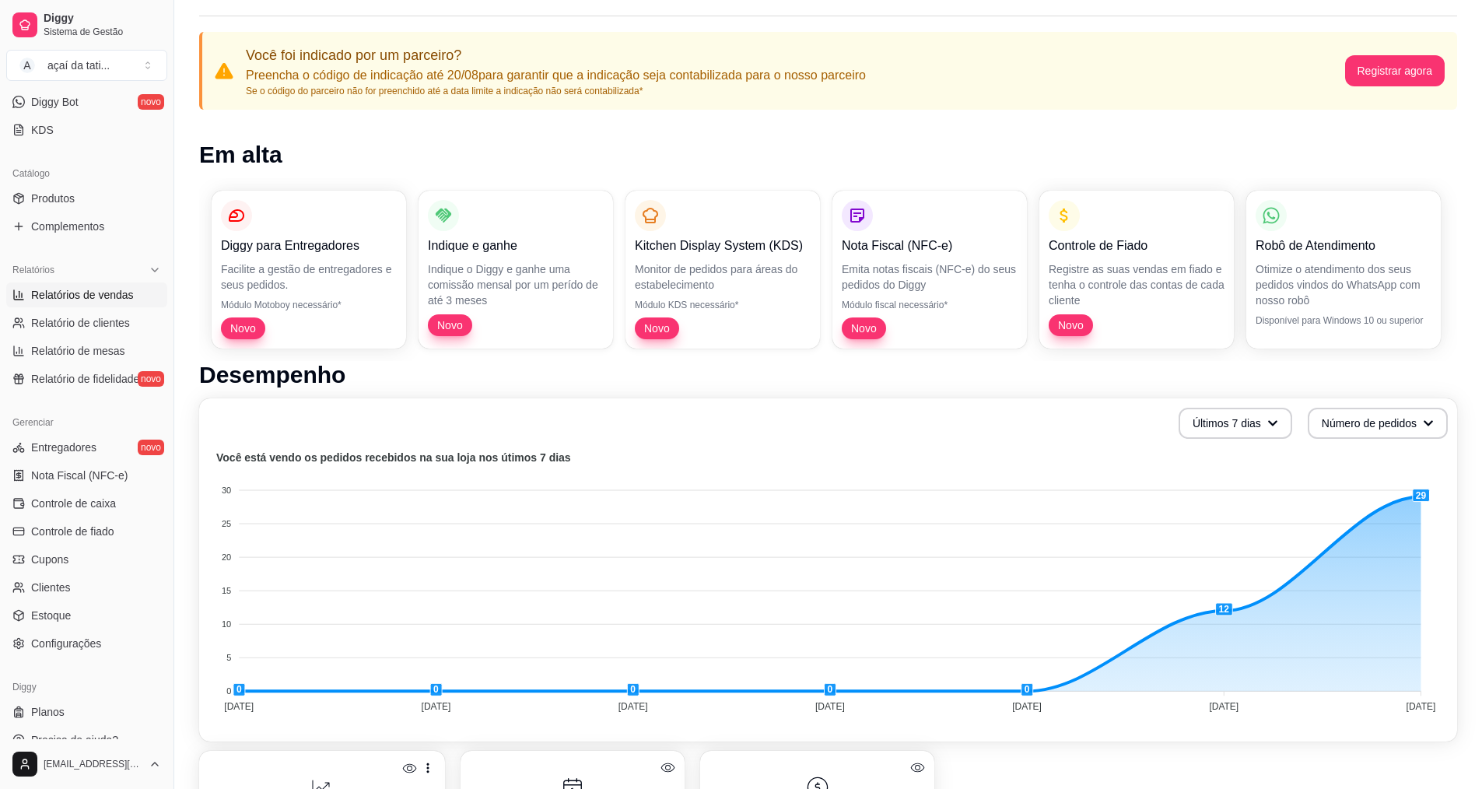
click at [102, 299] on span "Relatórios de vendas" at bounding box center [82, 295] width 103 height 16
select select "ALL"
select select "0"
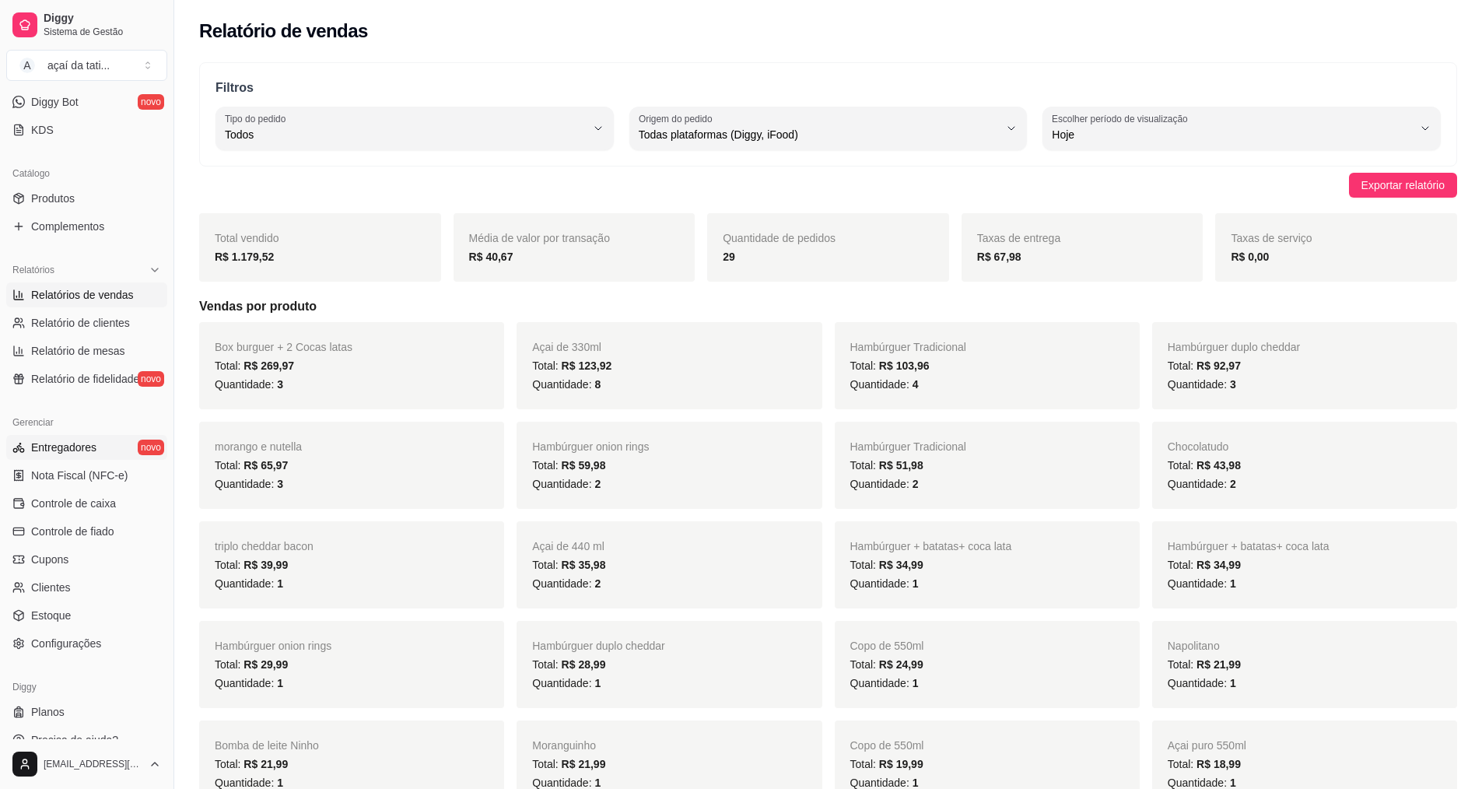
click at [82, 449] on span "Entregadores" at bounding box center [63, 447] width 65 height 16
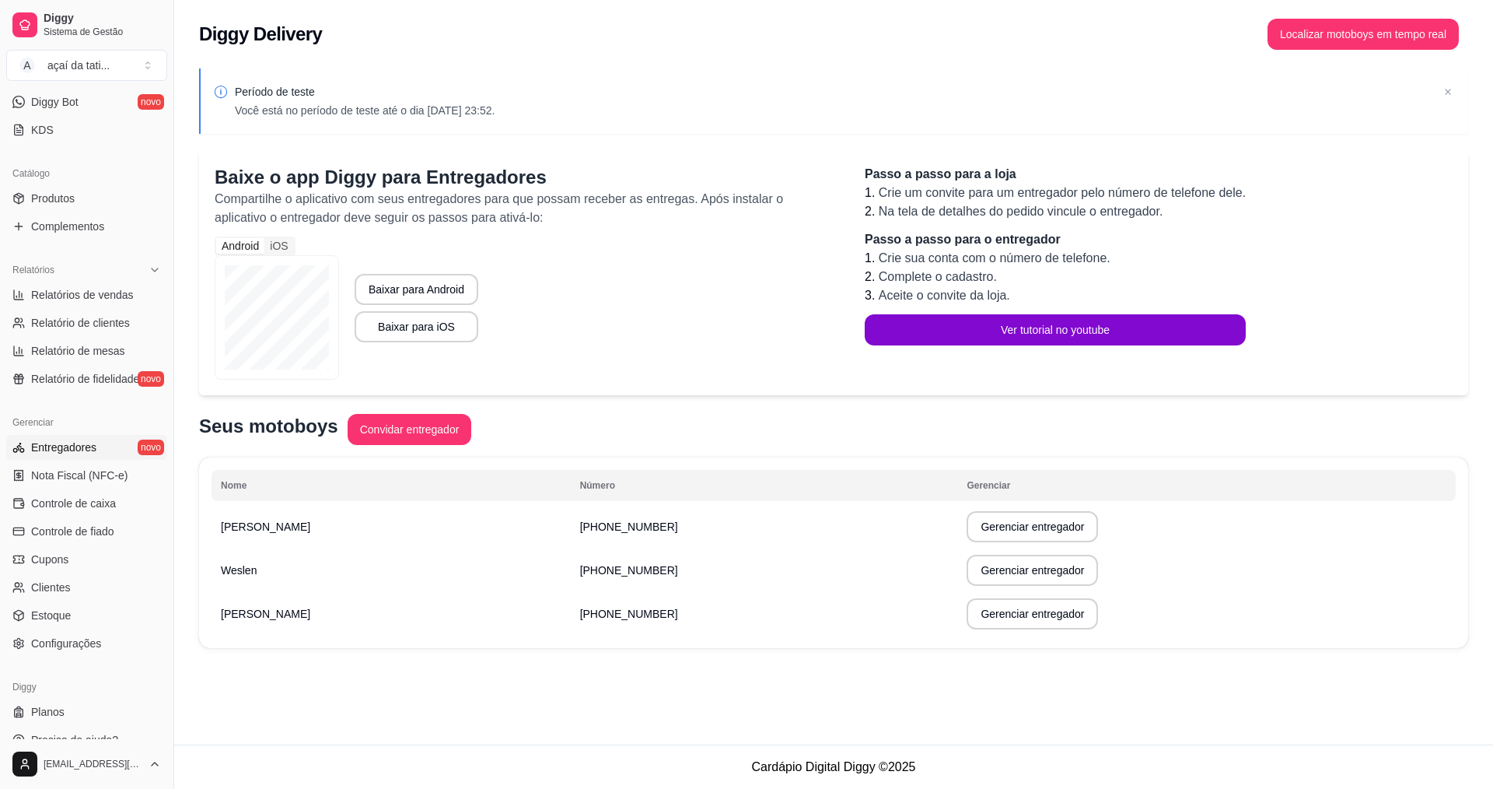
click at [580, 527] on span "[PHONE_NUMBER]" at bounding box center [629, 526] width 98 height 12
click at [292, 532] on p "[PERSON_NAME]" at bounding box center [391, 527] width 341 height 16
click at [969, 534] on button "Gerenciar entregador" at bounding box center [1033, 527] width 128 height 30
select select "30"
click at [571, 622] on td "[PHONE_NUMBER]" at bounding box center [764, 614] width 387 height 44
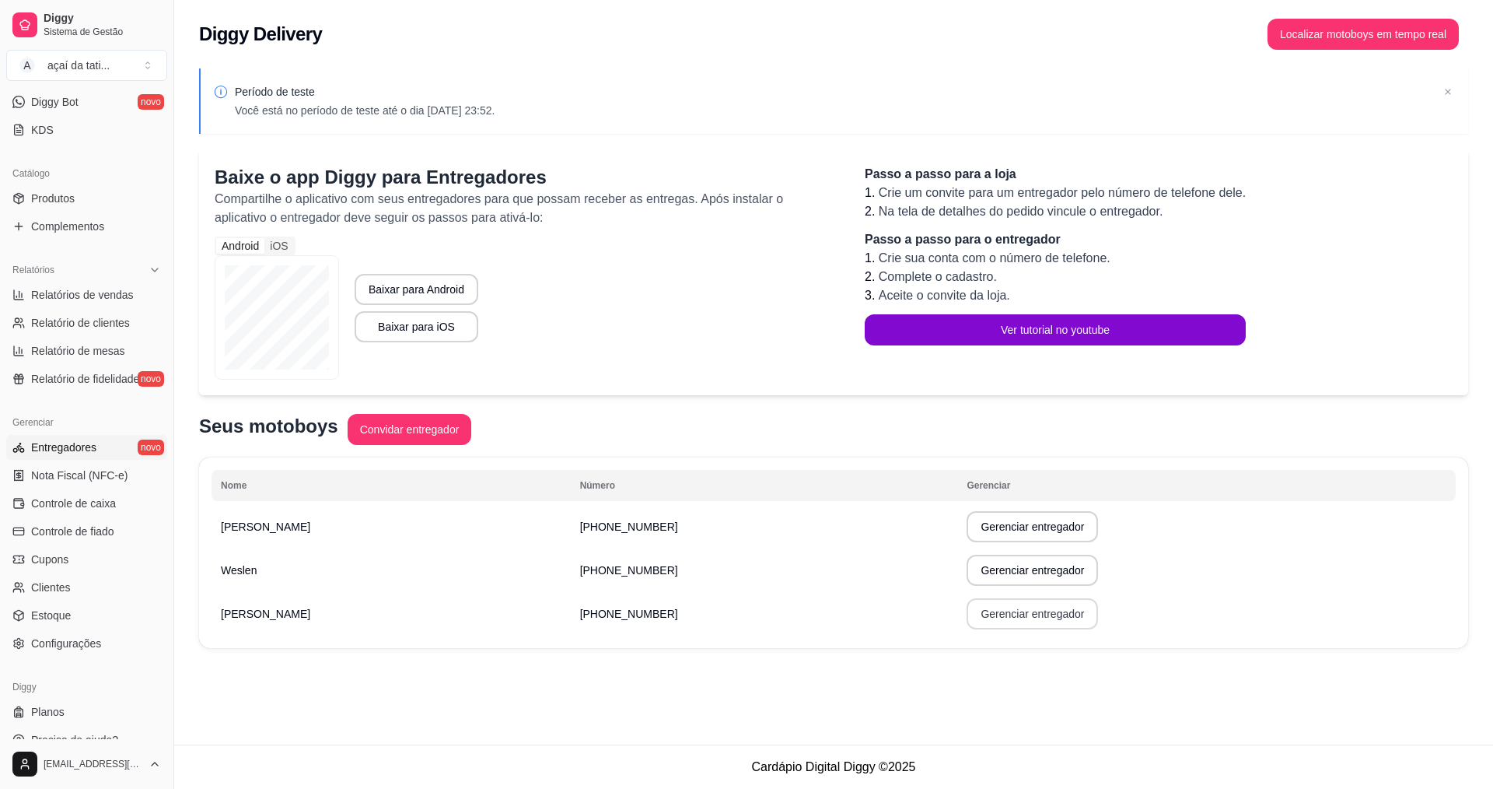
click at [967, 617] on button "Gerenciar entregador" at bounding box center [1032, 613] width 131 height 31
select select "30"
click at [969, 520] on button "Gerenciar entregador" at bounding box center [1033, 527] width 128 height 30
select select "30"
click at [967, 533] on button "Gerenciar entregador" at bounding box center [1032, 526] width 131 height 31
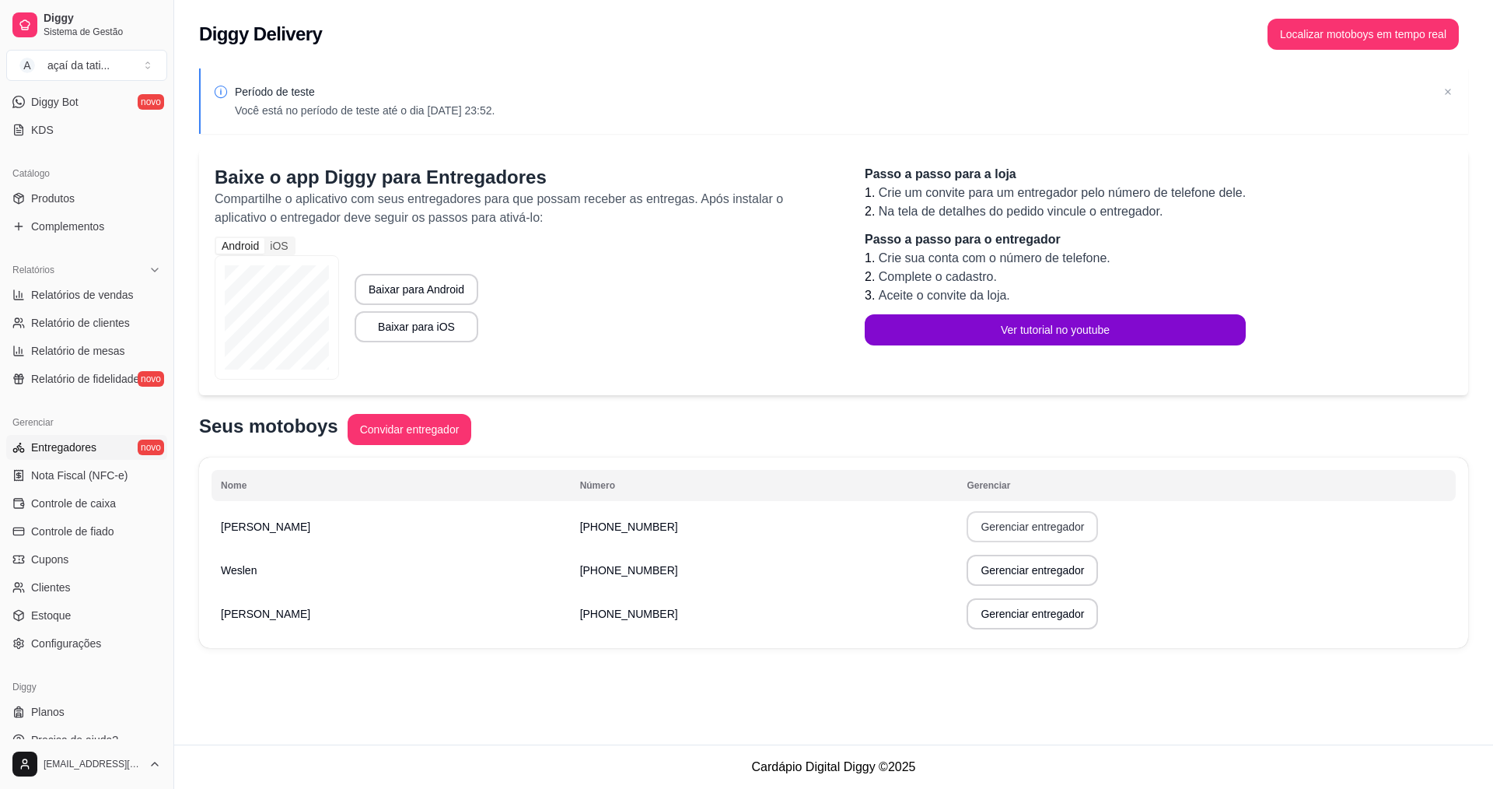
select select "30"
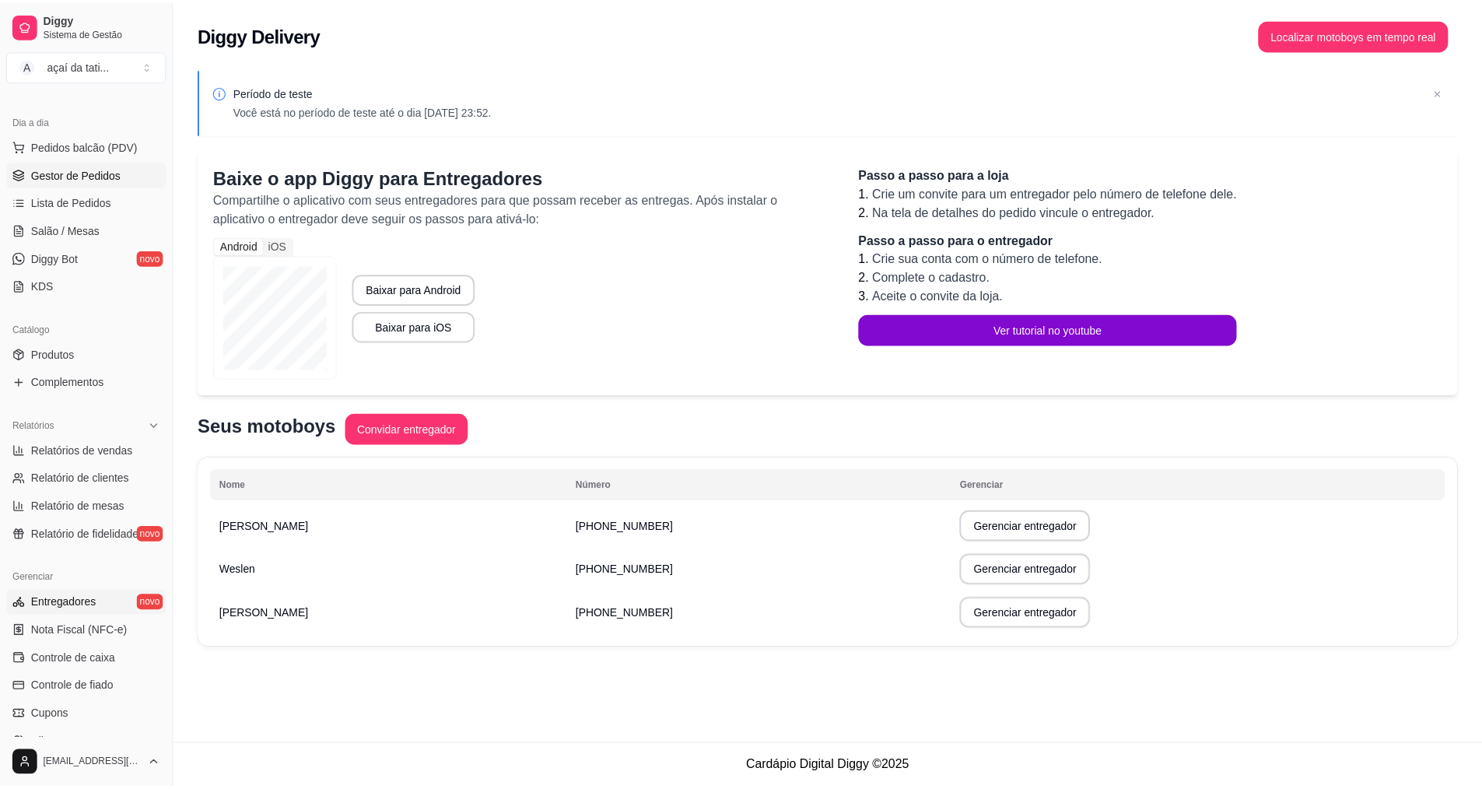
scroll to position [78, 0]
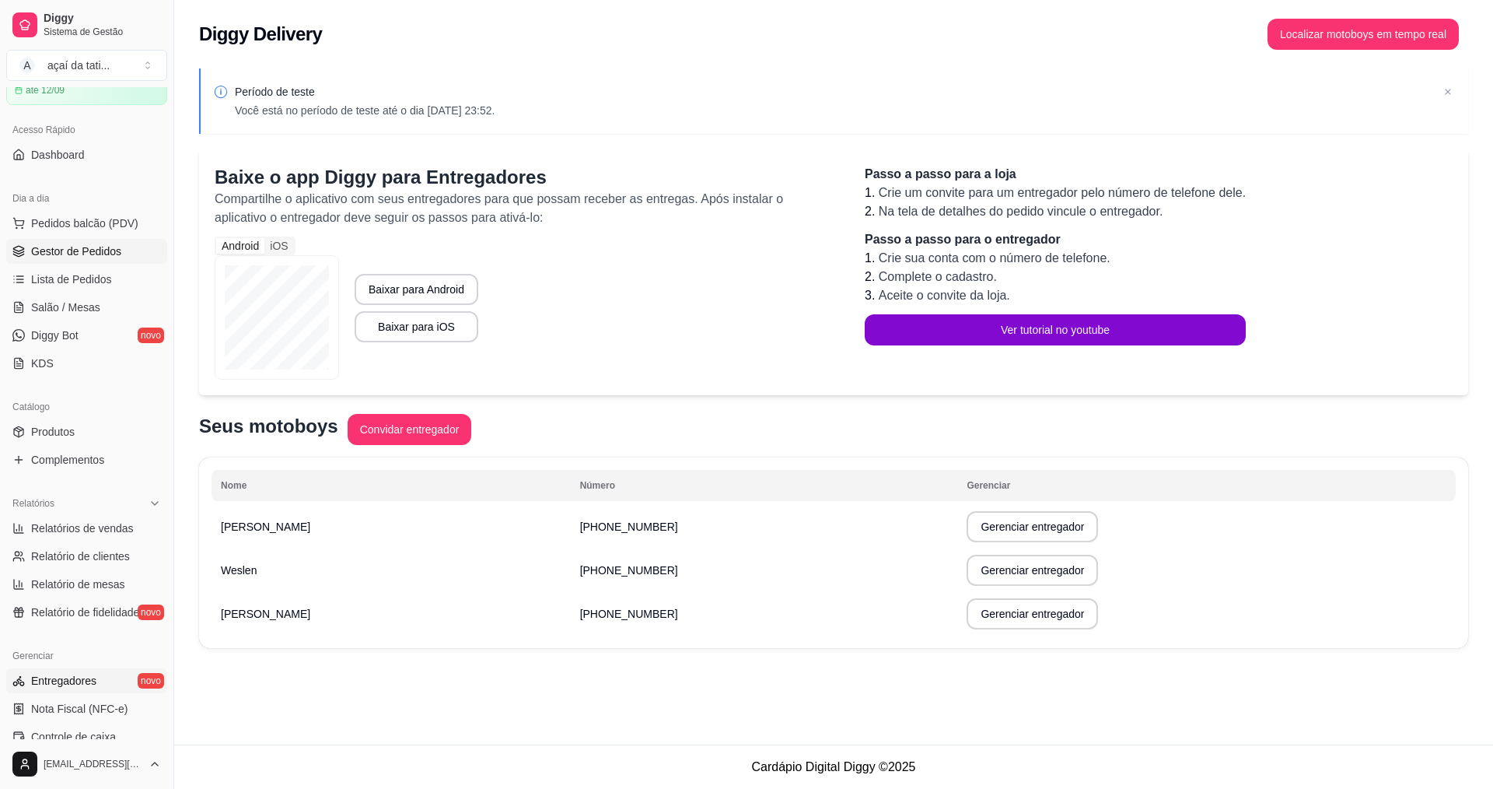
click at [72, 255] on span "Gestor de Pedidos" at bounding box center [76, 251] width 90 height 16
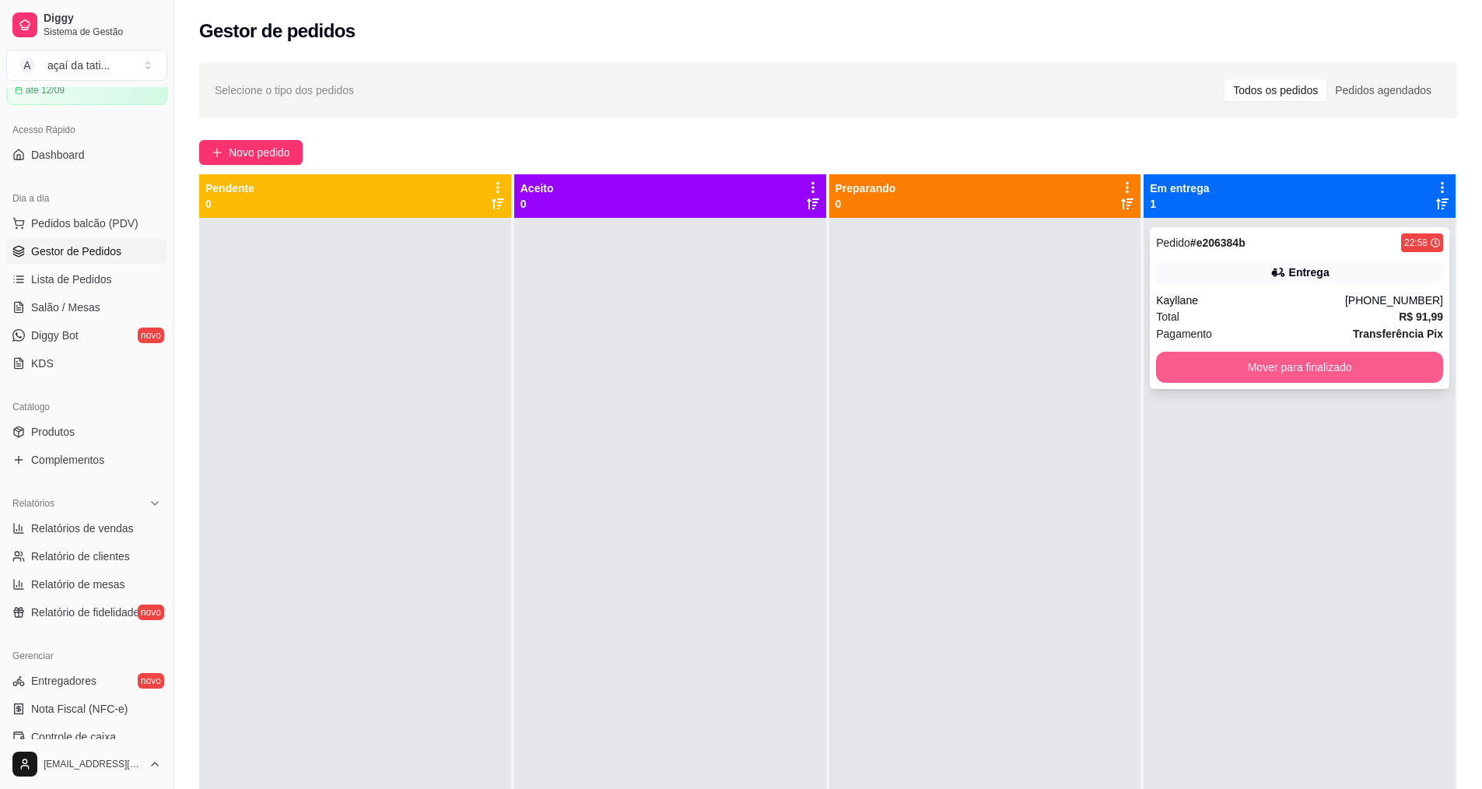
click at [1271, 372] on button "Mover para finalizado" at bounding box center [1299, 367] width 287 height 31
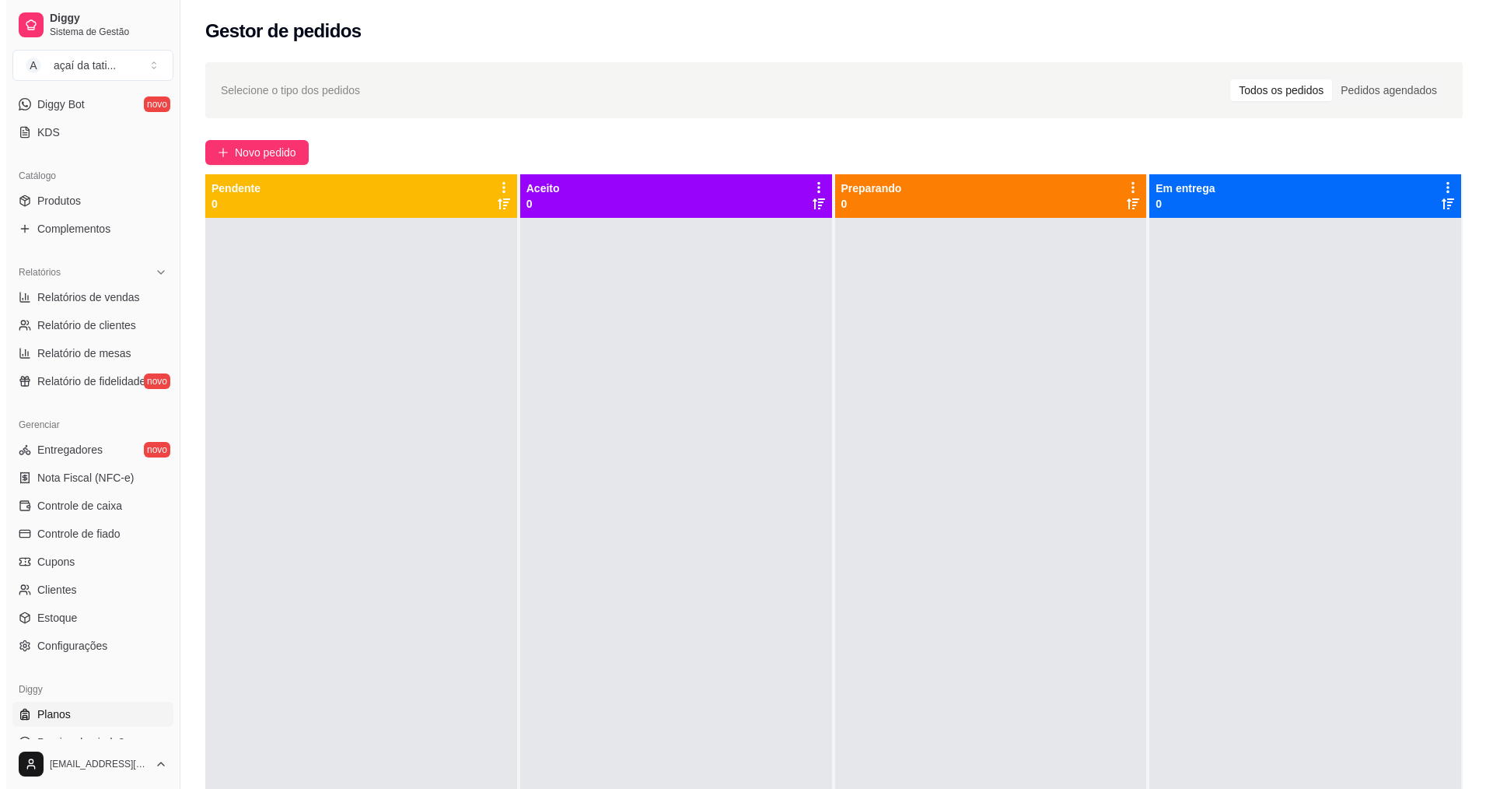
scroll to position [311, 0]
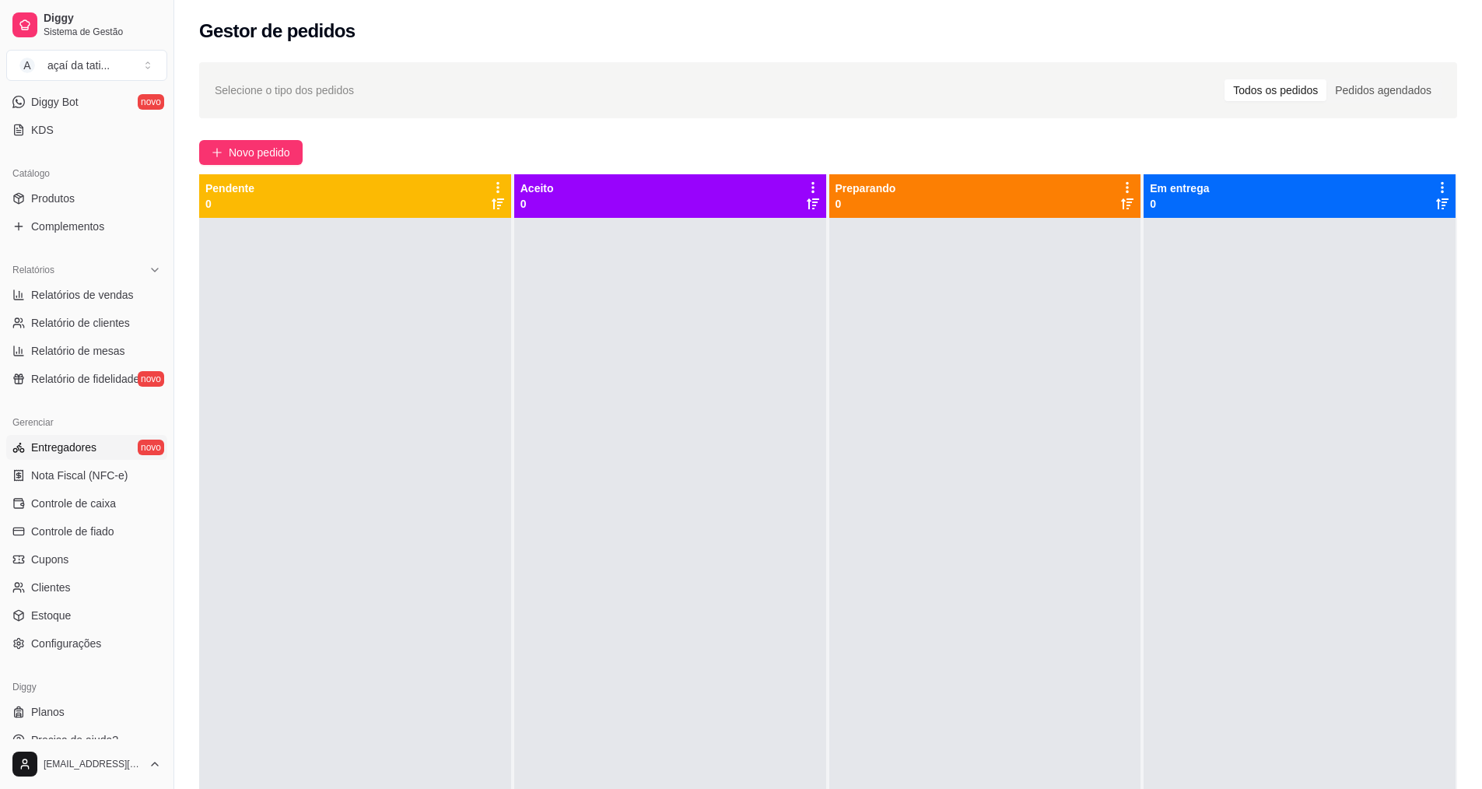
click at [79, 447] on span "Entregadores" at bounding box center [63, 447] width 65 height 16
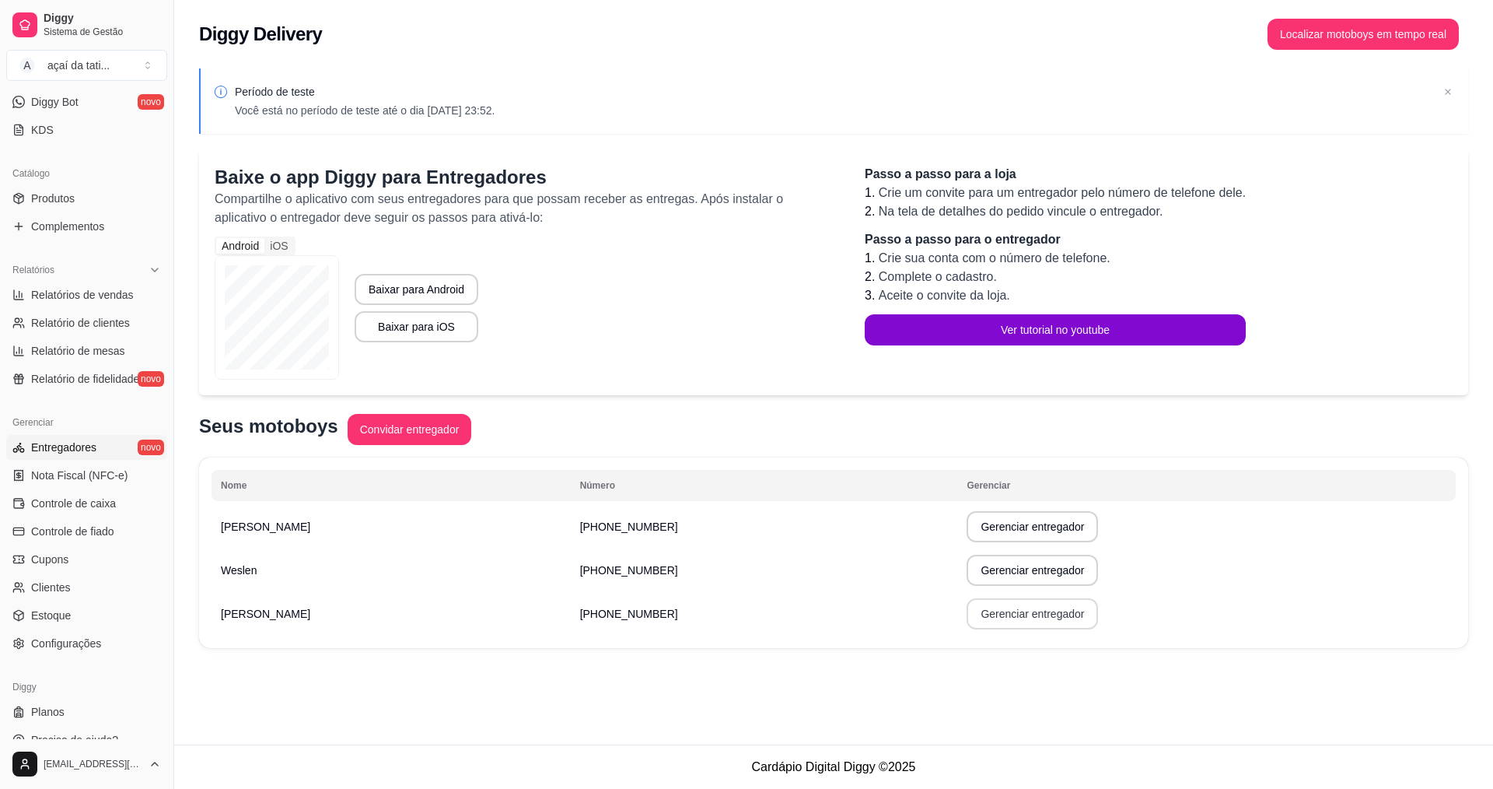
click at [967, 629] on button "Gerenciar entregador" at bounding box center [1032, 613] width 131 height 31
select select "30"
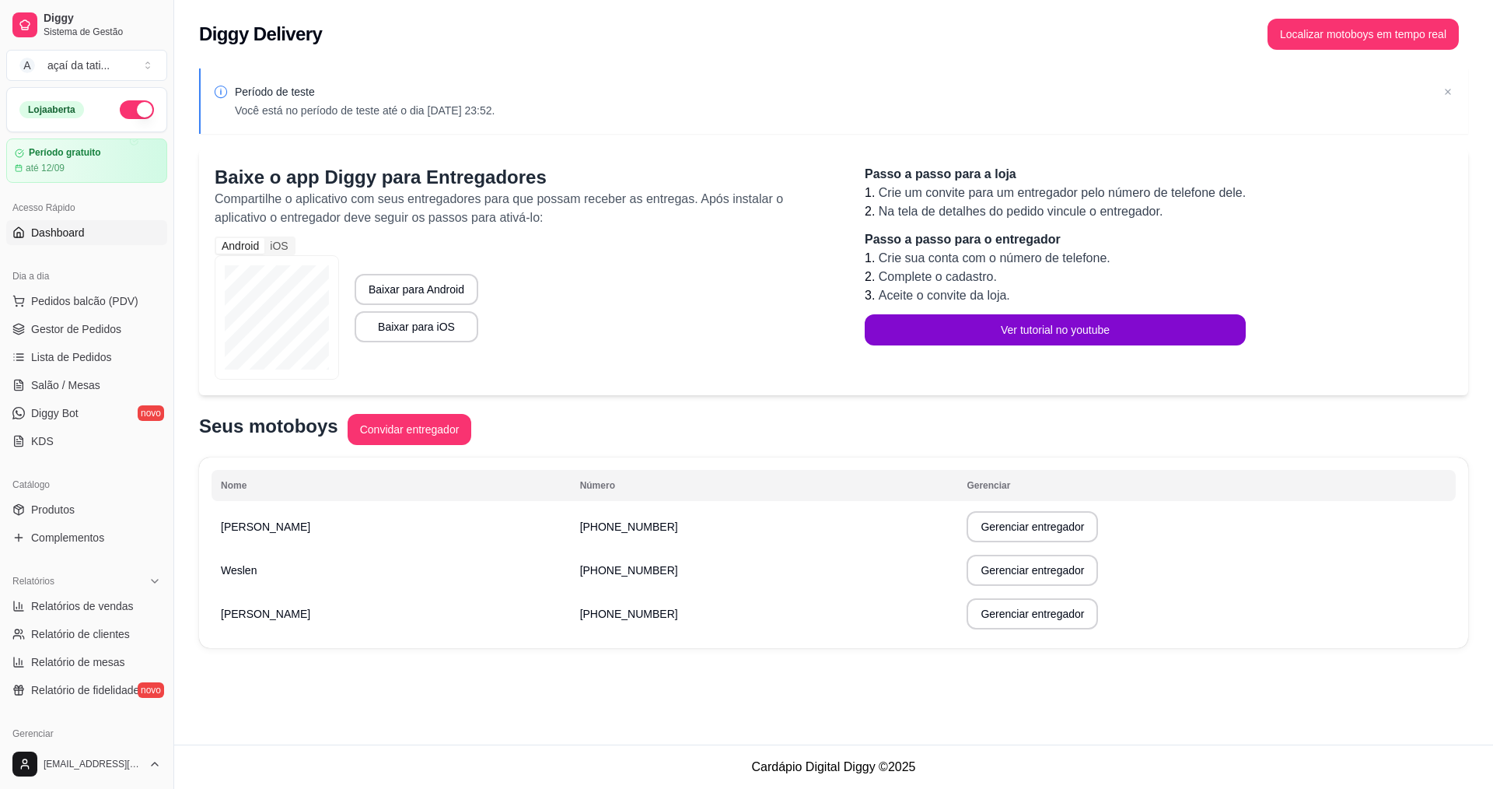
click at [86, 235] on link "Dashboard" at bounding box center [86, 232] width 161 height 25
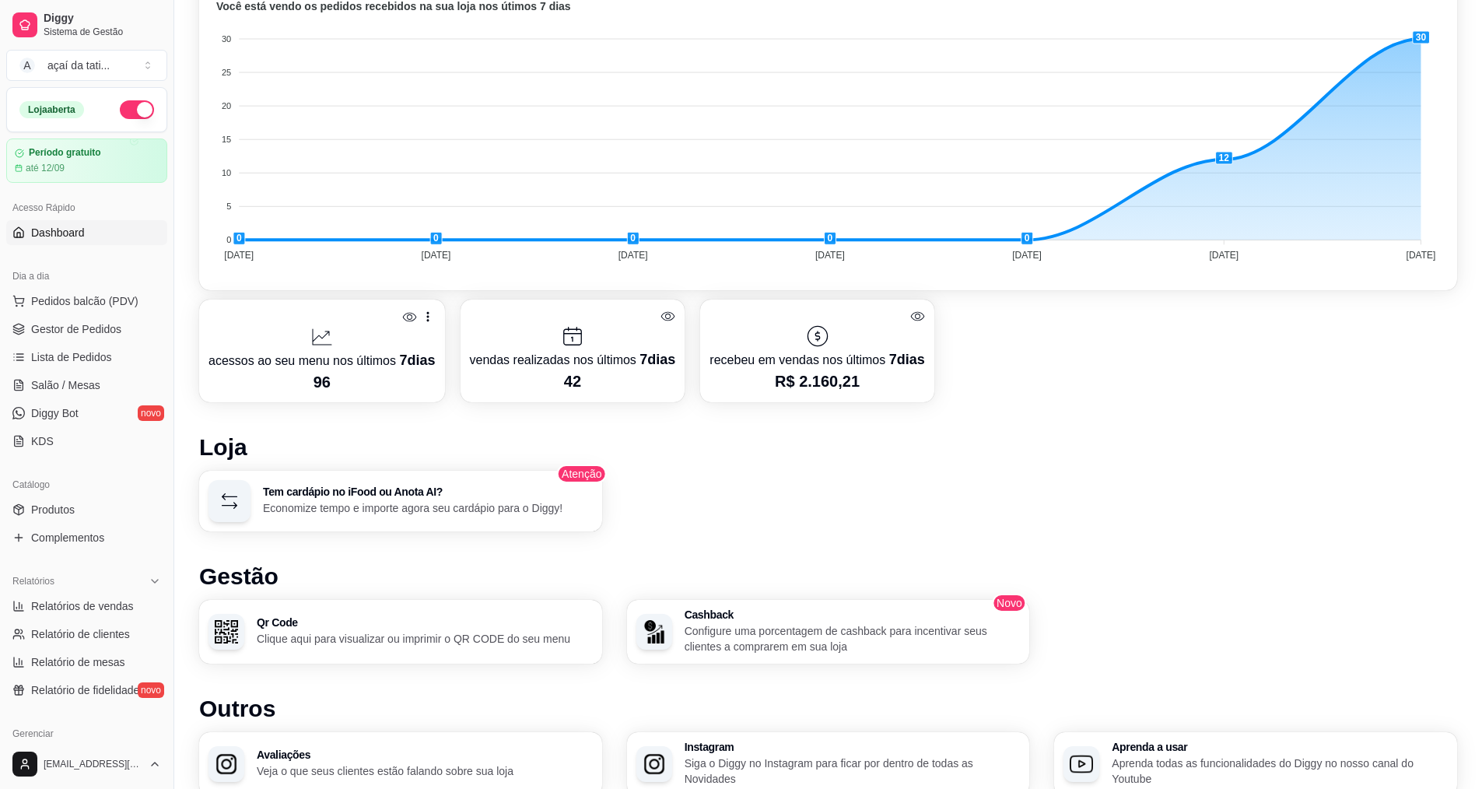
scroll to position [544, 0]
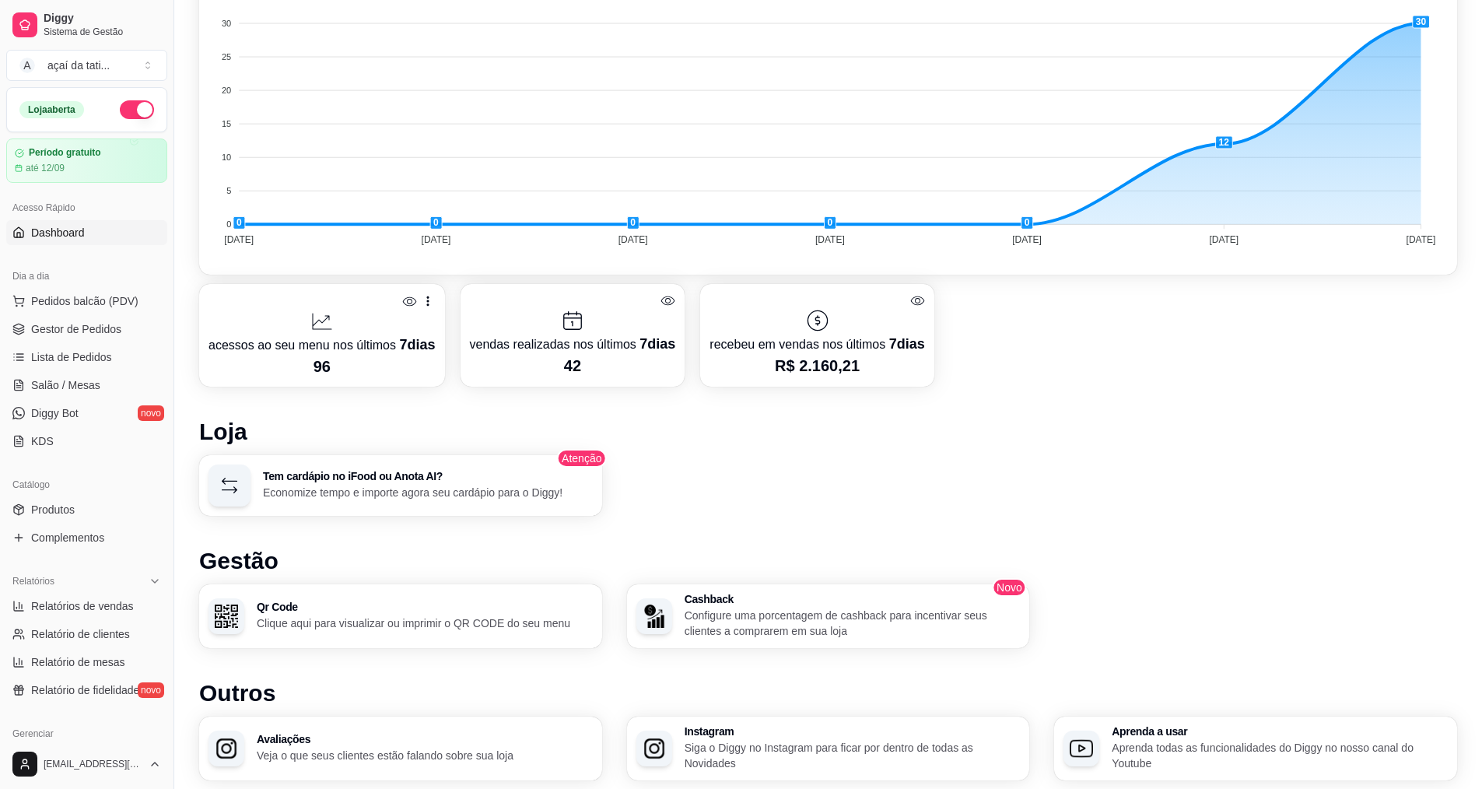
click at [431, 300] on icon at bounding box center [428, 301] width 16 height 16
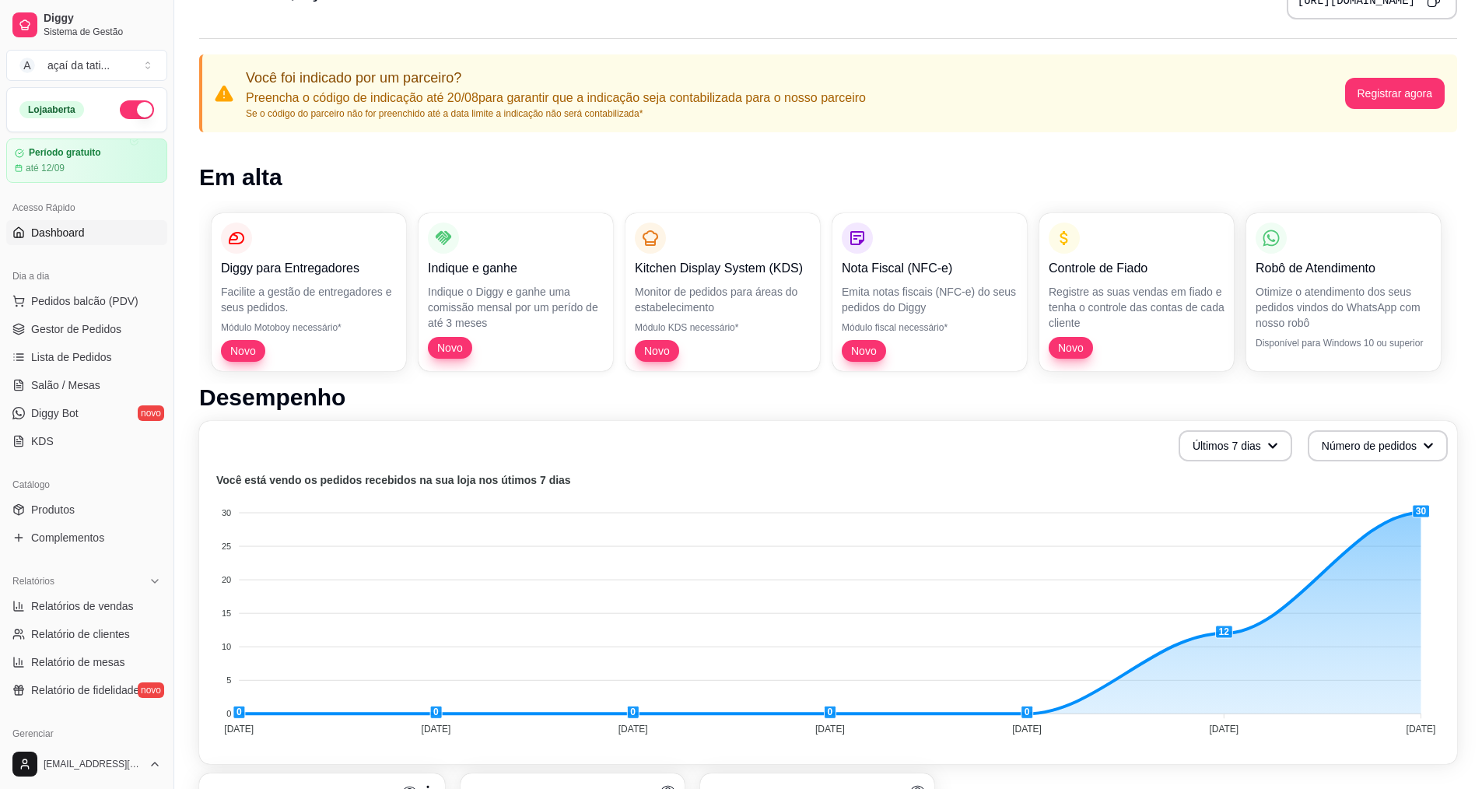
scroll to position [0, 0]
